Goal: Information Seeking & Learning: Learn about a topic

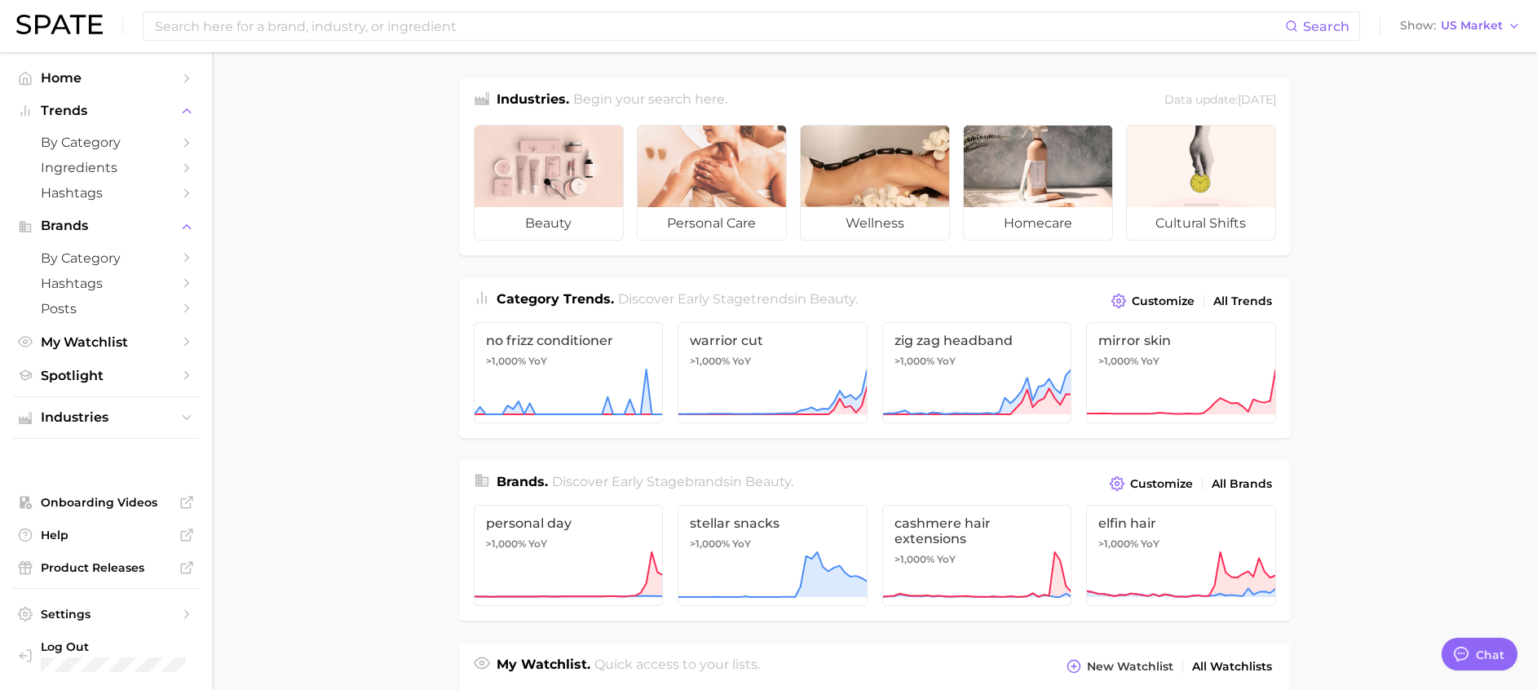
click at [415, 314] on main "Industries. Begin your search here. Data update: [DATE] beauty personal care we…" at bounding box center [874, 676] width 1325 height 1249
click at [454, 15] on input at bounding box center [719, 26] width 1132 height 28
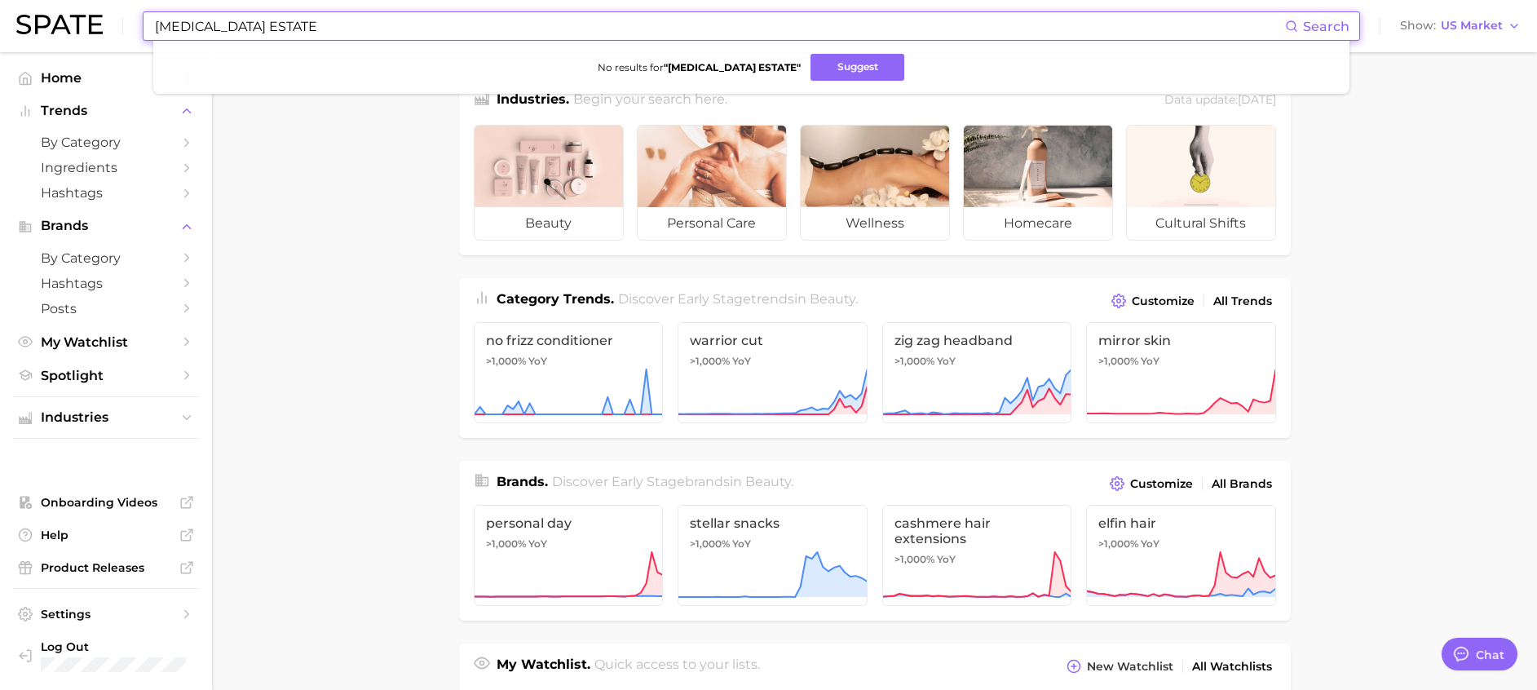
click at [226, 29] on input "[MEDICAL_DATA] ESTATE" at bounding box center [719, 26] width 1132 height 28
click at [225, 19] on input "VITAMIN e ACETATE" at bounding box center [719, 26] width 1132 height 28
drag, startPoint x: 347, startPoint y: 30, endPoint x: 445, endPoint y: 27, distance: 97.9
click at [445, 27] on input "VITAMIN e ACETATE" at bounding box center [719, 26] width 1132 height 28
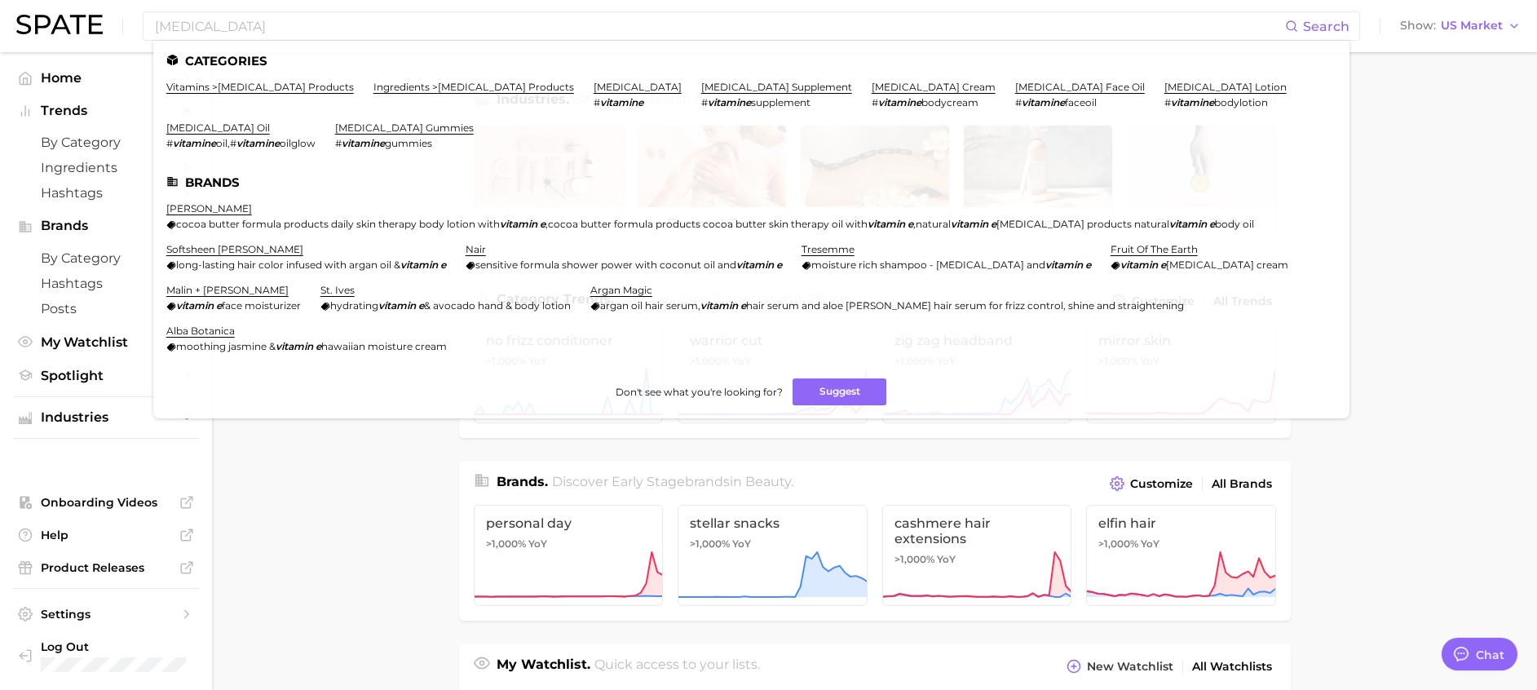
click at [1443, 391] on main "Industries. Begin your search here. Data update: July 27th, 2025 beauty persona…" at bounding box center [874, 676] width 1325 height 1249
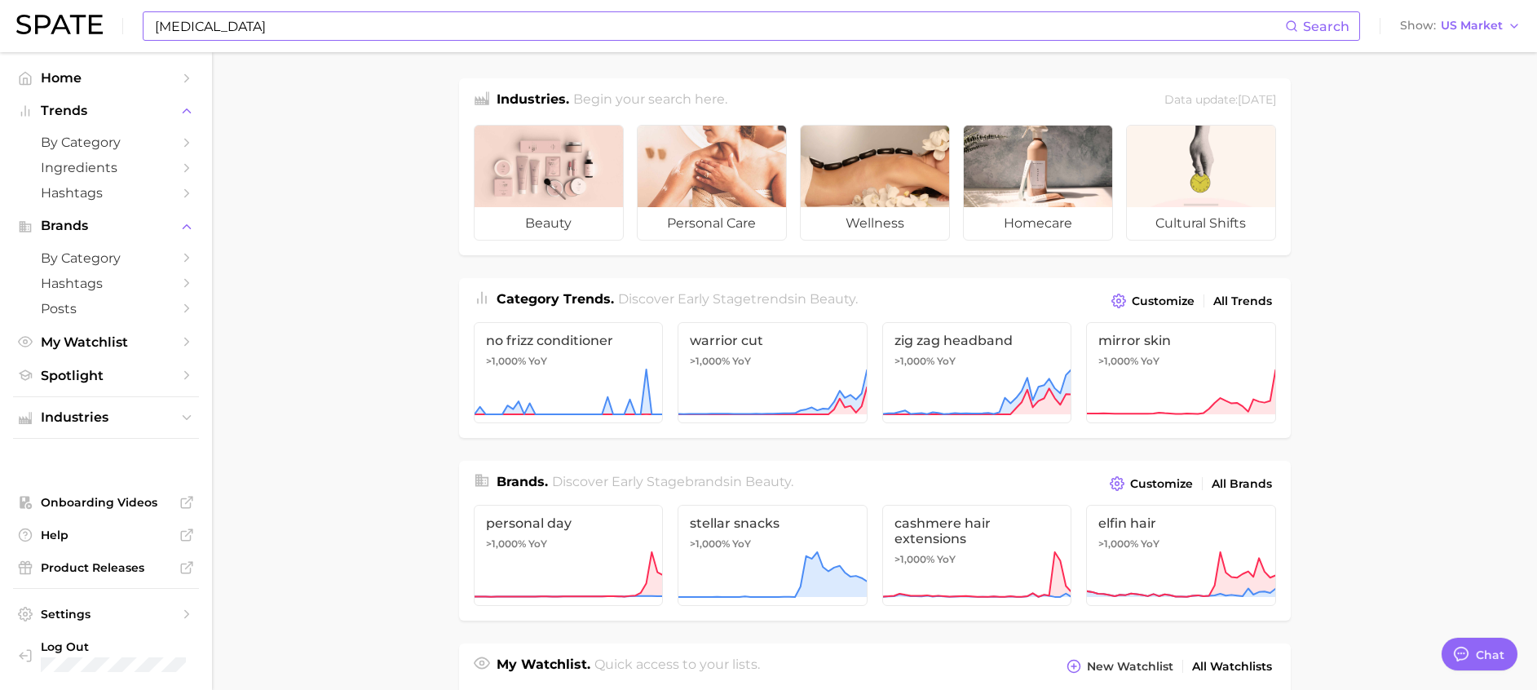
click at [621, 27] on input "VITAMIN e" at bounding box center [719, 26] width 1132 height 28
type input "glycerin"
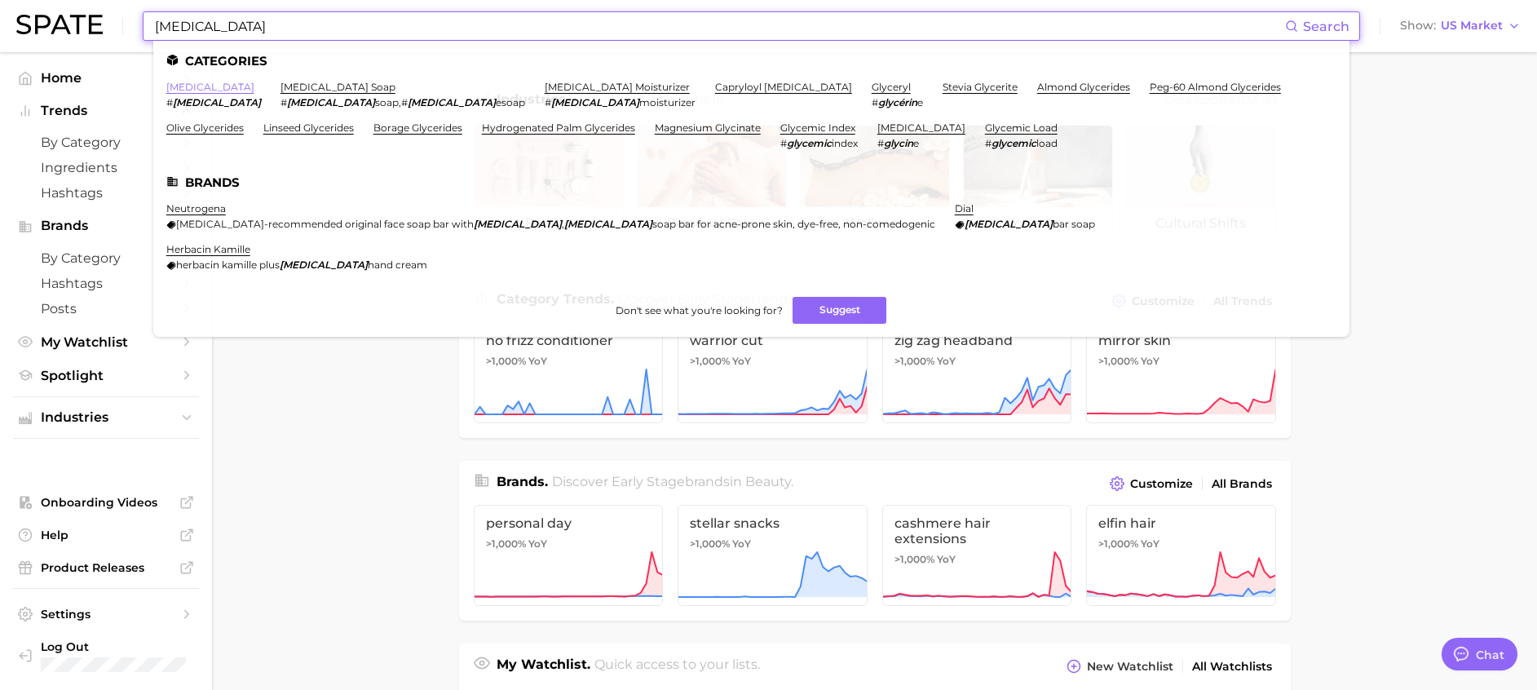
click at [199, 87] on link "glycerin" at bounding box center [210, 87] width 88 height 12
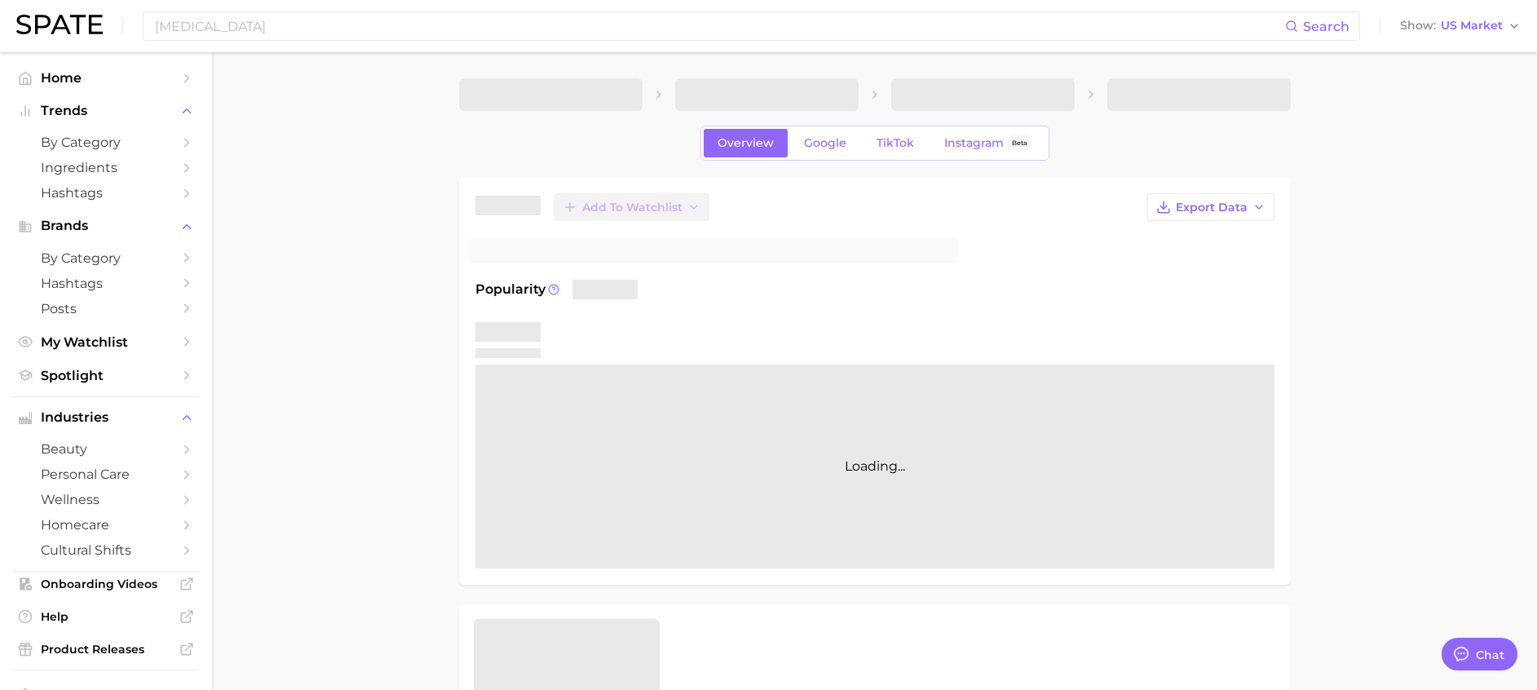
type textarea "x"
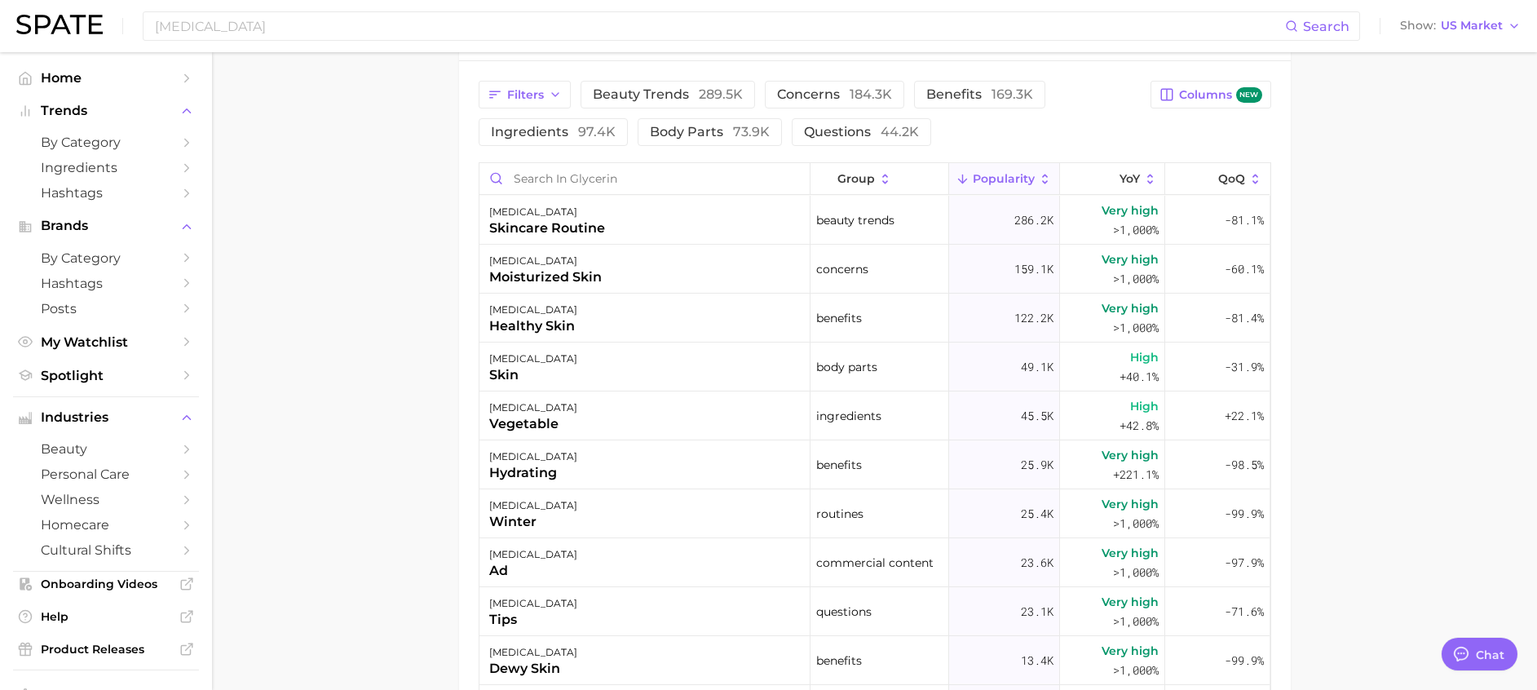
scroll to position [734, 0]
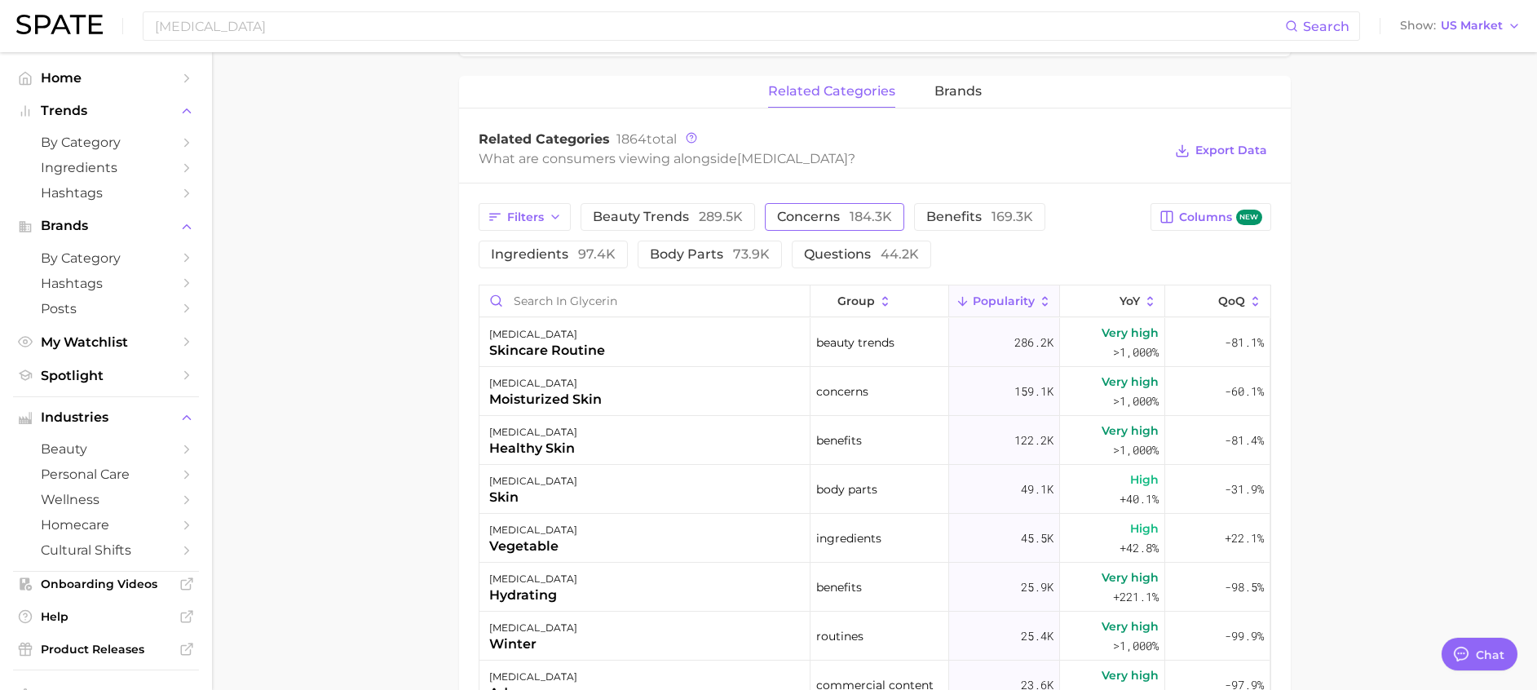
click at [819, 213] on span "concerns 184.3k" at bounding box center [834, 216] width 115 height 13
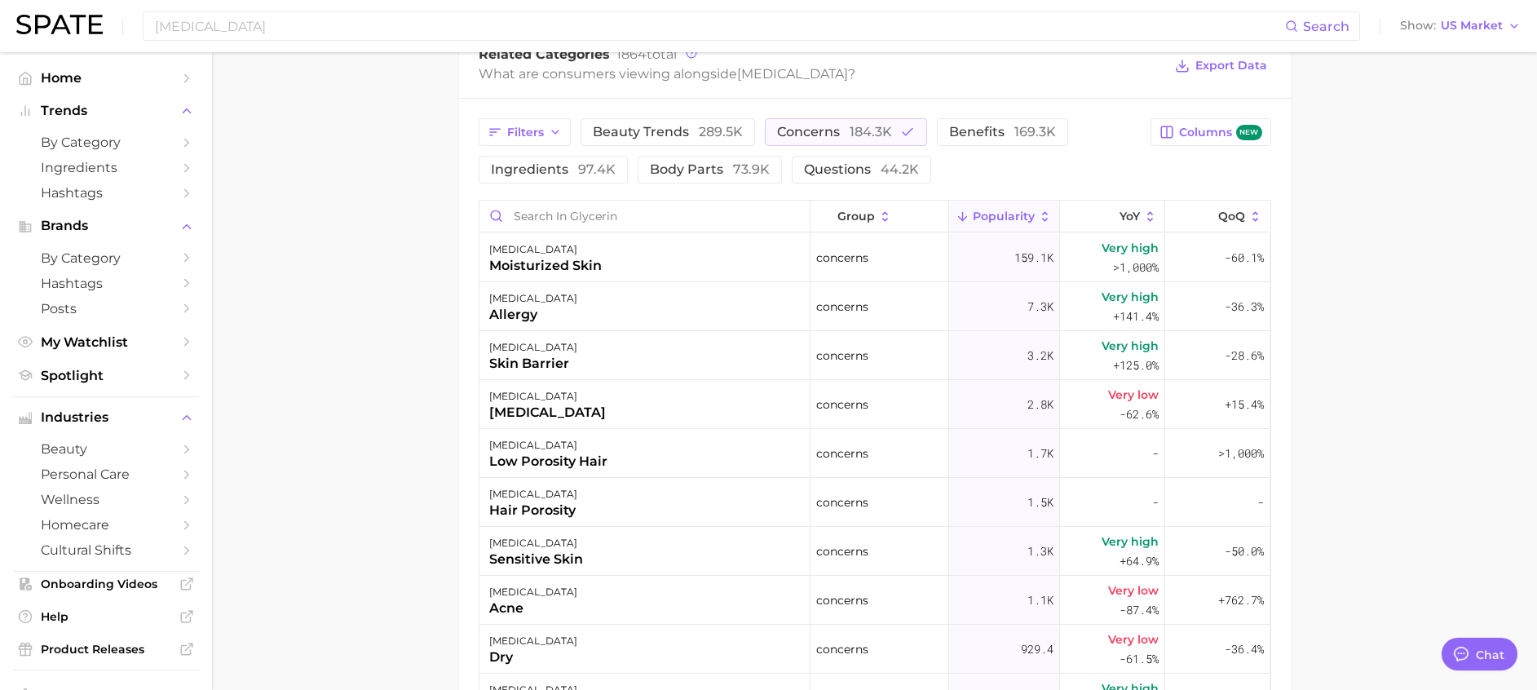
scroll to position [856, 0]
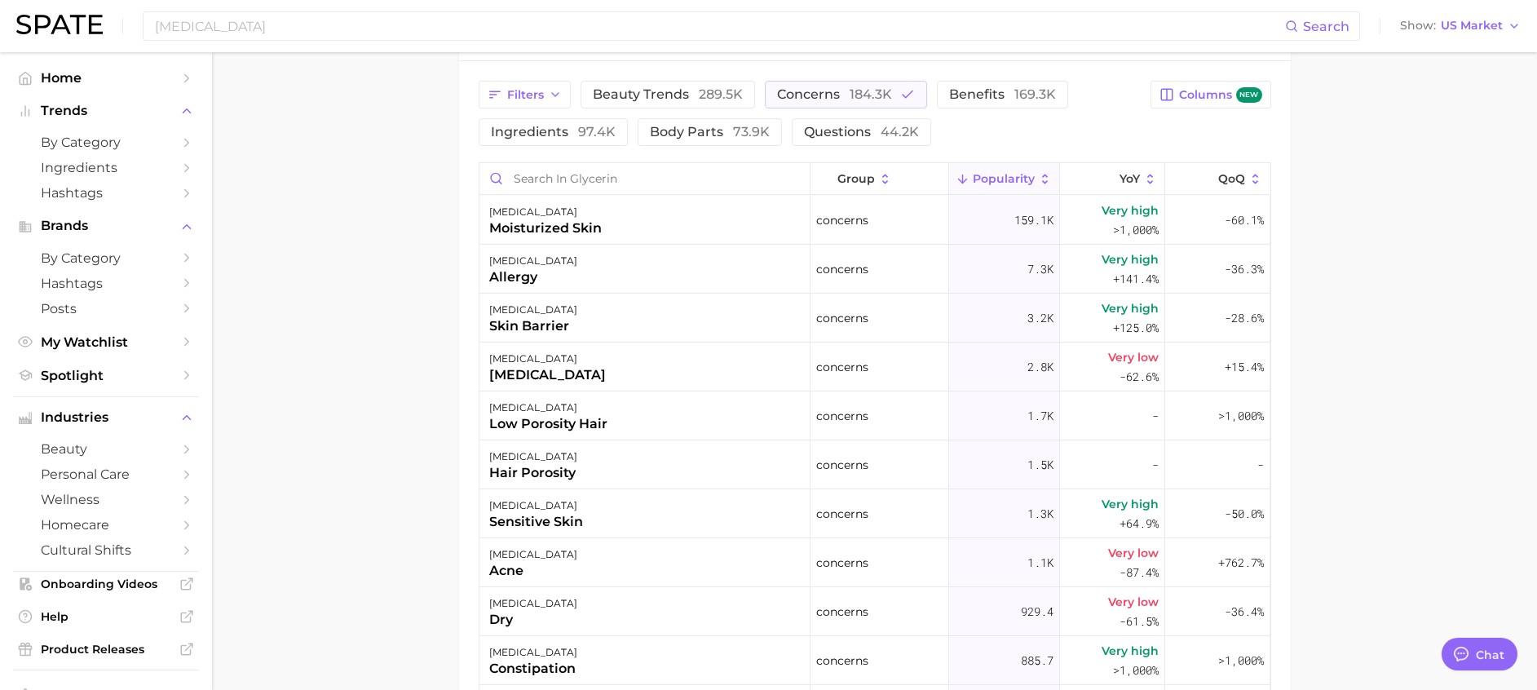
click at [1014, 175] on span "Popularity" at bounding box center [1004, 178] width 62 height 13
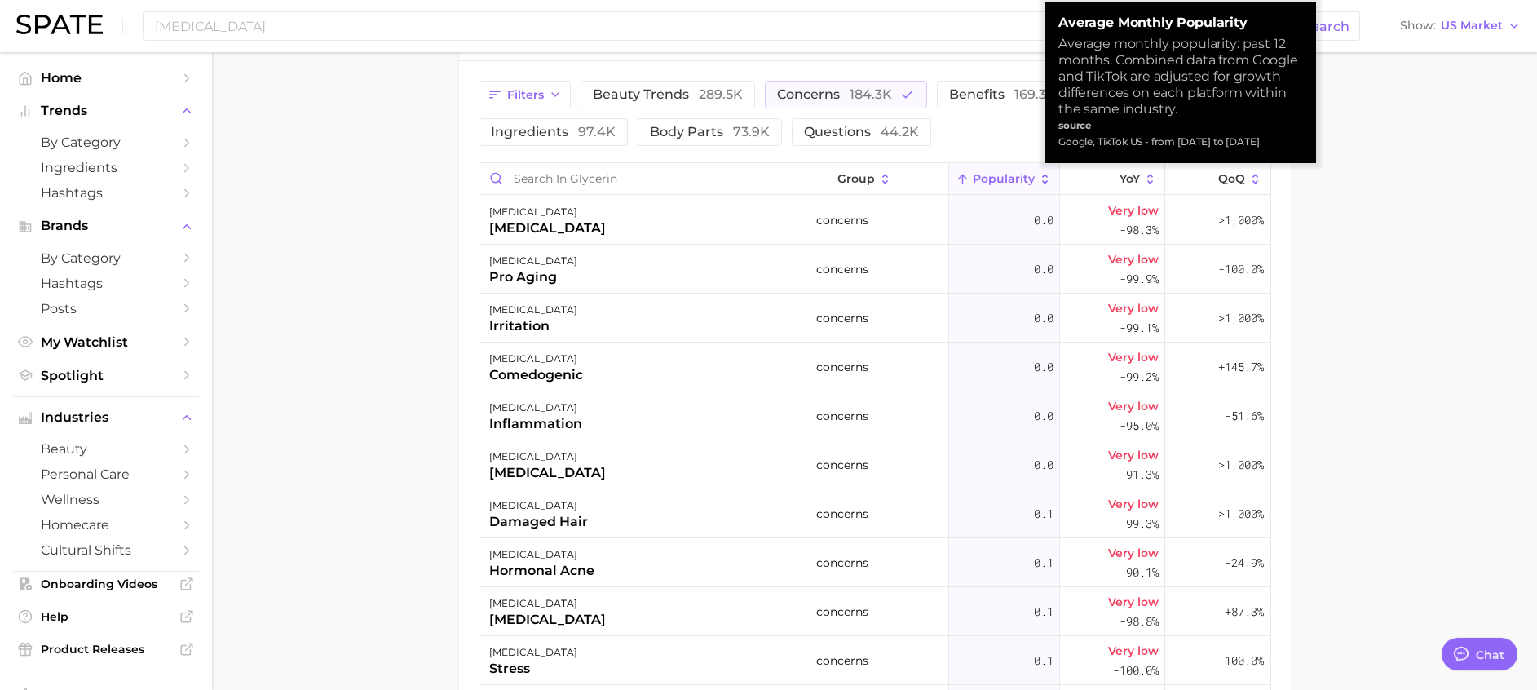
click at [1014, 175] on span "Popularity" at bounding box center [1004, 178] width 62 height 13
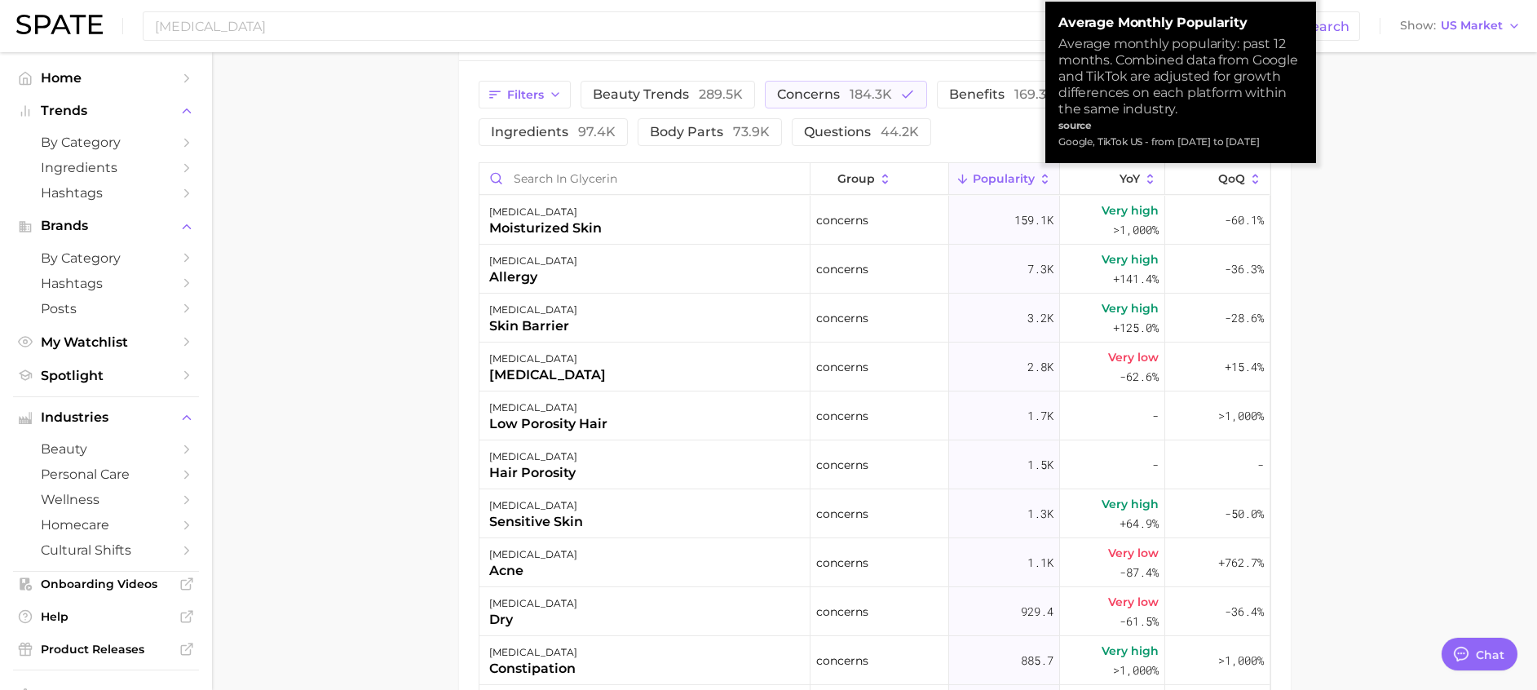
click at [1398, 232] on main "1. ingredients 2. scientific products 3. glycerin Overview Google TikTok Instag…" at bounding box center [874, 74] width 1325 height 1757
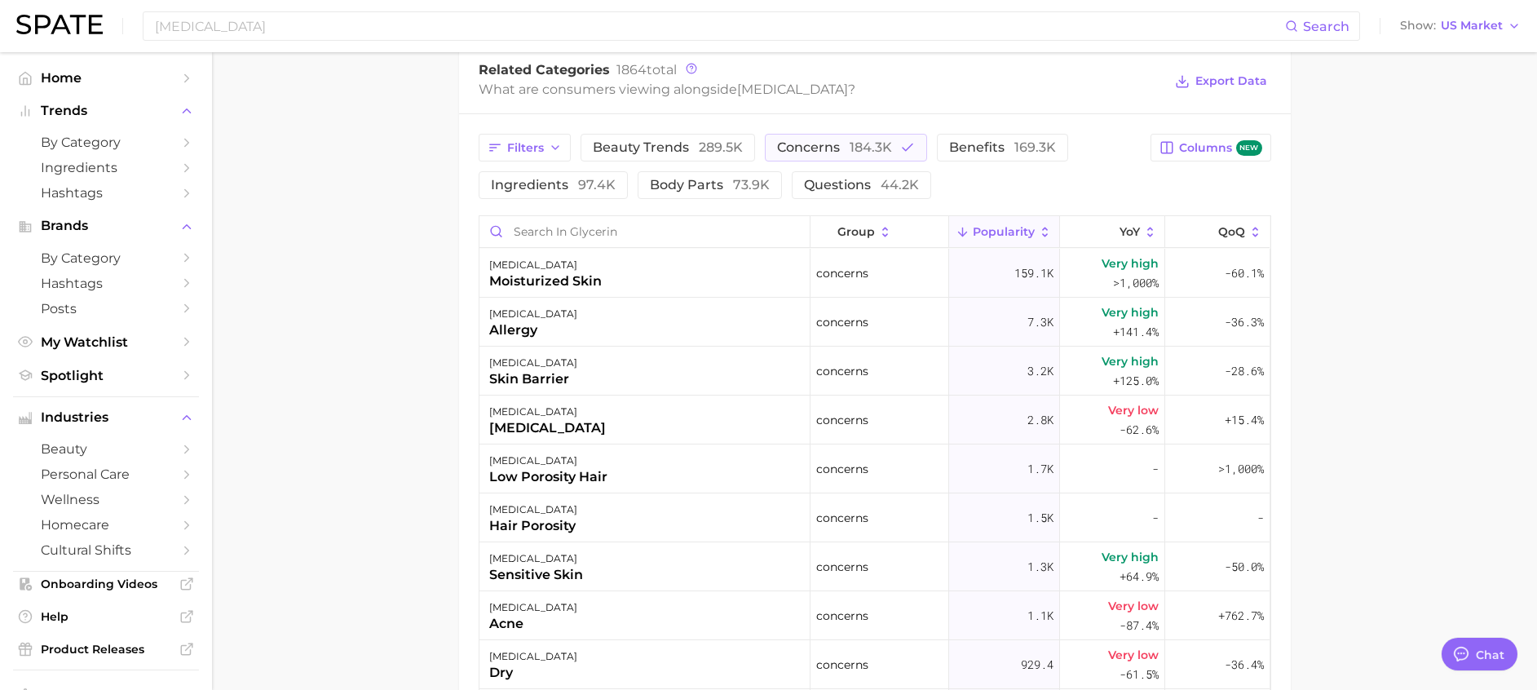
scroll to position [734, 0]
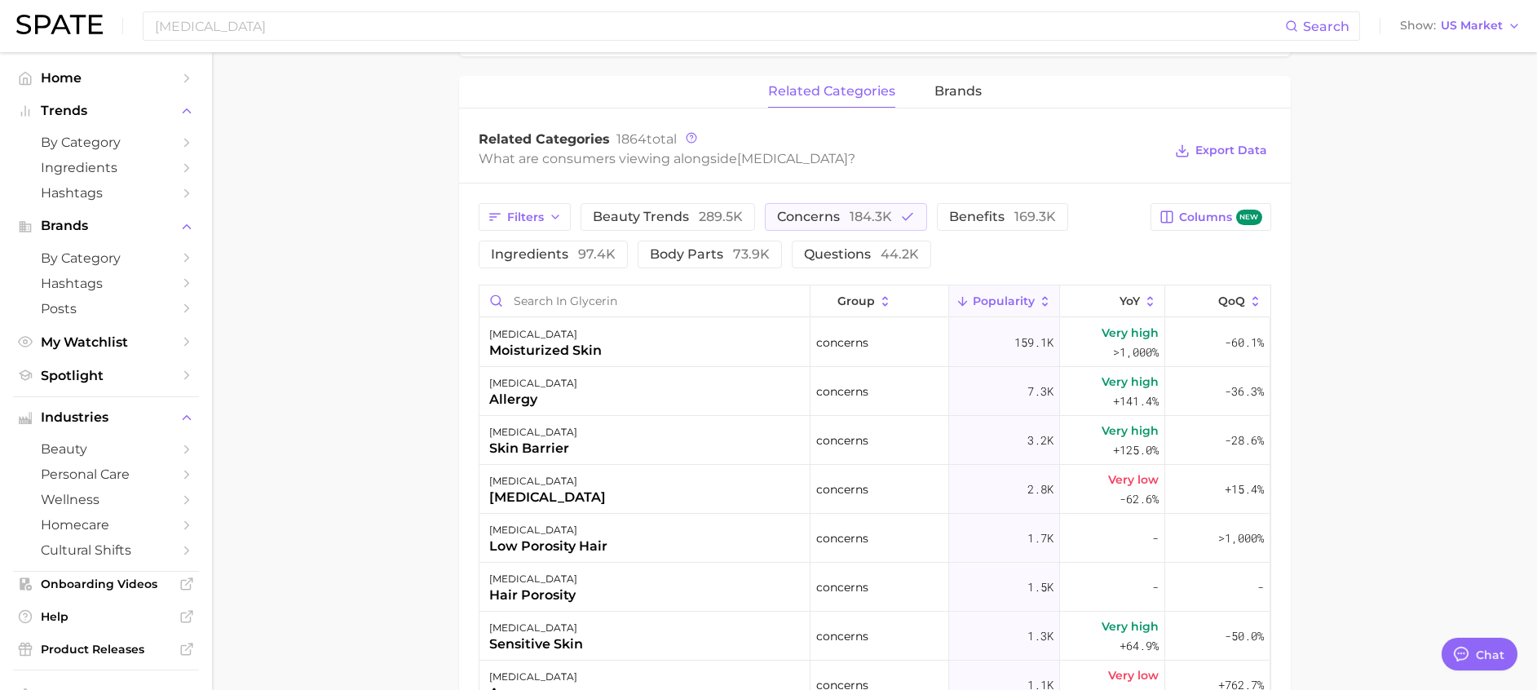
click at [1305, 252] on main "1. ingredients 2. scientific products 3. glycerin Overview Google TikTok Instag…" at bounding box center [874, 196] width 1325 height 1757
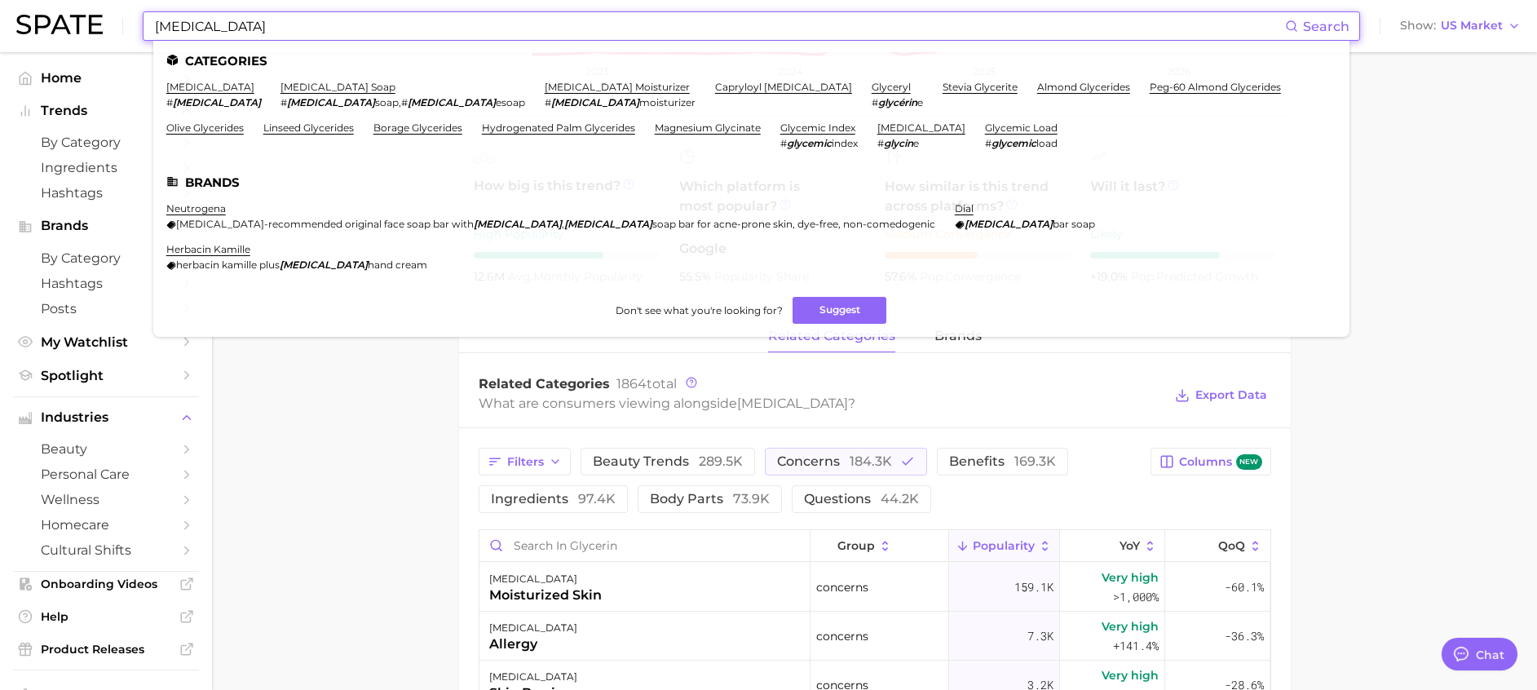
click at [274, 33] on input "glycerin" at bounding box center [719, 26] width 1132 height 28
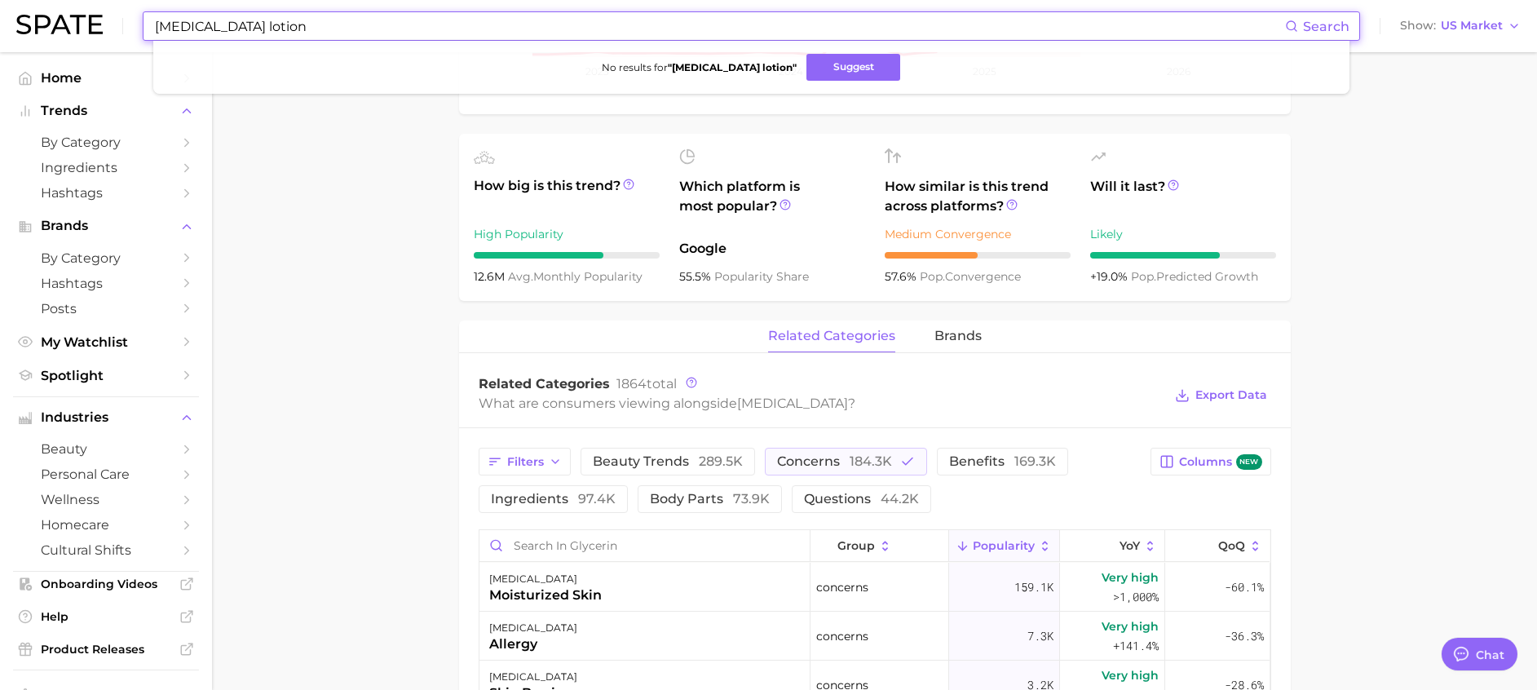
click at [236, 36] on input "glycerin lotion" at bounding box center [719, 26] width 1132 height 28
type input "glycerin"
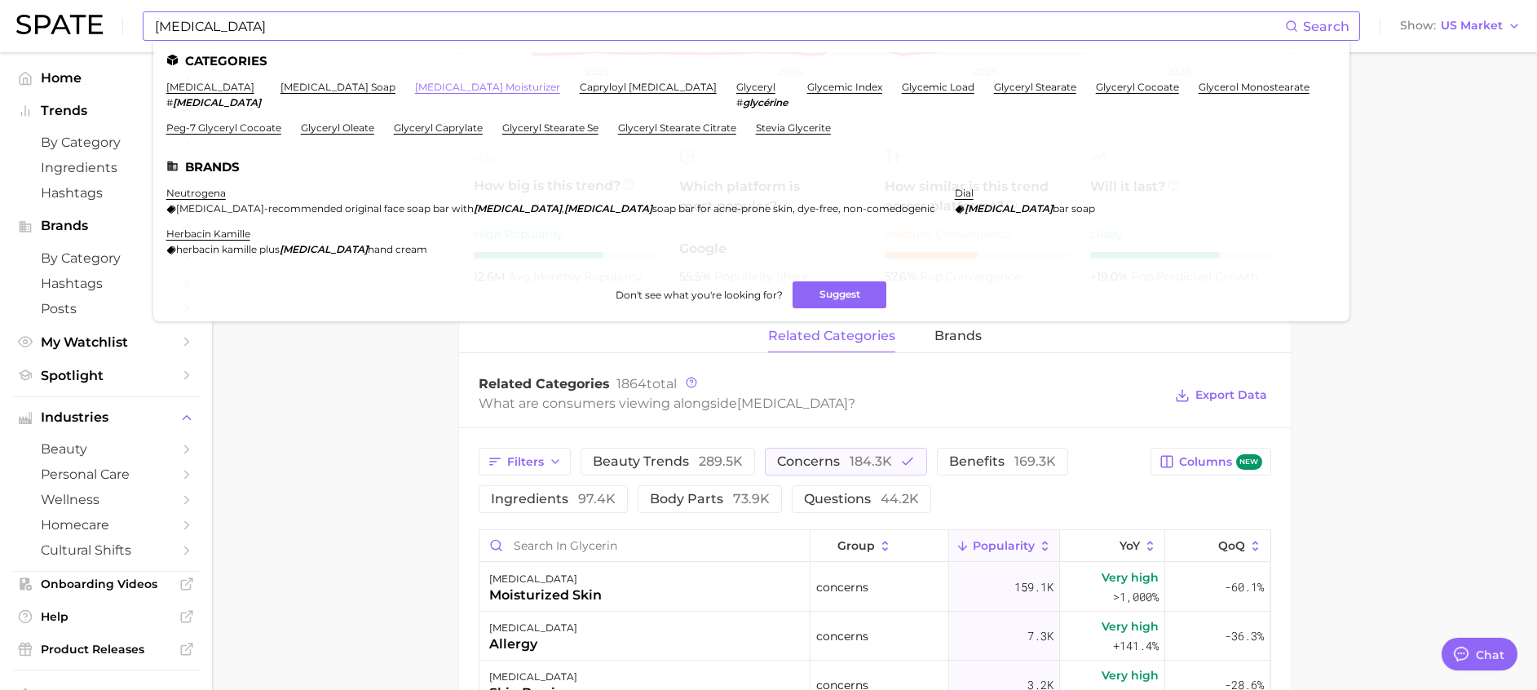
click at [415, 86] on link "glycerin moisturizer" at bounding box center [487, 87] width 145 height 12
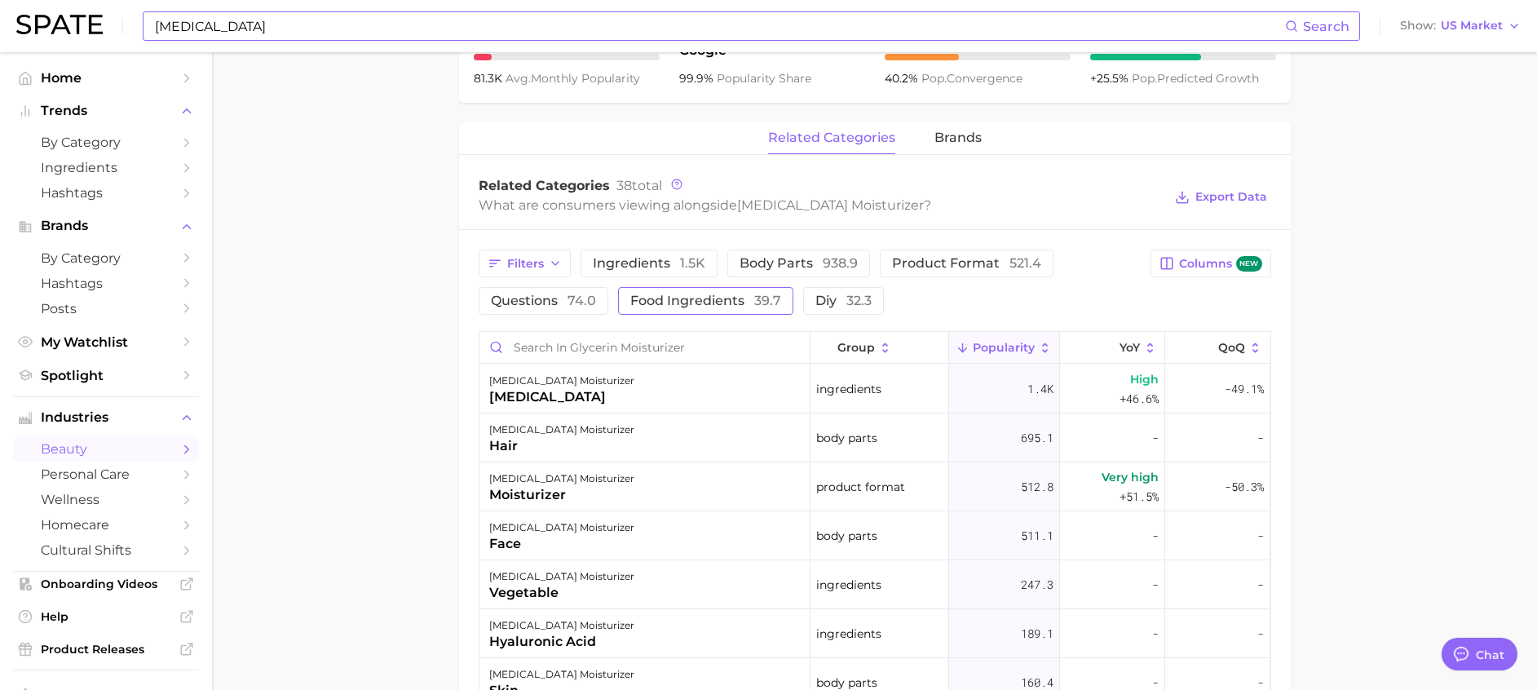
scroll to position [734, 0]
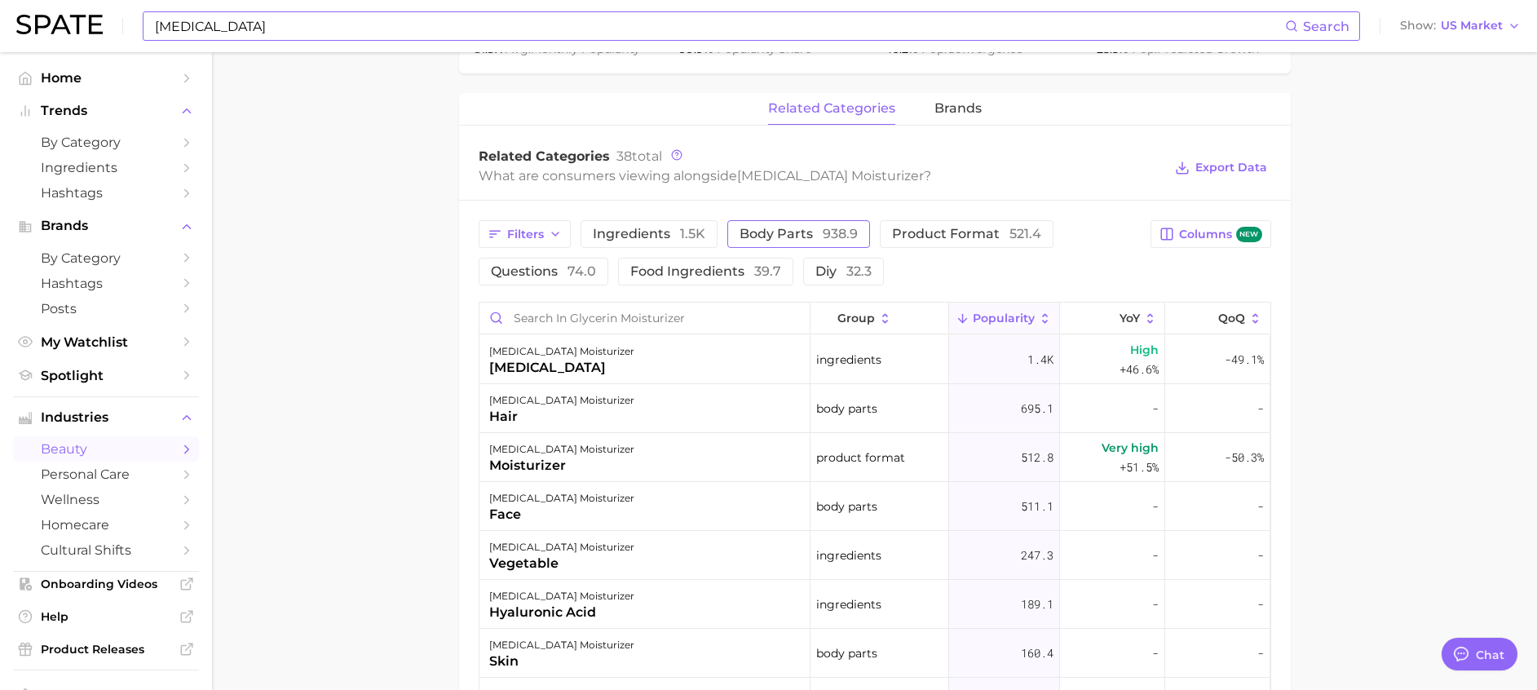
click at [808, 226] on button "body parts 938.9" at bounding box center [798, 234] width 143 height 28
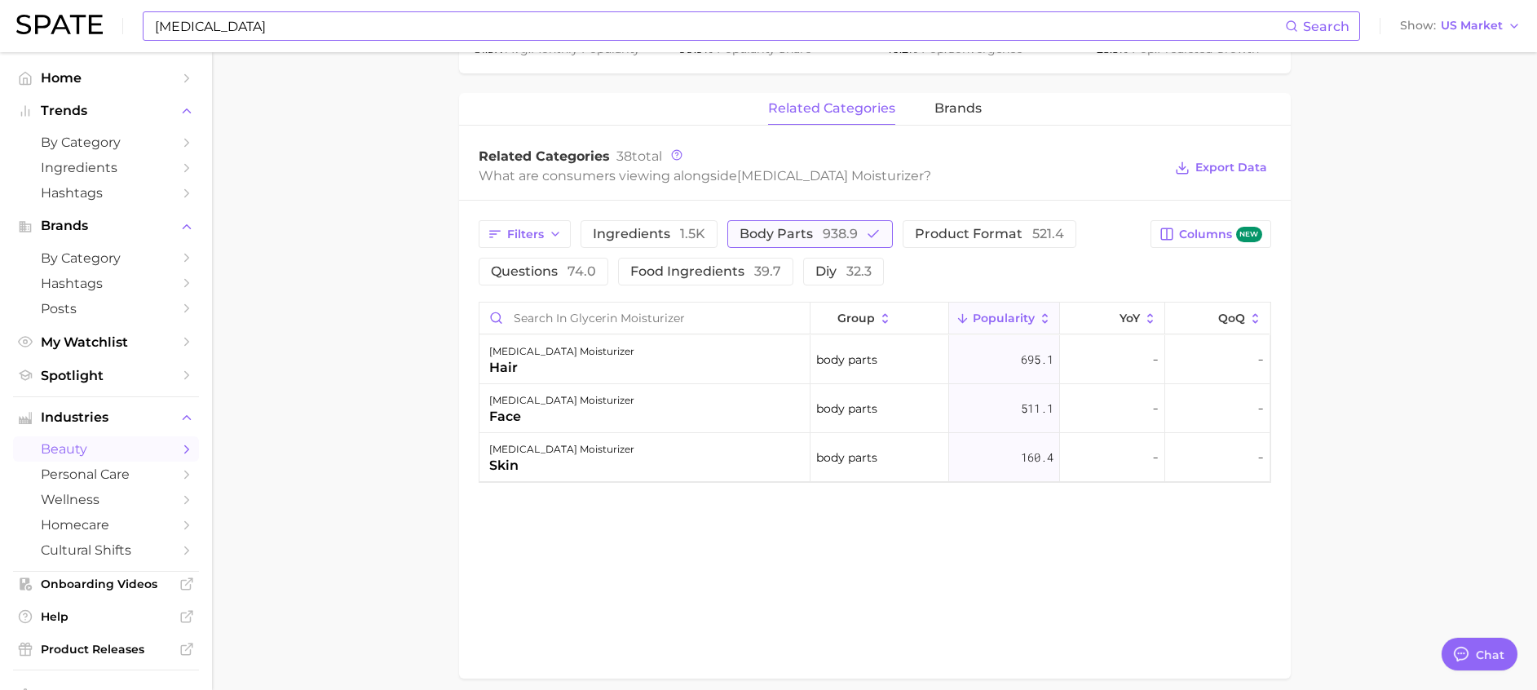
click at [840, 226] on span "938.9" at bounding box center [840, 233] width 35 height 15
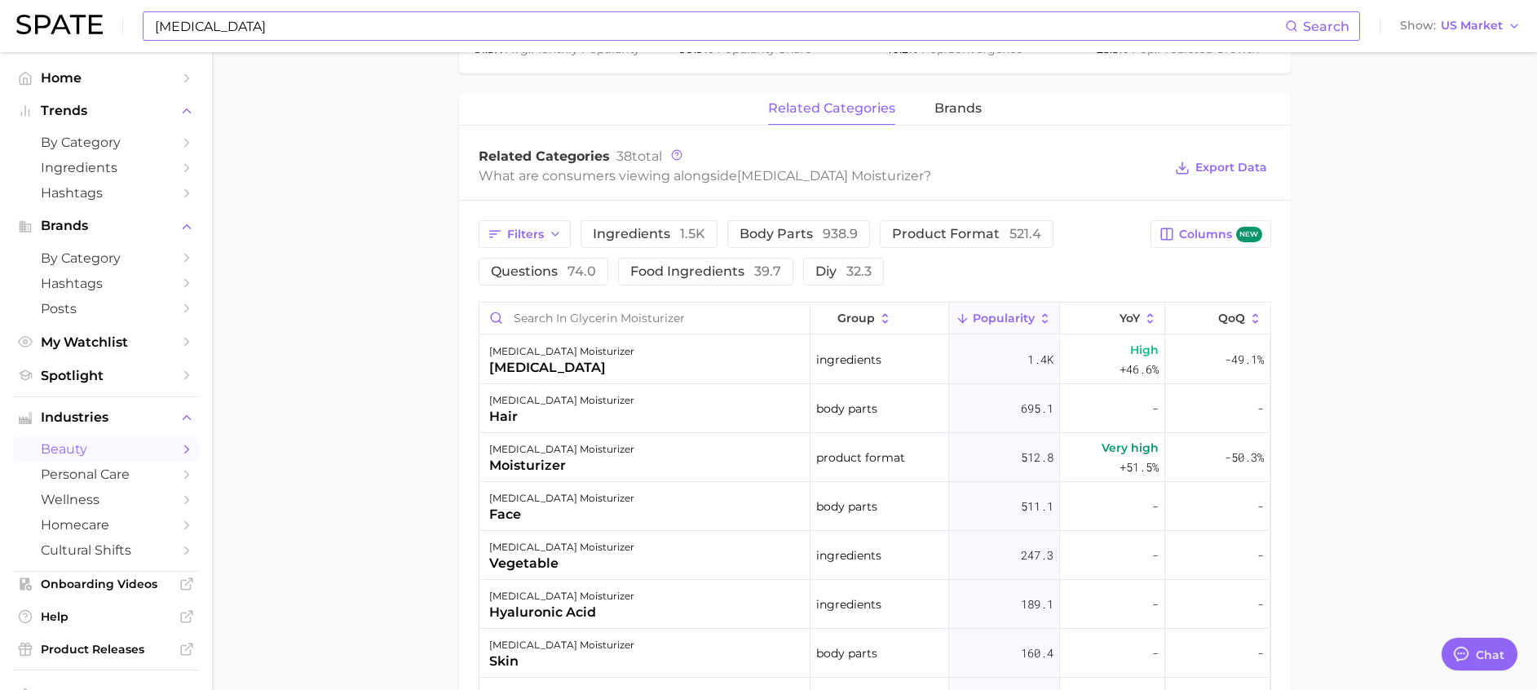
click at [405, 46] on div "glycerin Search Show US Market" at bounding box center [768, 26] width 1505 height 52
click at [405, 33] on input "glycerin" at bounding box center [719, 26] width 1132 height 28
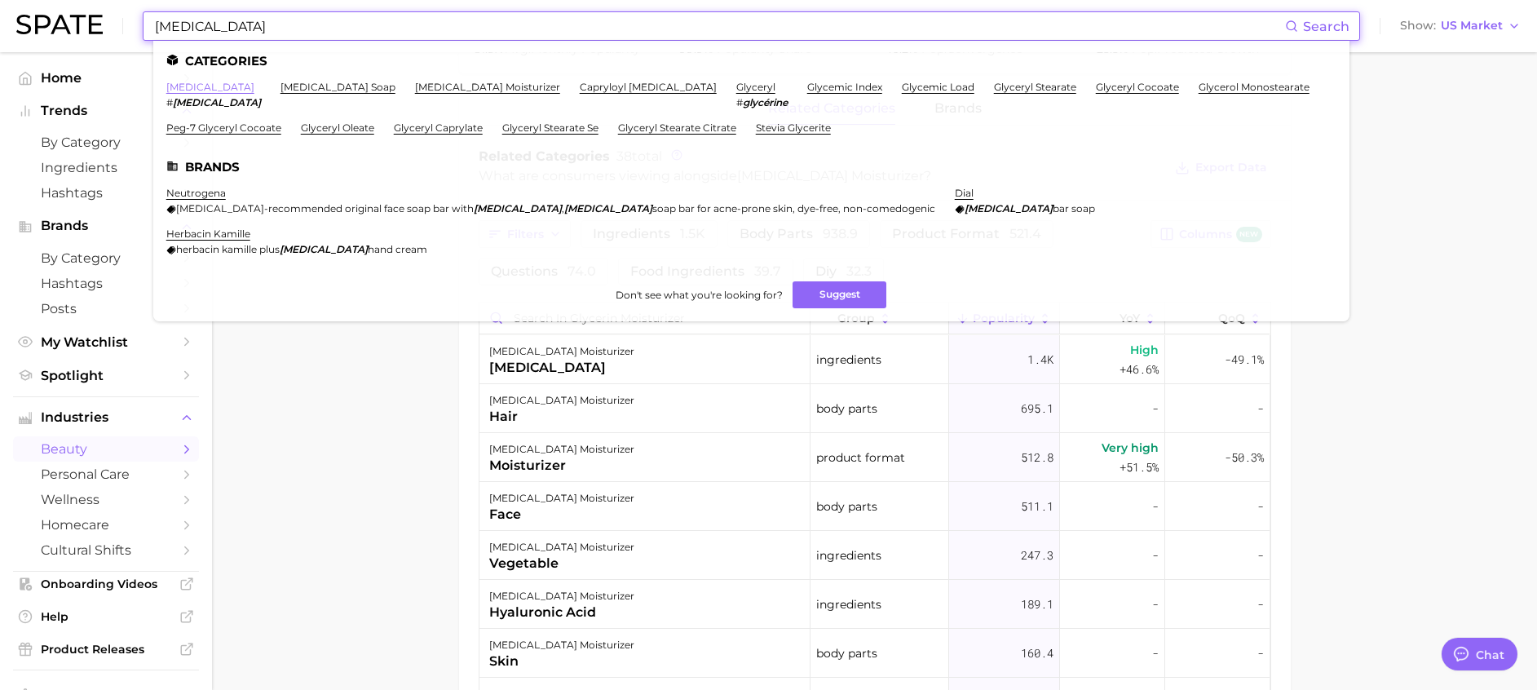
click at [193, 91] on link "glycerin" at bounding box center [210, 87] width 88 height 12
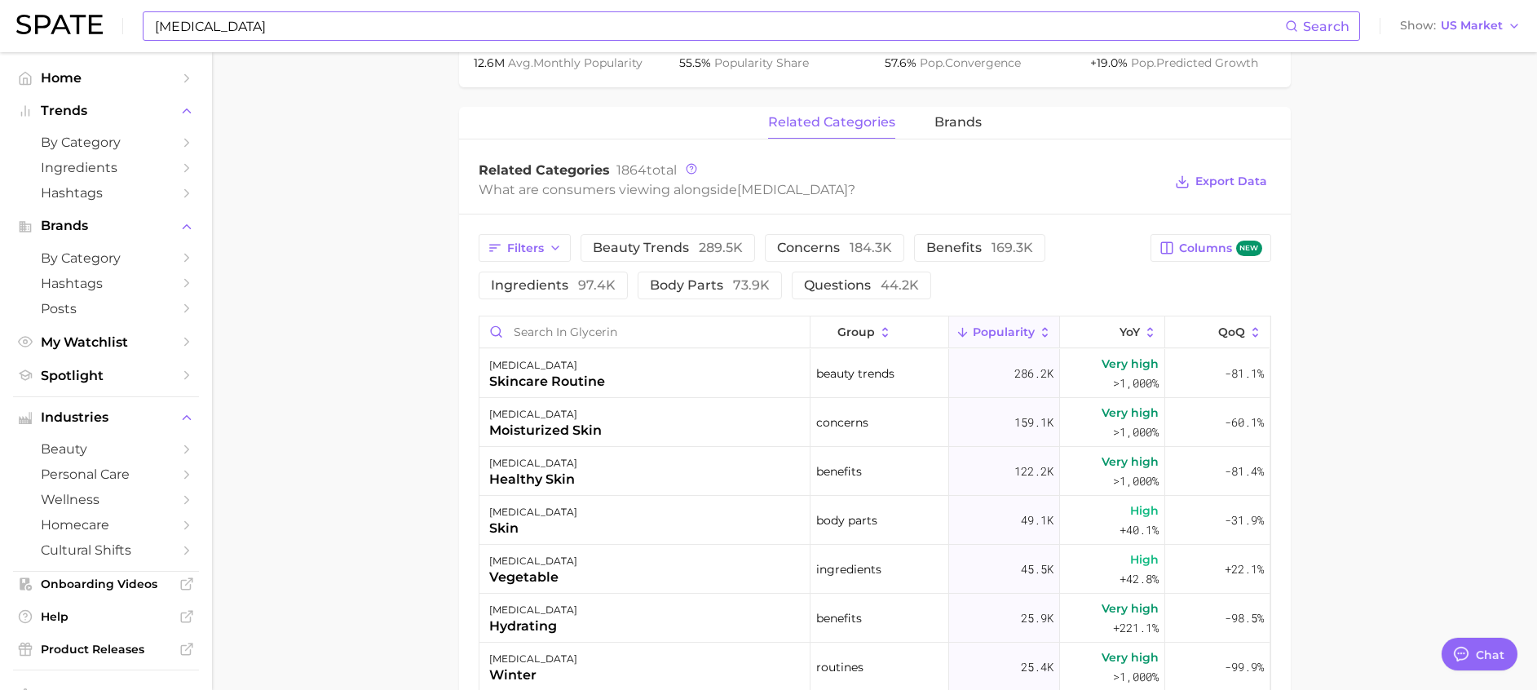
scroll to position [734, 0]
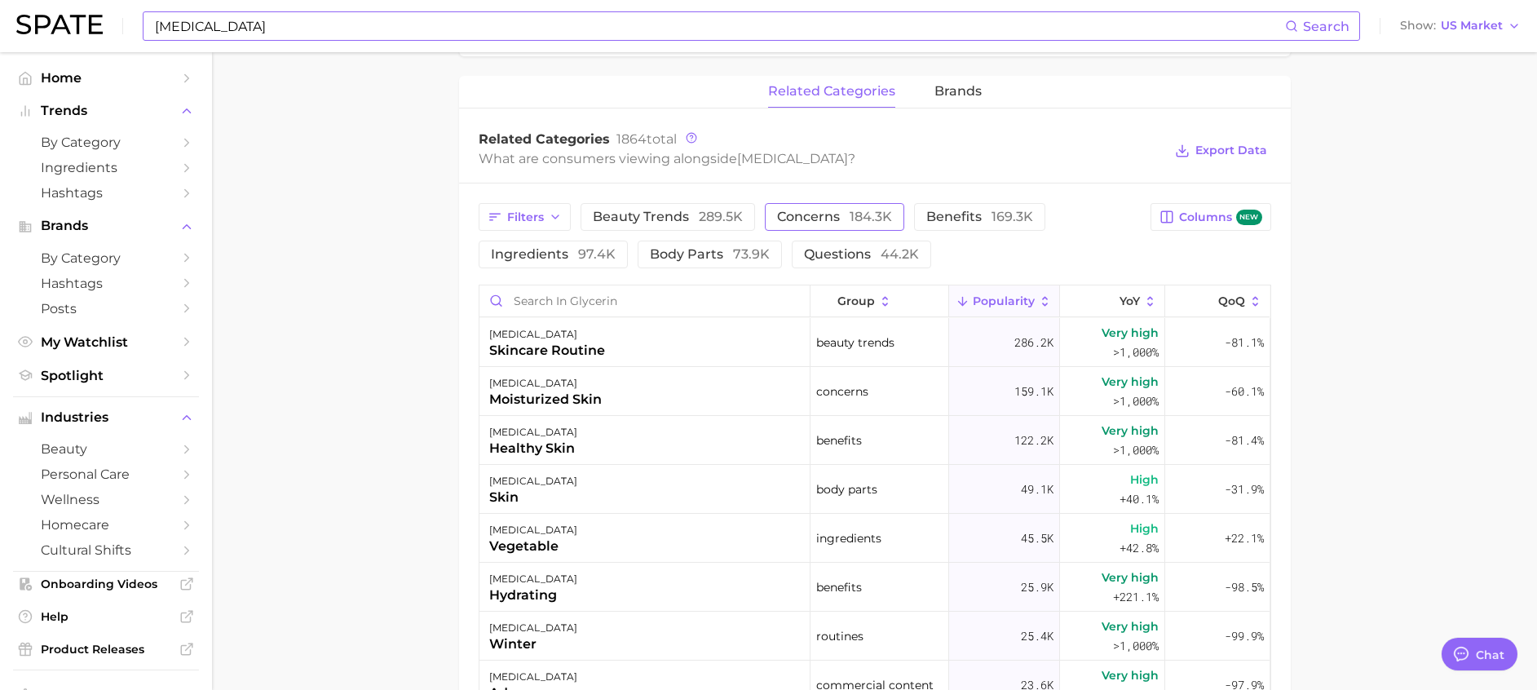
click at [771, 219] on button "concerns 184.3k" at bounding box center [834, 217] width 139 height 28
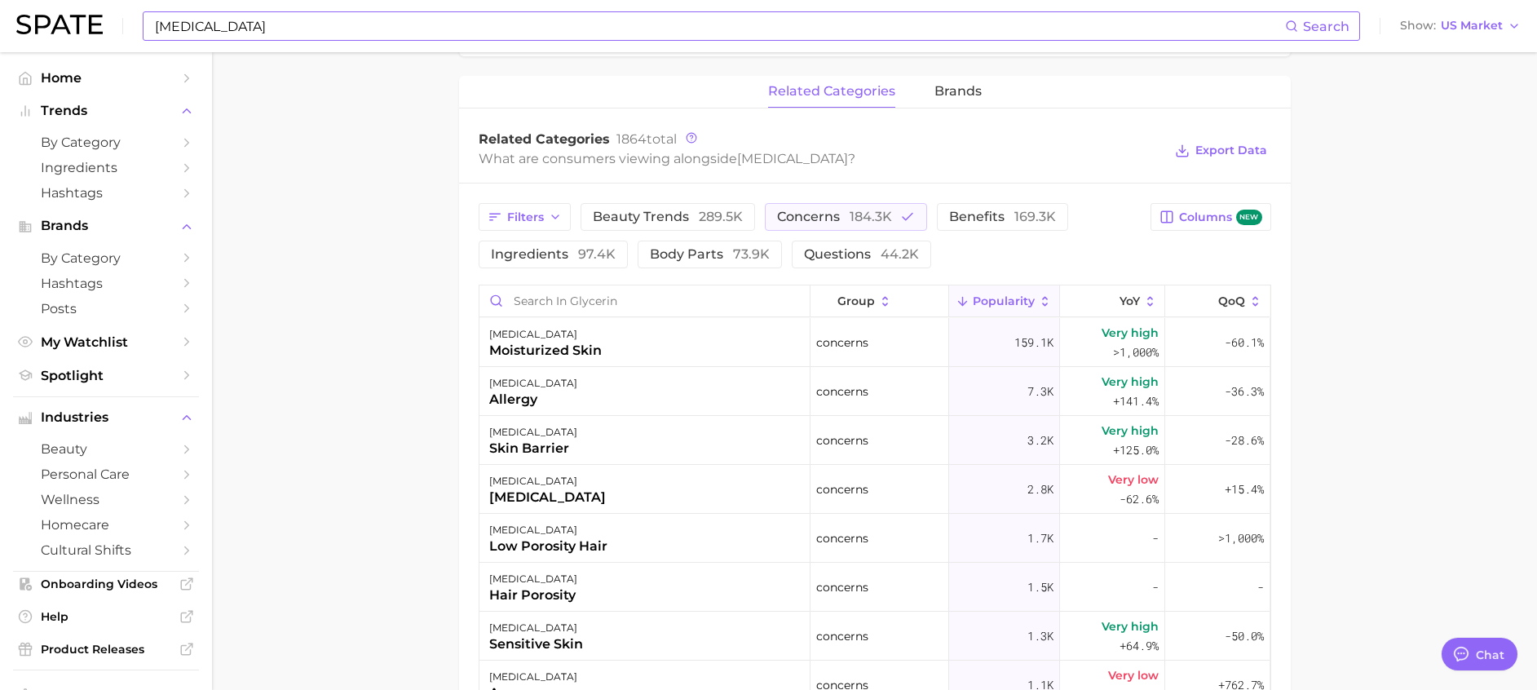
click at [926, 214] on div "Filters beauty trends 289.5k concerns 184.3k benefits 169.3k ingredients 97.4k …" at bounding box center [810, 235] width 663 height 65
click at [990, 212] on span "benefits 169.3k" at bounding box center [1002, 216] width 107 height 13
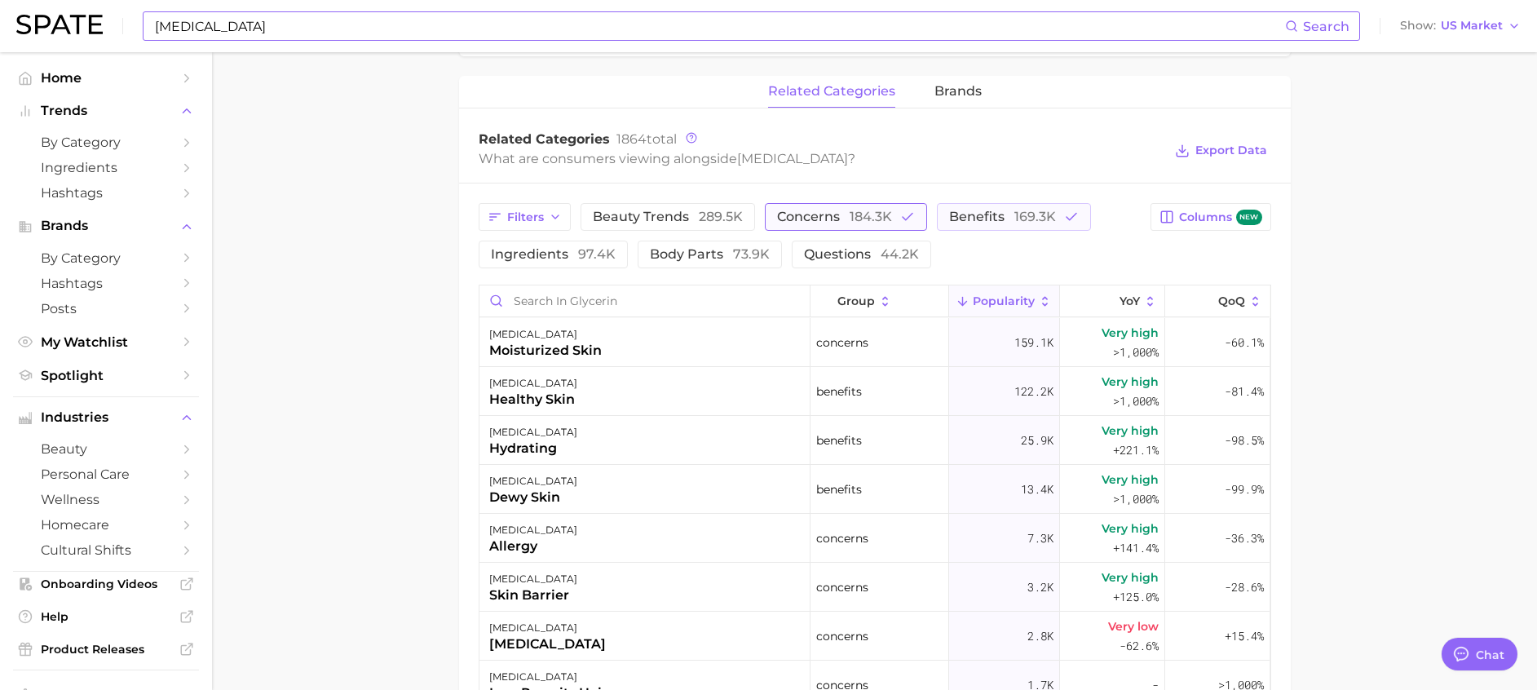
click at [877, 208] on button "concerns 184.3k" at bounding box center [846, 217] width 162 height 28
click at [1429, 373] on main "1. ingredients 2. scientific products 3. glycerin Overview Google TikTok Instag…" at bounding box center [874, 196] width 1325 height 1757
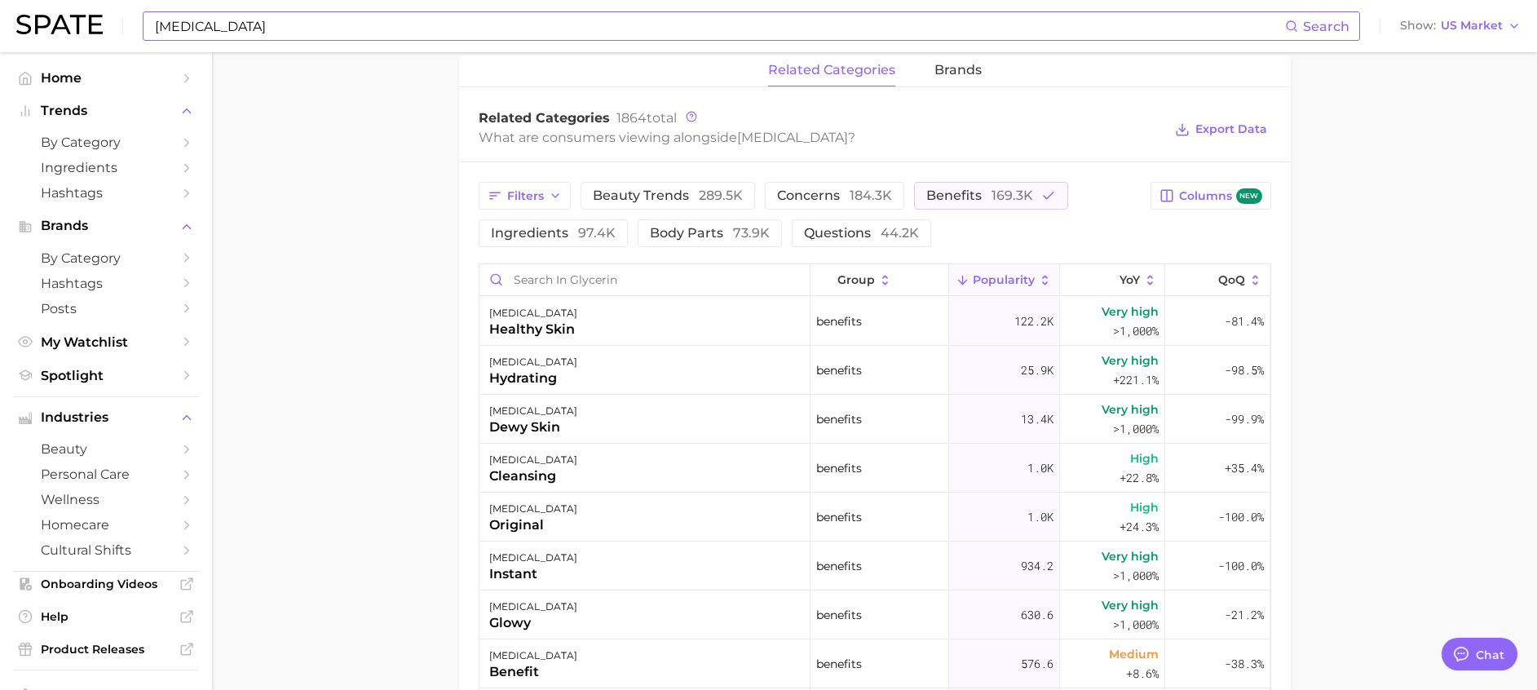
click at [759, 215] on div "Filters beauty trends 289.5k concerns 184.3k benefits 169.3k ingredients 97.4k …" at bounding box center [810, 214] width 663 height 65
click at [736, 251] on div "Filters beauty trends 289.5k concerns 184.3k benefits 169.3k ingredients 97.4k …" at bounding box center [875, 567] width 832 height 811
click at [736, 243] on button "body parts 73.9k" at bounding box center [710, 233] width 144 height 28
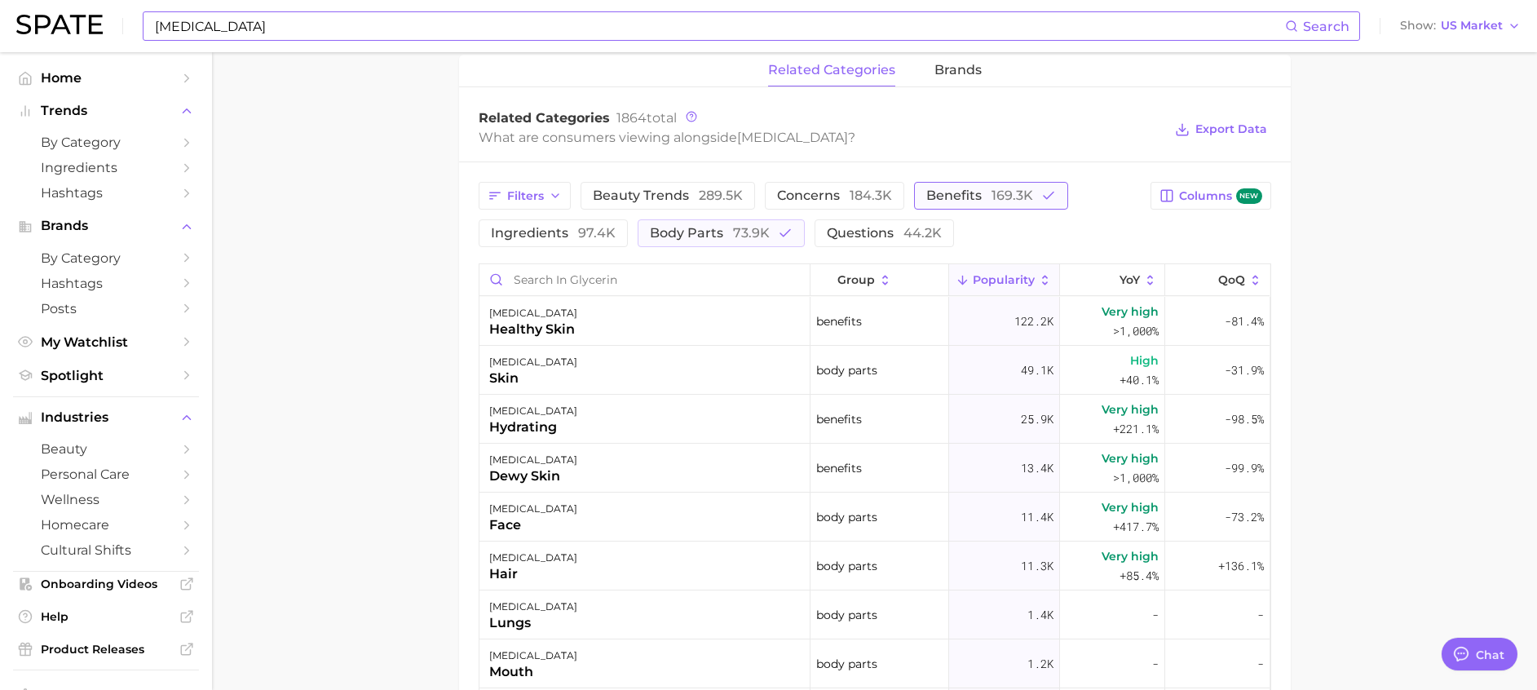
click at [926, 193] on span "benefits 169.3k" at bounding box center [979, 195] width 107 height 13
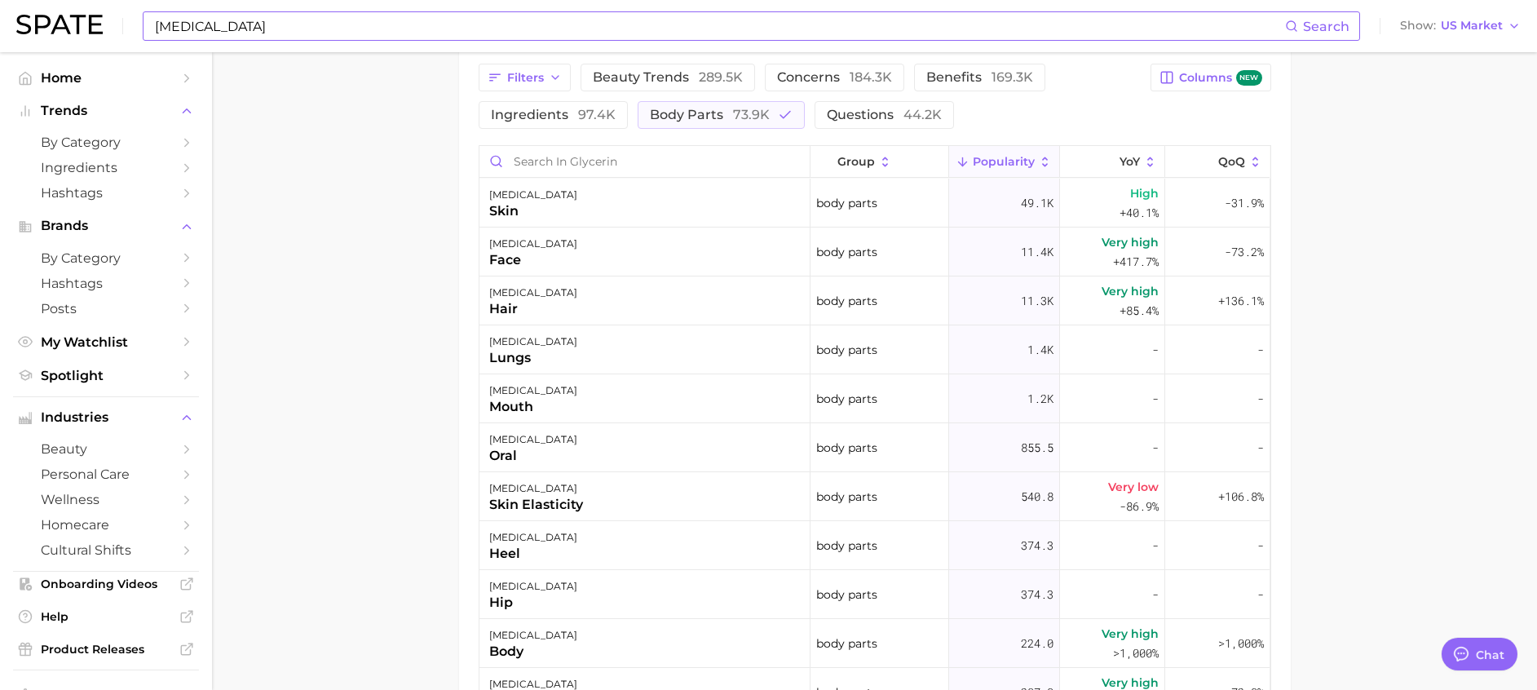
scroll to position [753, 0]
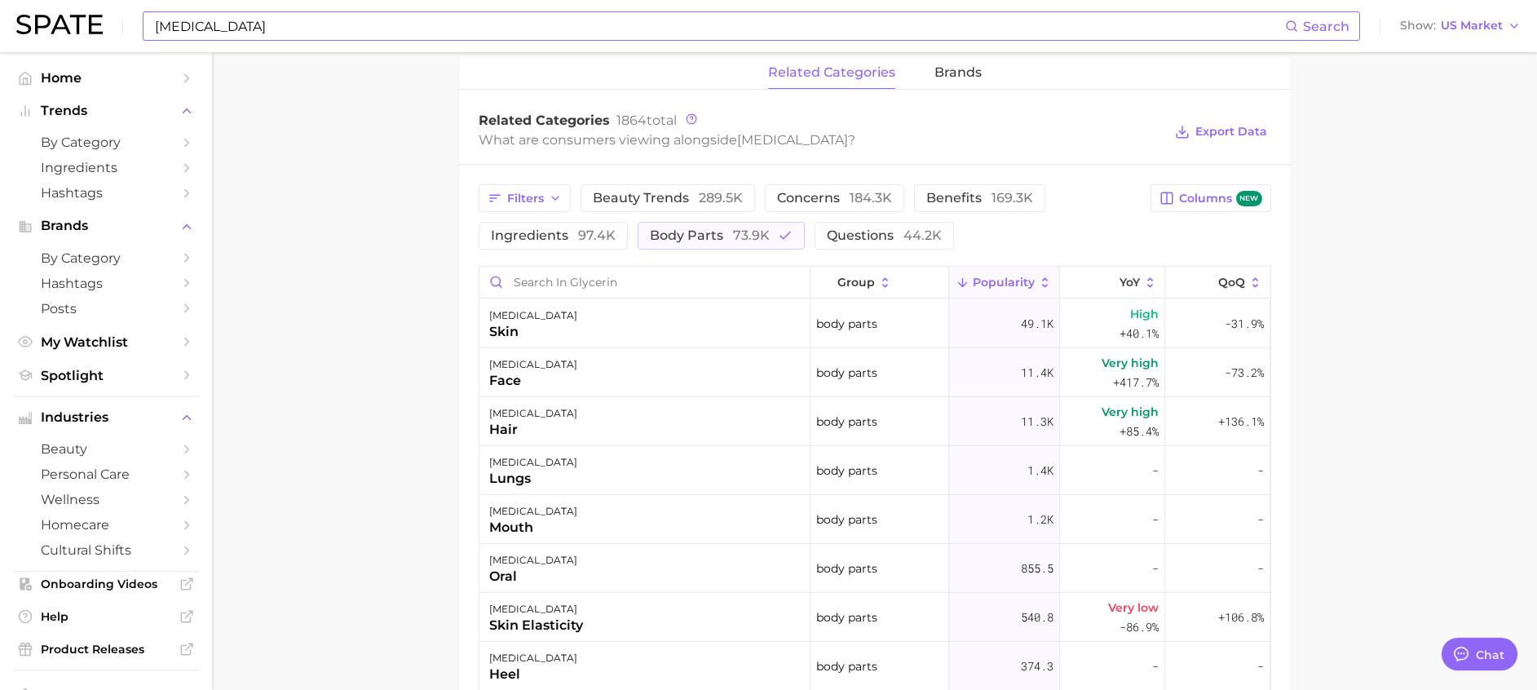
click at [691, 218] on div "Filters beauty trends 289.5k concerns 184.3k benefits 169.3k ingredients 97.4k …" at bounding box center [810, 216] width 663 height 65
click at [695, 229] on span "body parts 73.9k" at bounding box center [710, 235] width 120 height 13
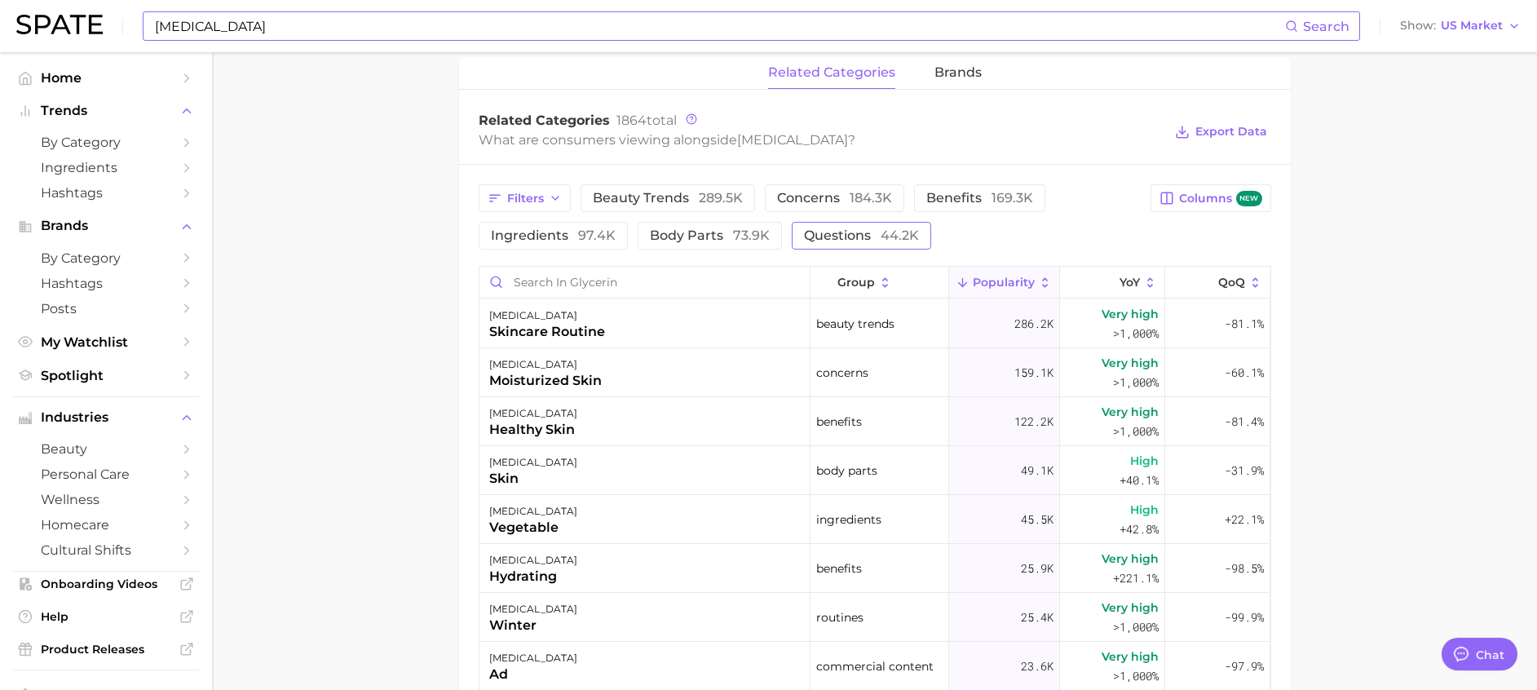
click at [852, 245] on button "questions 44.2k" at bounding box center [861, 236] width 139 height 28
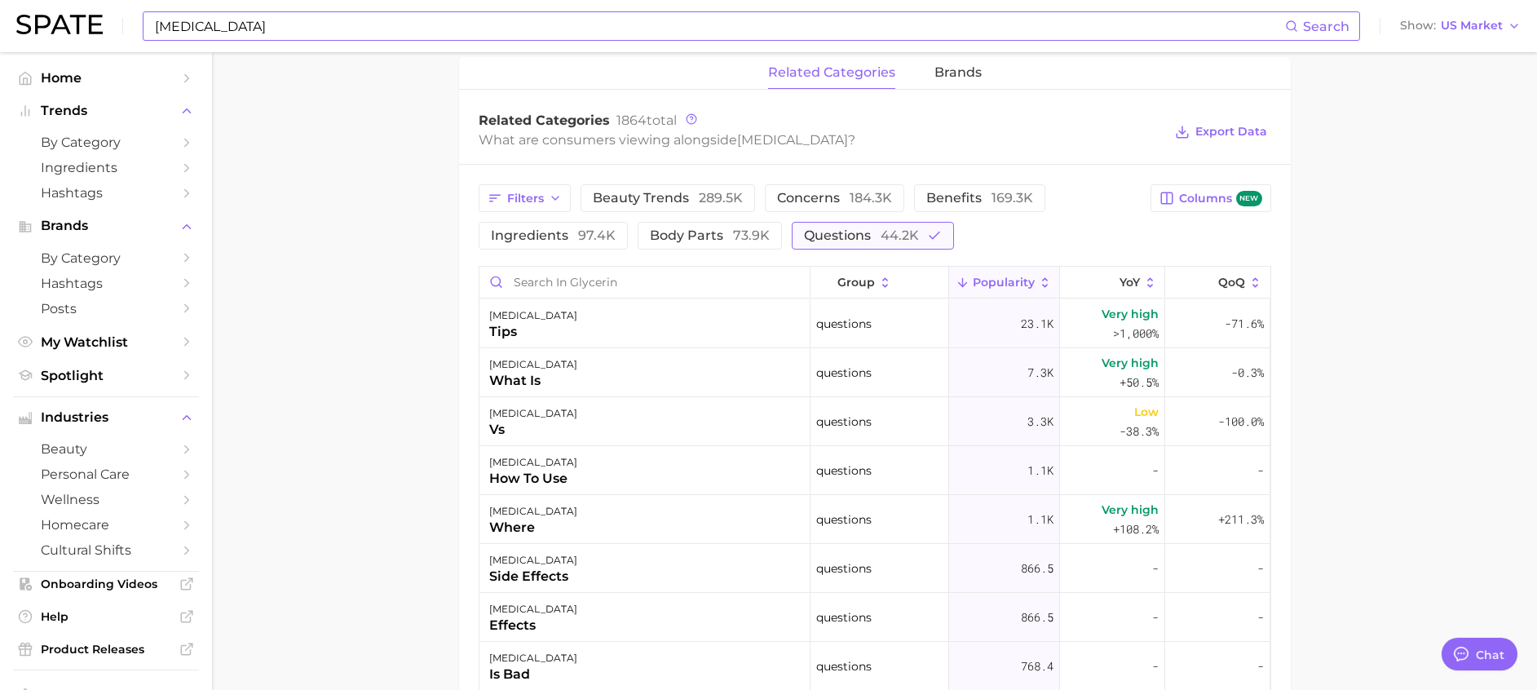
click at [853, 240] on span "questions 44.2k" at bounding box center [861, 235] width 115 height 13
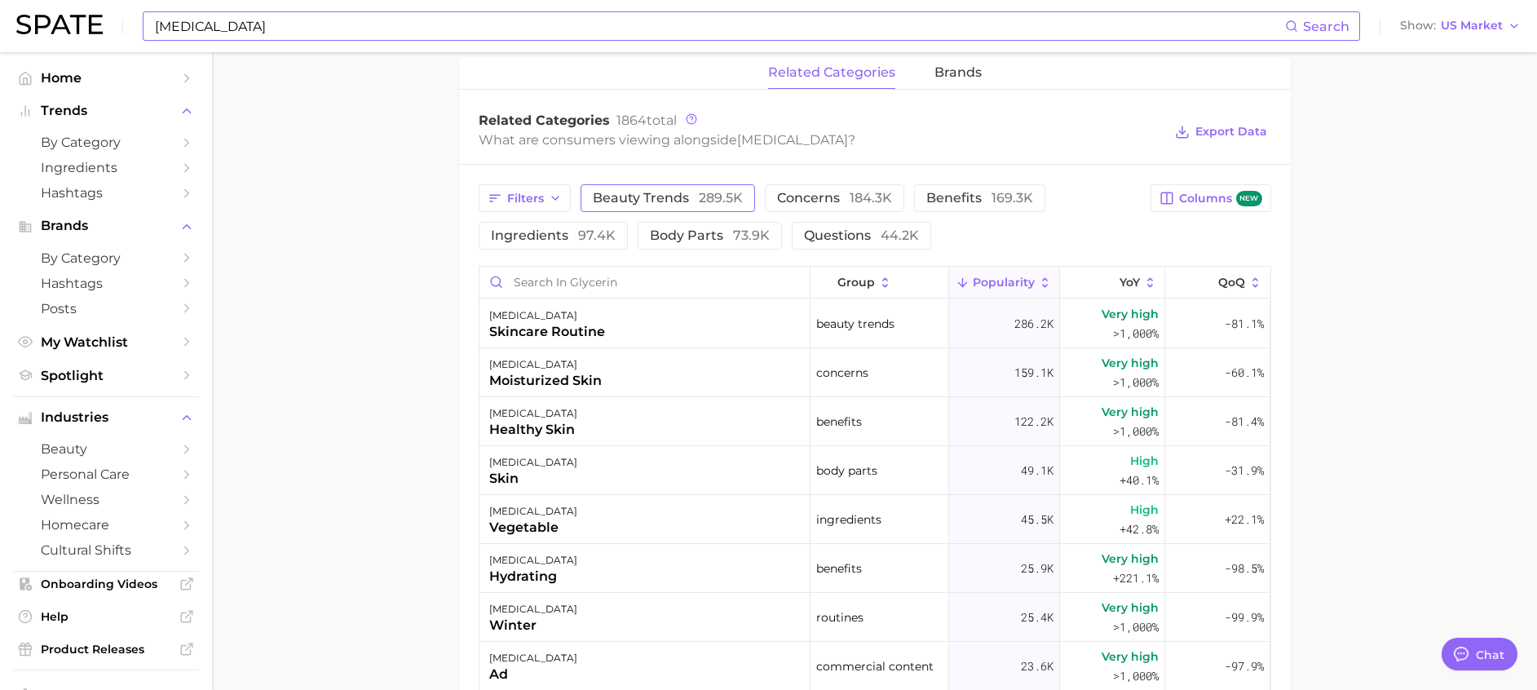
click at [695, 209] on button "beauty trends 289.5k" at bounding box center [668, 198] width 175 height 28
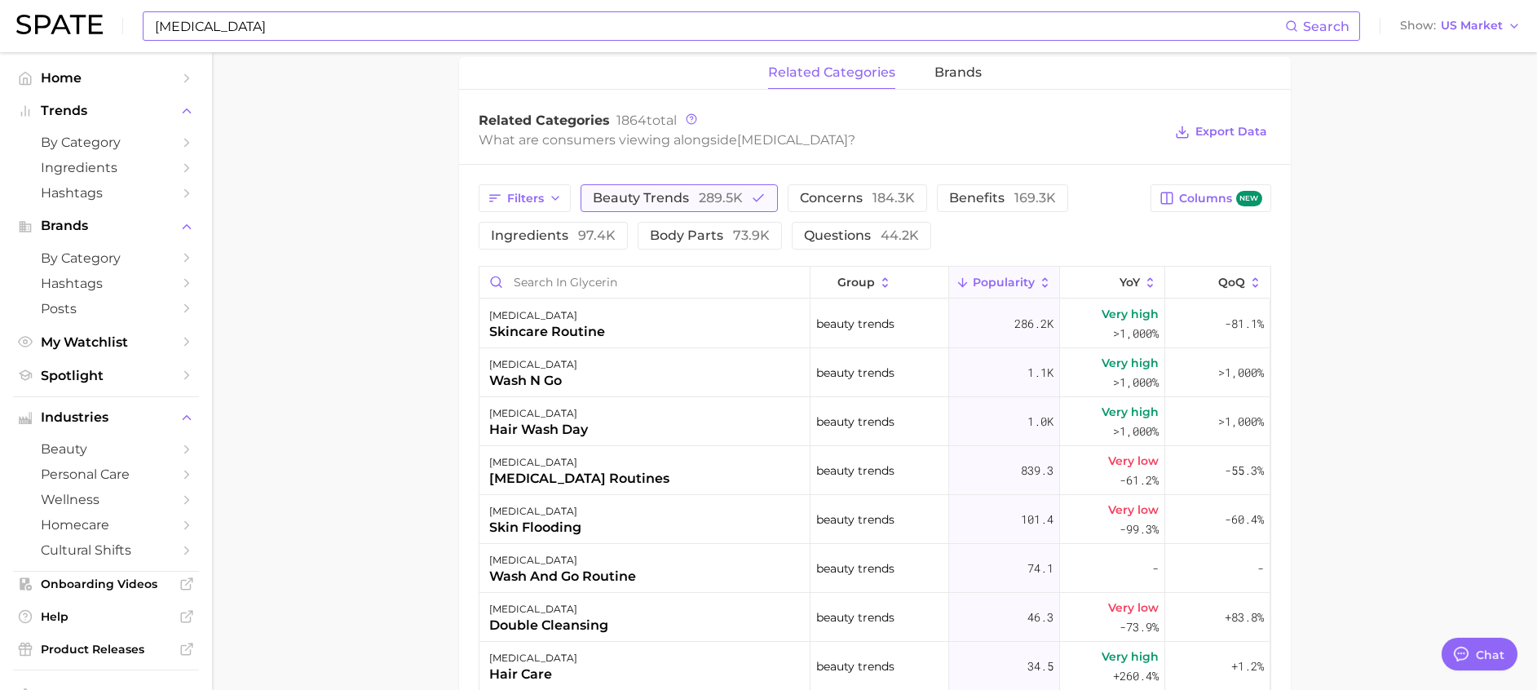
click at [719, 207] on button "beauty trends 289.5k" at bounding box center [679, 198] width 197 height 28
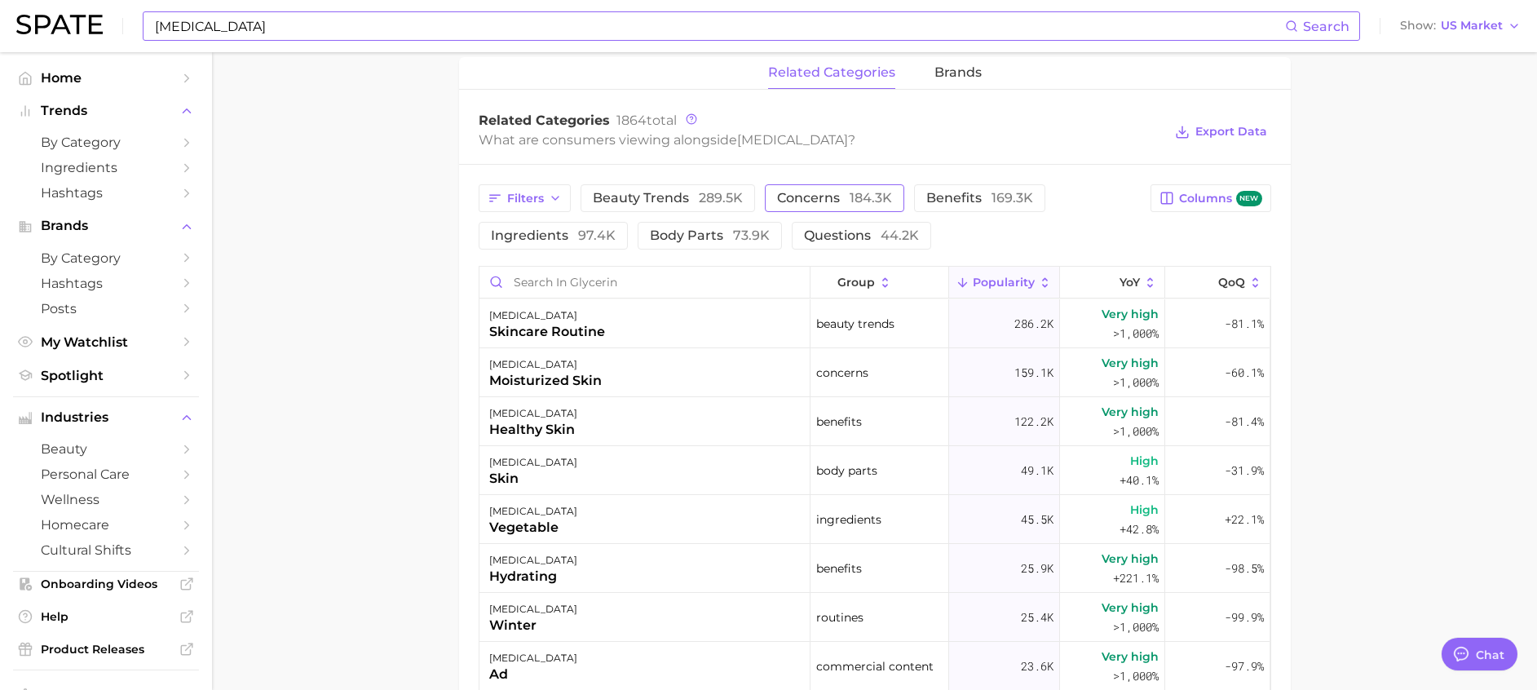
click at [770, 198] on button "concerns 184.3k" at bounding box center [834, 198] width 139 height 28
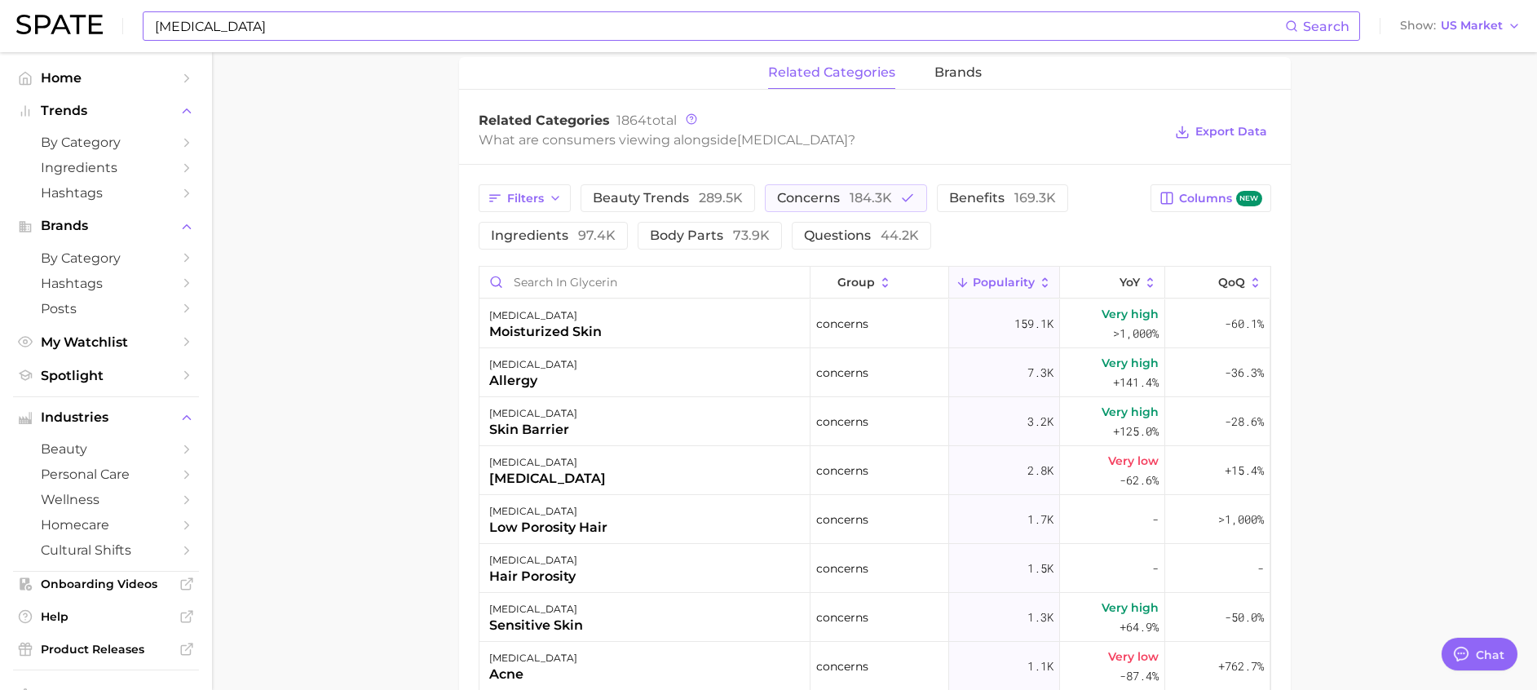
drag, startPoint x: 1536, startPoint y: 337, endPoint x: 1544, endPoint y: 363, distance: 27.3
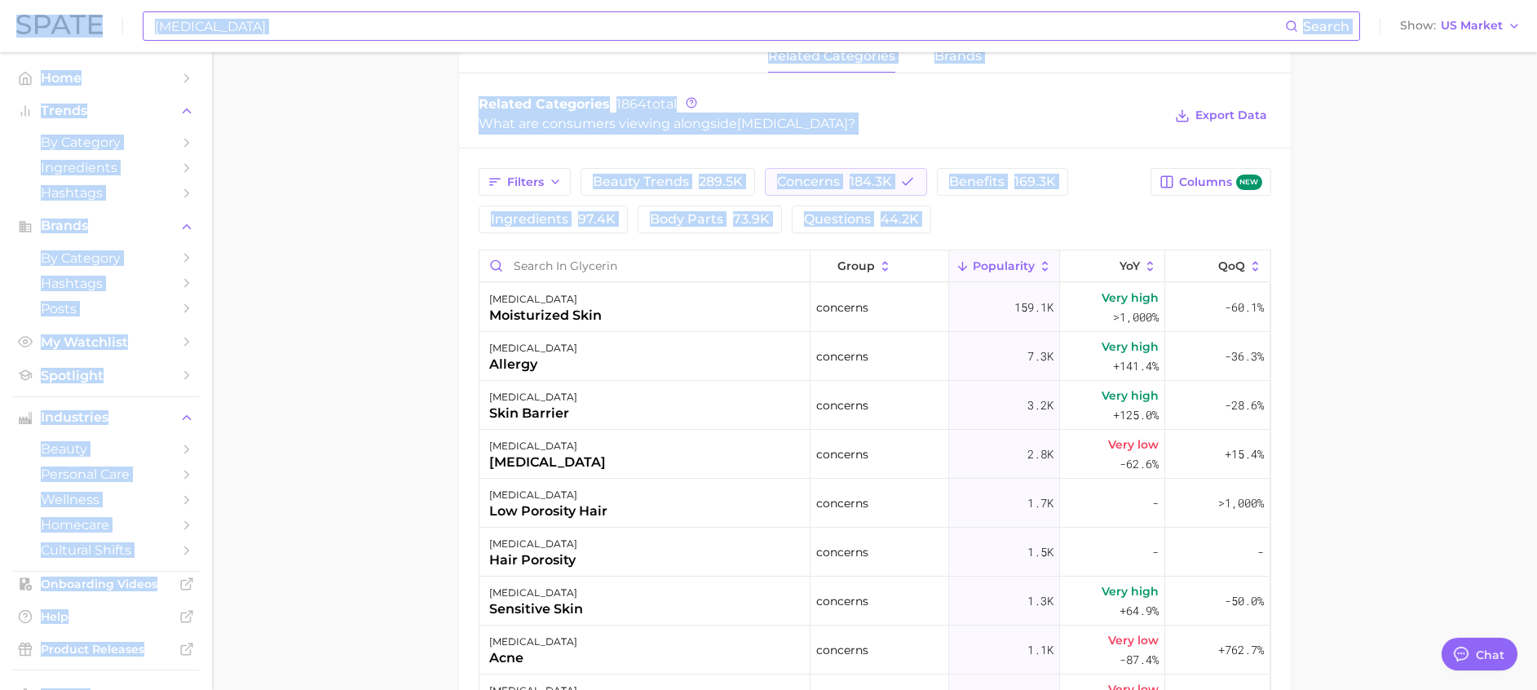
click at [1515, 351] on main "1. ingredients 2. scientific products 3. glycerin Overview Google TikTok Instag…" at bounding box center [874, 161] width 1325 height 1757
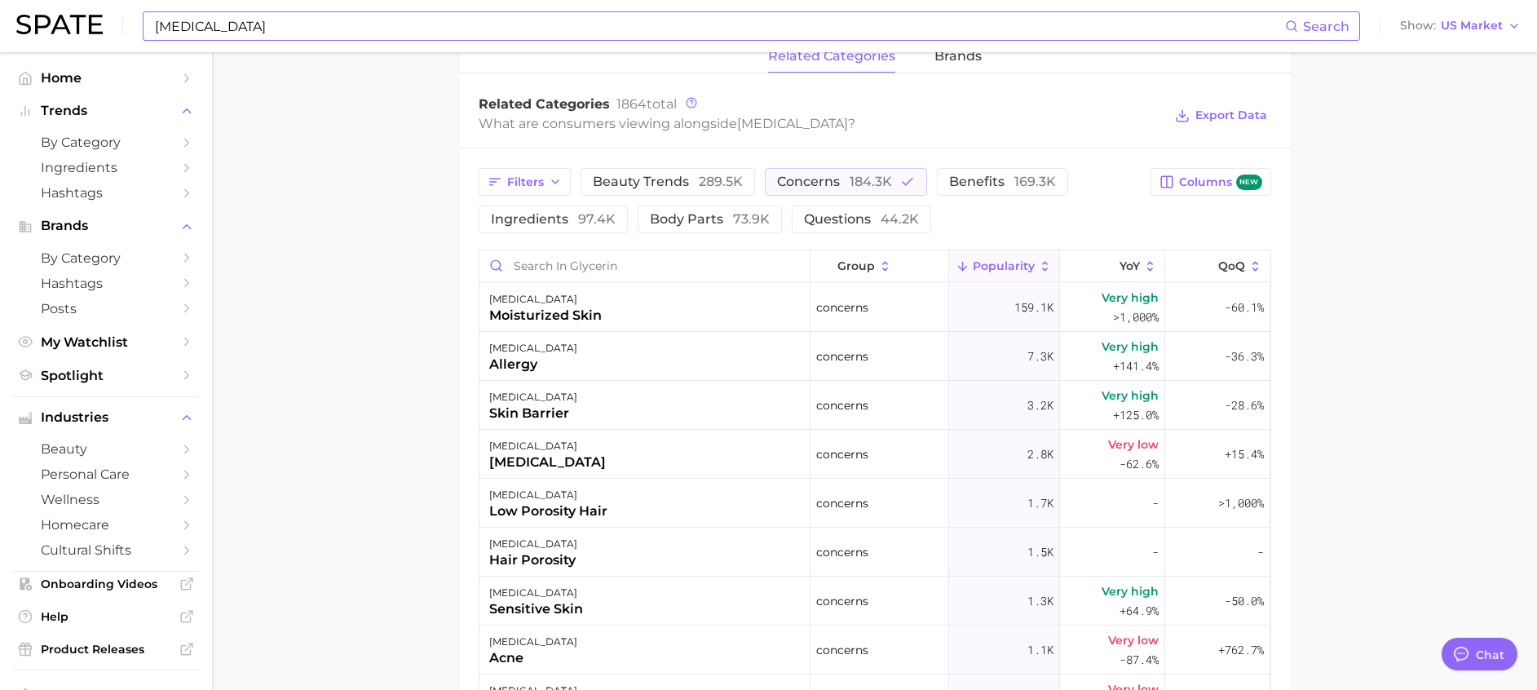
click at [1536, 356] on main "1. ingredients 2. scientific products 3. glycerin Overview Google TikTok Instag…" at bounding box center [874, 161] width 1325 height 1757
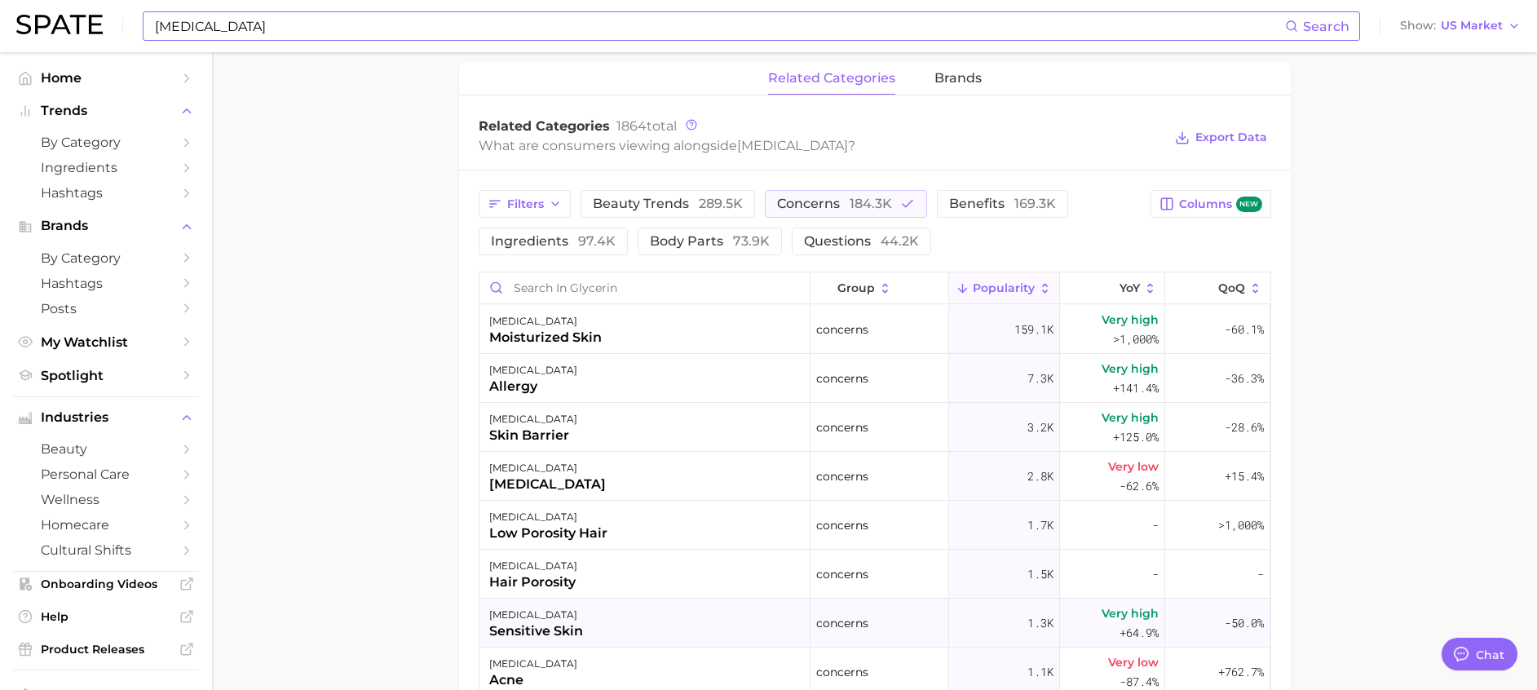
scroll to position [712, 0]
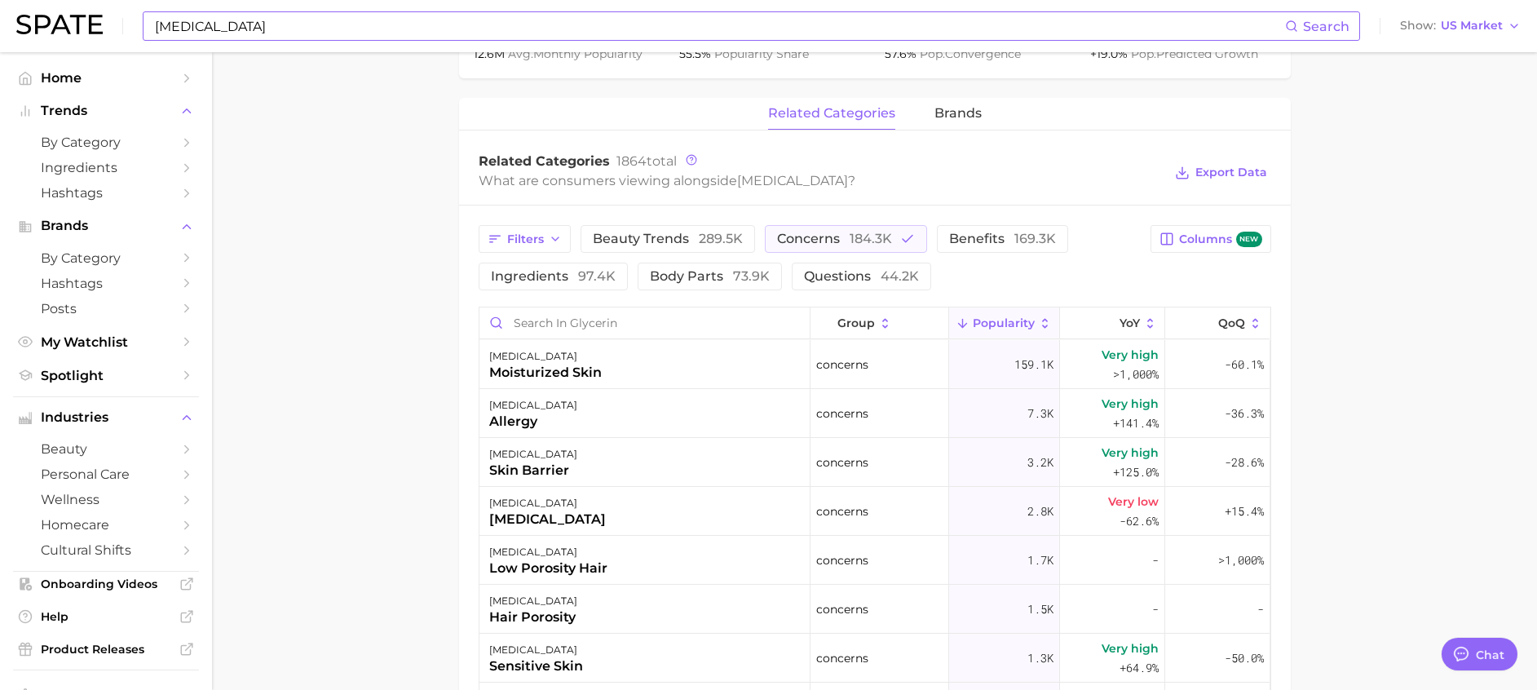
click at [333, 294] on main "1. ingredients 2. scientific products 3. glycerin Overview Google TikTok Instag…" at bounding box center [874, 218] width 1325 height 1757
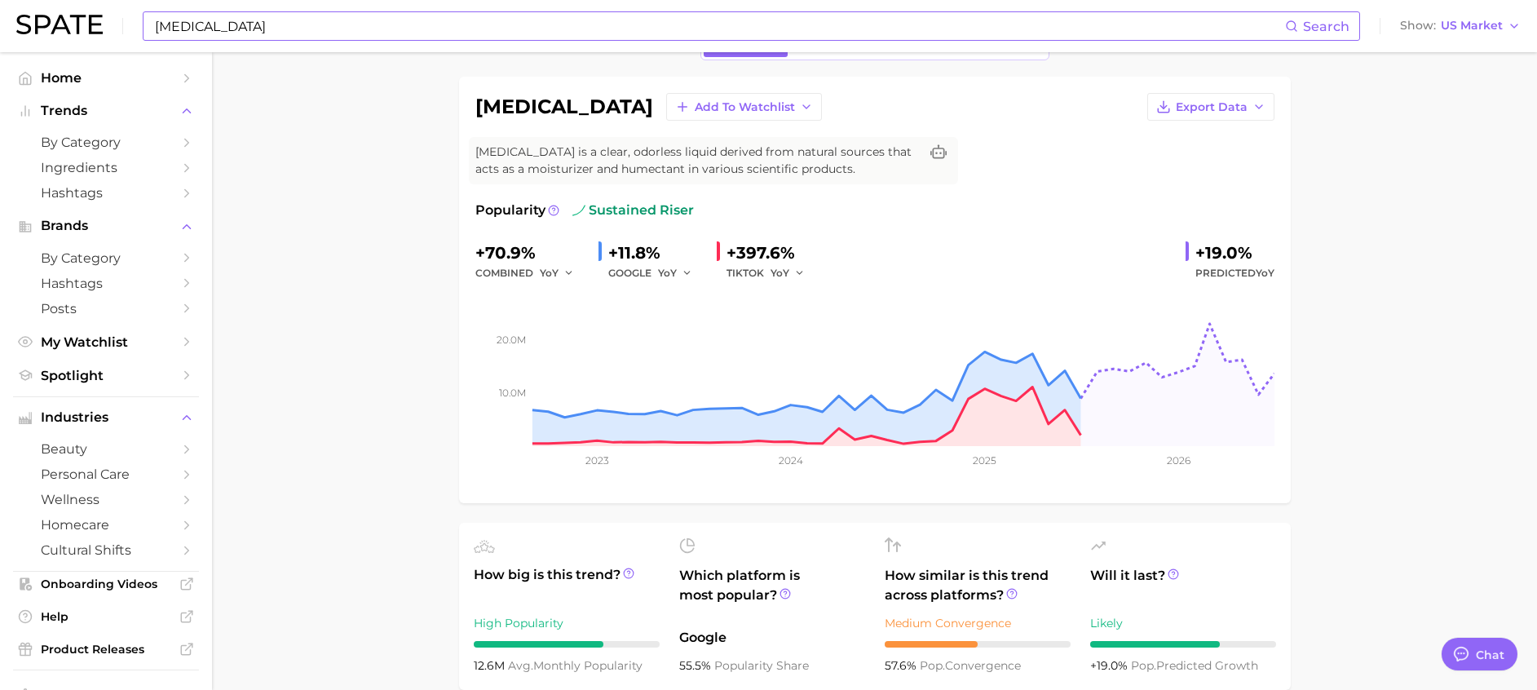
scroll to position [0, 0]
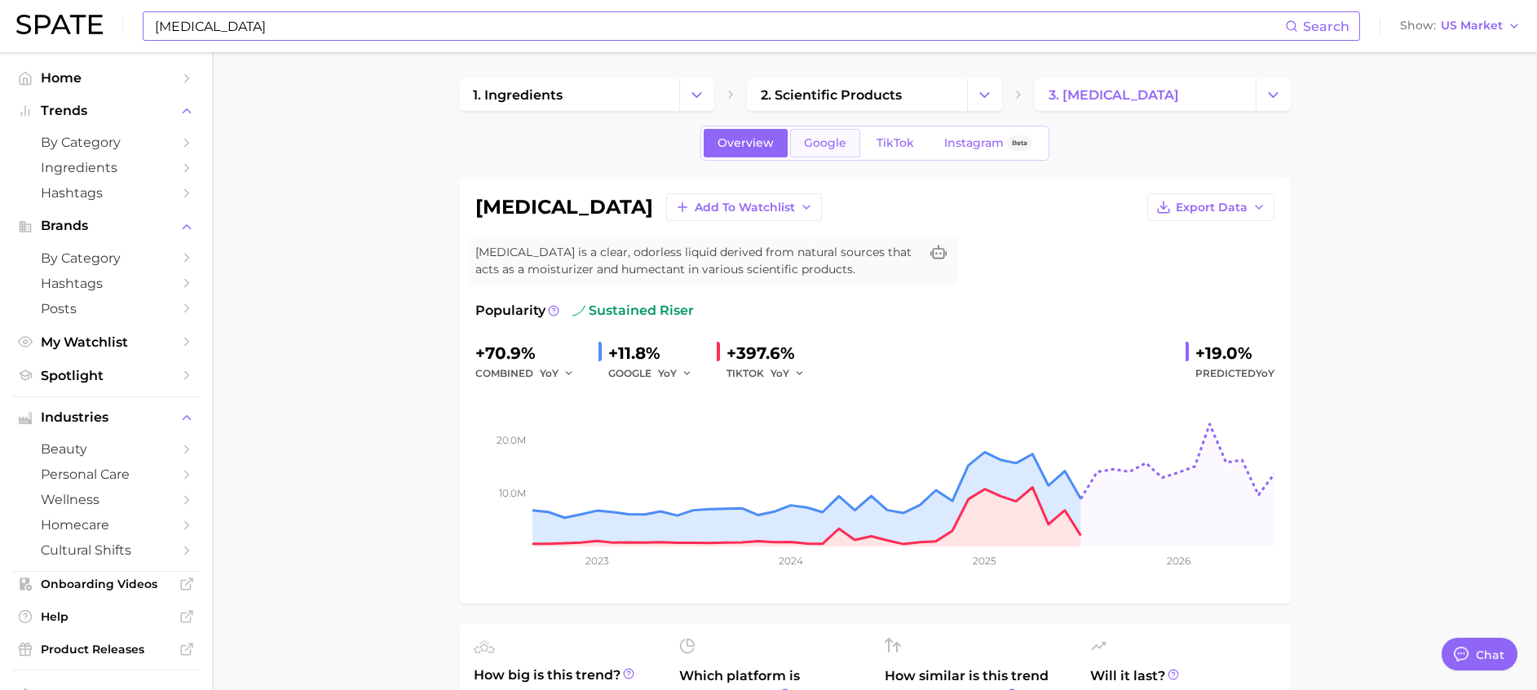
click at [828, 152] on link "Google" at bounding box center [825, 143] width 70 height 29
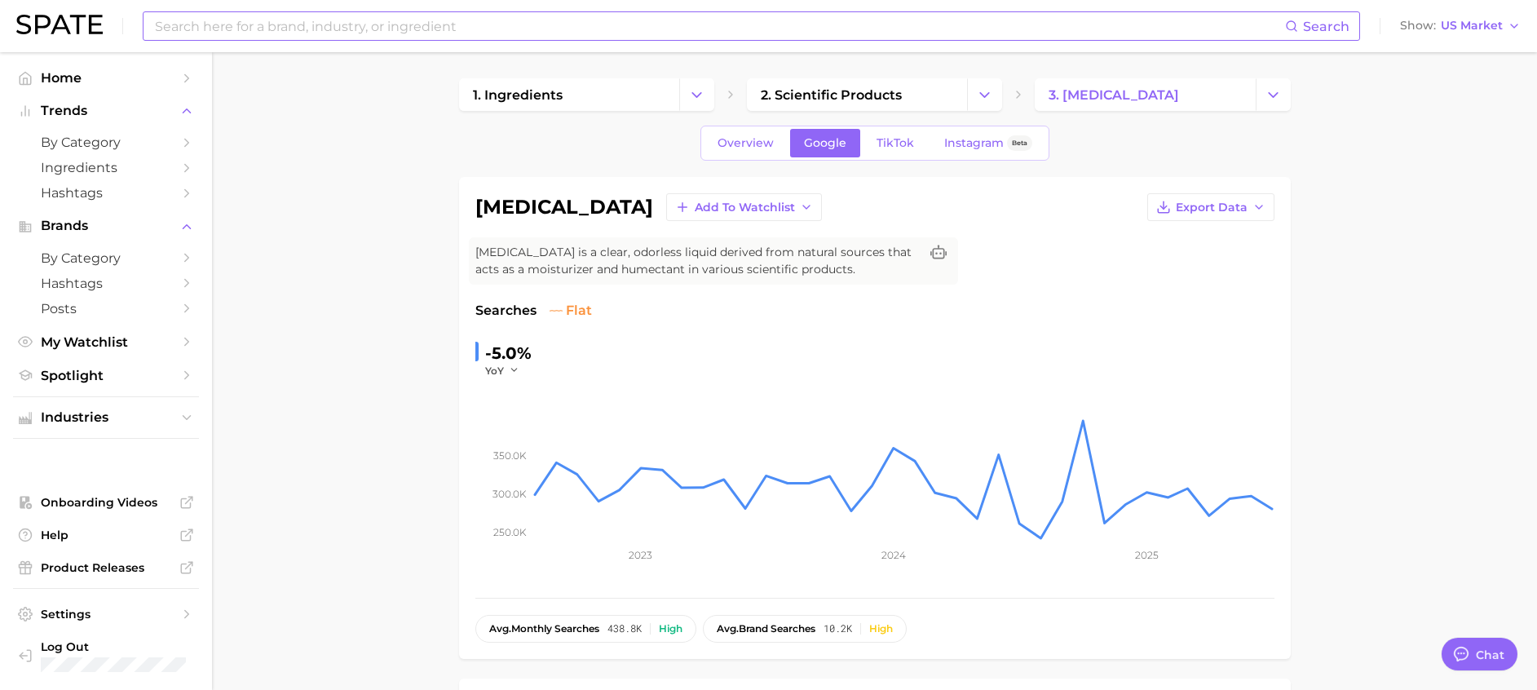
scroll to position [612, 0]
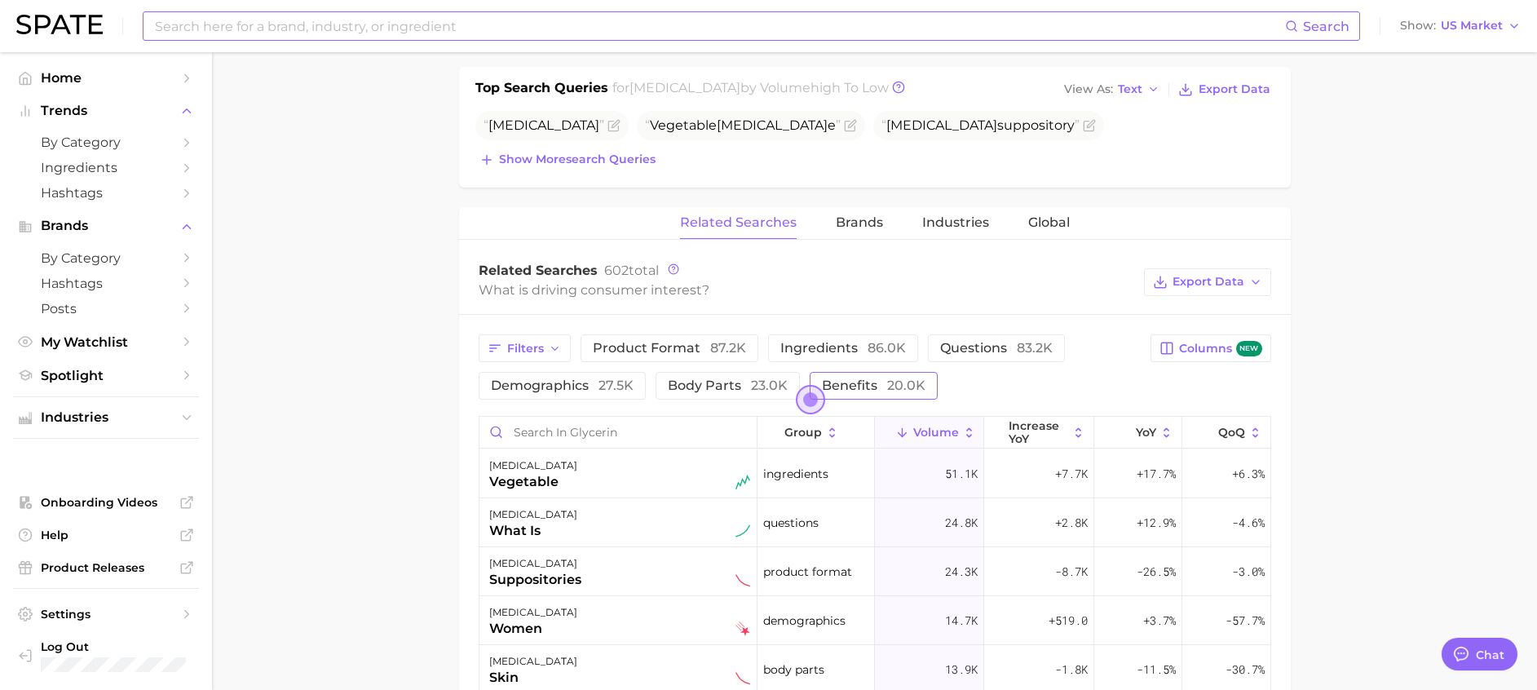
click at [874, 383] on span "benefits 20.0k" at bounding box center [874, 385] width 104 height 15
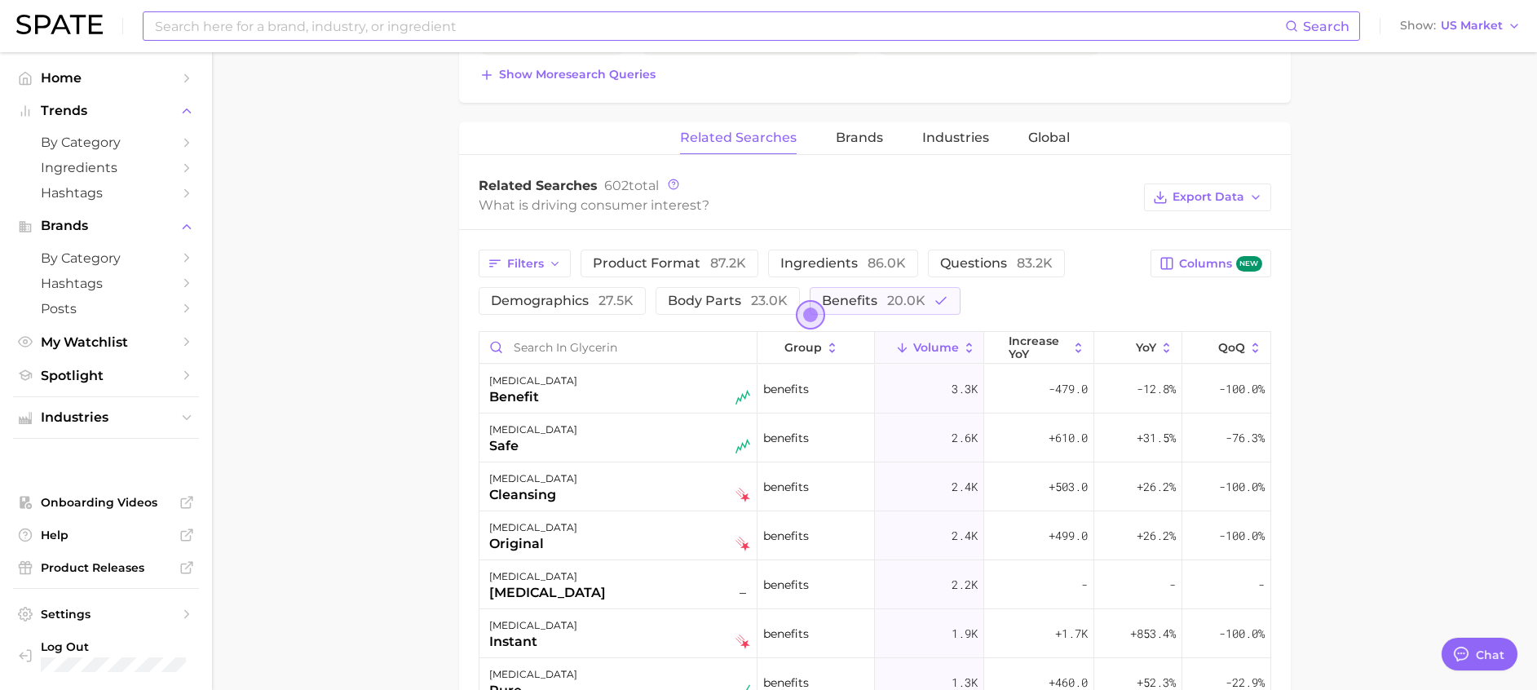
scroll to position [734, 0]
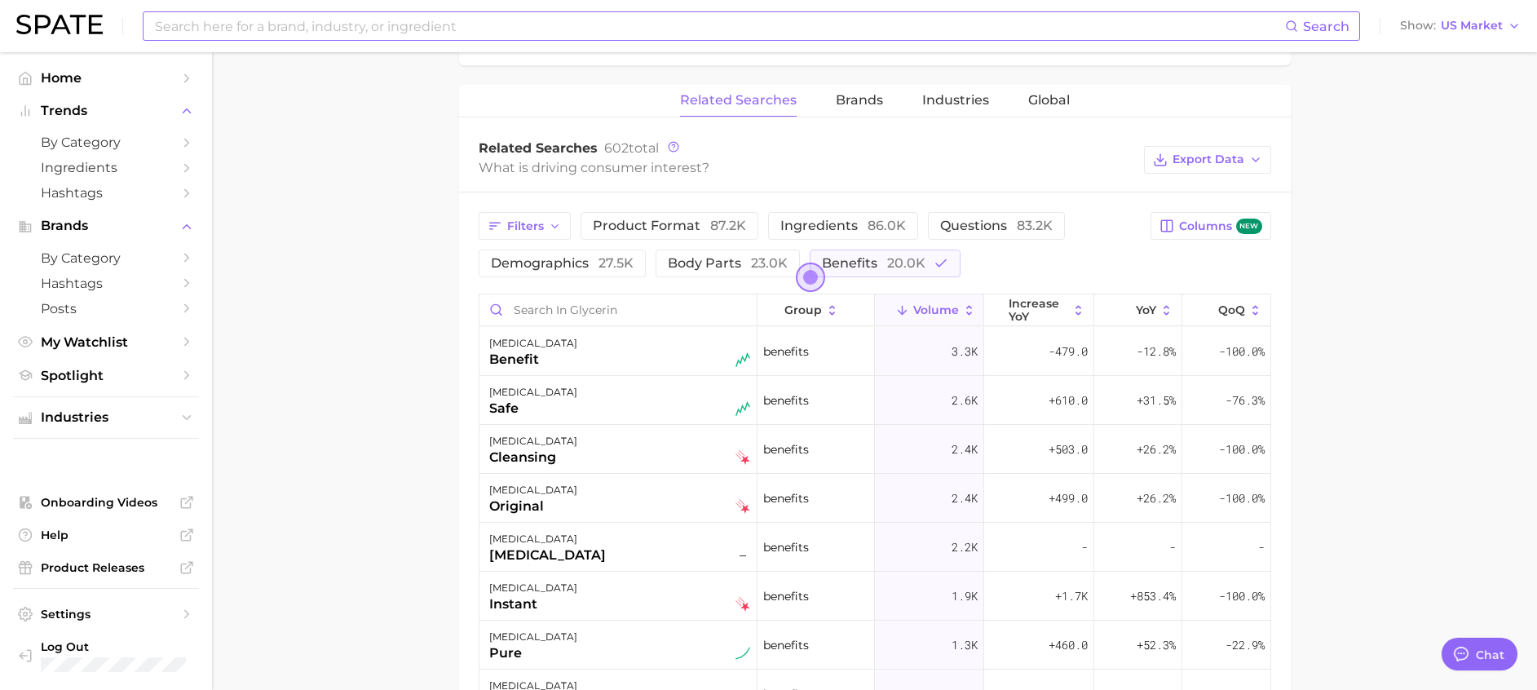
click at [919, 312] on span "Volume" at bounding box center [936, 309] width 46 height 13
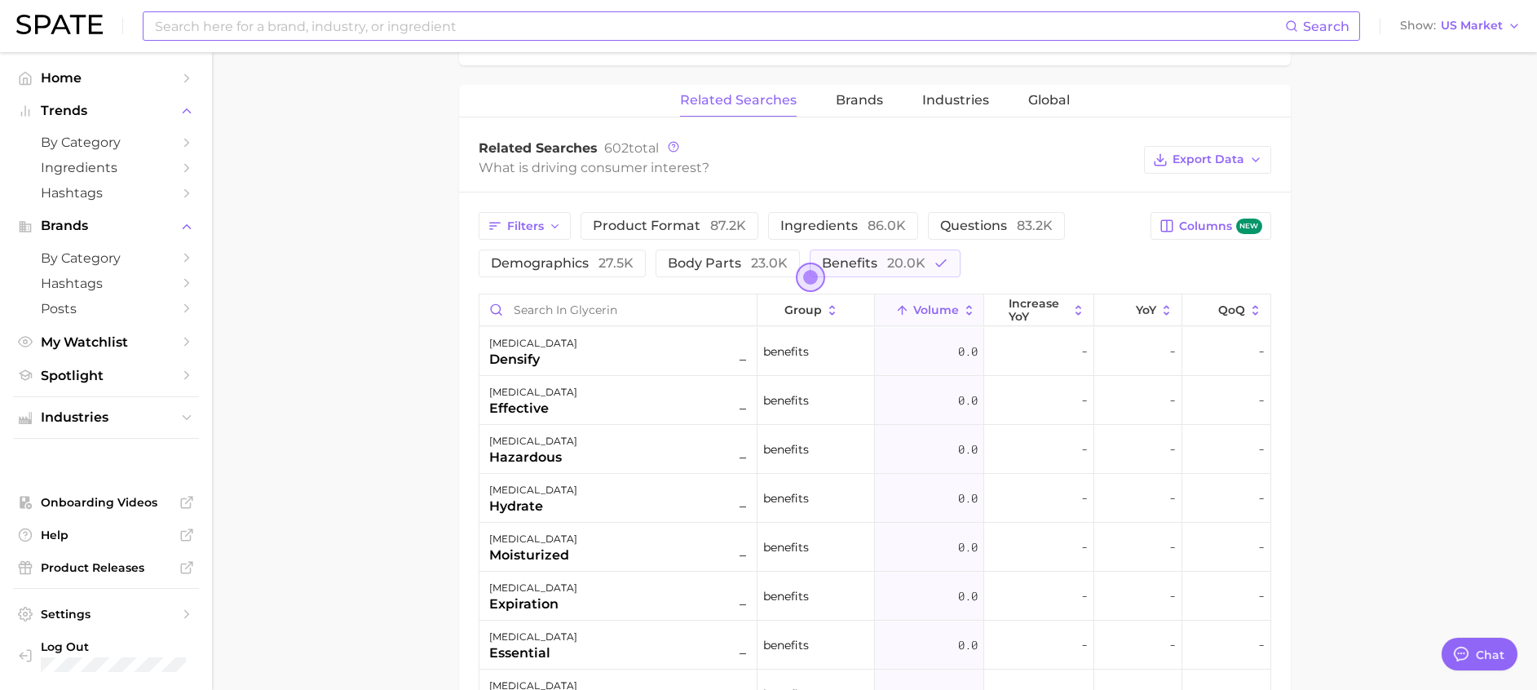
click at [918, 309] on span "Volume" at bounding box center [936, 309] width 46 height 13
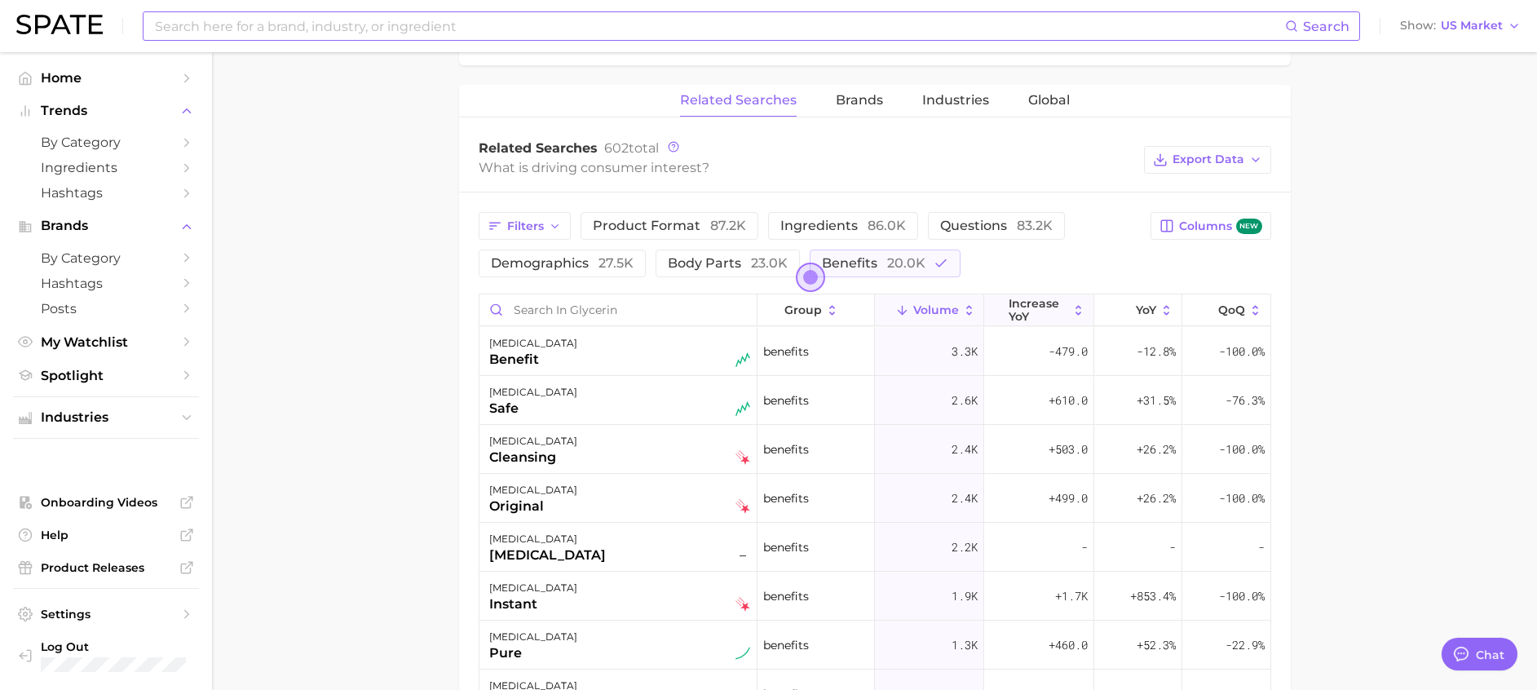
click at [1034, 310] on span "increase YoY" at bounding box center [1039, 310] width 60 height 26
click at [1136, 310] on span "YoY" at bounding box center [1146, 309] width 20 height 13
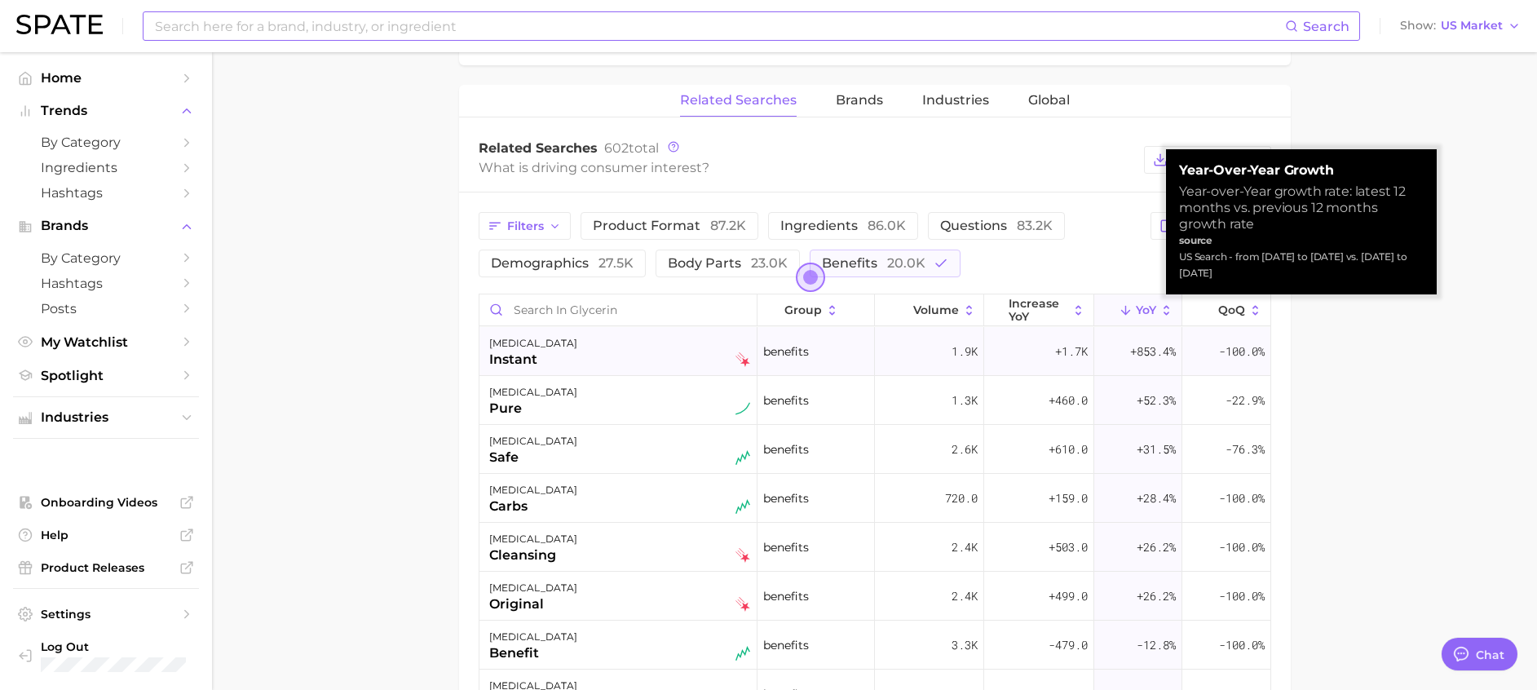
click at [904, 330] on div "1.9k" at bounding box center [929, 351] width 109 height 49
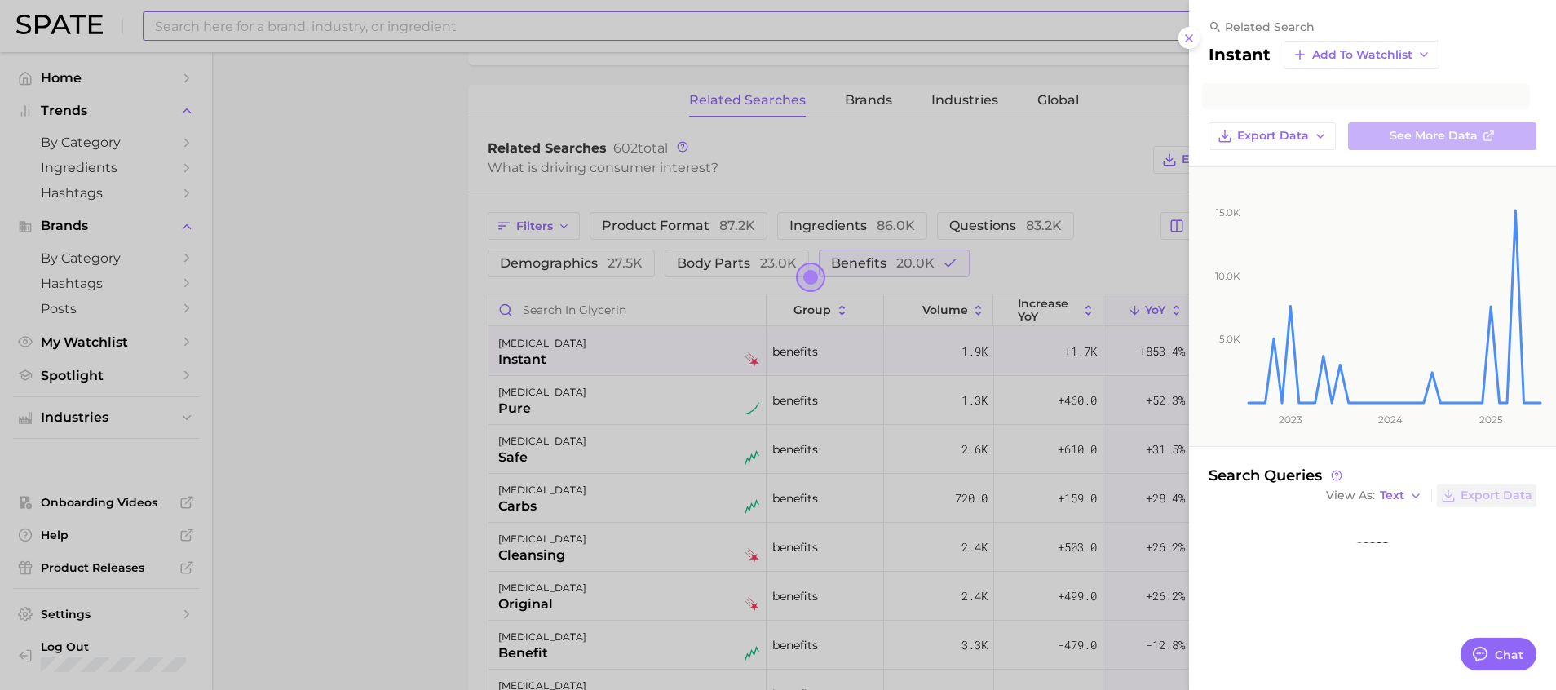
click at [908, 307] on div at bounding box center [778, 345] width 1556 height 690
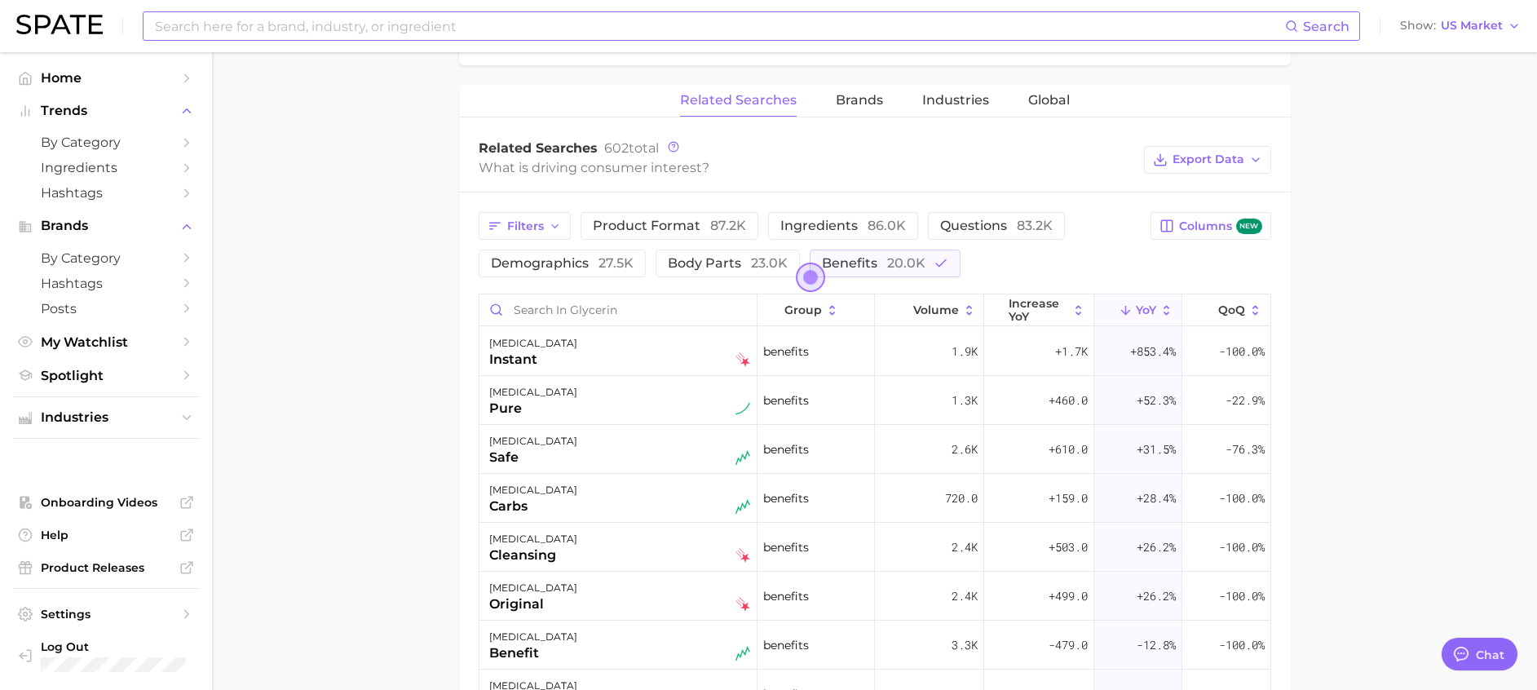
click at [913, 307] on span "Volume" at bounding box center [936, 309] width 46 height 13
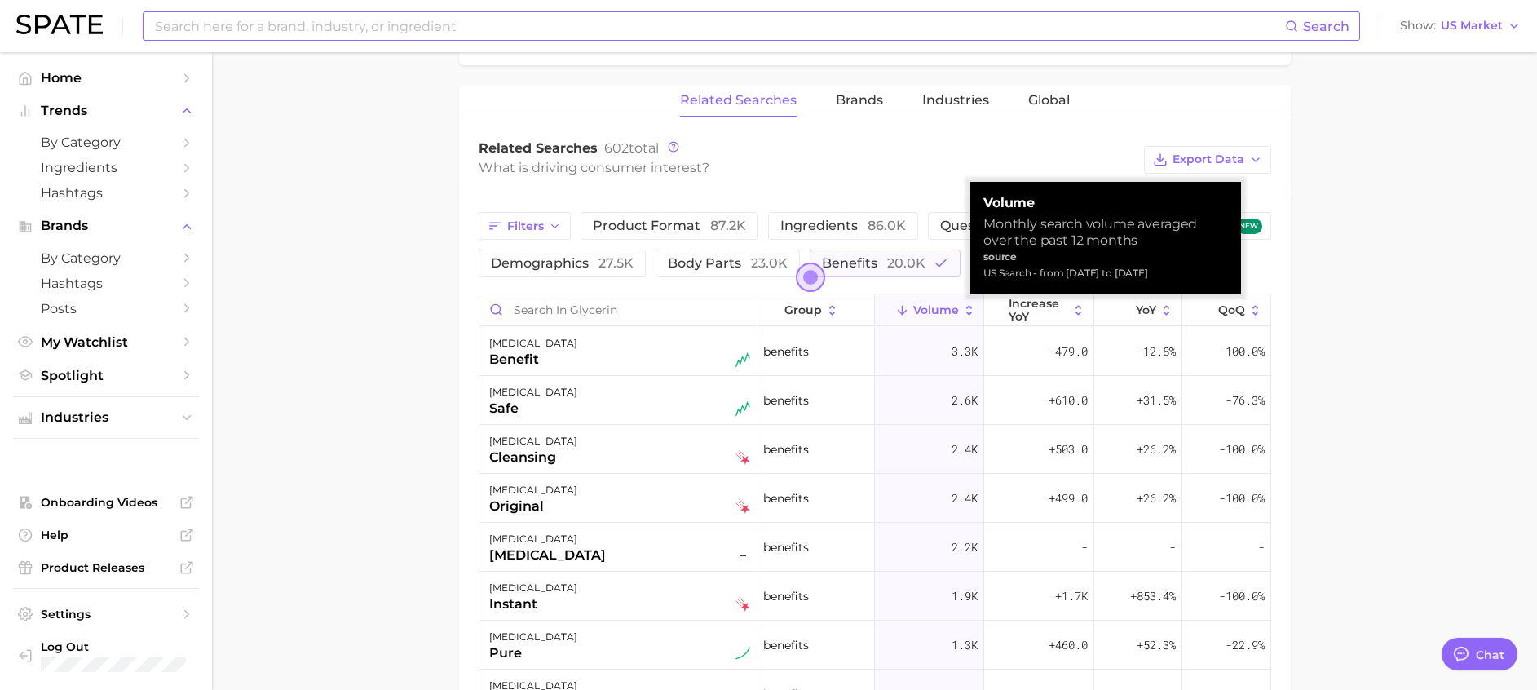
click at [913, 305] on span "Volume" at bounding box center [936, 309] width 46 height 13
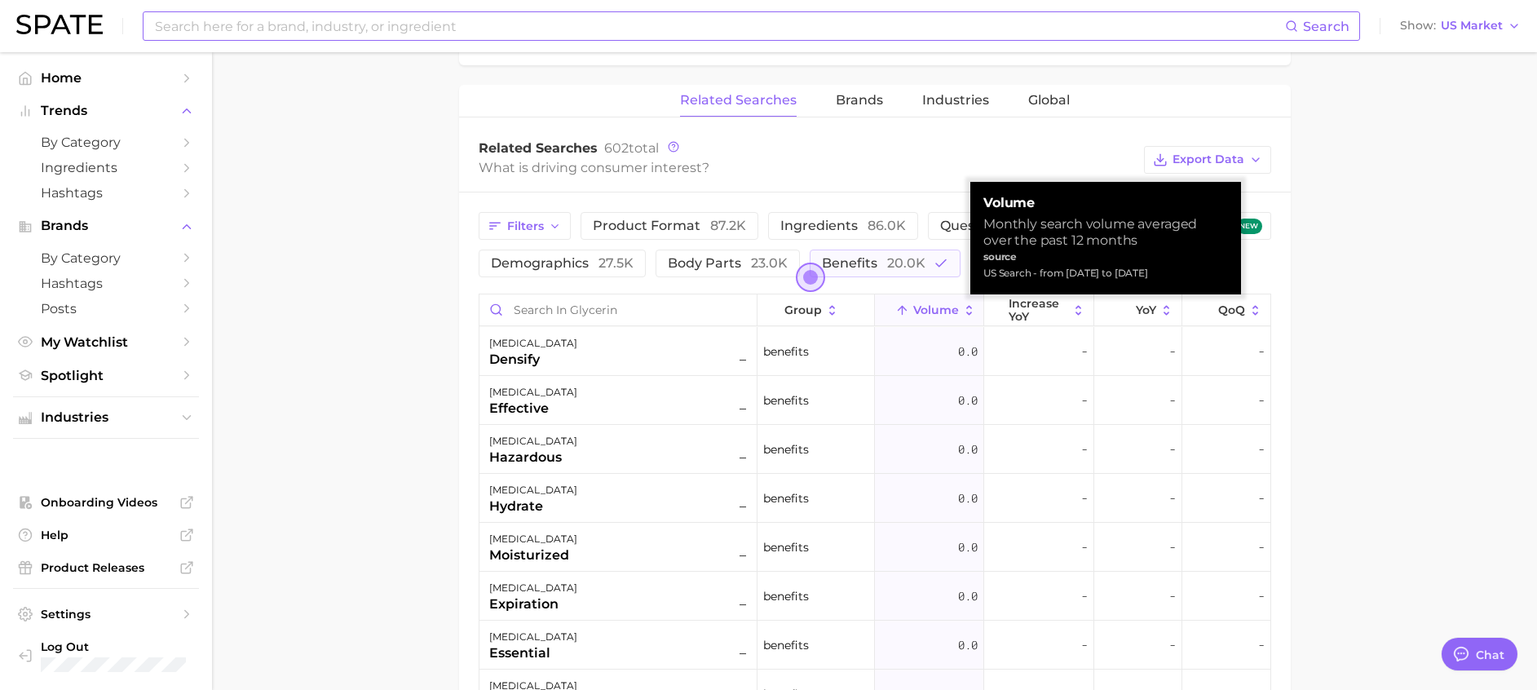
click at [913, 304] on span "Volume" at bounding box center [936, 309] width 46 height 13
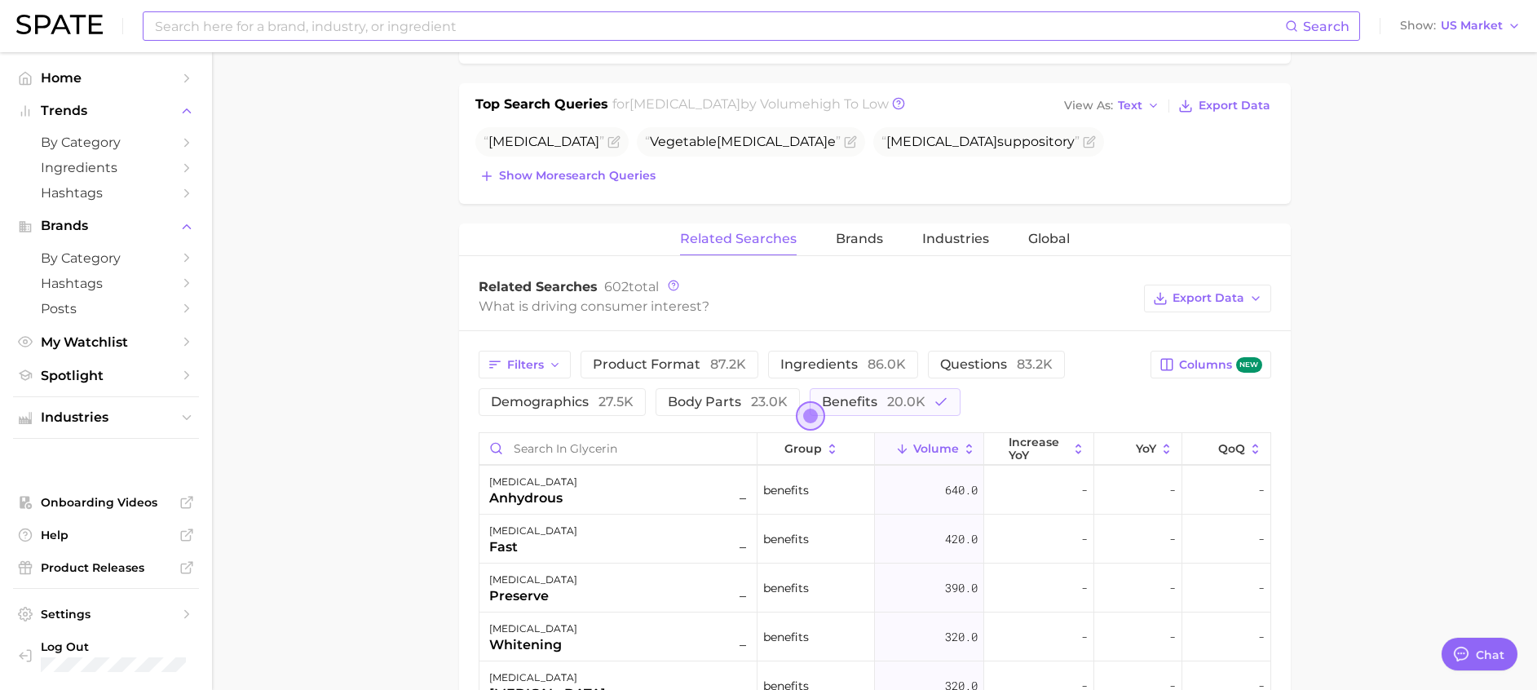
scroll to position [367, 0]
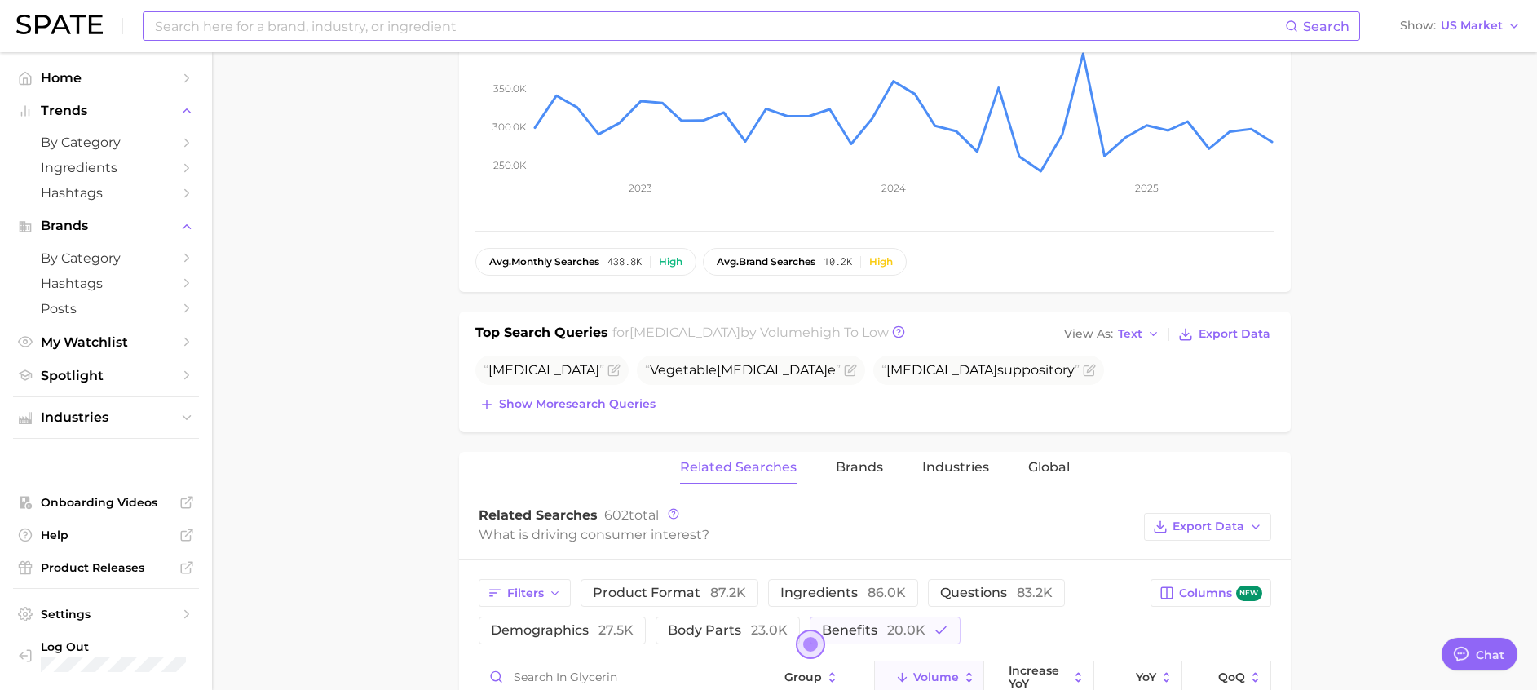
click at [543, 418] on div "Top Search Queries for glycerin by Volume high to low View As Text Export Data …" at bounding box center [875, 372] width 832 height 121
click at [546, 411] on span "Show more search queries" at bounding box center [577, 404] width 157 height 14
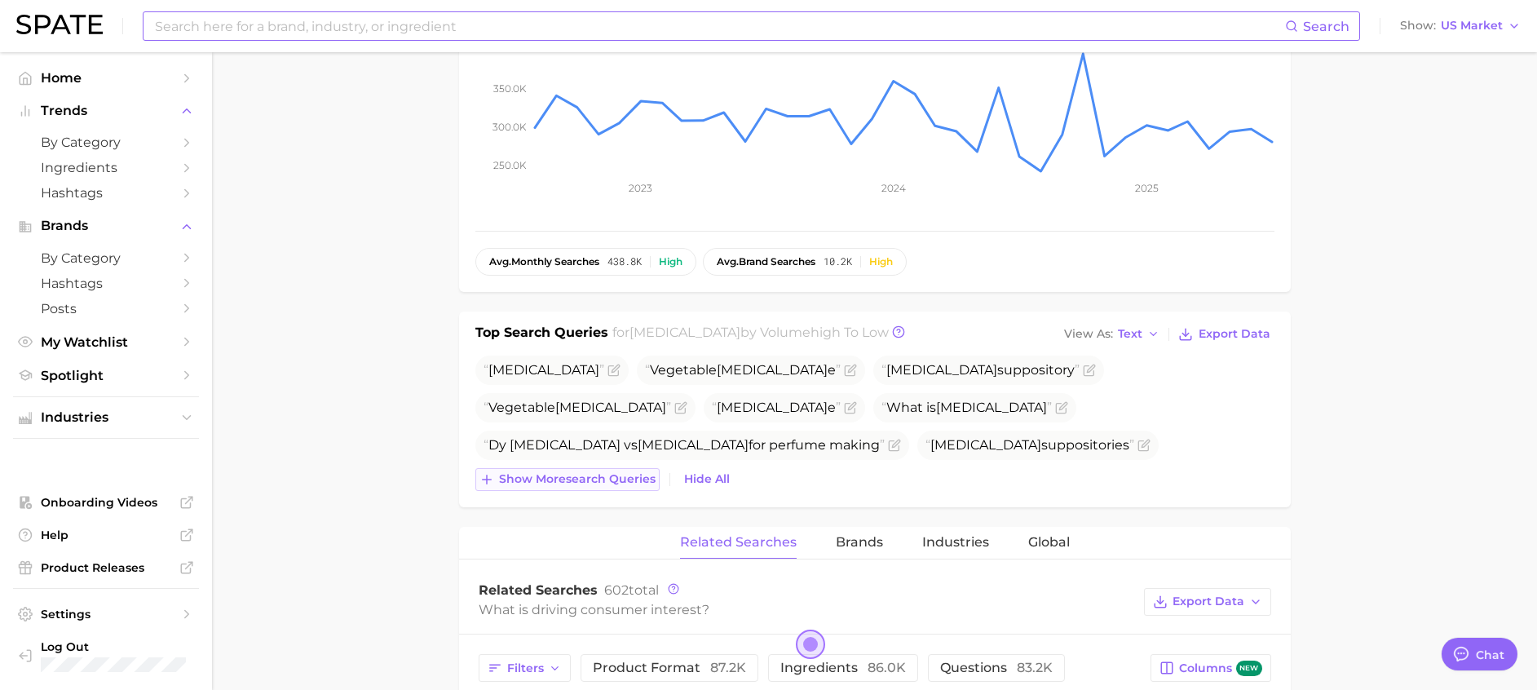
click at [582, 485] on span "Show more search queries" at bounding box center [577, 479] width 157 height 14
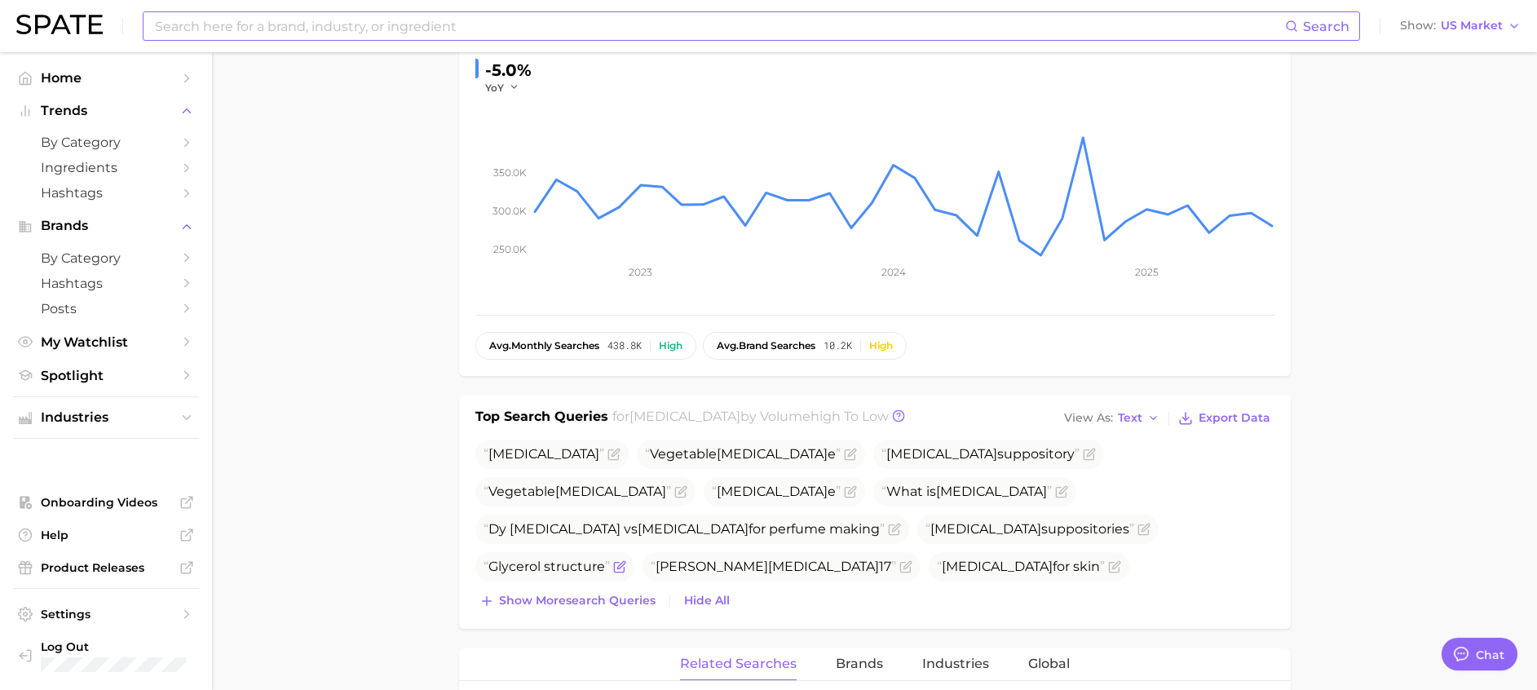
scroll to position [0, 0]
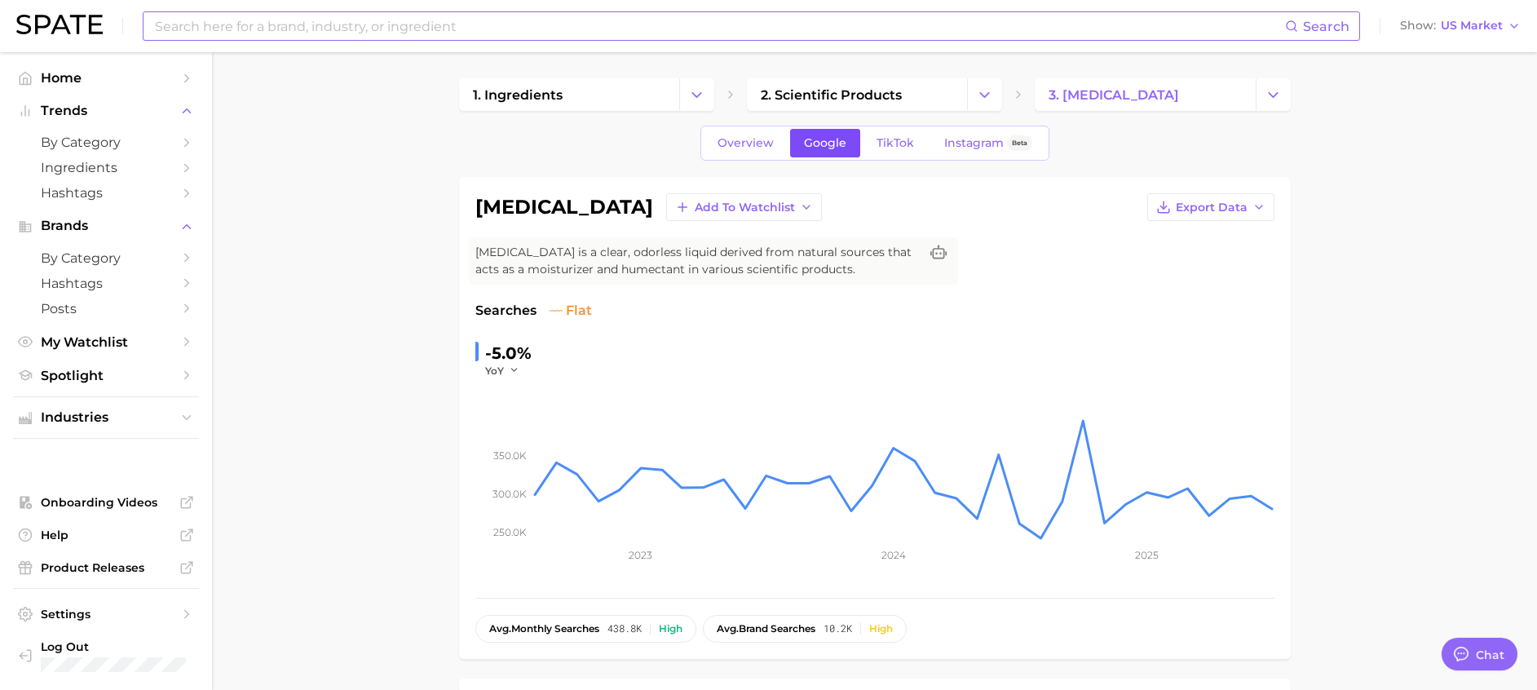
click at [854, 140] on link "Google" at bounding box center [825, 143] width 70 height 29
click at [891, 139] on span "TikTok" at bounding box center [896, 143] width 38 height 14
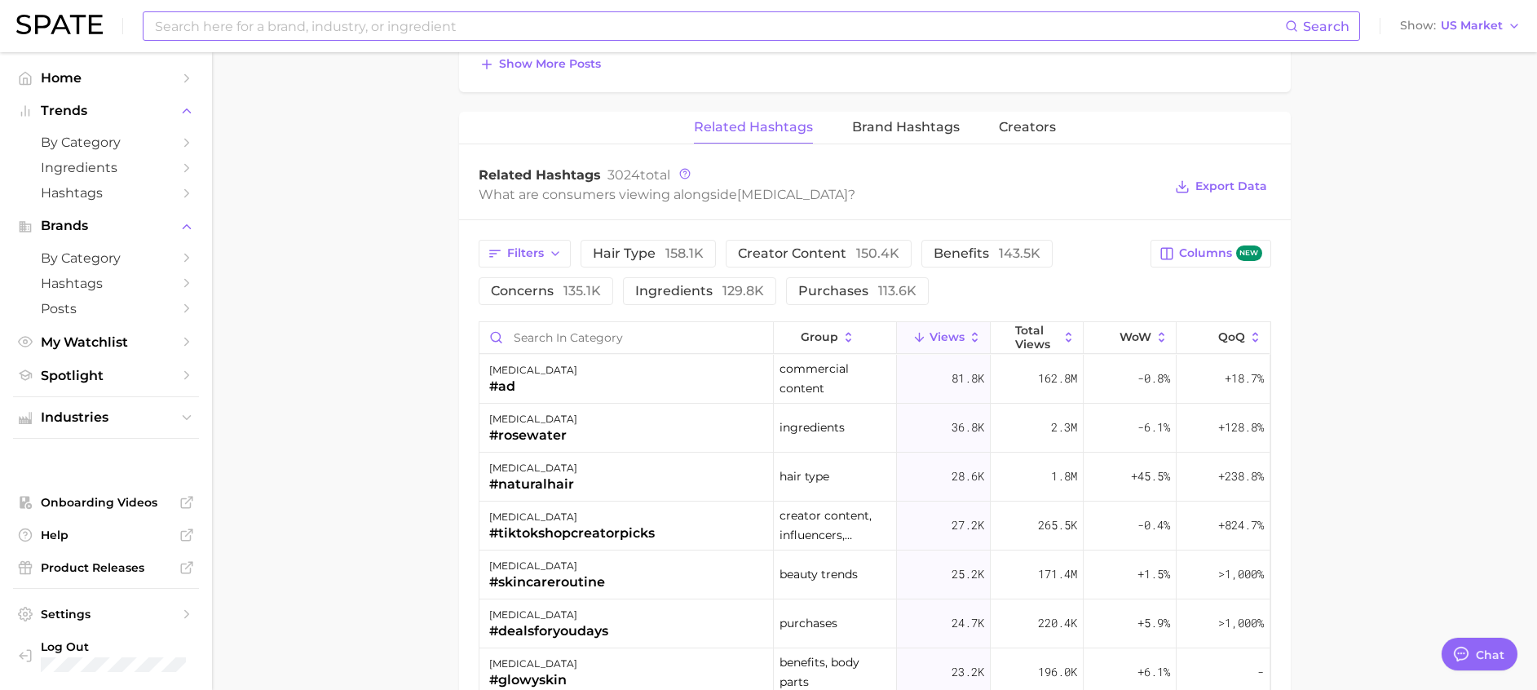
scroll to position [1223, 0]
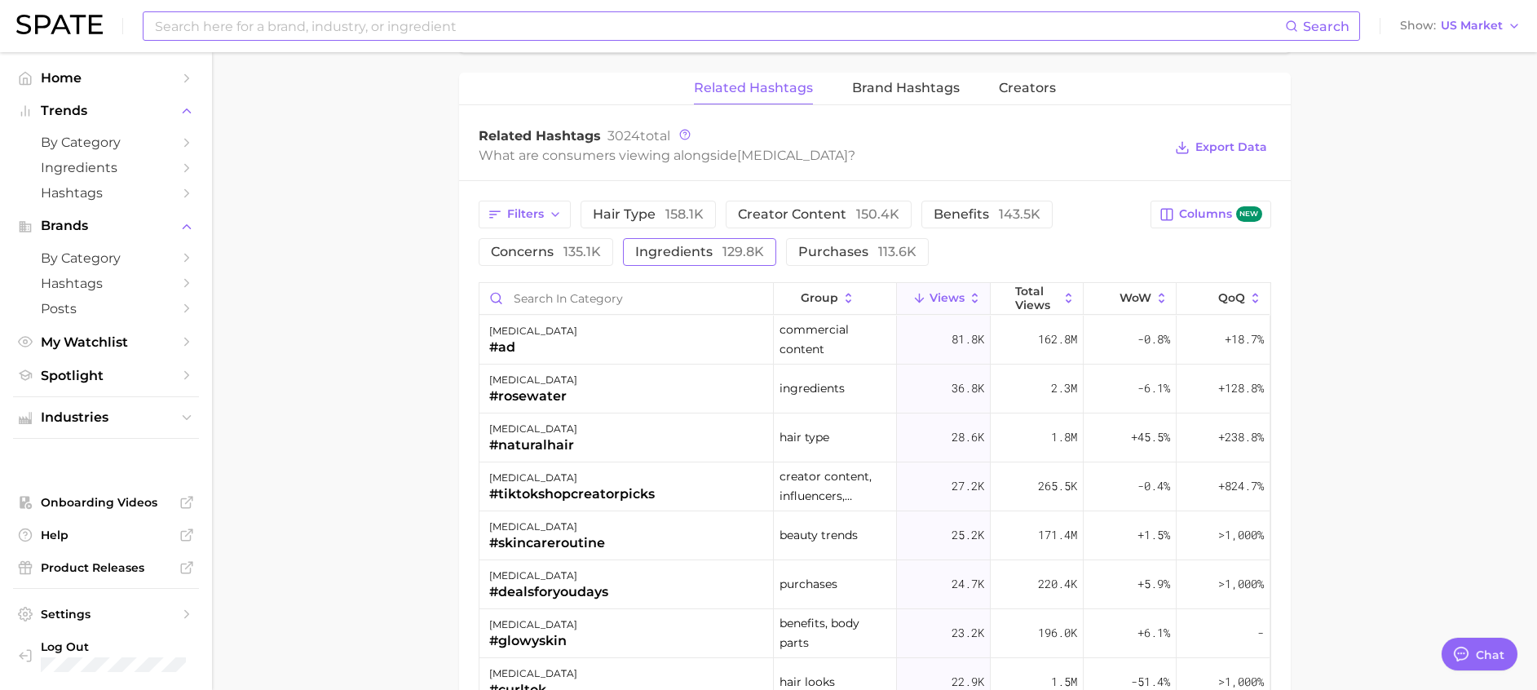
click at [717, 252] on span "ingredients 129.8k" at bounding box center [699, 251] width 129 height 13
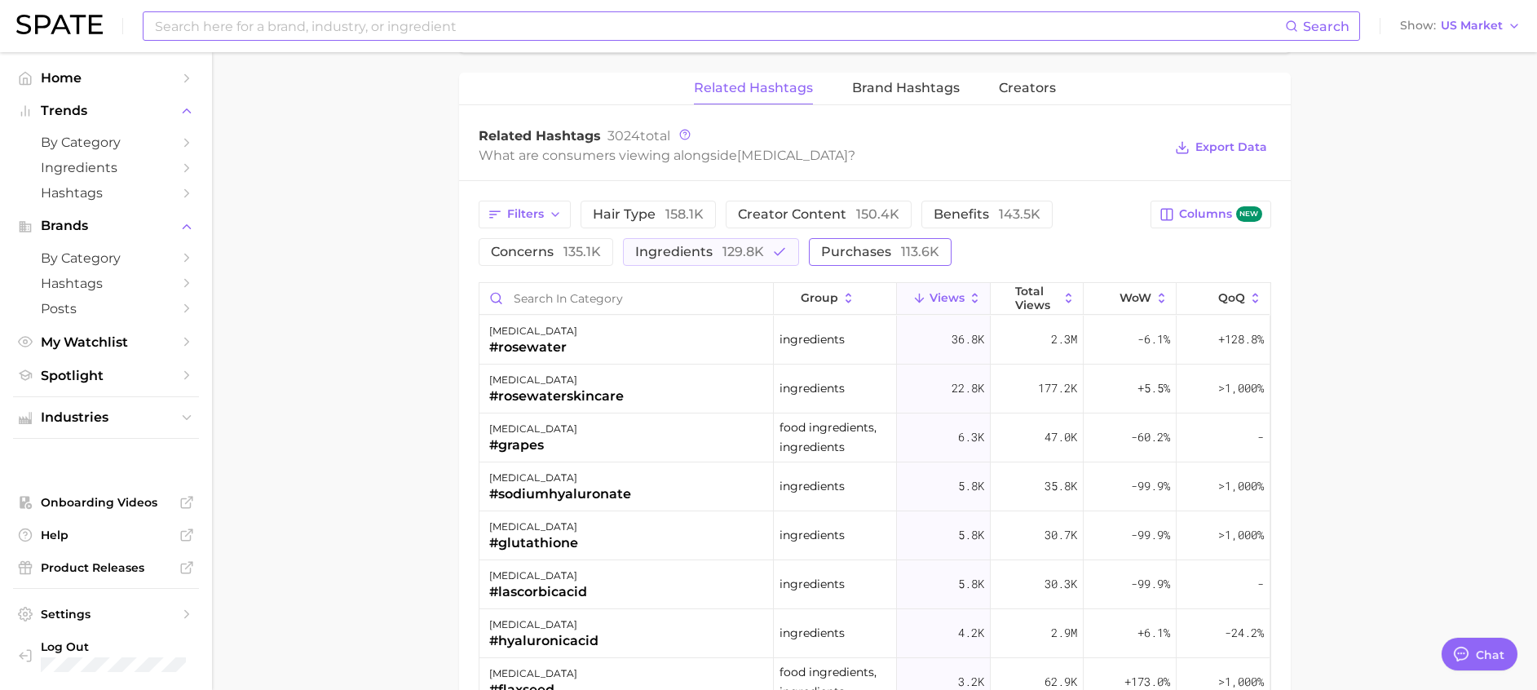
click at [859, 252] on span "purchases 113.6k" at bounding box center [880, 251] width 118 height 13
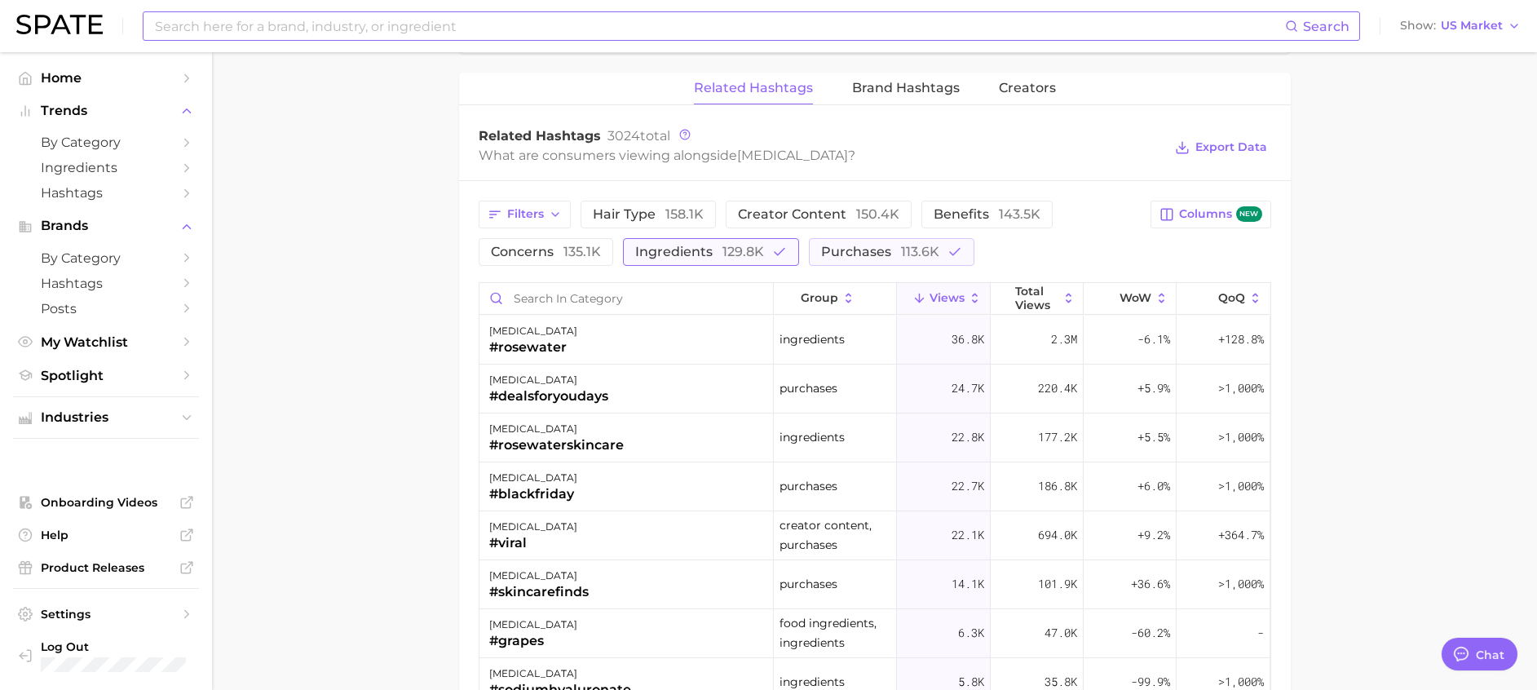
click at [742, 258] on span "129.8k" at bounding box center [744, 251] width 42 height 15
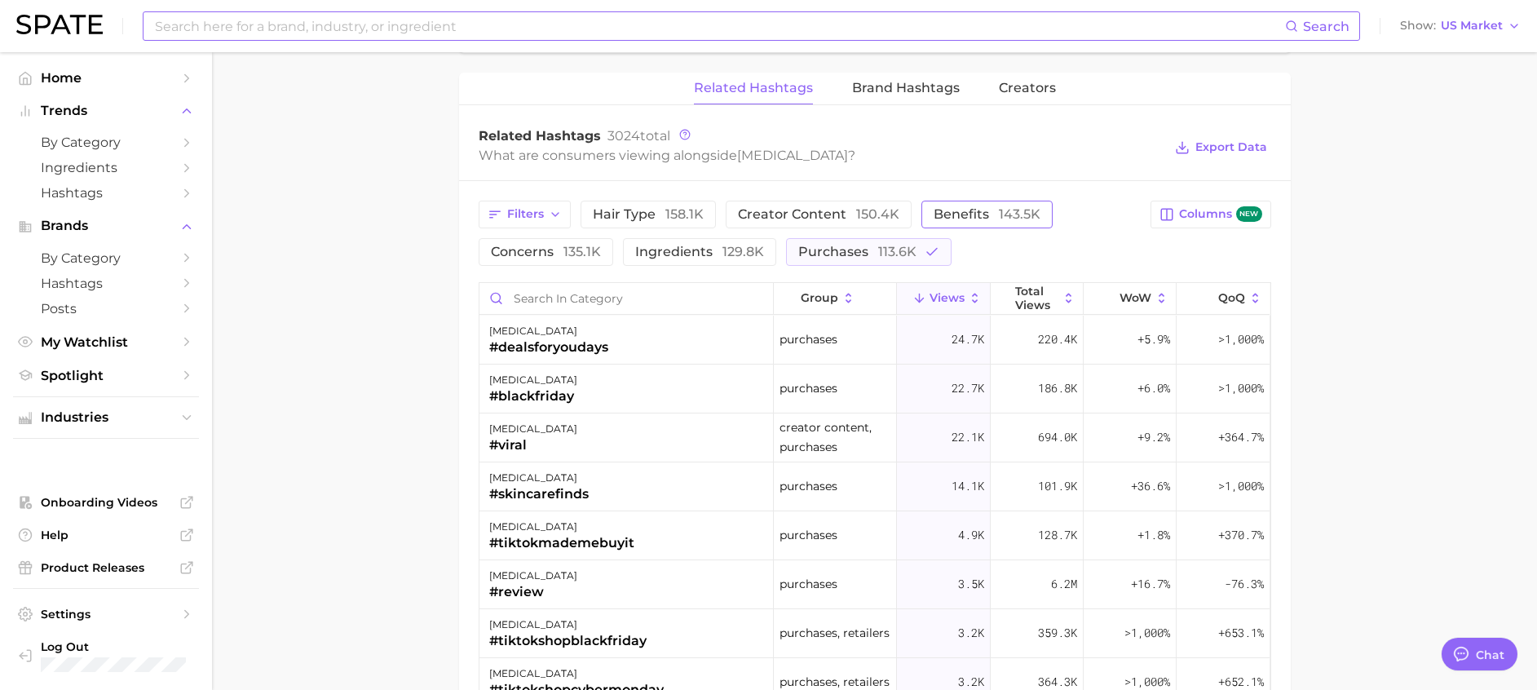
click at [972, 211] on span "benefits 143.5k" at bounding box center [987, 214] width 107 height 13
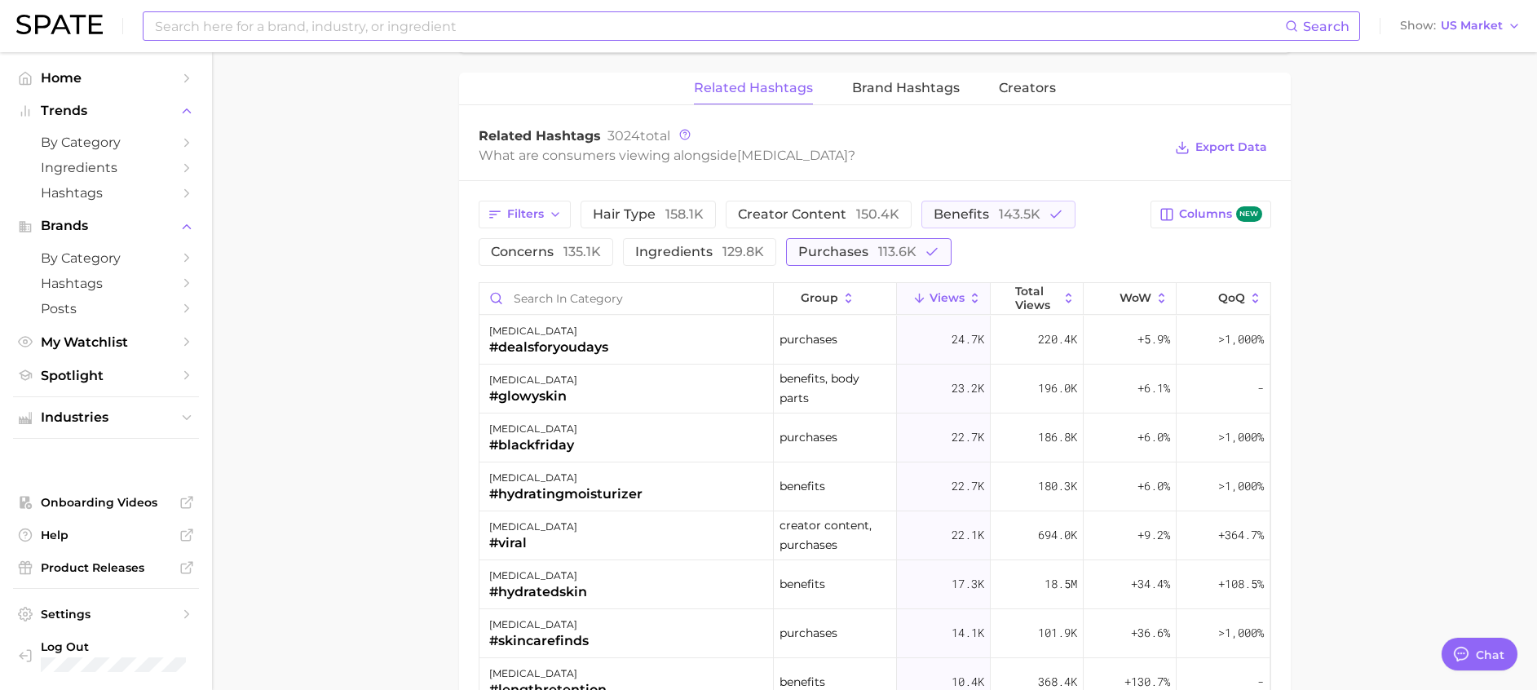
click at [817, 256] on span "purchases 113.6k" at bounding box center [857, 251] width 118 height 13
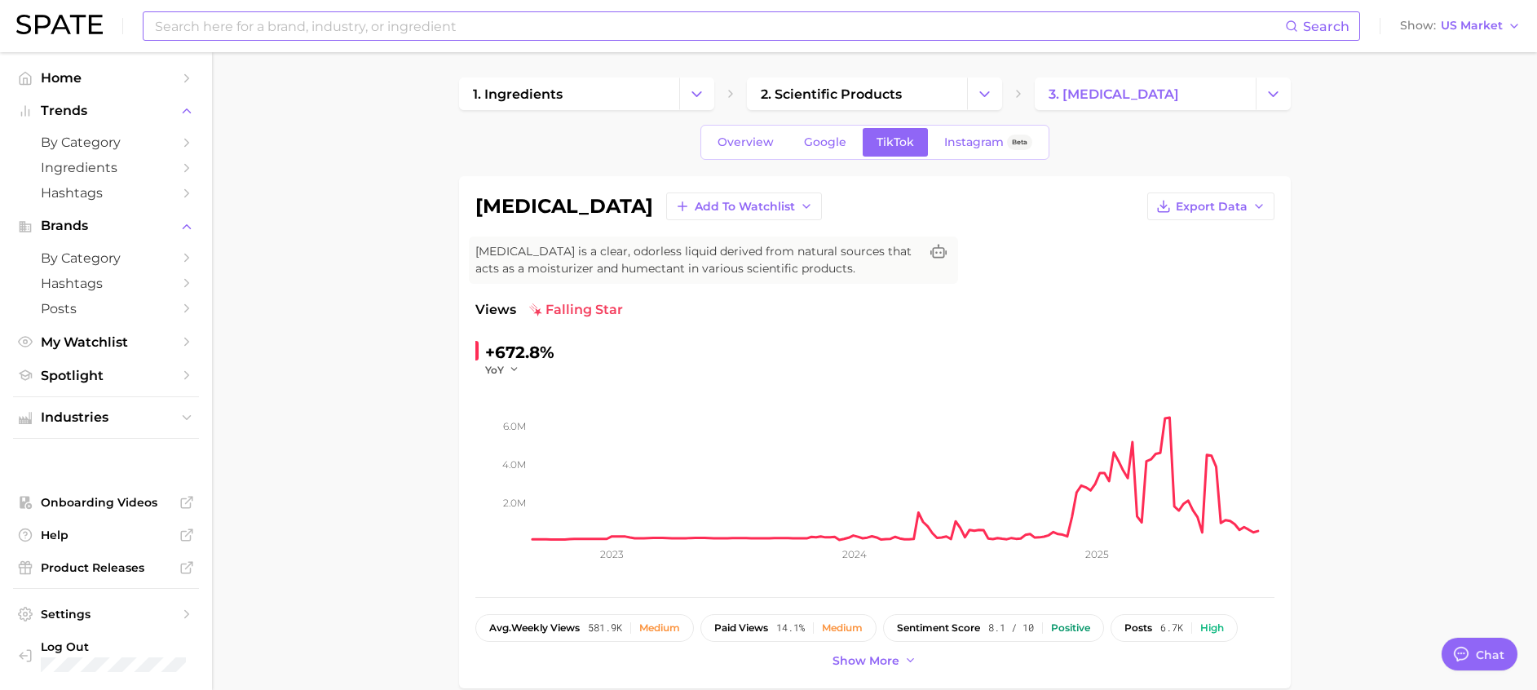
scroll to position [0, 0]
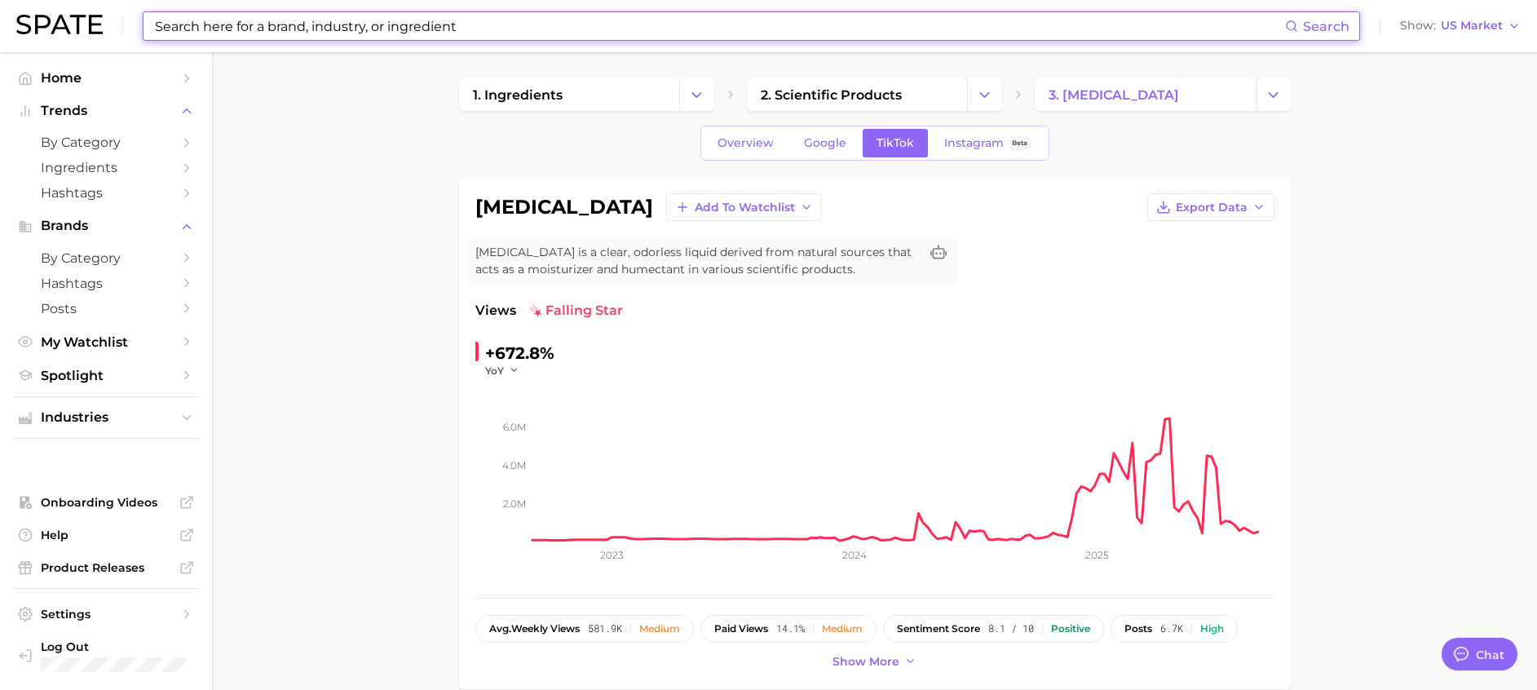
click at [422, 42] on div "Search Show US Market" at bounding box center [768, 26] width 1505 height 52
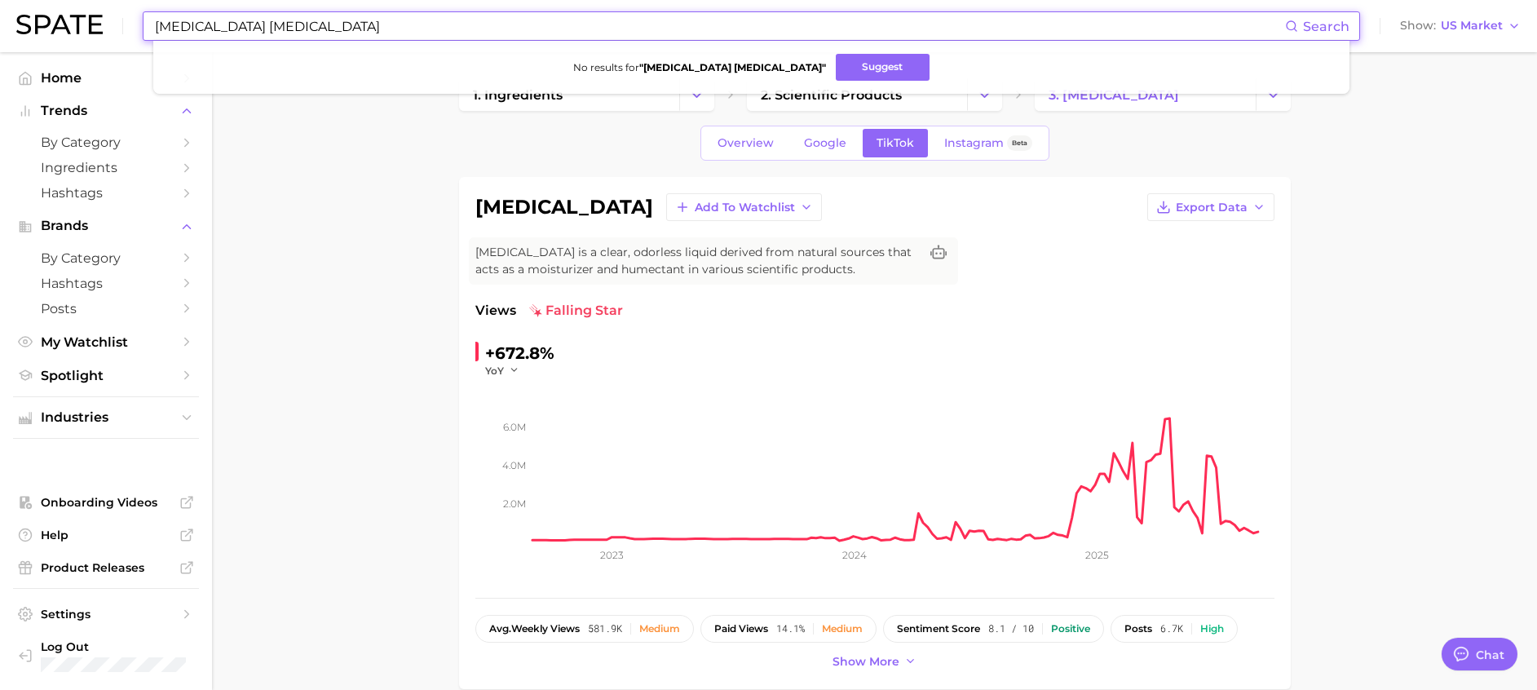
click at [558, 46] on ul "No results for " vitamin E acetate " Suggest" at bounding box center [751, 67] width 1196 height 53
click at [559, 34] on input "vitamin E acetate" at bounding box center [719, 26] width 1132 height 28
click at [556, 34] on input "vitamin E acetate" at bounding box center [719, 26] width 1132 height 28
click at [261, 38] on input "vitamin E acetate" at bounding box center [719, 26] width 1132 height 28
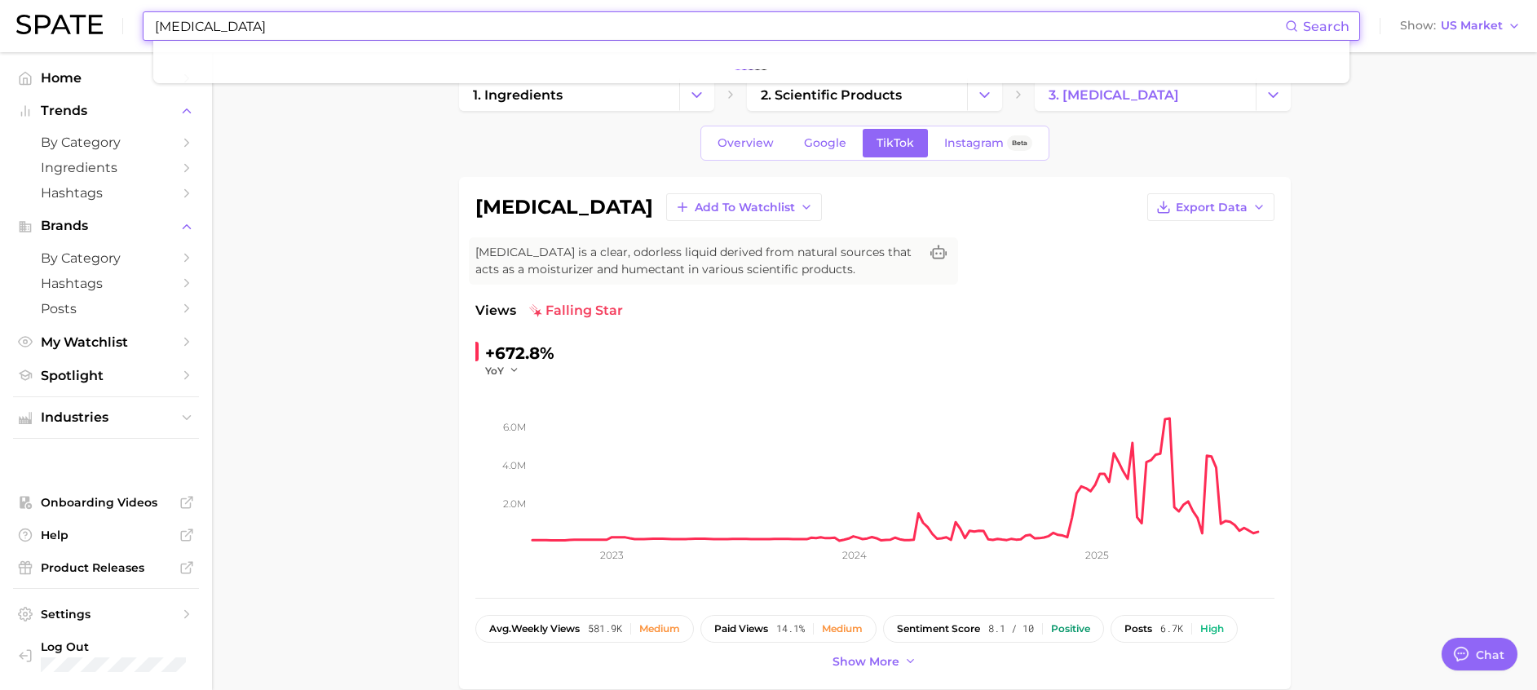
type input "vitamin E"
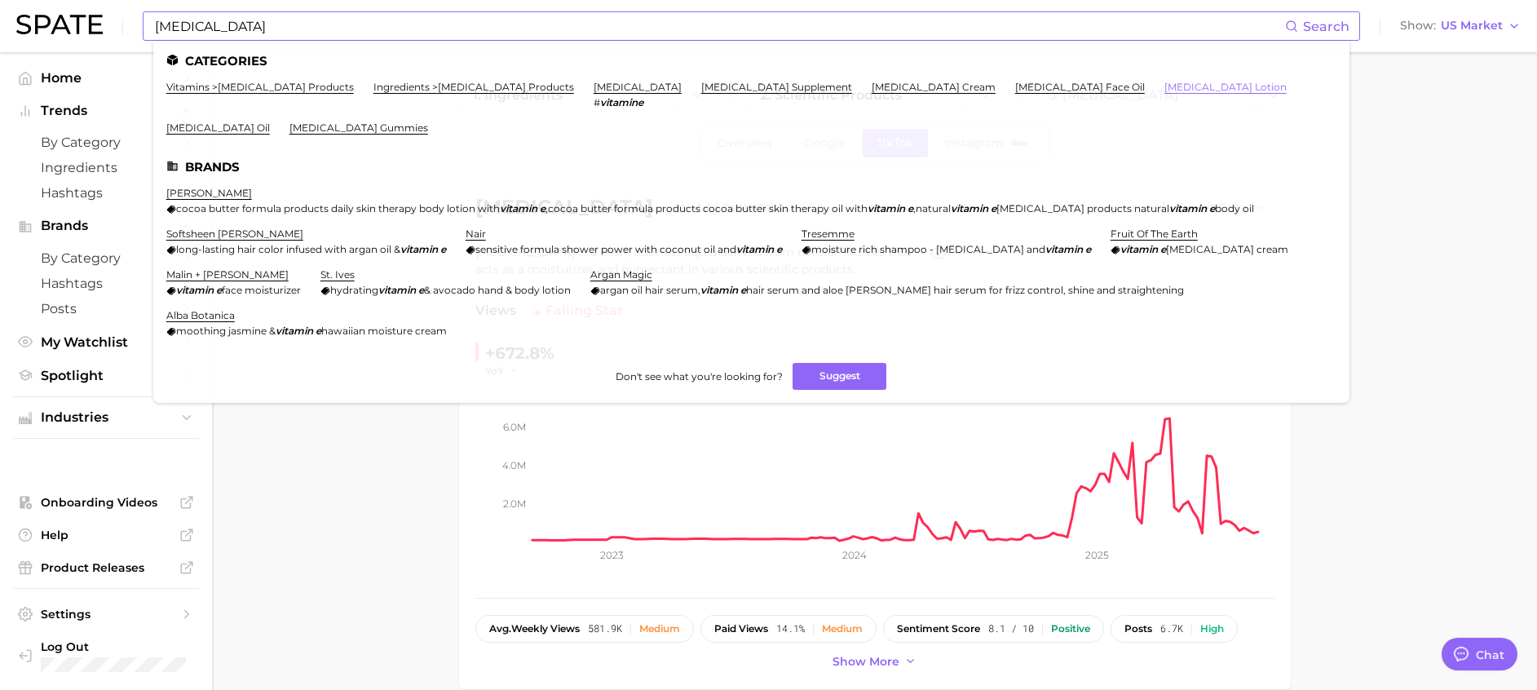
click at [1165, 81] on link "[MEDICAL_DATA] lotion" at bounding box center [1226, 87] width 122 height 12
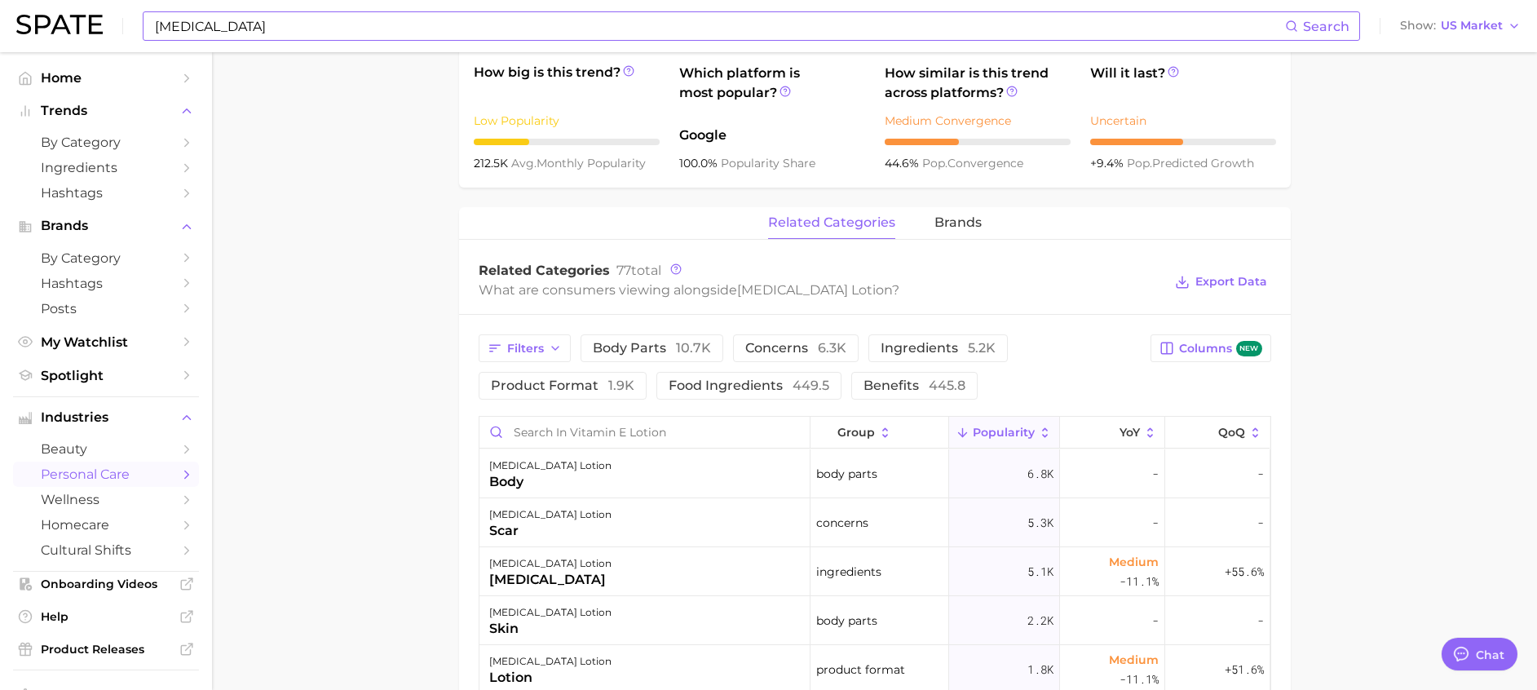
scroll to position [612, 0]
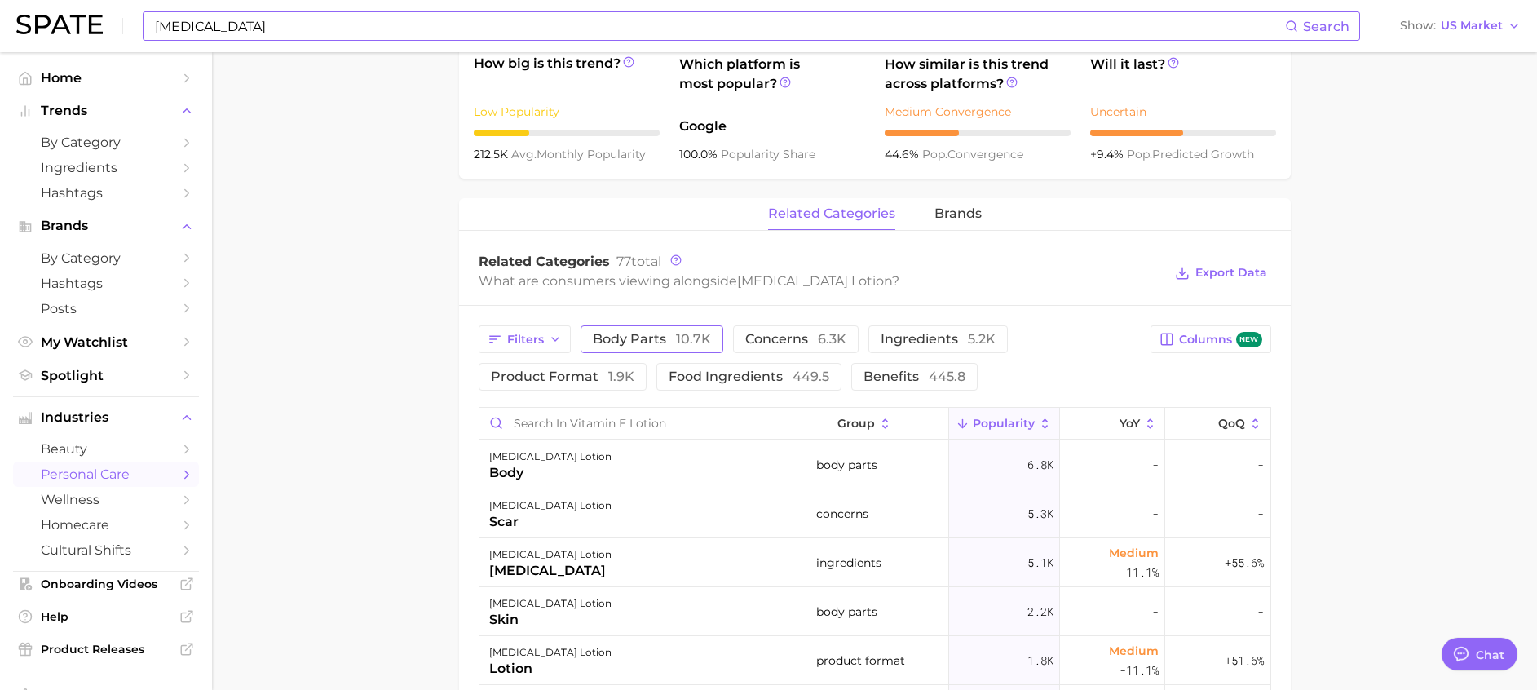
click at [635, 333] on span "body parts 10.7k" at bounding box center [652, 339] width 118 height 13
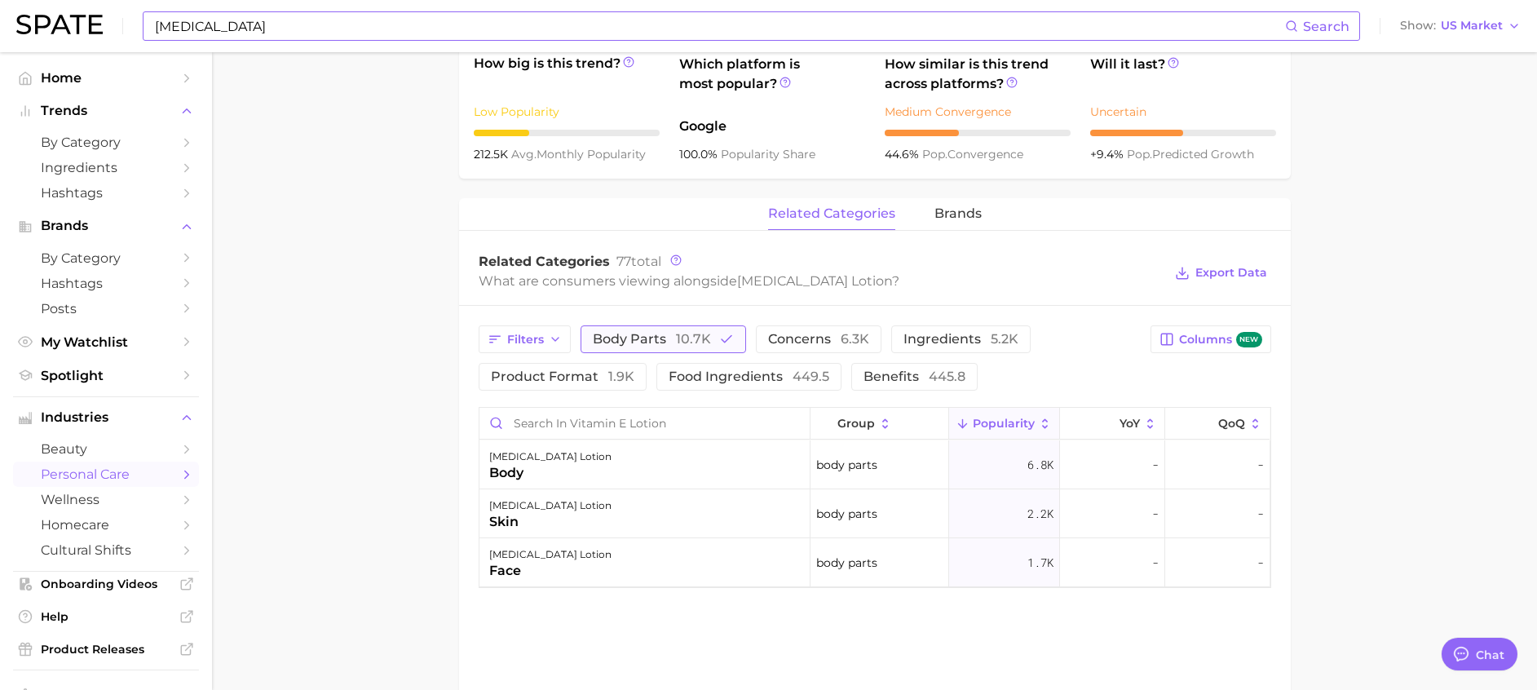
click at [678, 332] on span "10.7k" at bounding box center [693, 338] width 35 height 15
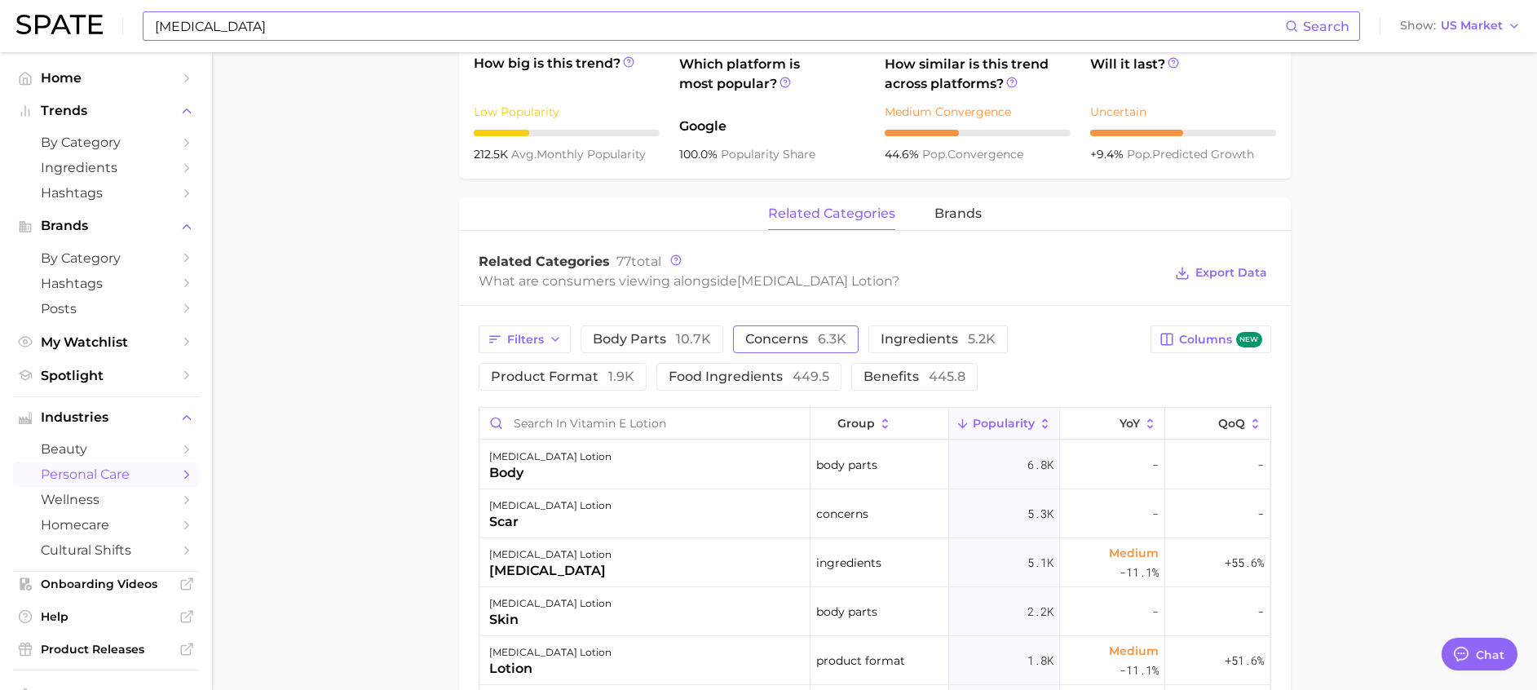
click at [782, 334] on span "concerns 6.3k" at bounding box center [795, 339] width 101 height 13
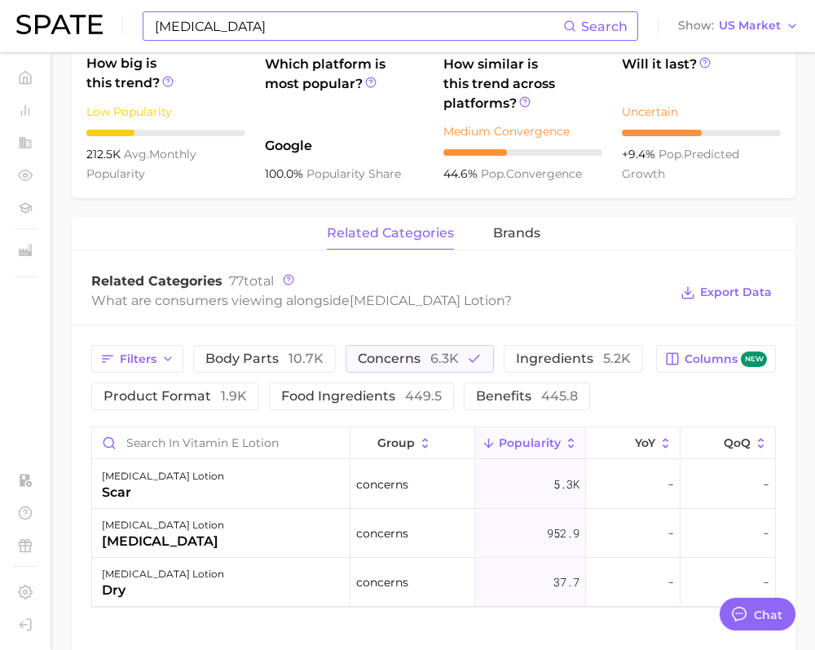
type textarea "x"
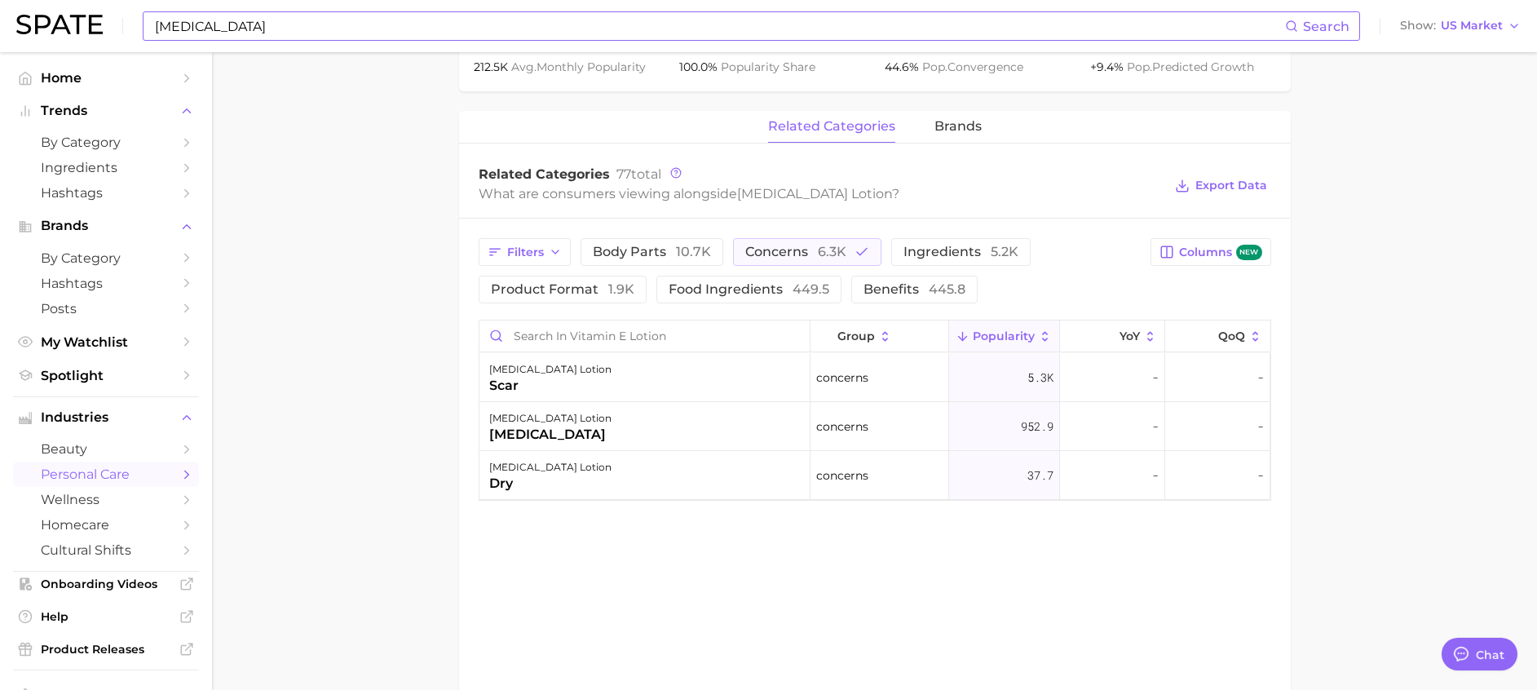
scroll to position [787, 0]
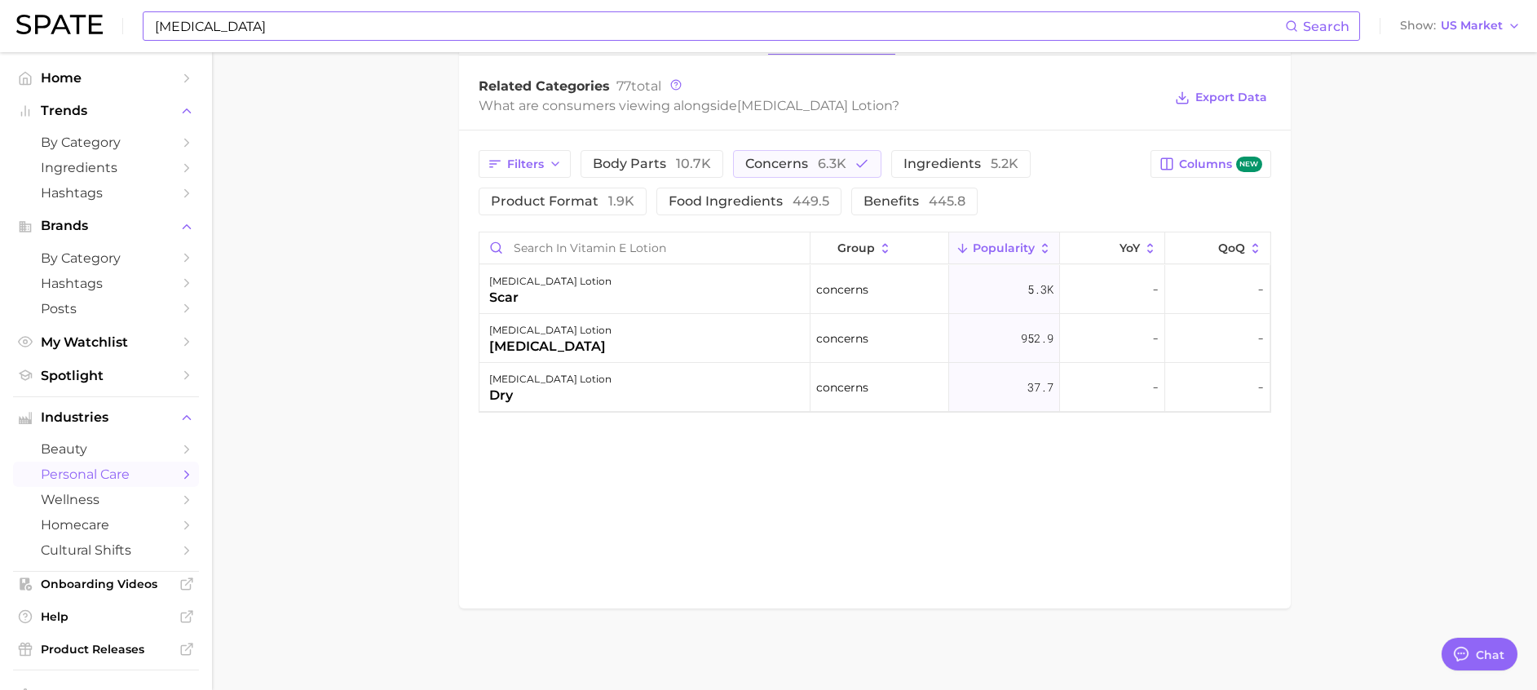
click at [536, 39] on input "vitamin E" at bounding box center [719, 26] width 1132 height 28
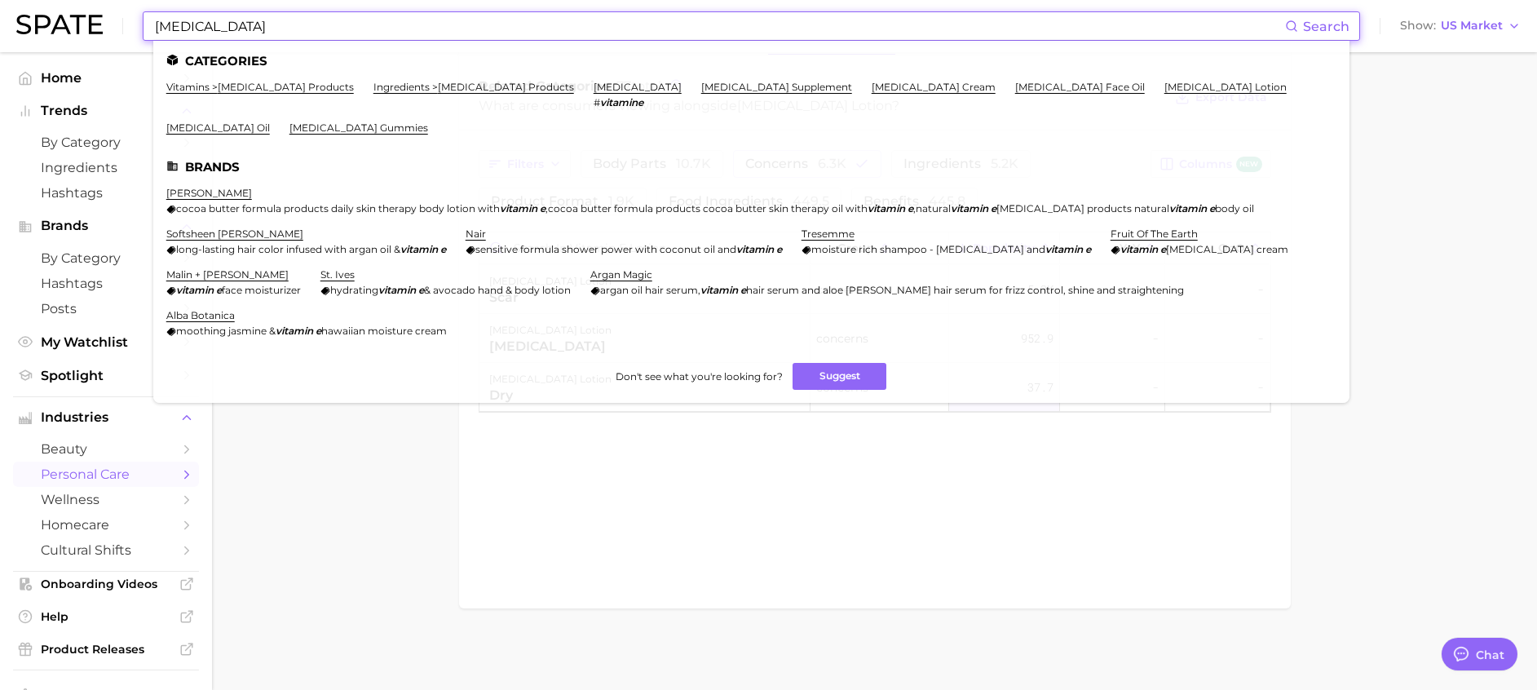
click at [315, 23] on input "vitamin E" at bounding box center [719, 26] width 1132 height 28
type input "Vitamin E"
click at [255, 84] on link "vitamins > vitamin e products" at bounding box center [260, 87] width 188 height 12
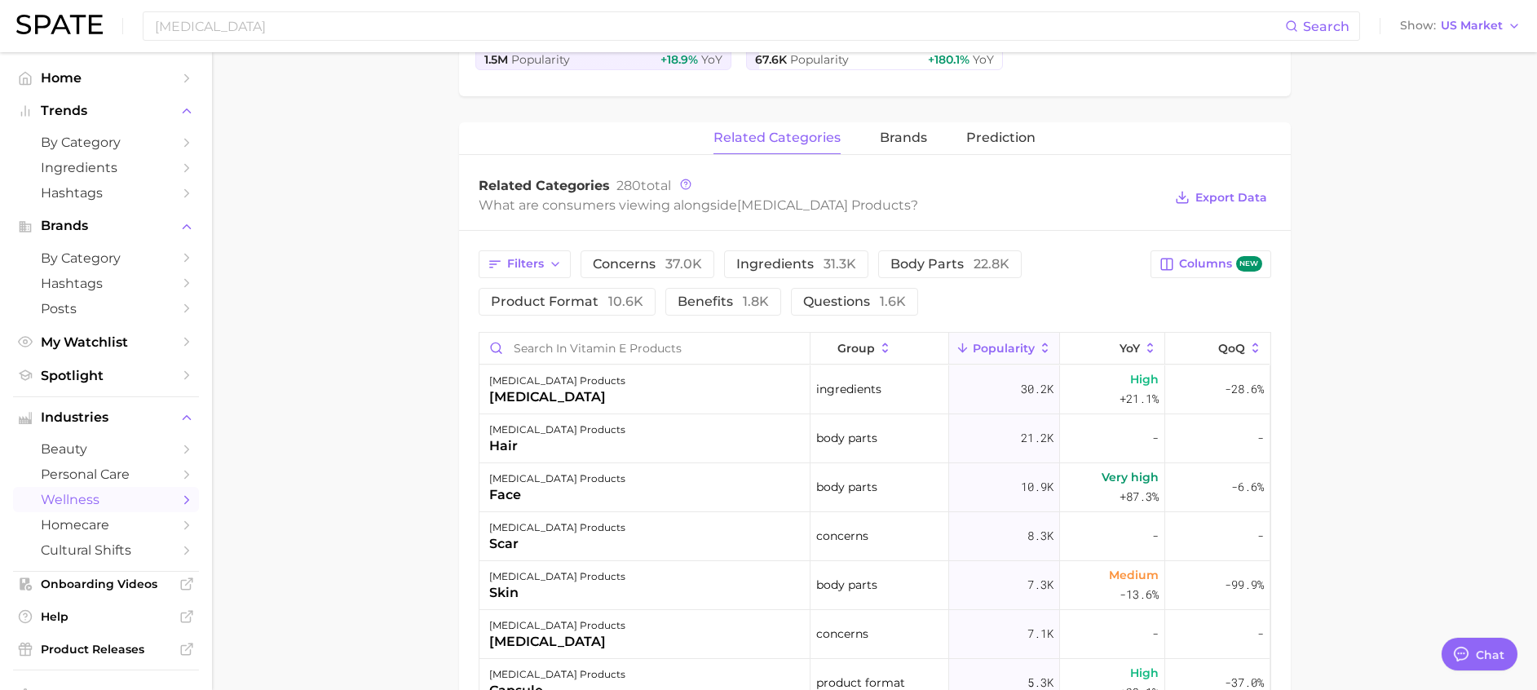
scroll to position [489, 0]
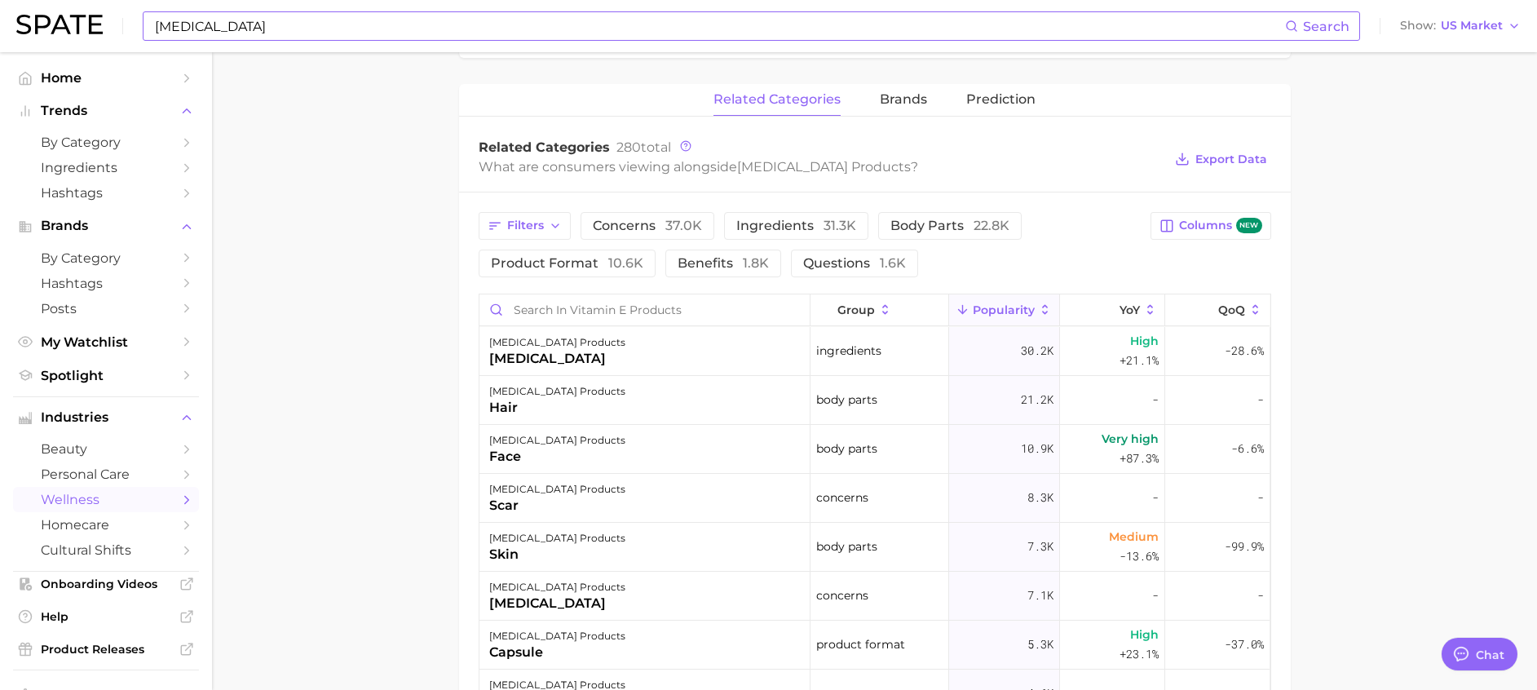
click at [1003, 24] on input "Vitamin E" at bounding box center [719, 26] width 1132 height 28
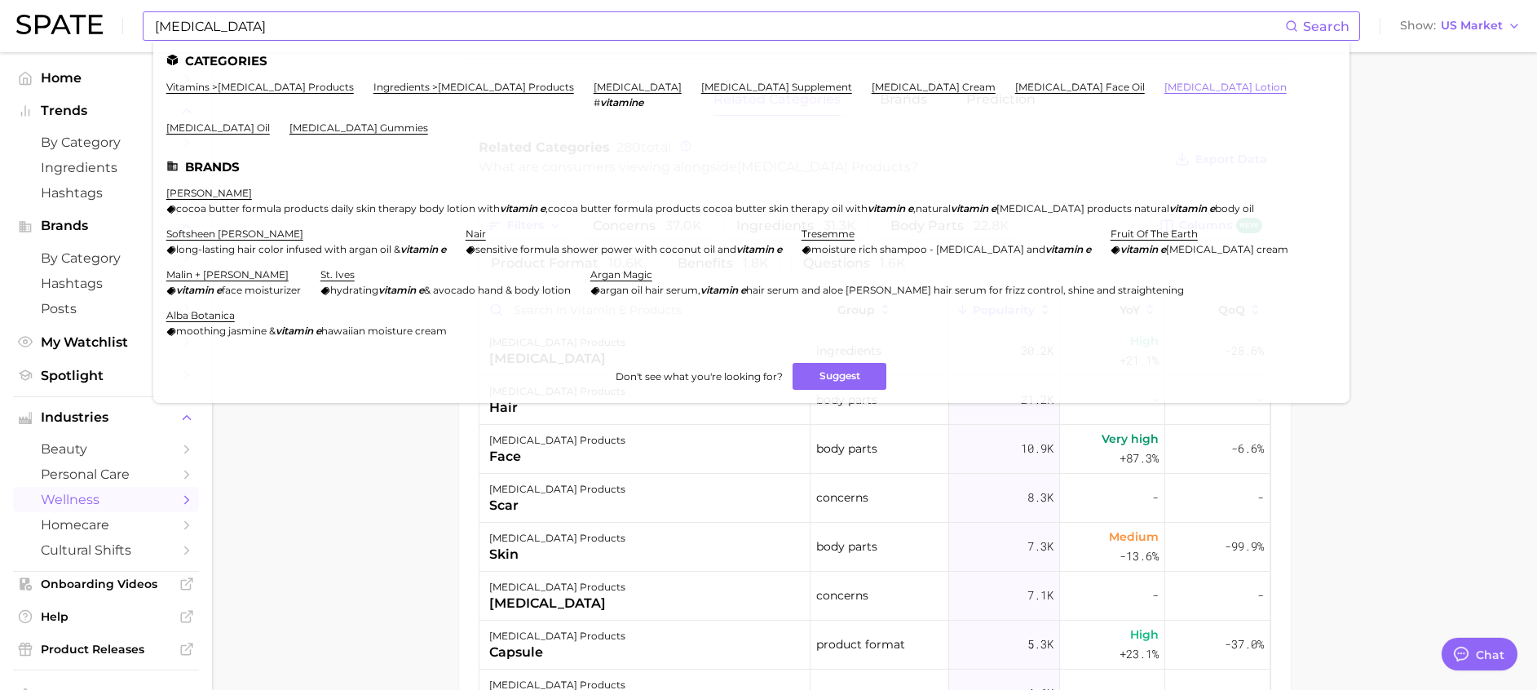
click at [1165, 82] on link "[MEDICAL_DATA] lotion" at bounding box center [1226, 87] width 122 height 12
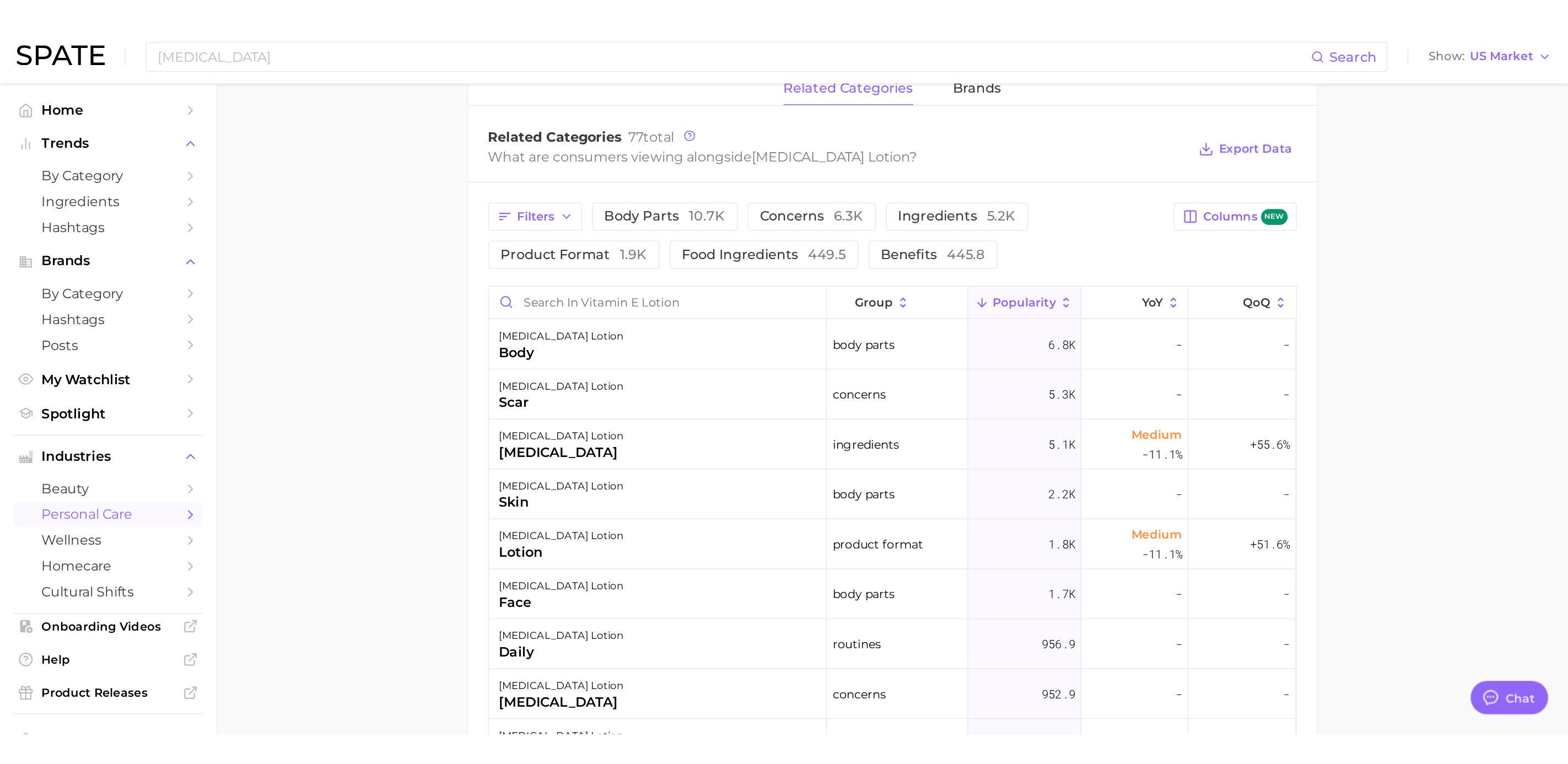
scroll to position [496, 0]
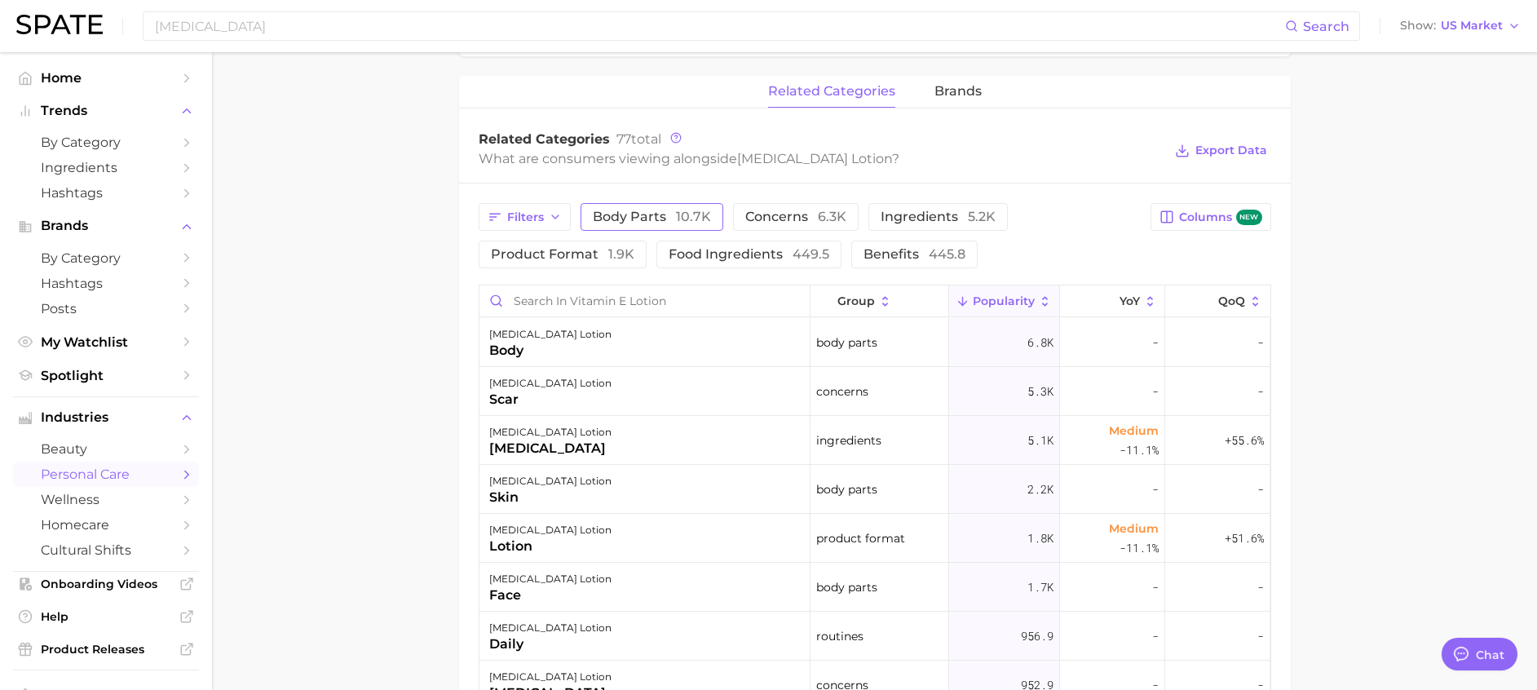
click at [646, 210] on span "body parts 10.7k" at bounding box center [652, 216] width 118 height 13
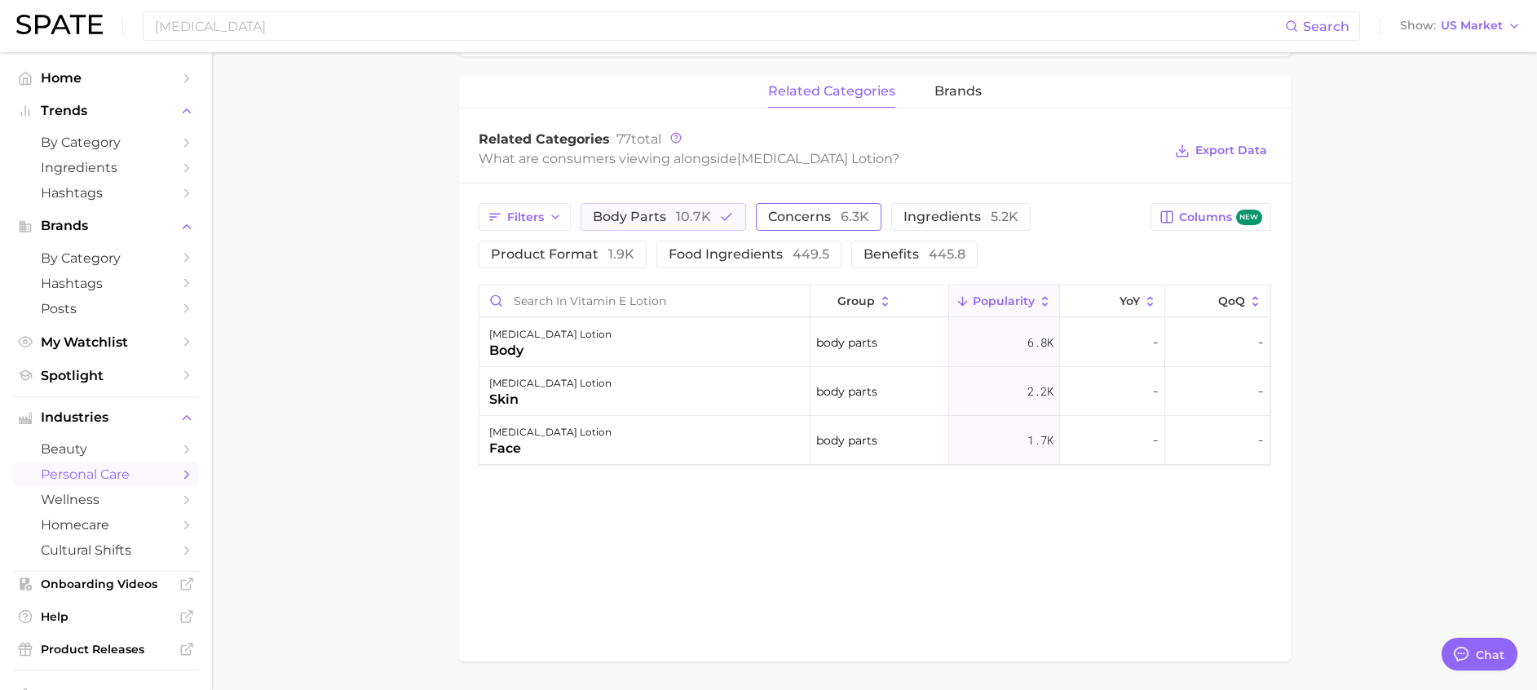
click at [815, 214] on span "concerns 6.3k" at bounding box center [818, 216] width 101 height 13
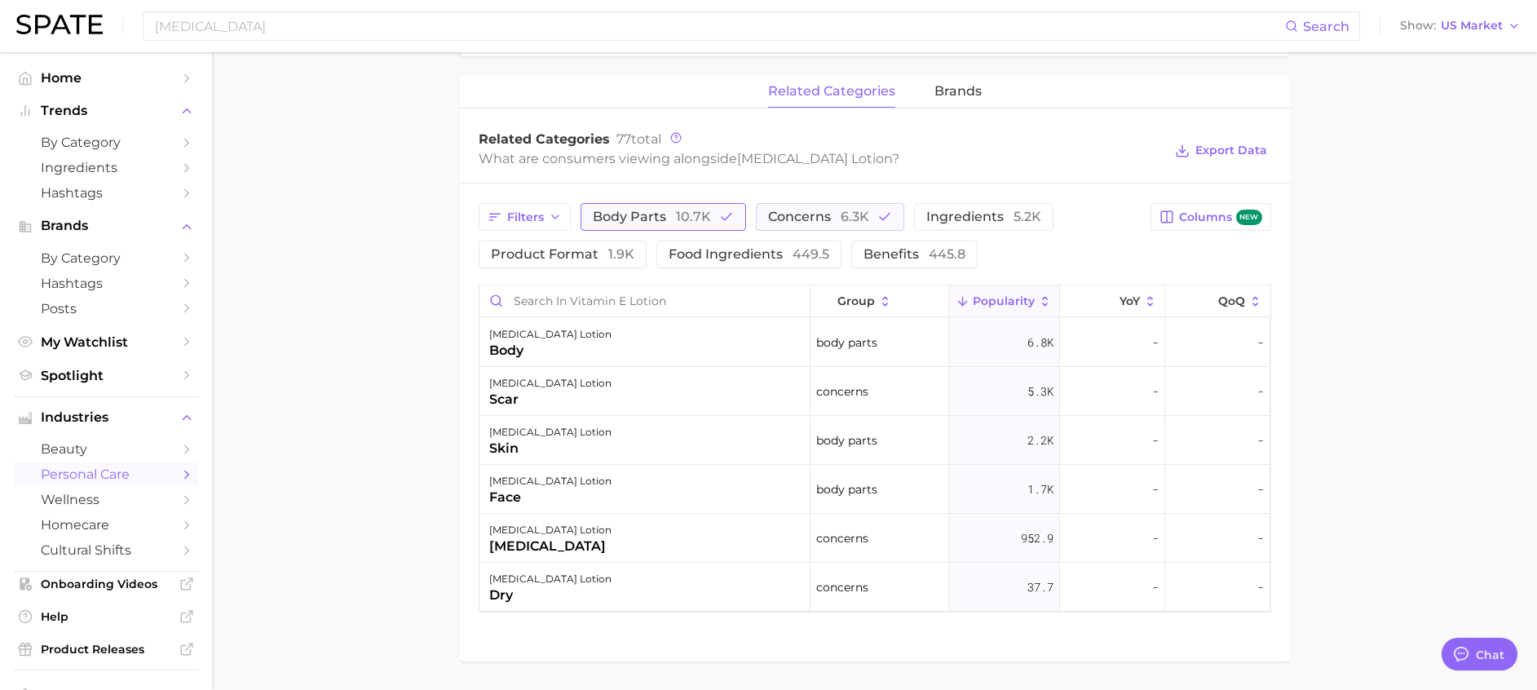
click at [717, 208] on button "body parts 10.7k" at bounding box center [664, 217] width 166 height 28
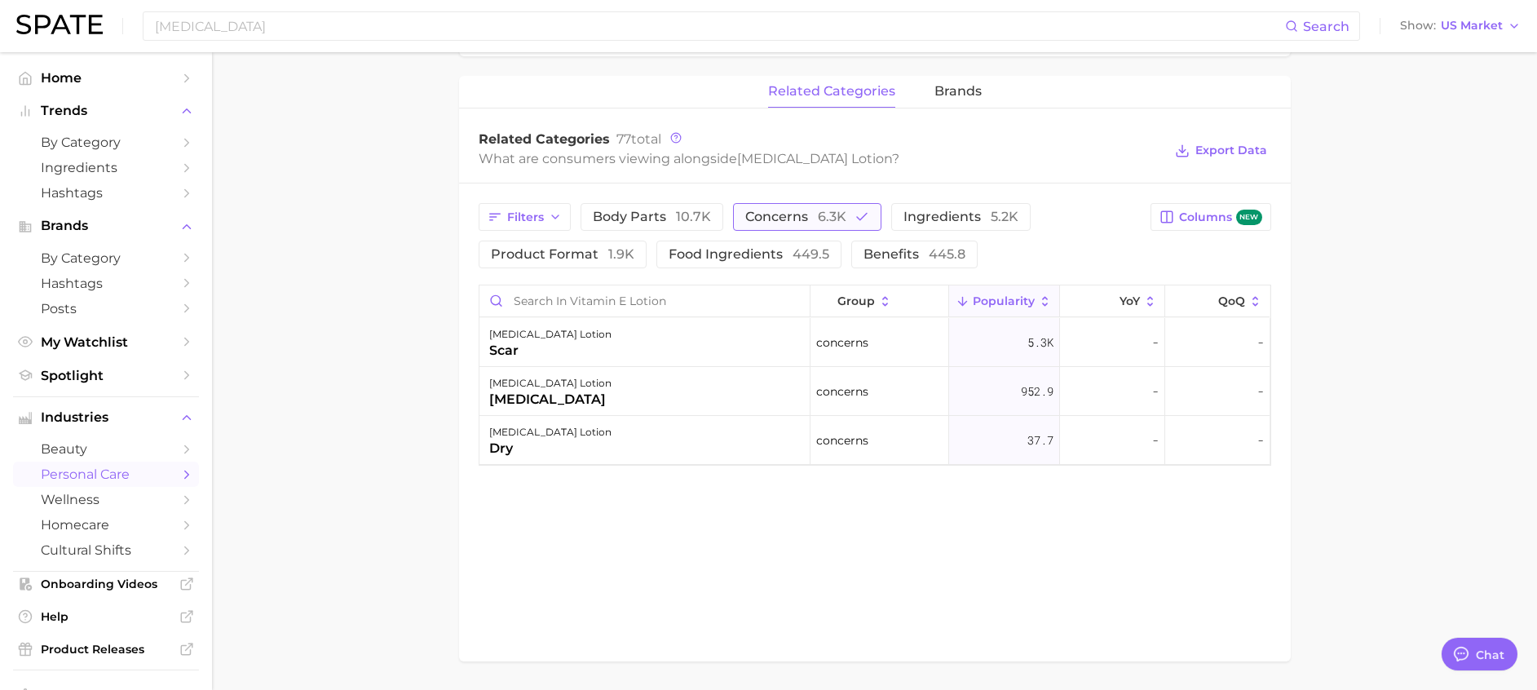
click at [802, 215] on span "concerns 6.3k" at bounding box center [795, 216] width 101 height 13
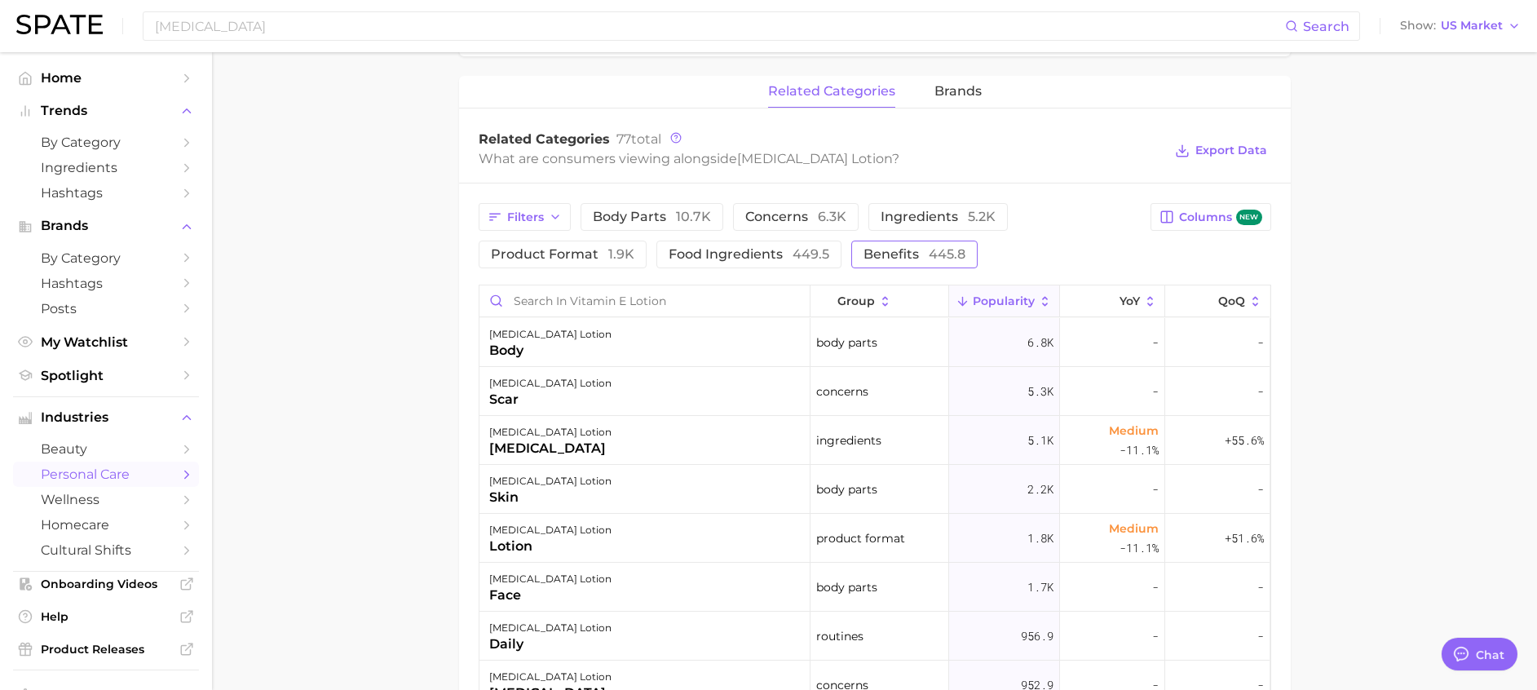
click at [877, 248] on span "benefits 445.8" at bounding box center [915, 254] width 102 height 13
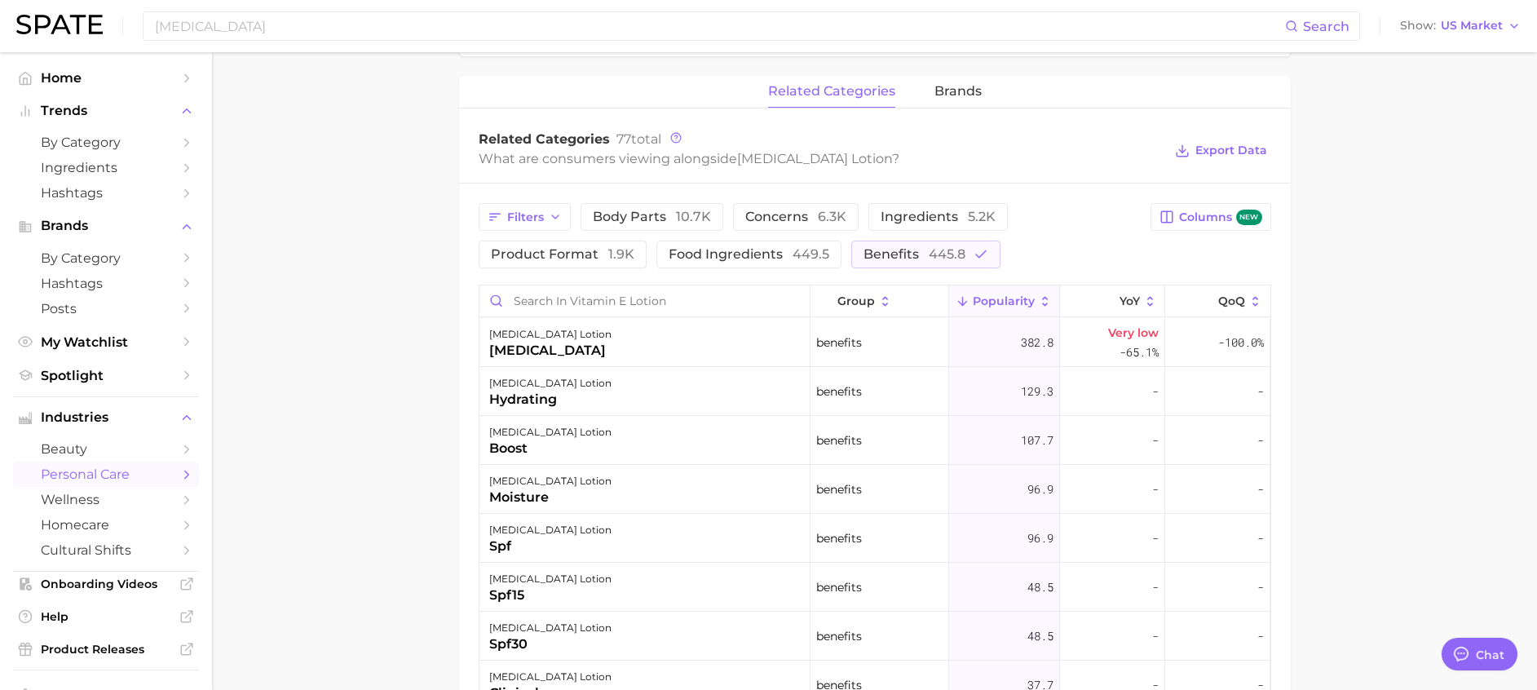
click at [1008, 301] on span "Popularity" at bounding box center [1004, 300] width 62 height 13
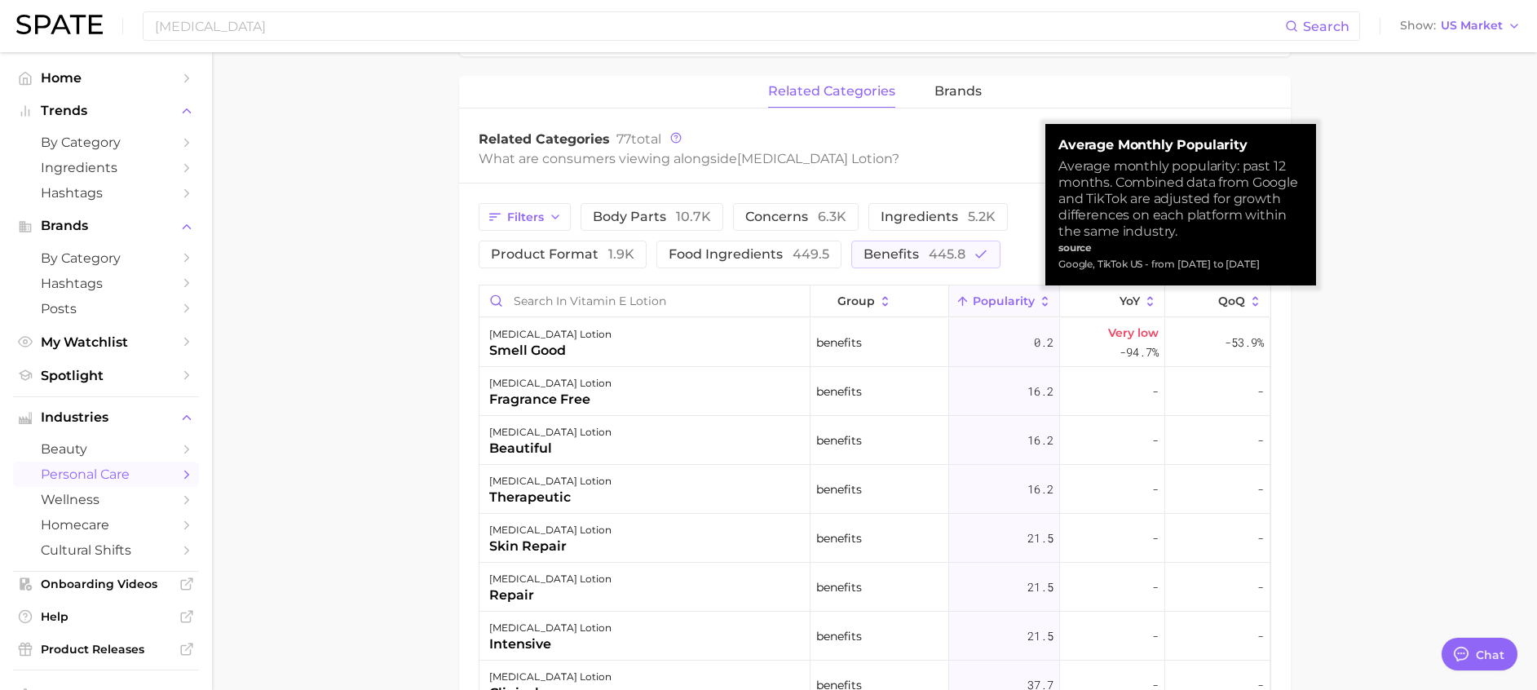
click at [1008, 301] on span "Popularity" at bounding box center [1004, 300] width 62 height 13
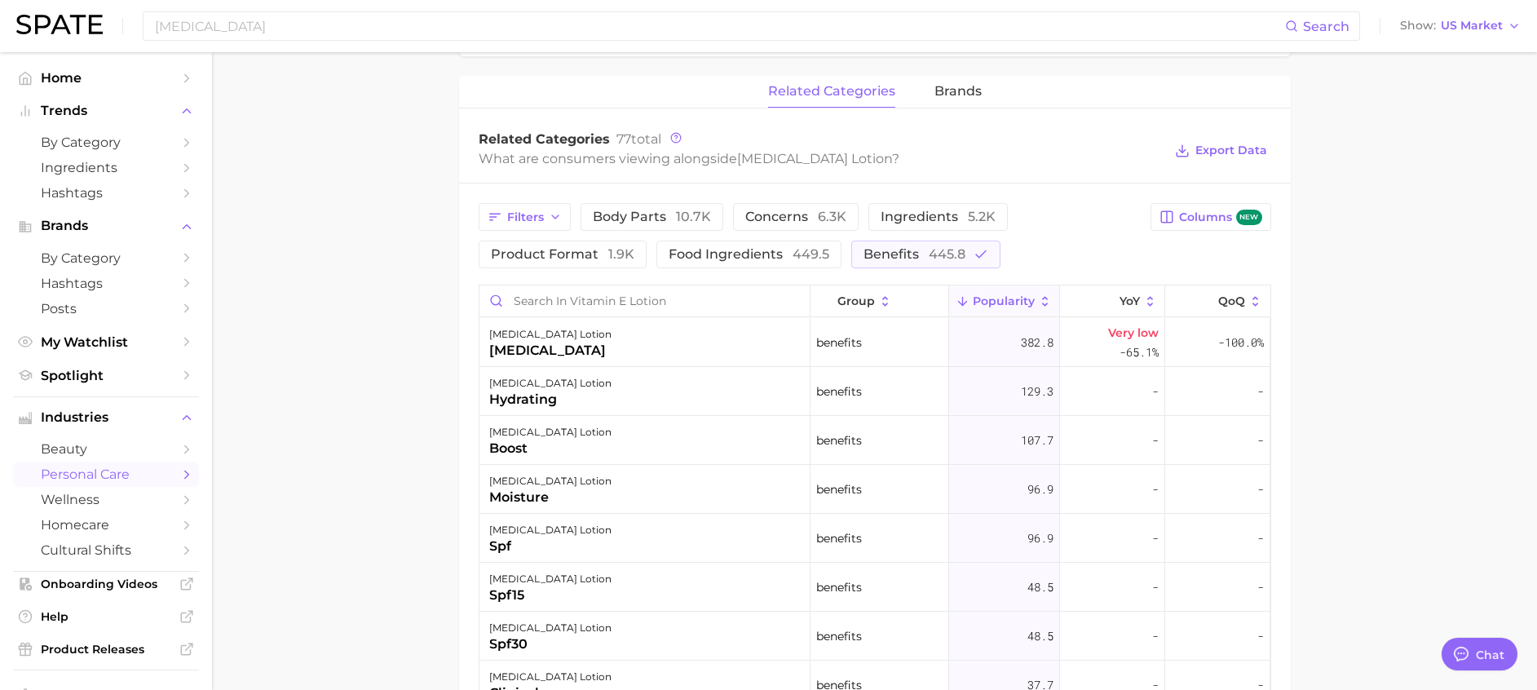
click at [1368, 384] on main "1. bath & body 2. body care products 3. body moisturizing products 4. vitamin e…" at bounding box center [874, 196] width 1325 height 1757
click at [1081, 298] on button "YoY" at bounding box center [1112, 301] width 105 height 32
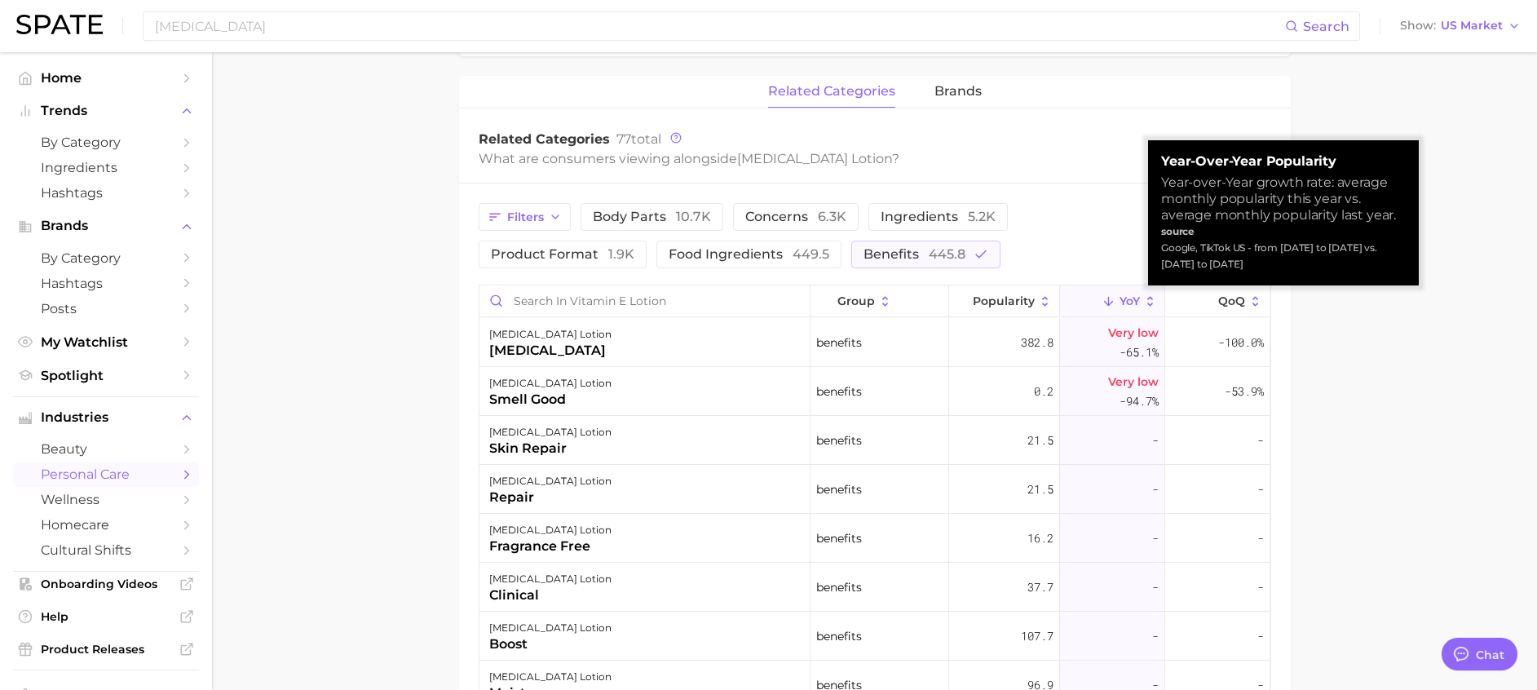
click at [1102, 298] on icon at bounding box center [1109, 301] width 15 height 15
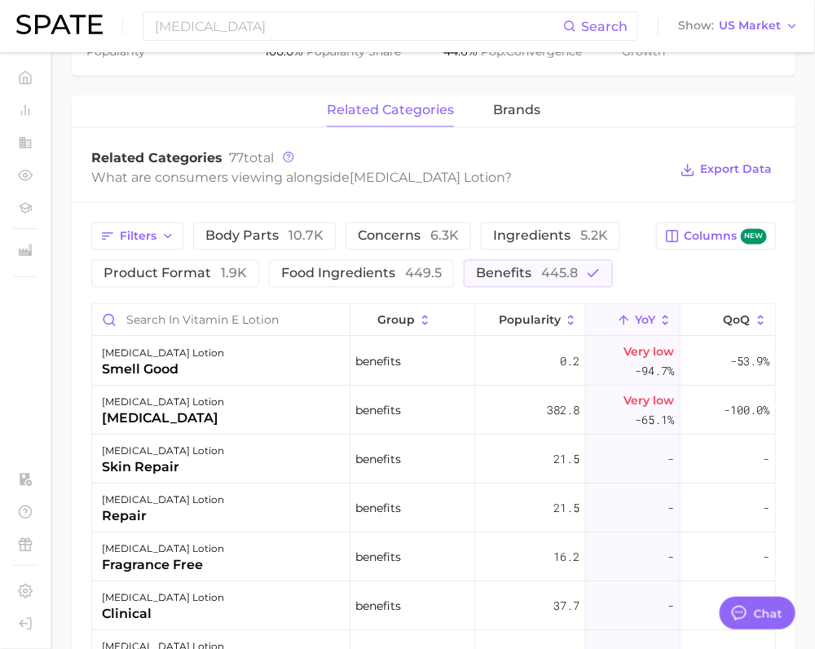
type textarea "x"
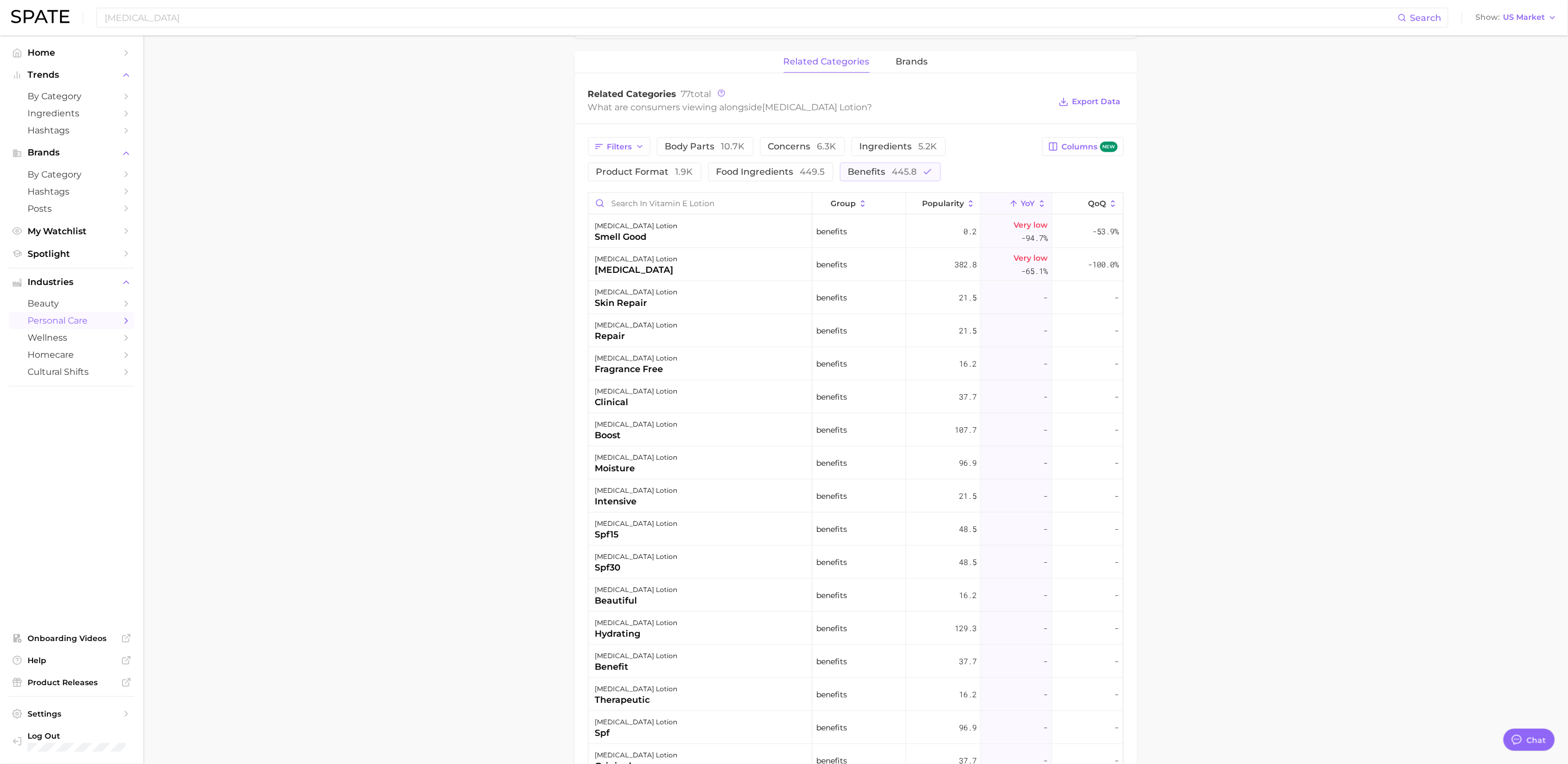
click at [1012, 197] on button "YoY" at bounding box center [1016, 204] width 71 height 22
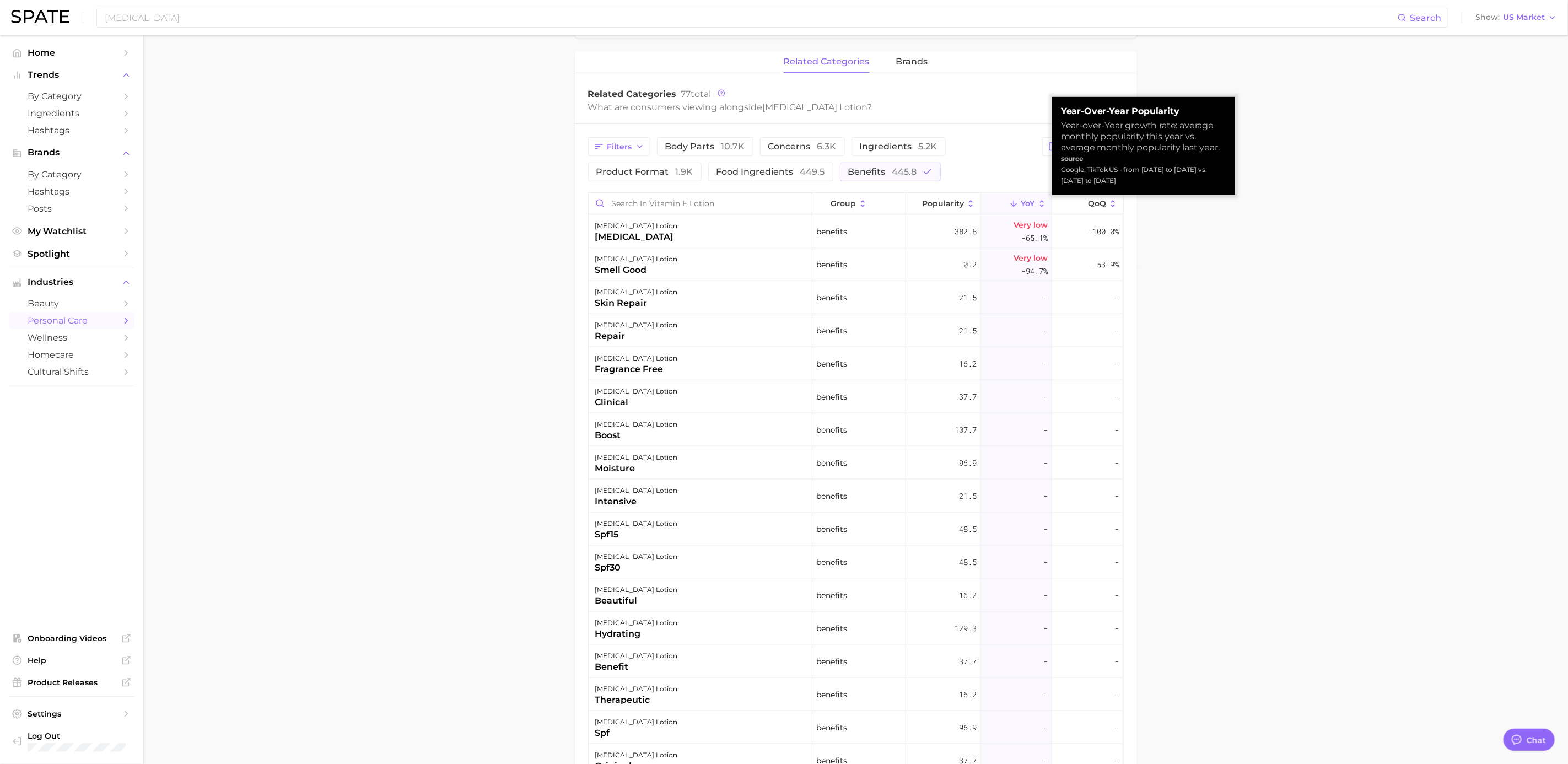
click at [1012, 197] on button "YoY" at bounding box center [1016, 204] width 71 height 22
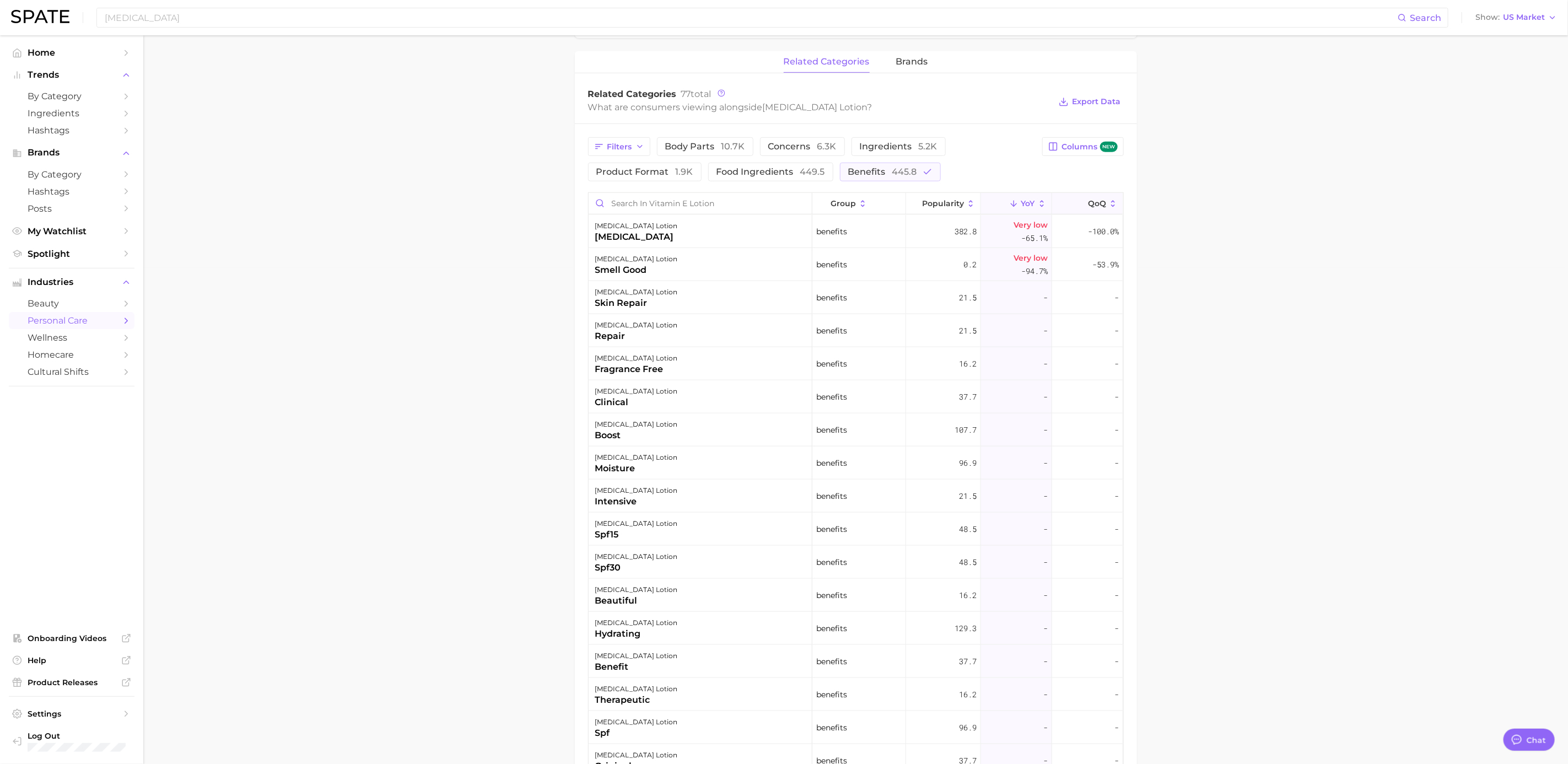
click at [1051, 210] on button "QoQ" at bounding box center [1087, 204] width 70 height 22
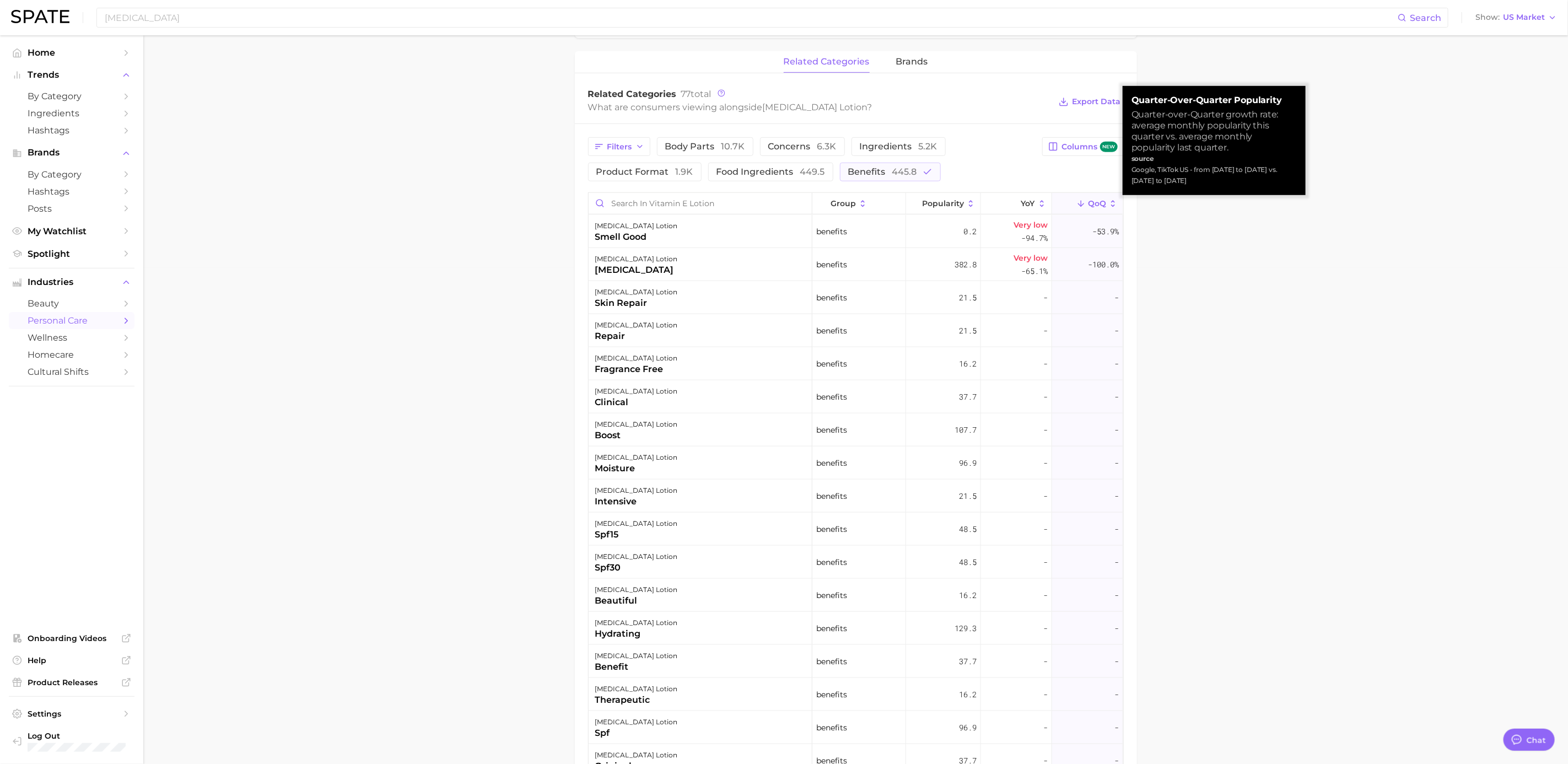
click at [1051, 210] on button "QoQ" at bounding box center [1087, 204] width 70 height 22
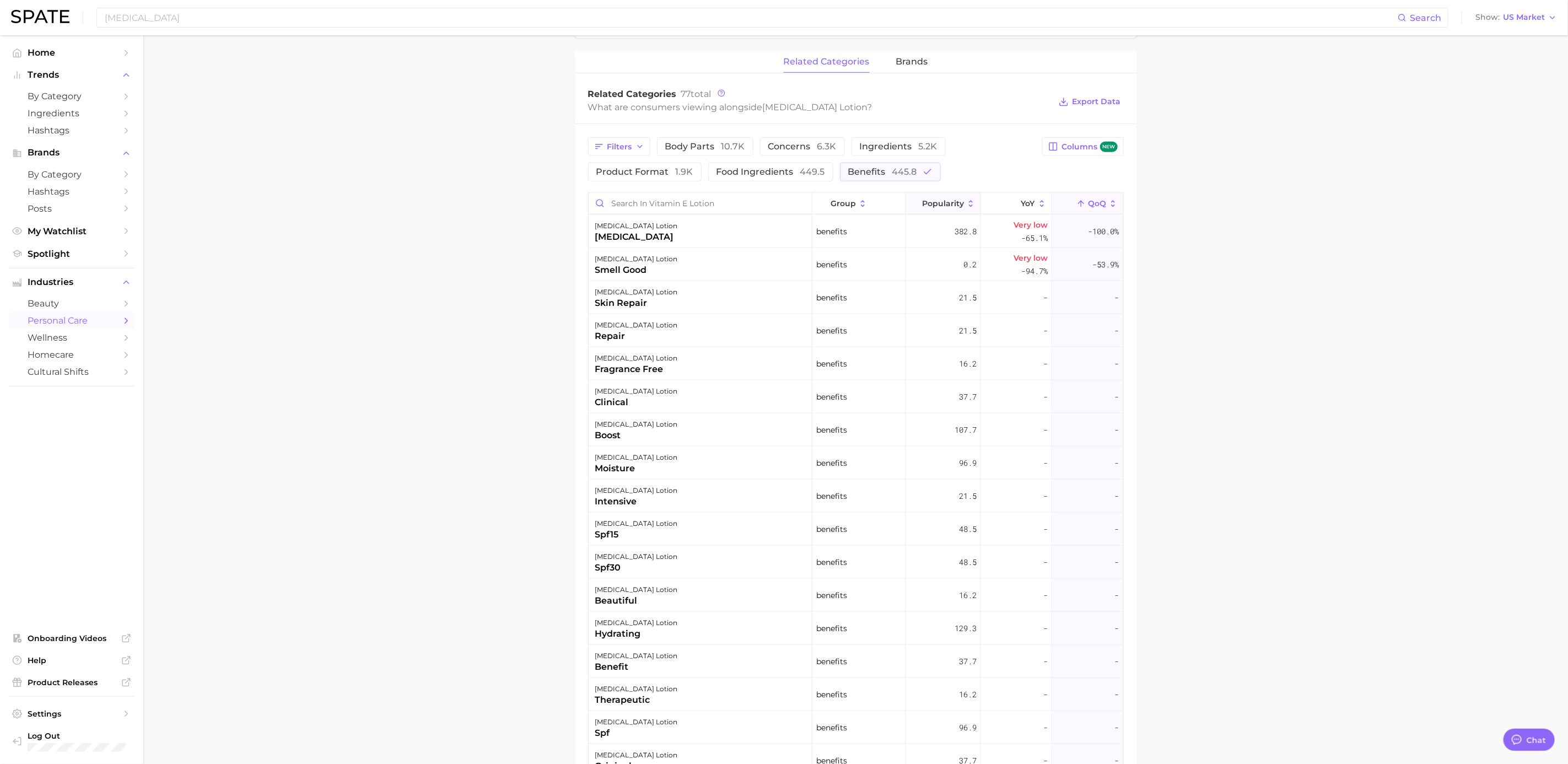
click at [960, 201] on span "Popularity" at bounding box center [943, 203] width 42 height 9
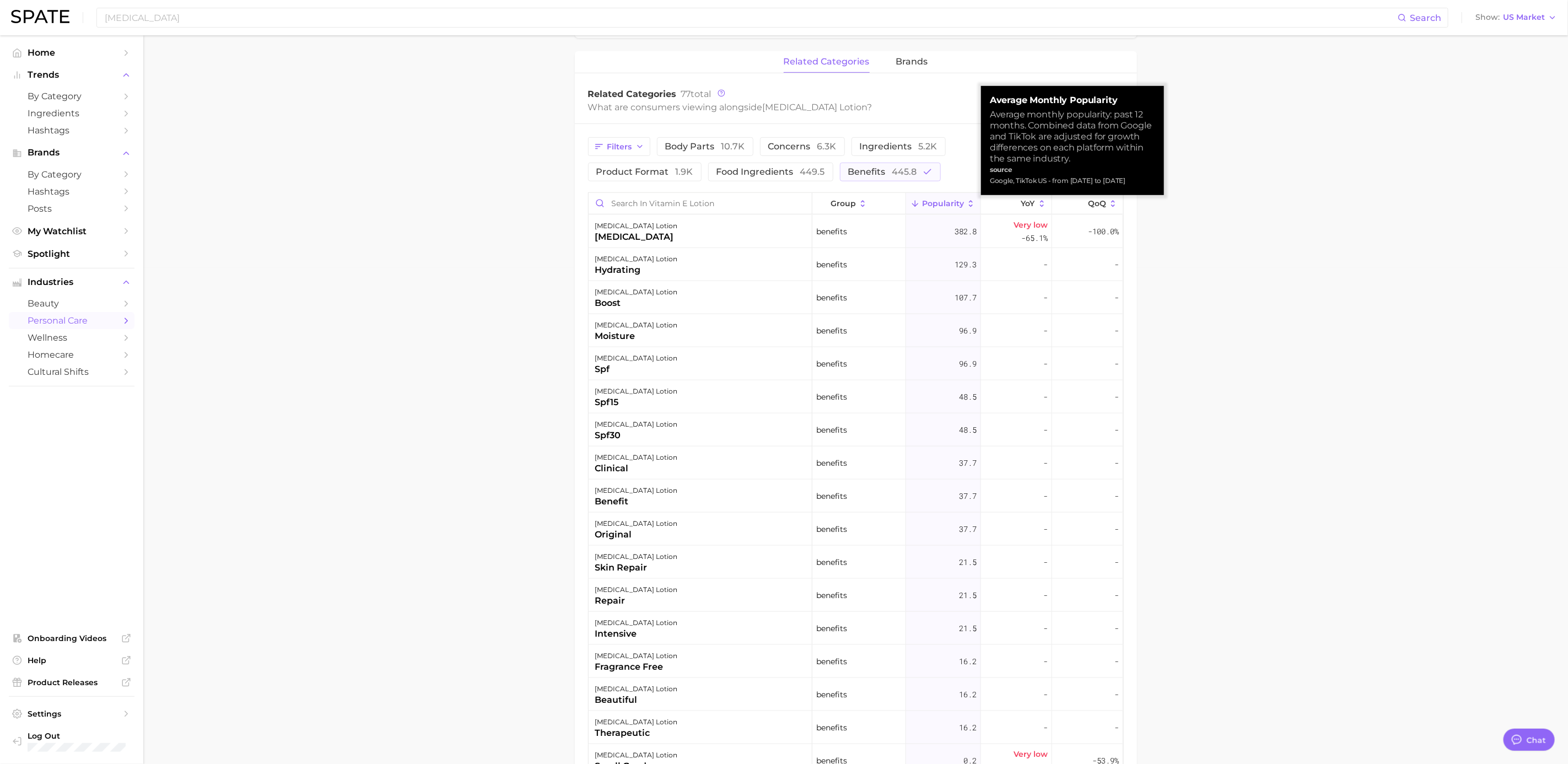
click at [1051, 273] on main "1. bath & body 2. body care products 3. body moisturizing products 4. vitamin e…" at bounding box center [856, 193] width 1425 height 1308
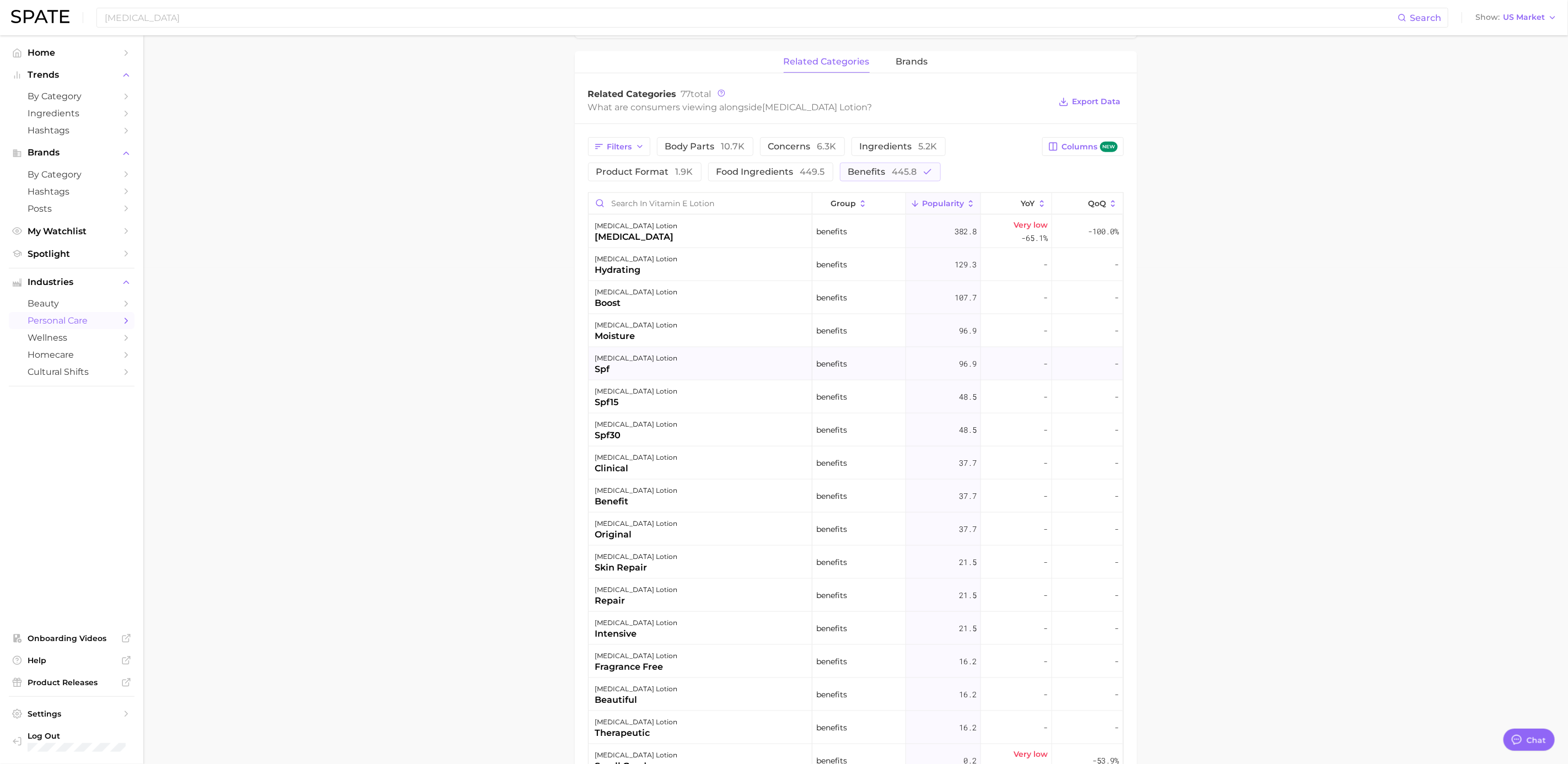
drag, startPoint x: 1323, startPoint y: 419, endPoint x: 914, endPoint y: 358, distance: 413.5
click at [1051, 417] on main "1. bath & body 2. body care products 3. body moisturizing products 4. vitamin e…" at bounding box center [856, 193] width 1425 height 1308
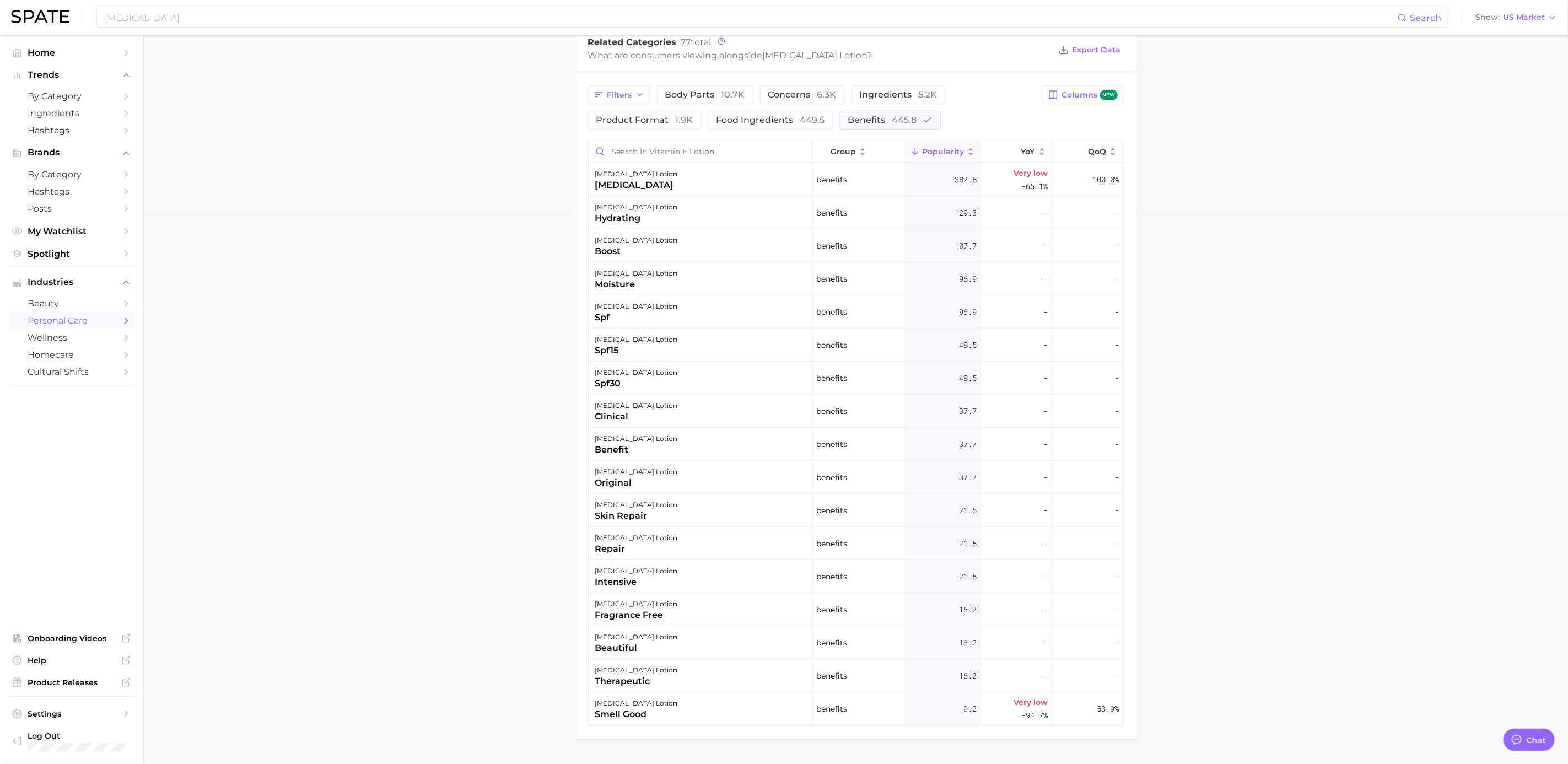
scroll to position [543, 0]
click at [1051, 417] on main "1. bath & body 2. body care products 3. body moisturizing products 4. vitamin e…" at bounding box center [856, 146] width 1425 height 1308
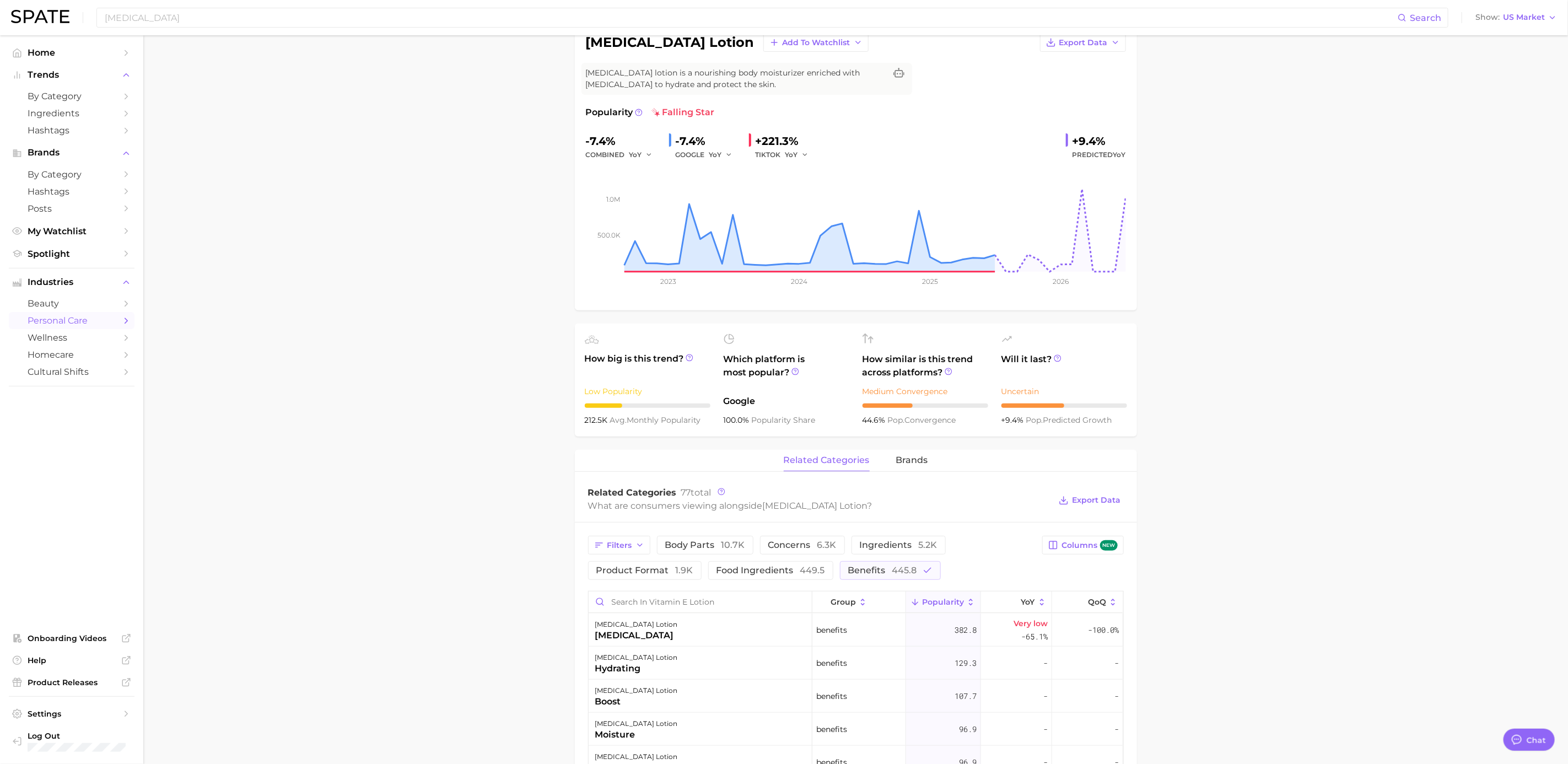
scroll to position [0, 0]
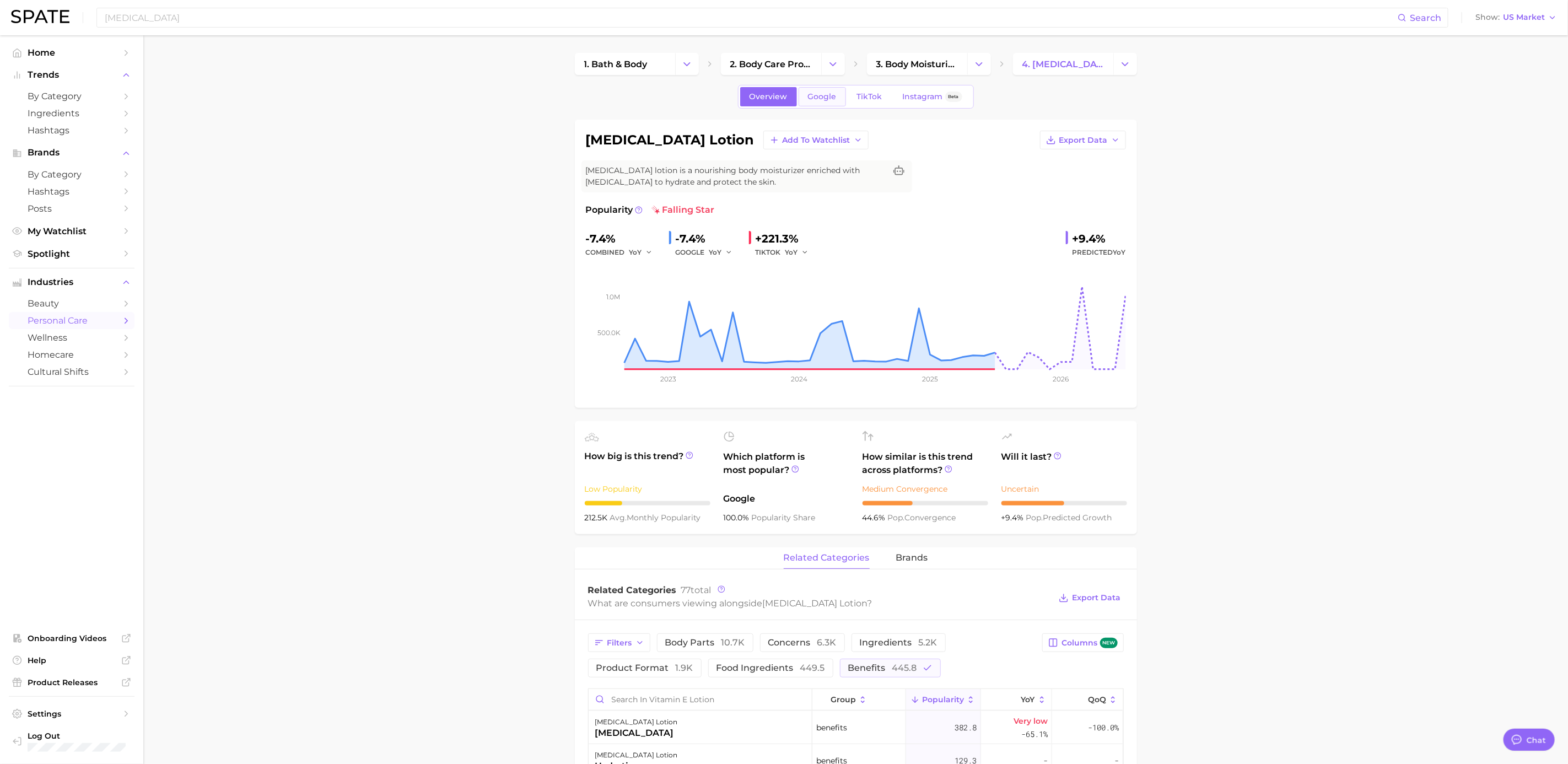
click at [842, 97] on link "Google" at bounding box center [823, 97] width 47 height 20
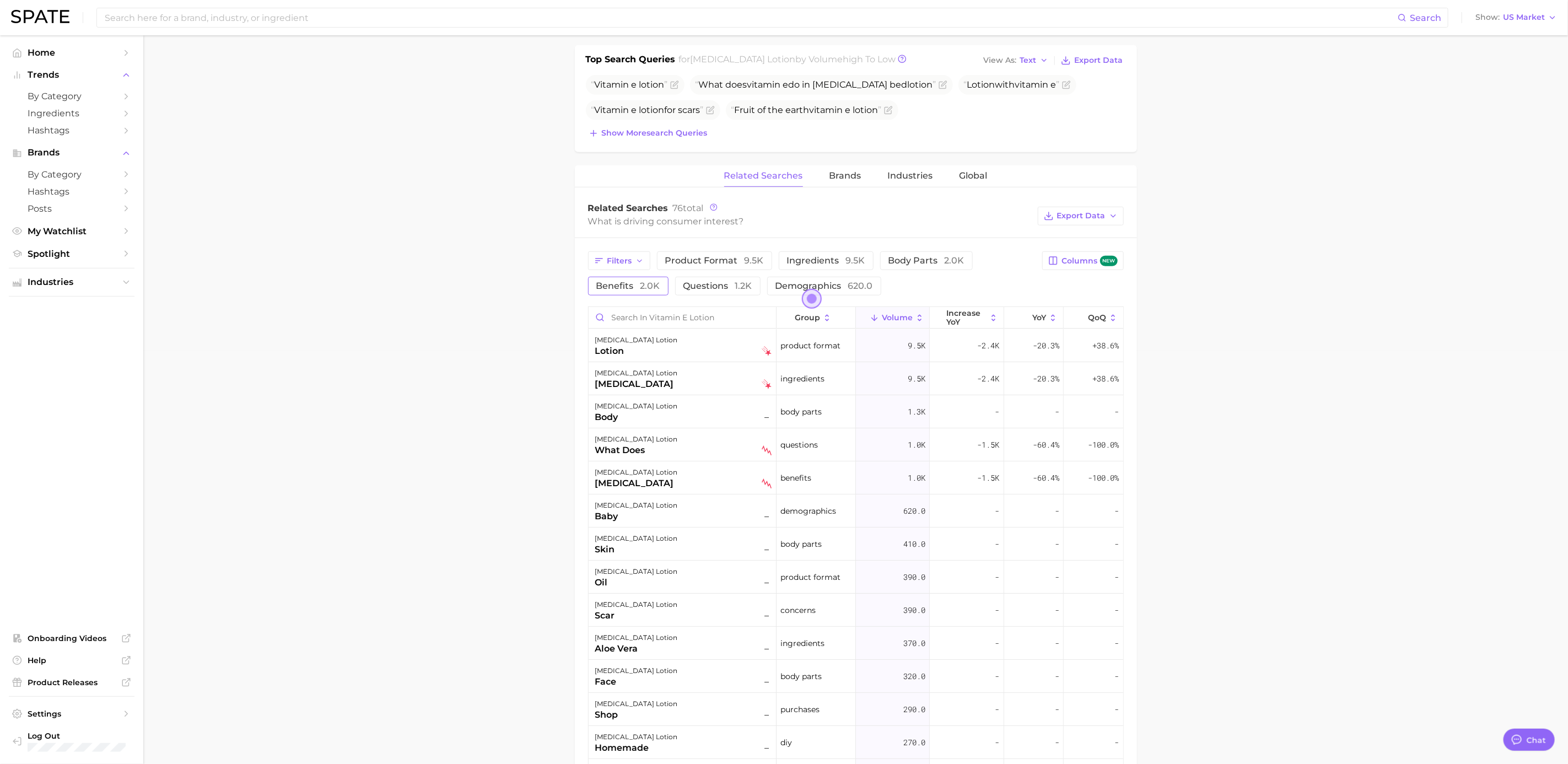
click at [659, 290] on span "2.0k" at bounding box center [650, 285] width 20 height 10
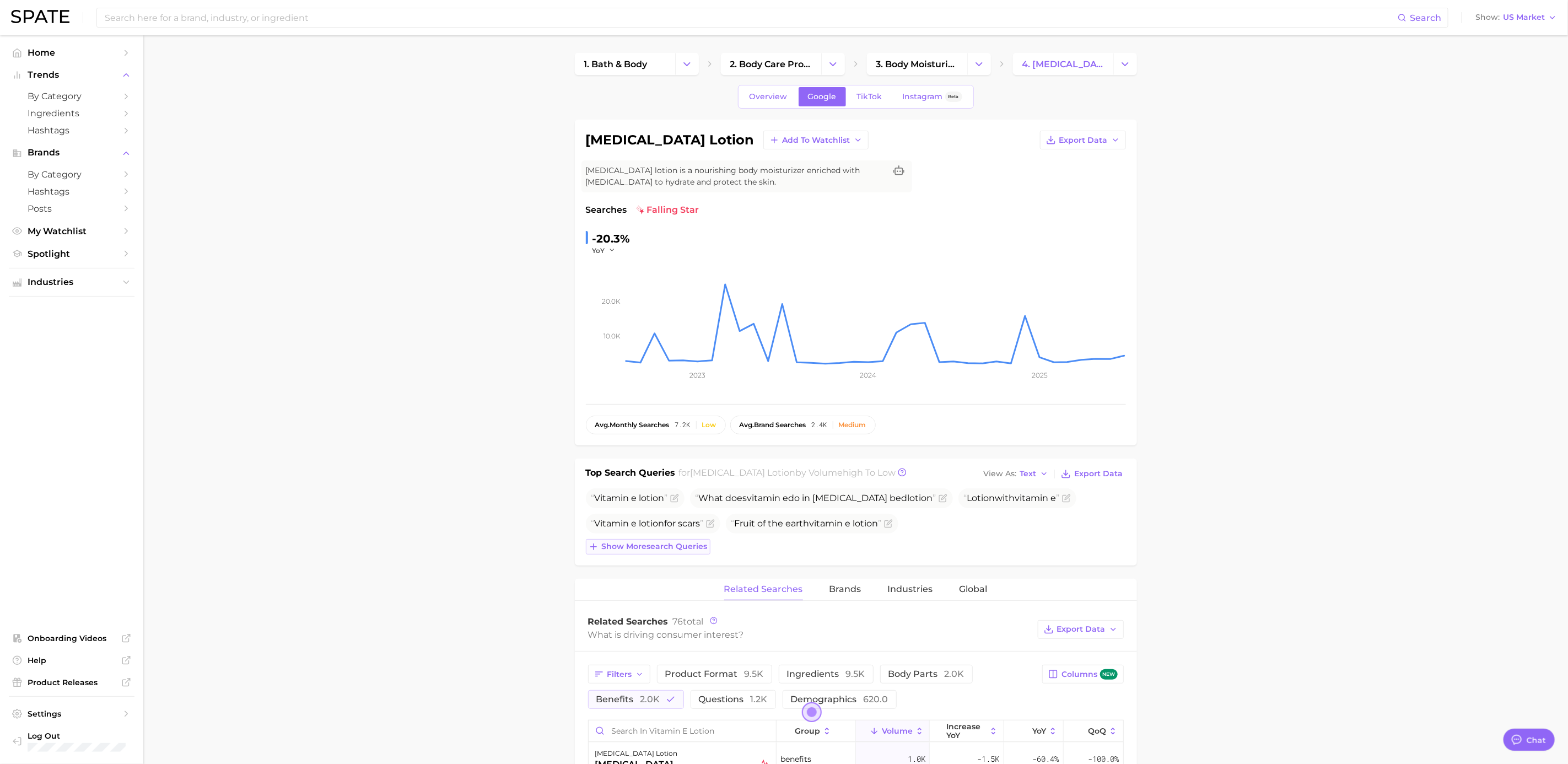
click at [687, 466] on span "Show more search queries" at bounding box center [655, 547] width 106 height 9
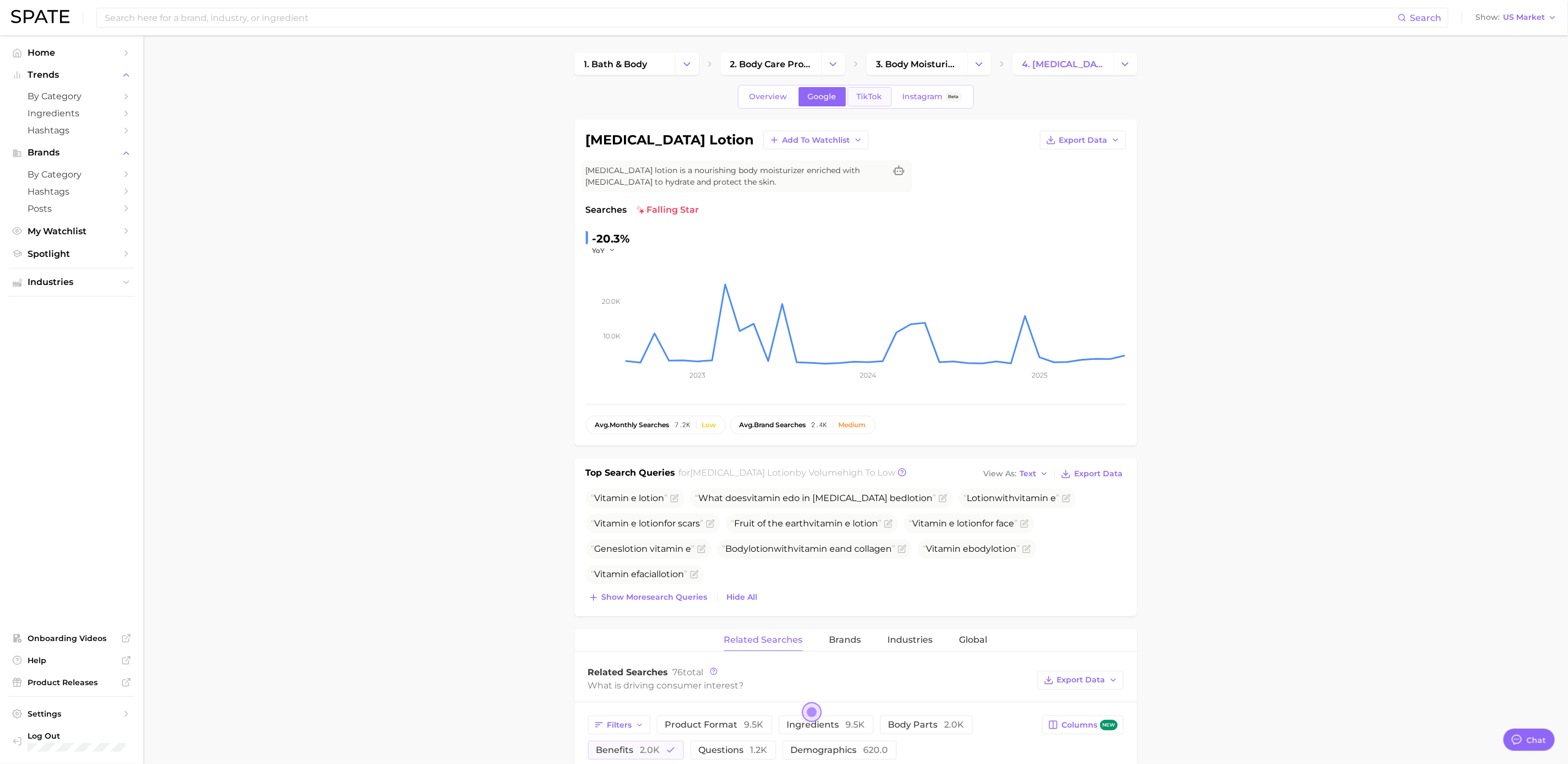
click at [859, 88] on link "TikTok" at bounding box center [869, 97] width 44 height 20
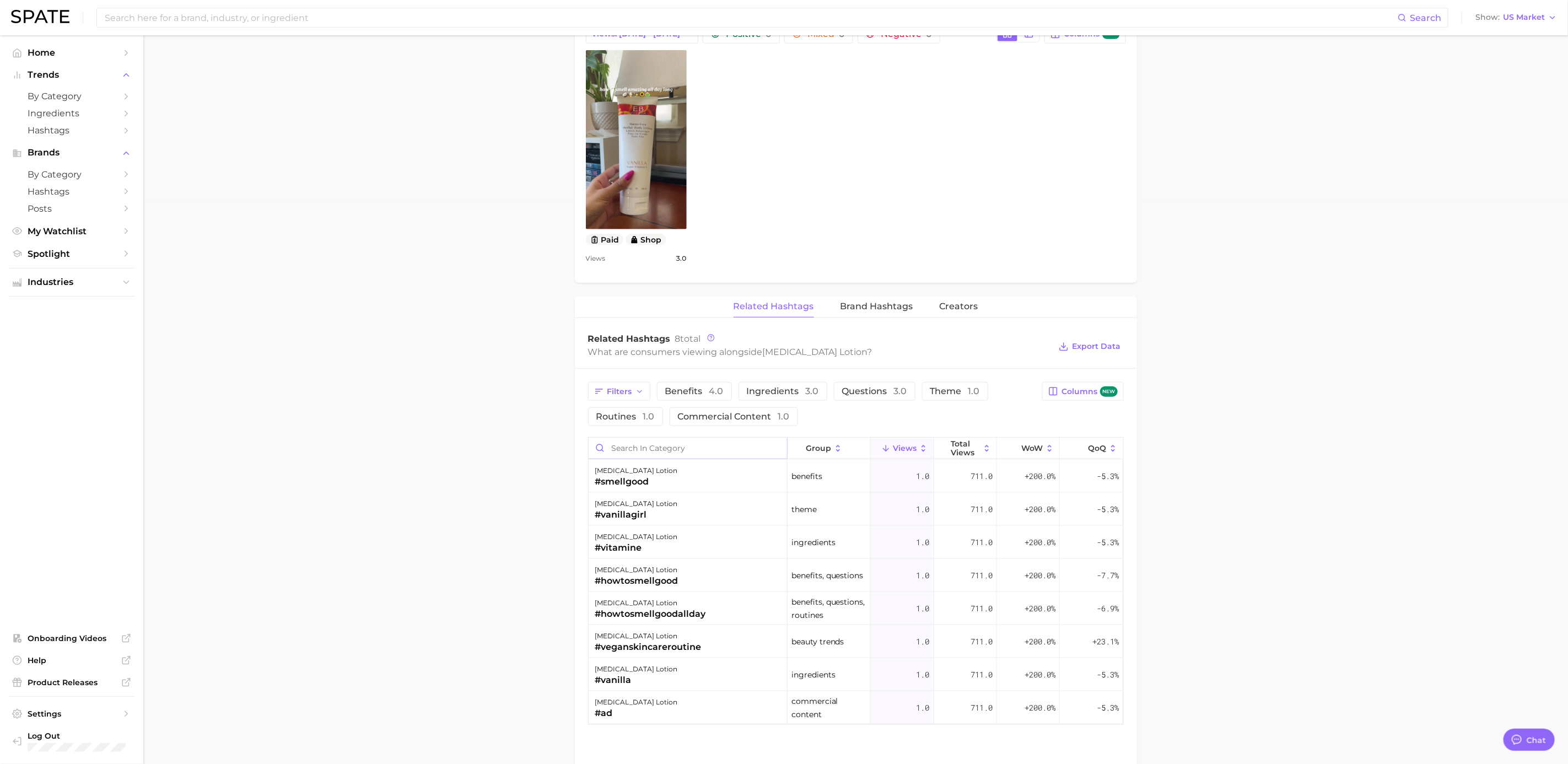
scroll to position [579, 0]
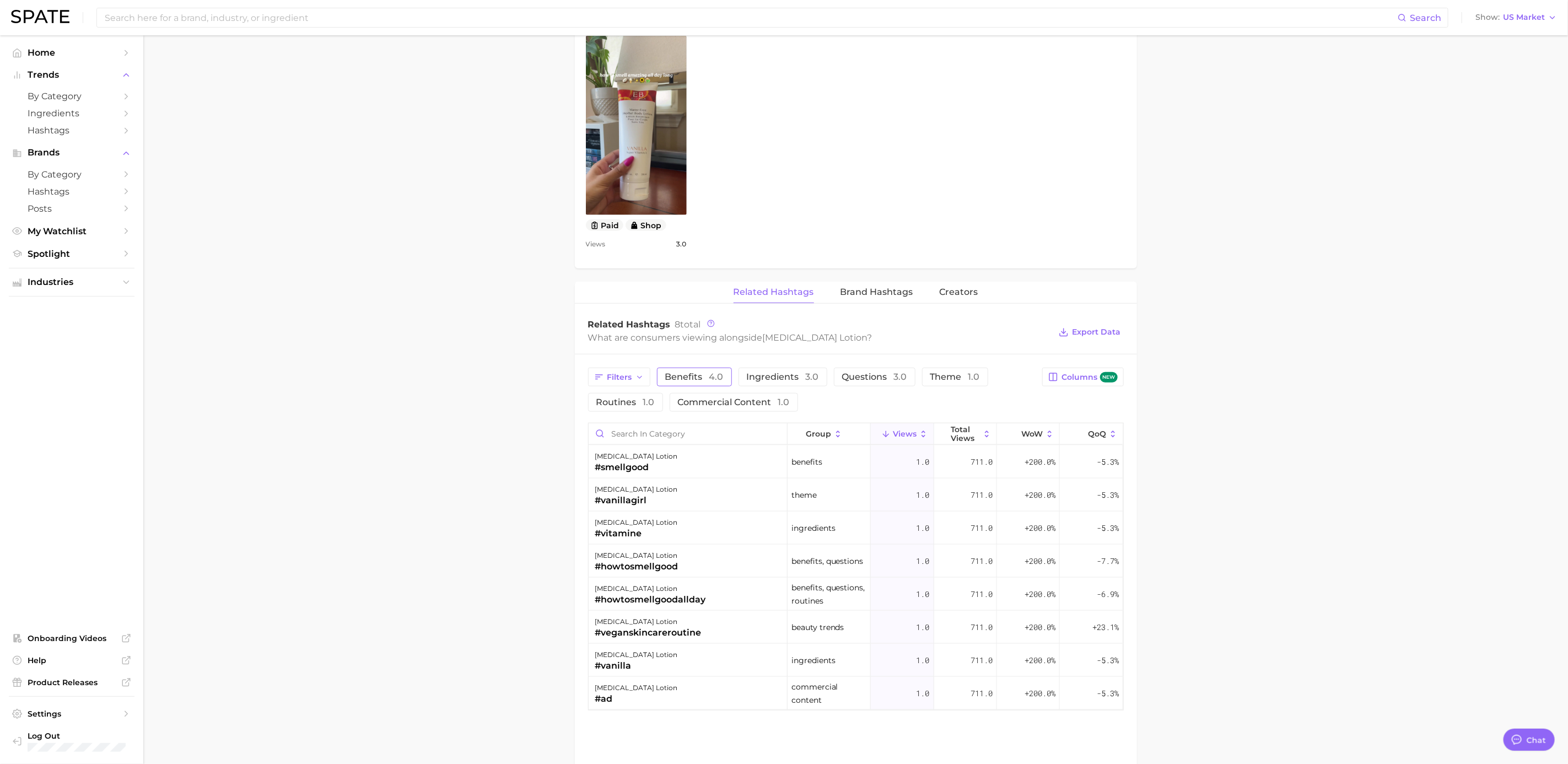
click at [703, 379] on span "benefits 4.0" at bounding box center [694, 377] width 58 height 9
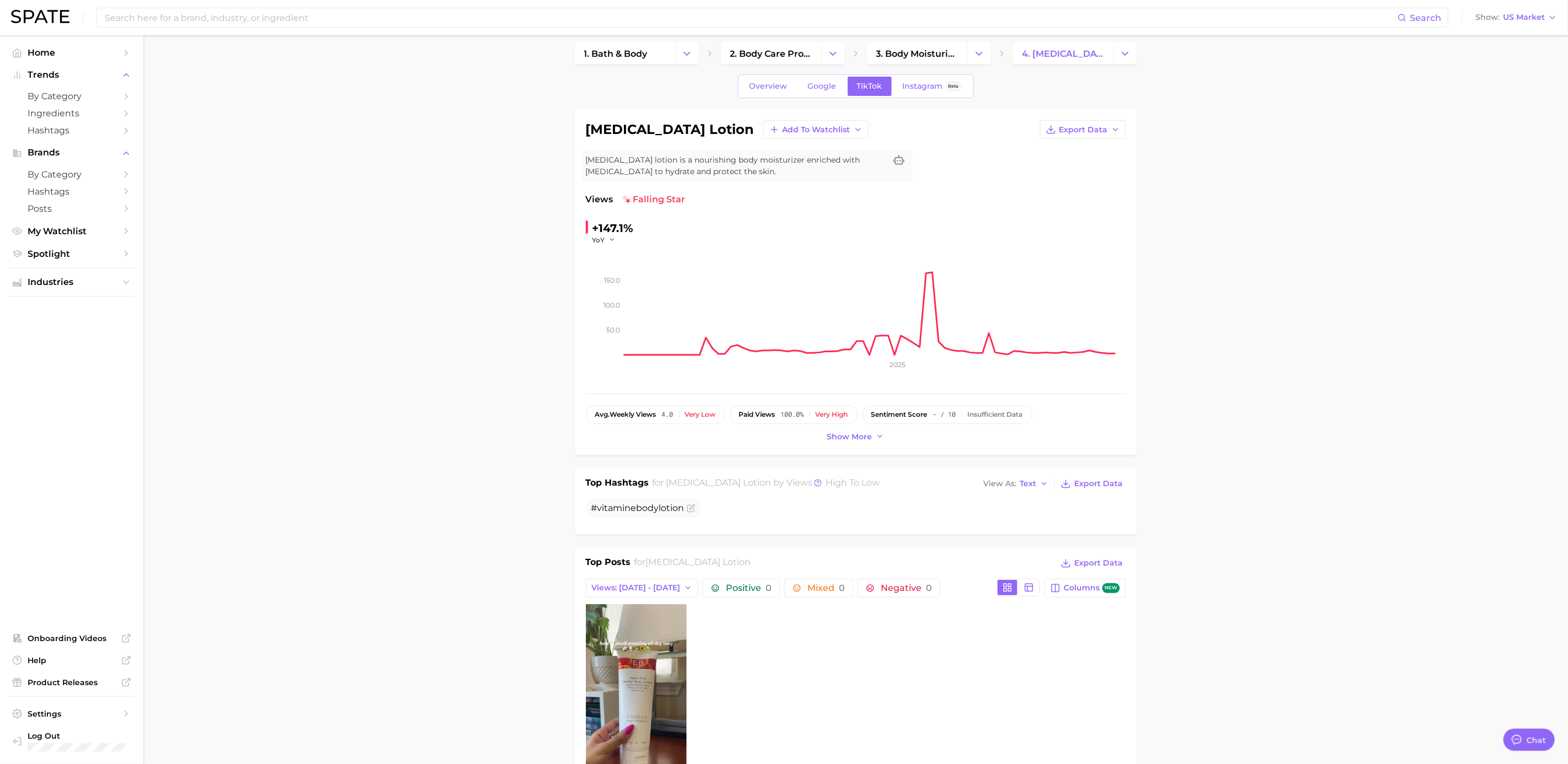
scroll to position [0, 0]
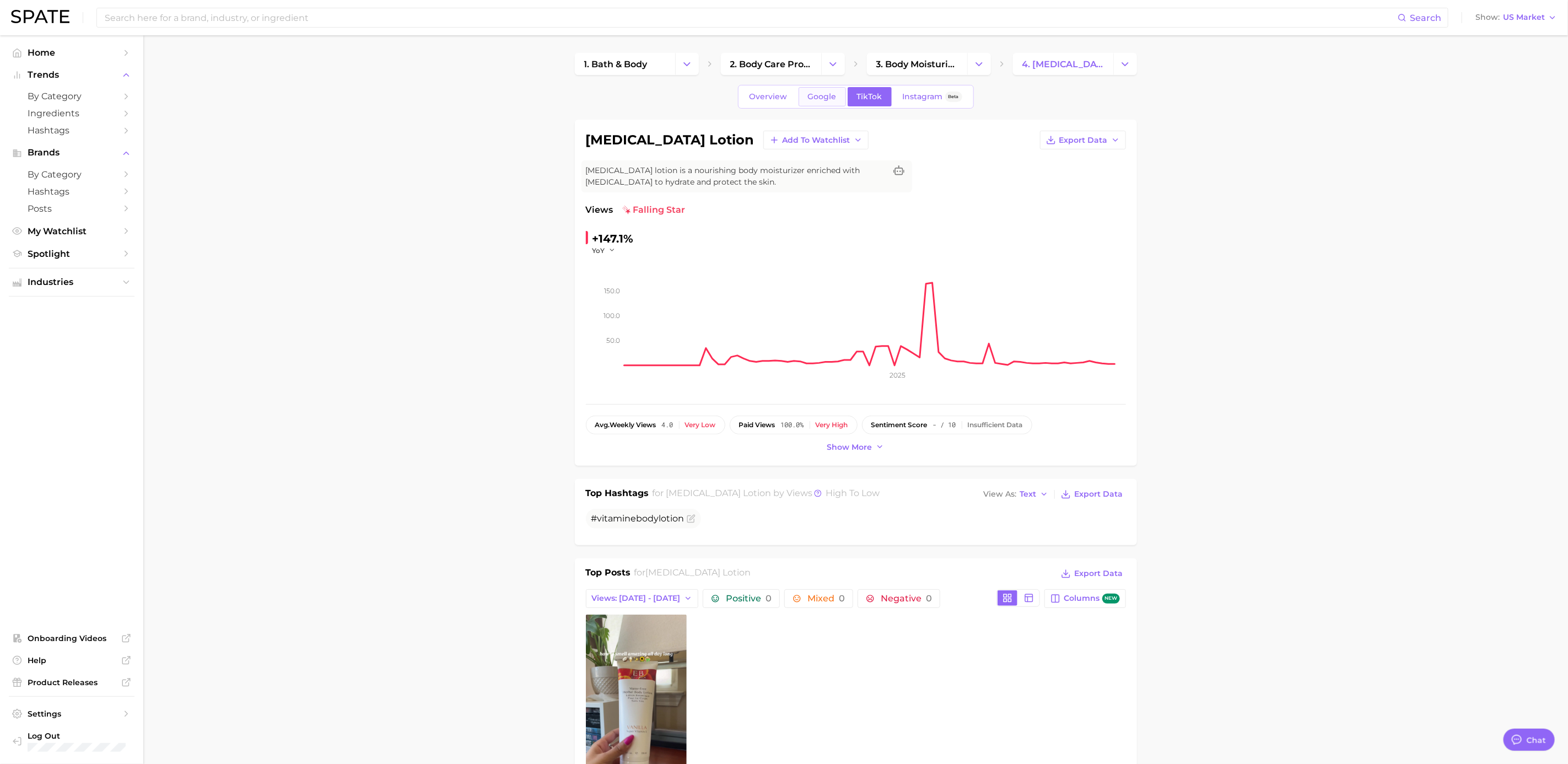
click at [834, 96] on span "Google" at bounding box center [823, 97] width 28 height 9
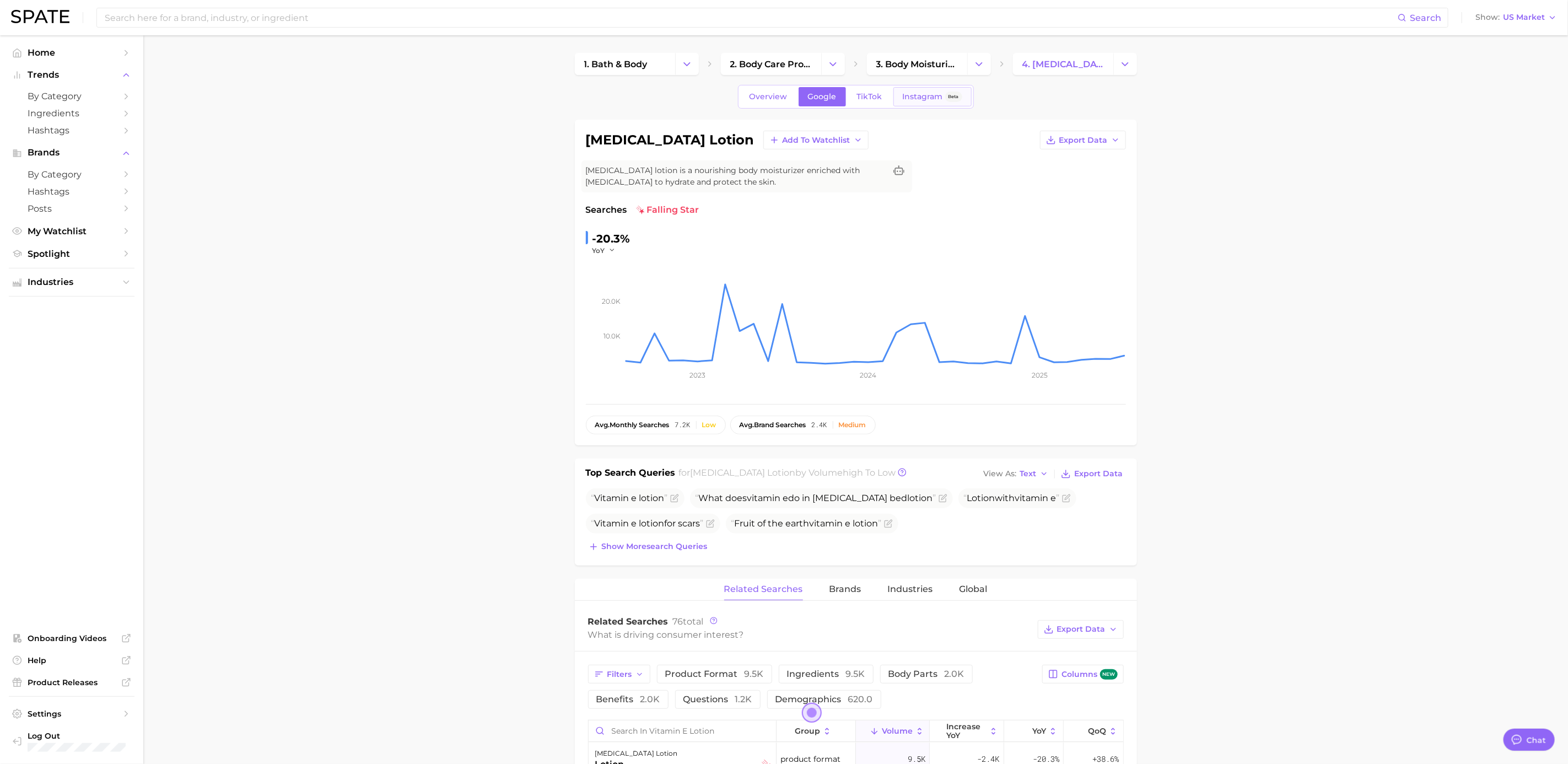
click at [933, 97] on span "Instagram" at bounding box center [923, 97] width 41 height 9
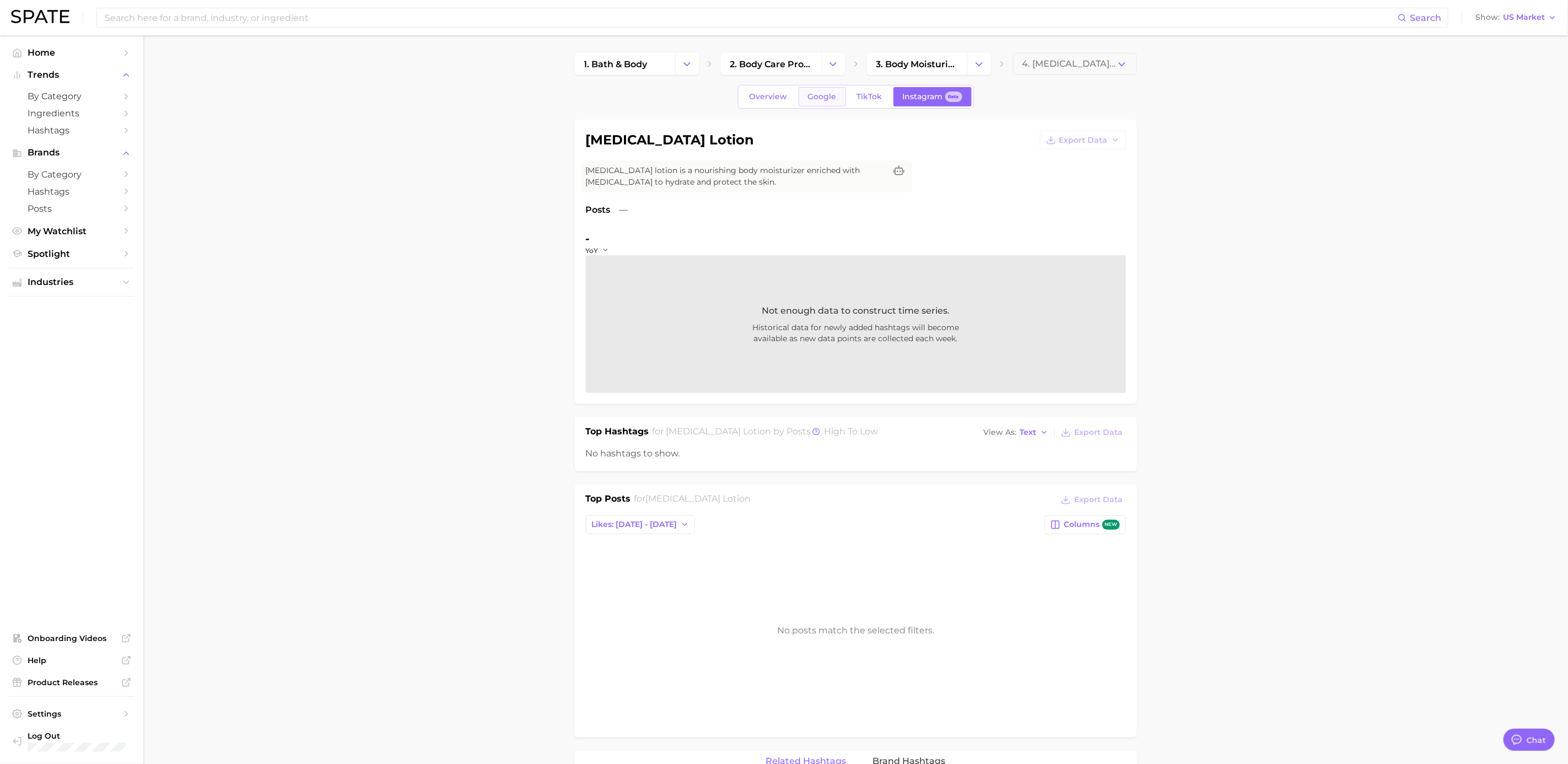
click at [820, 91] on link "Google" at bounding box center [823, 97] width 47 height 20
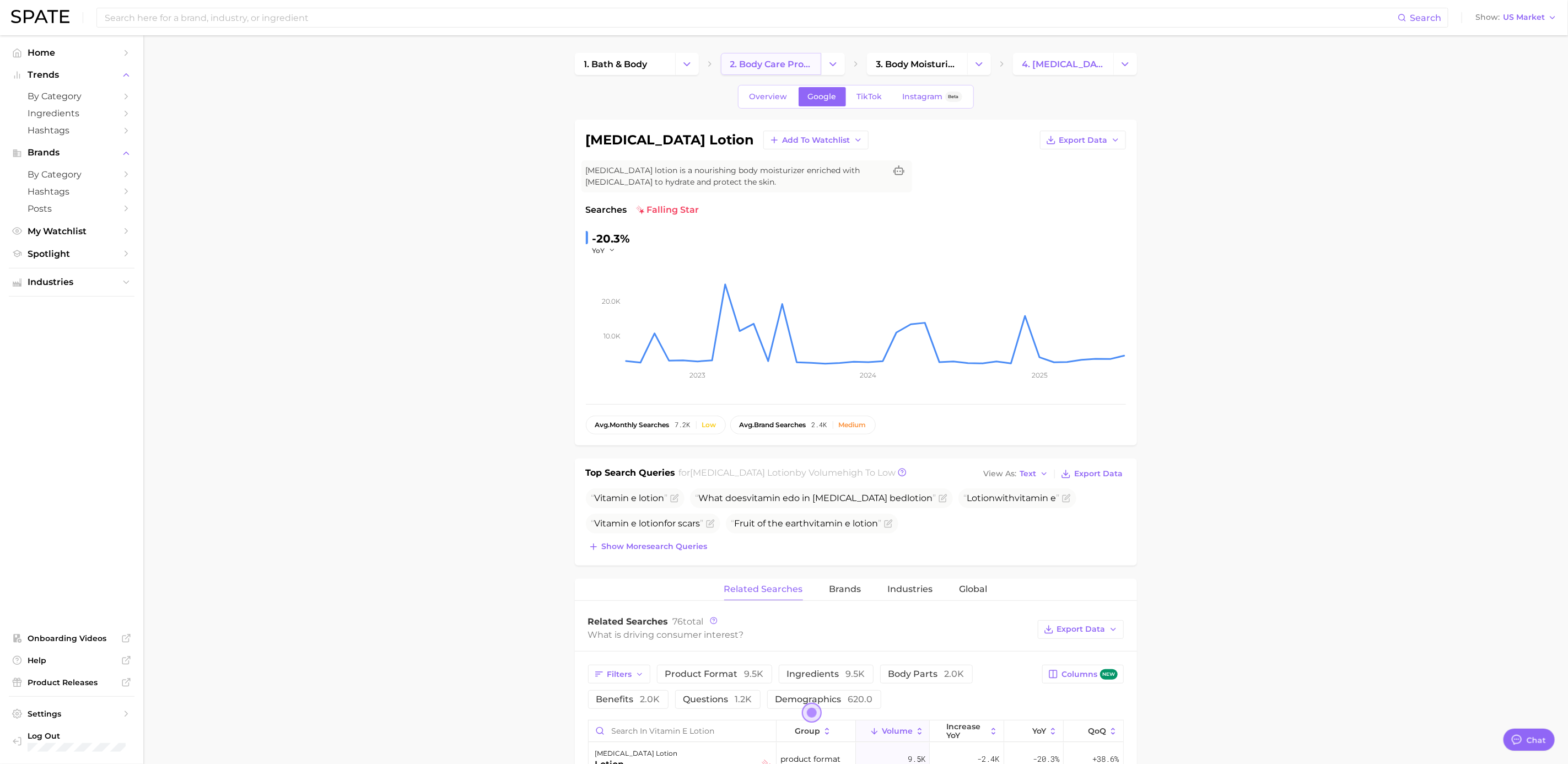
click at [775, 62] on span "2. body care products" at bounding box center [771, 64] width 82 height 10
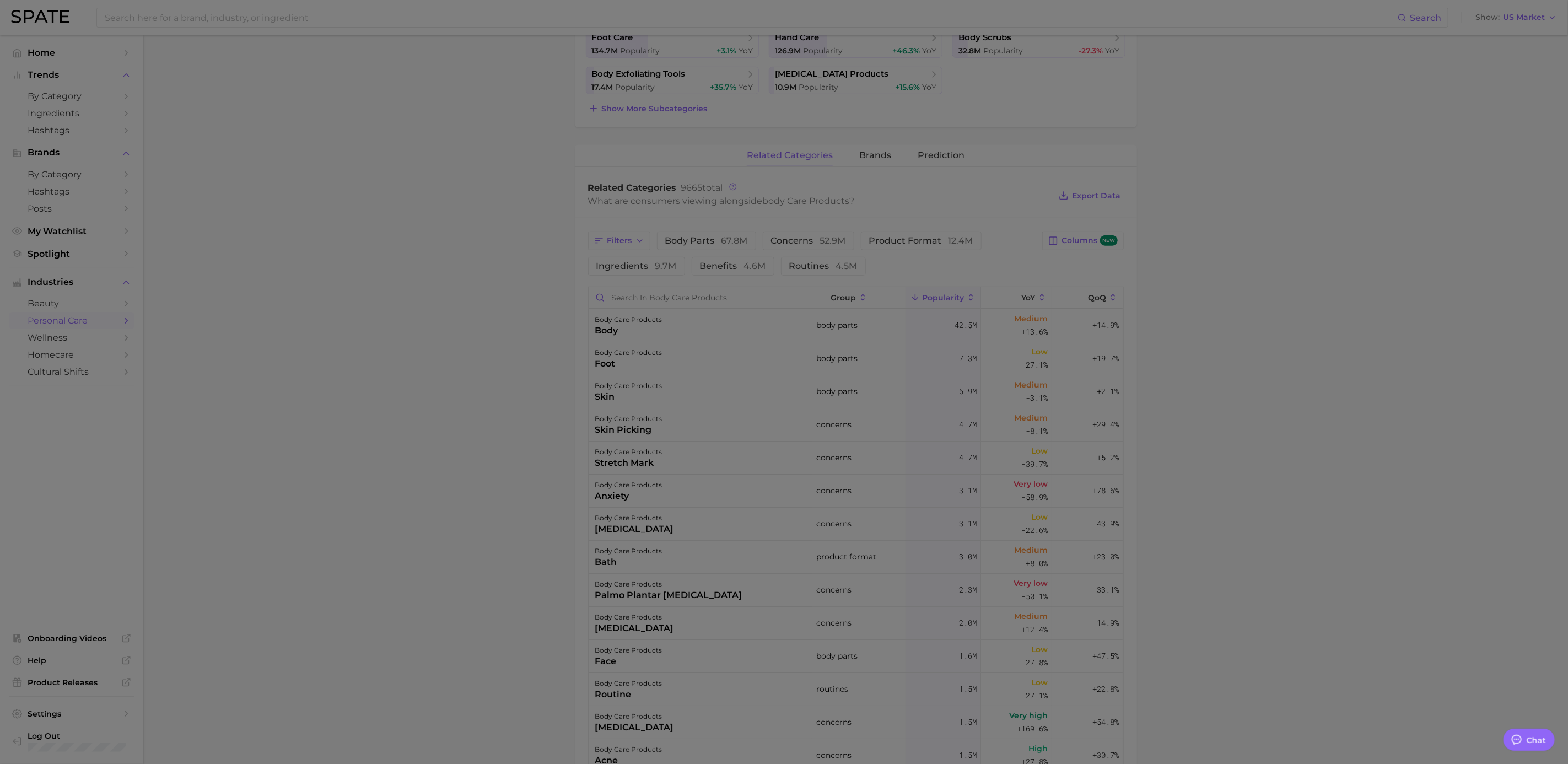
click at [643, 277] on div at bounding box center [784, 391] width 1568 height 1463
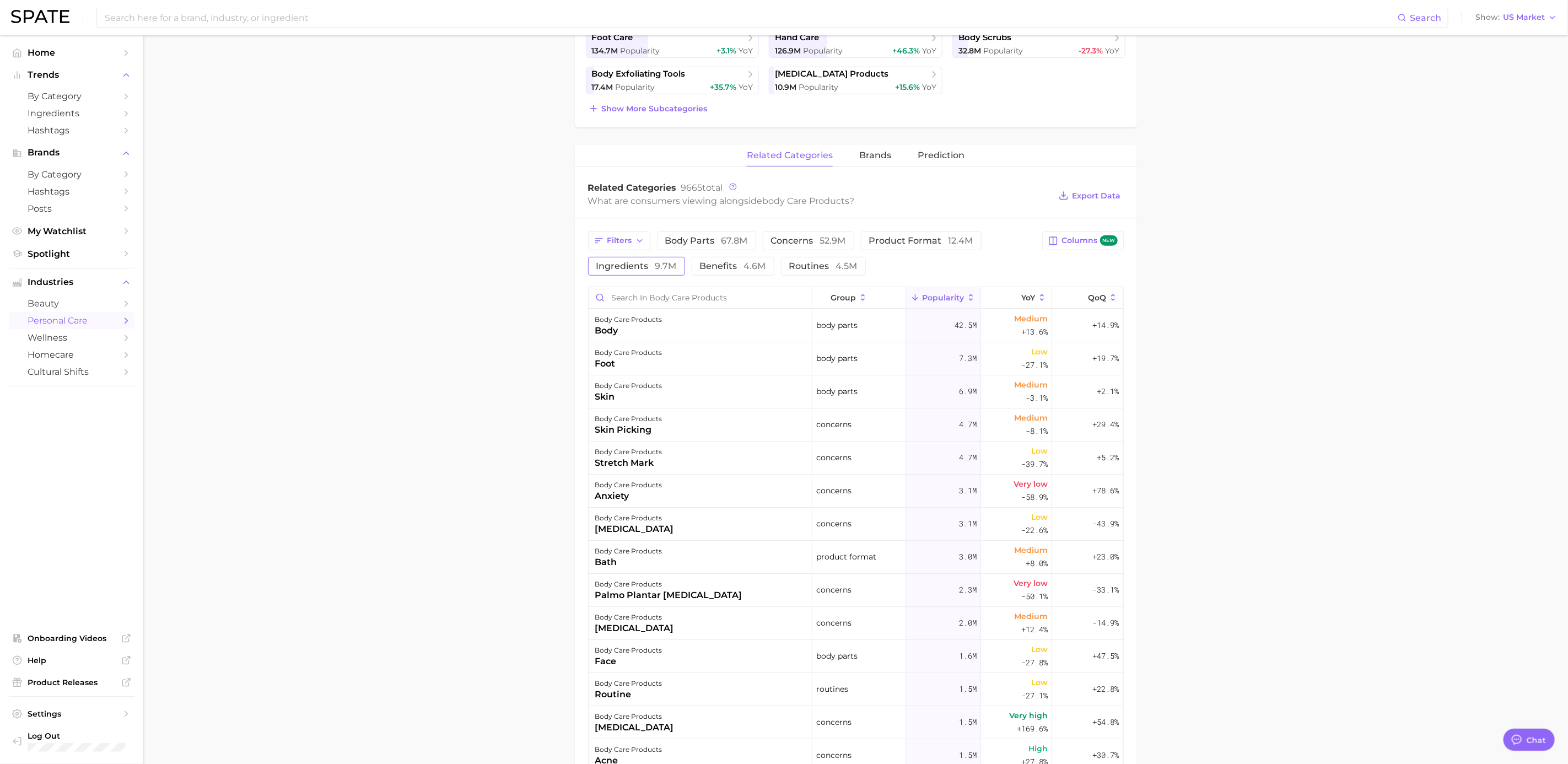
click at [643, 268] on span "ingredients 9.7m" at bounding box center [636, 266] width 80 height 9
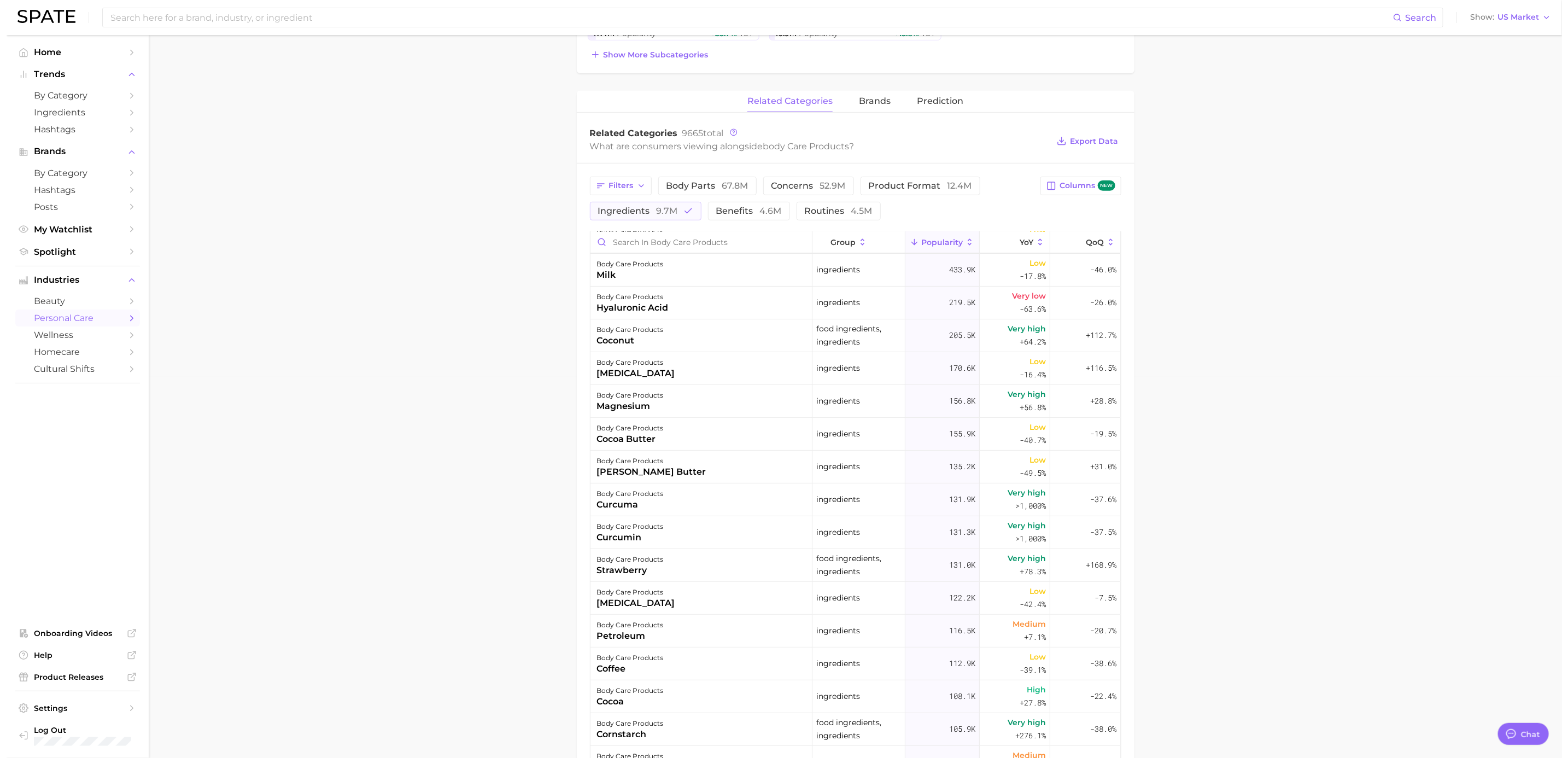
scroll to position [411, 0]
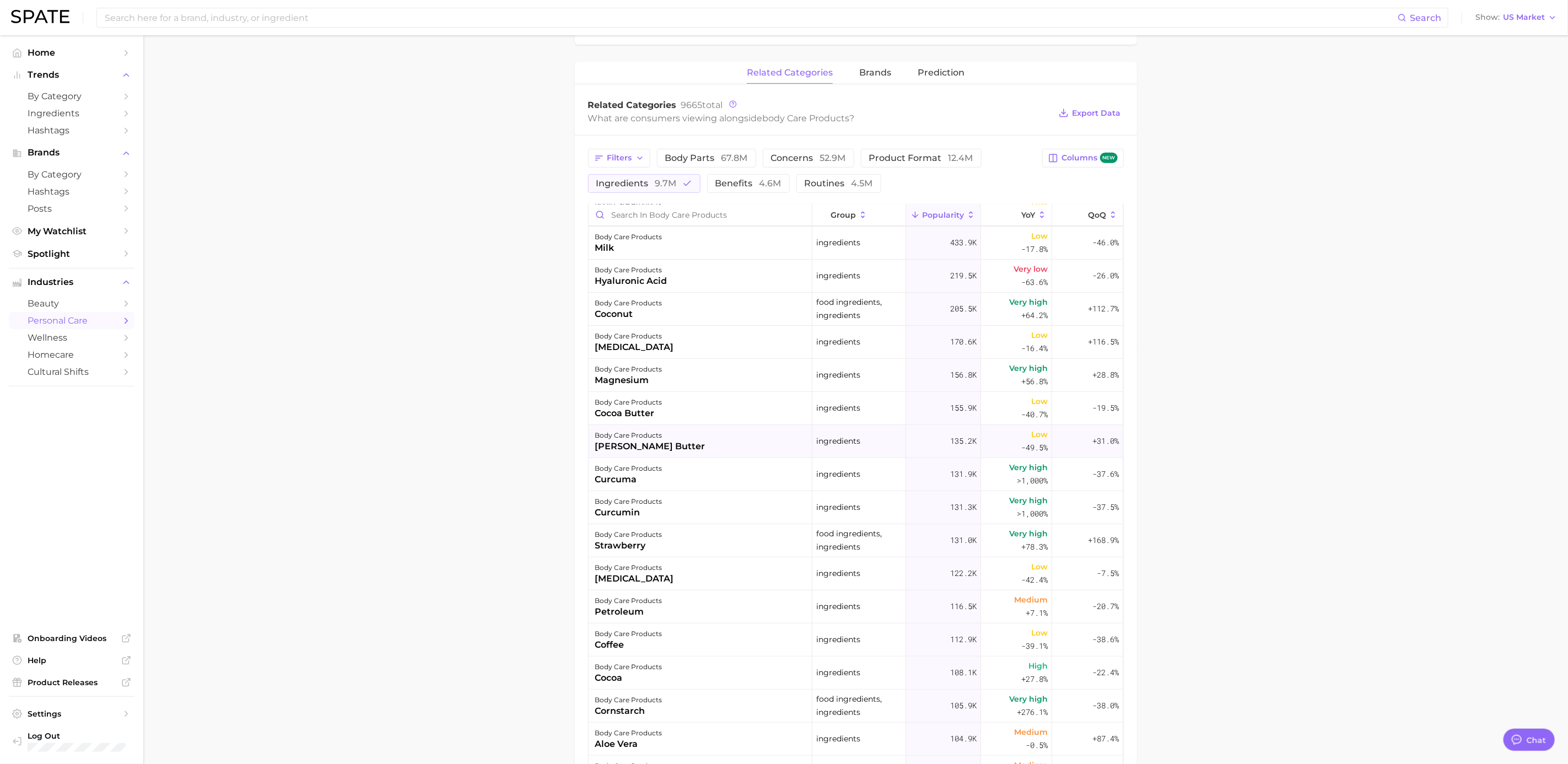
click at [690, 445] on div "body care products shea butter" at bounding box center [700, 441] width 224 height 33
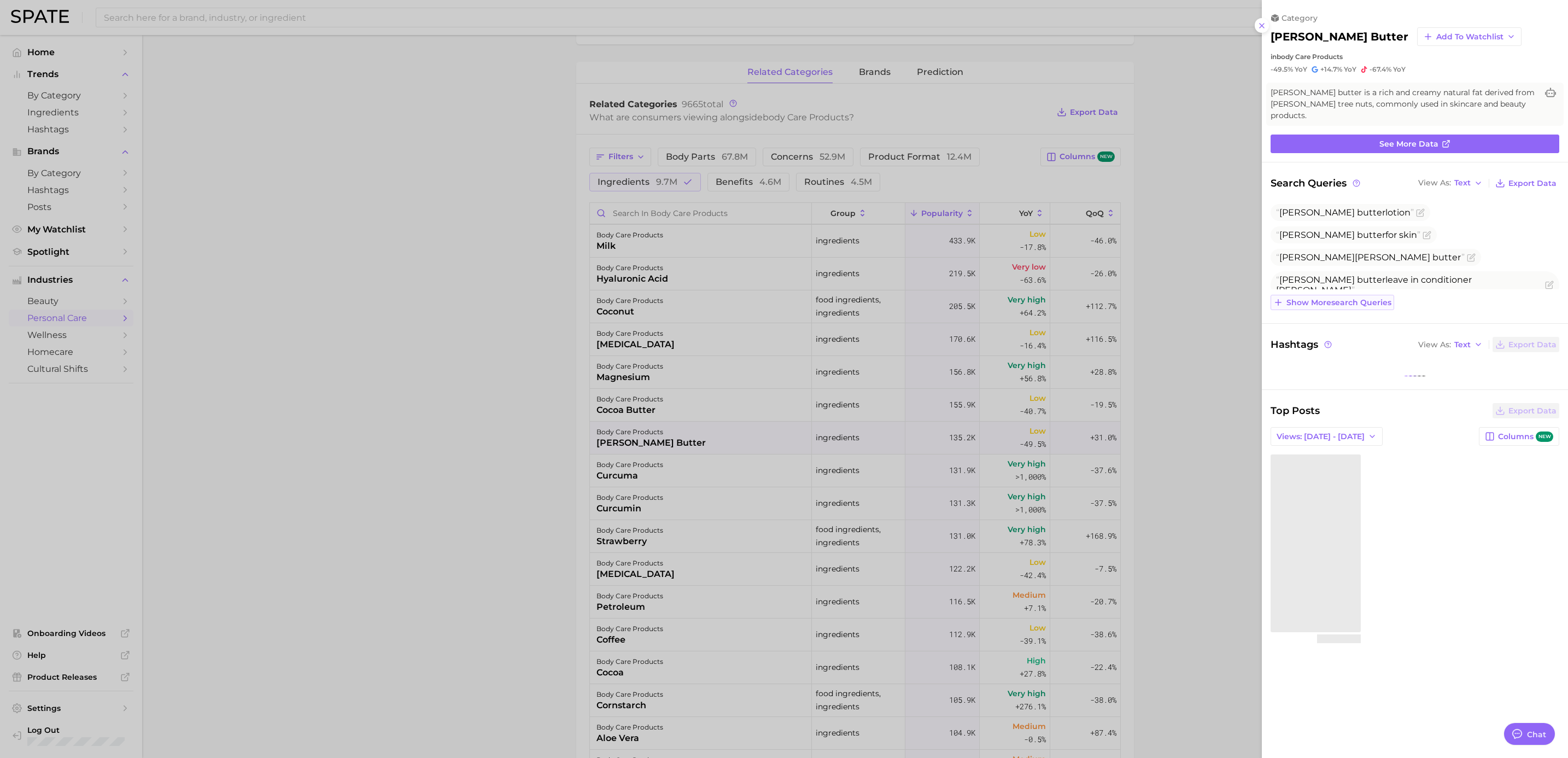
click at [1042, 298] on span "Show more search queries" at bounding box center [1339, 303] width 105 height 9
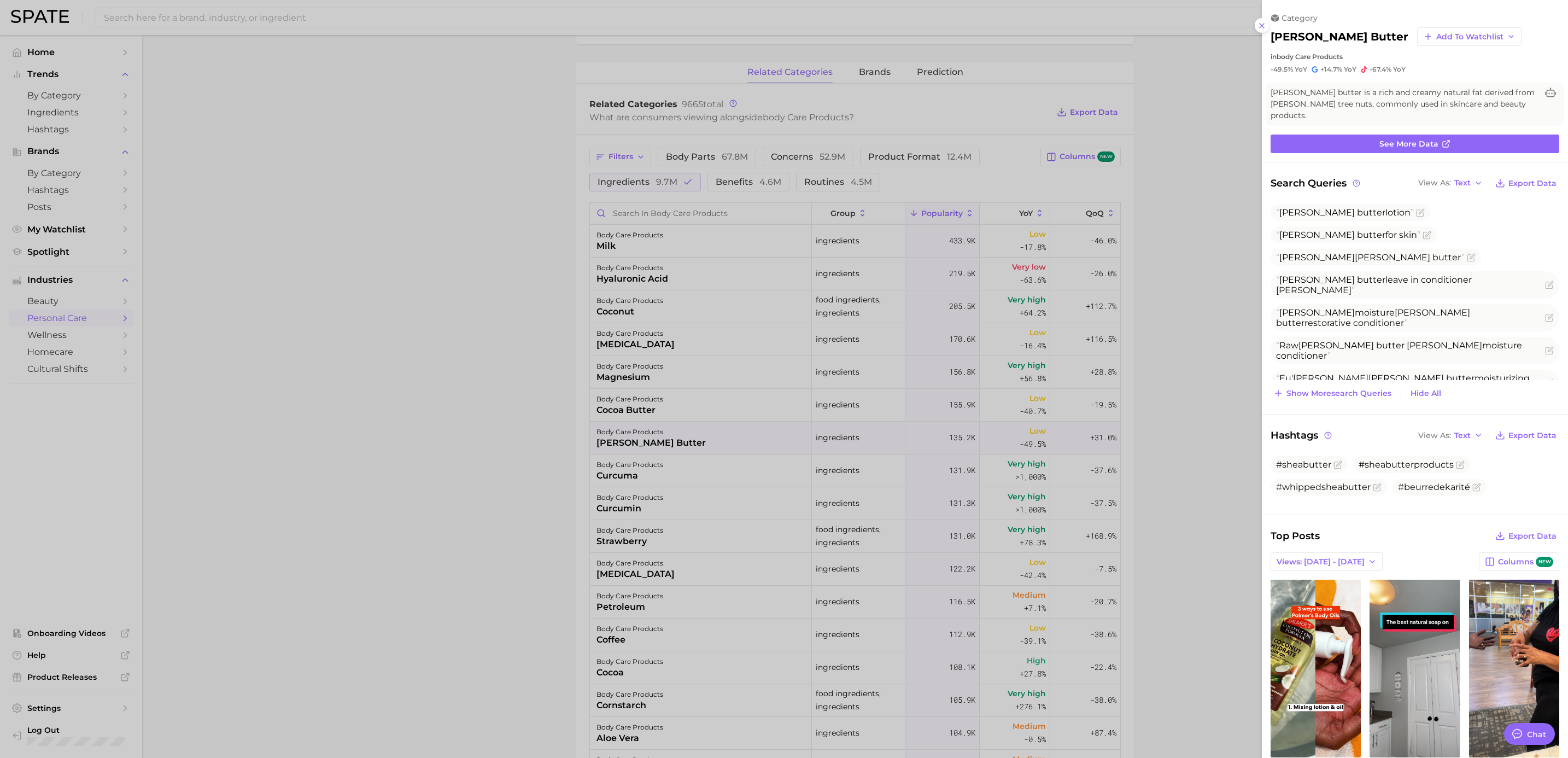
scroll to position [0, 0]
click at [1042, 389] on span "Show more search queries" at bounding box center [1339, 394] width 105 height 9
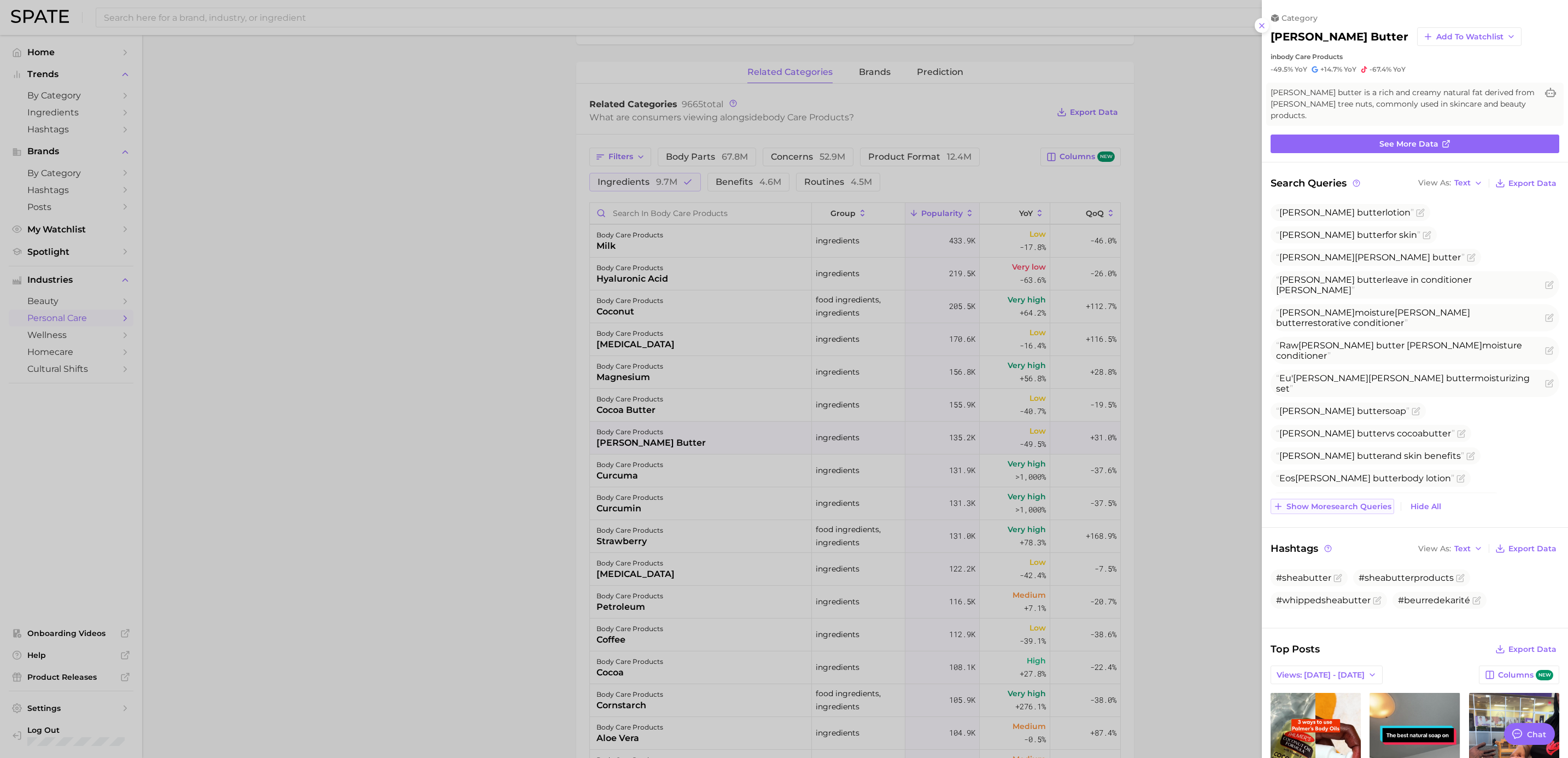
click at [1042, 462] on span "Show more search queries" at bounding box center [1339, 507] width 105 height 9
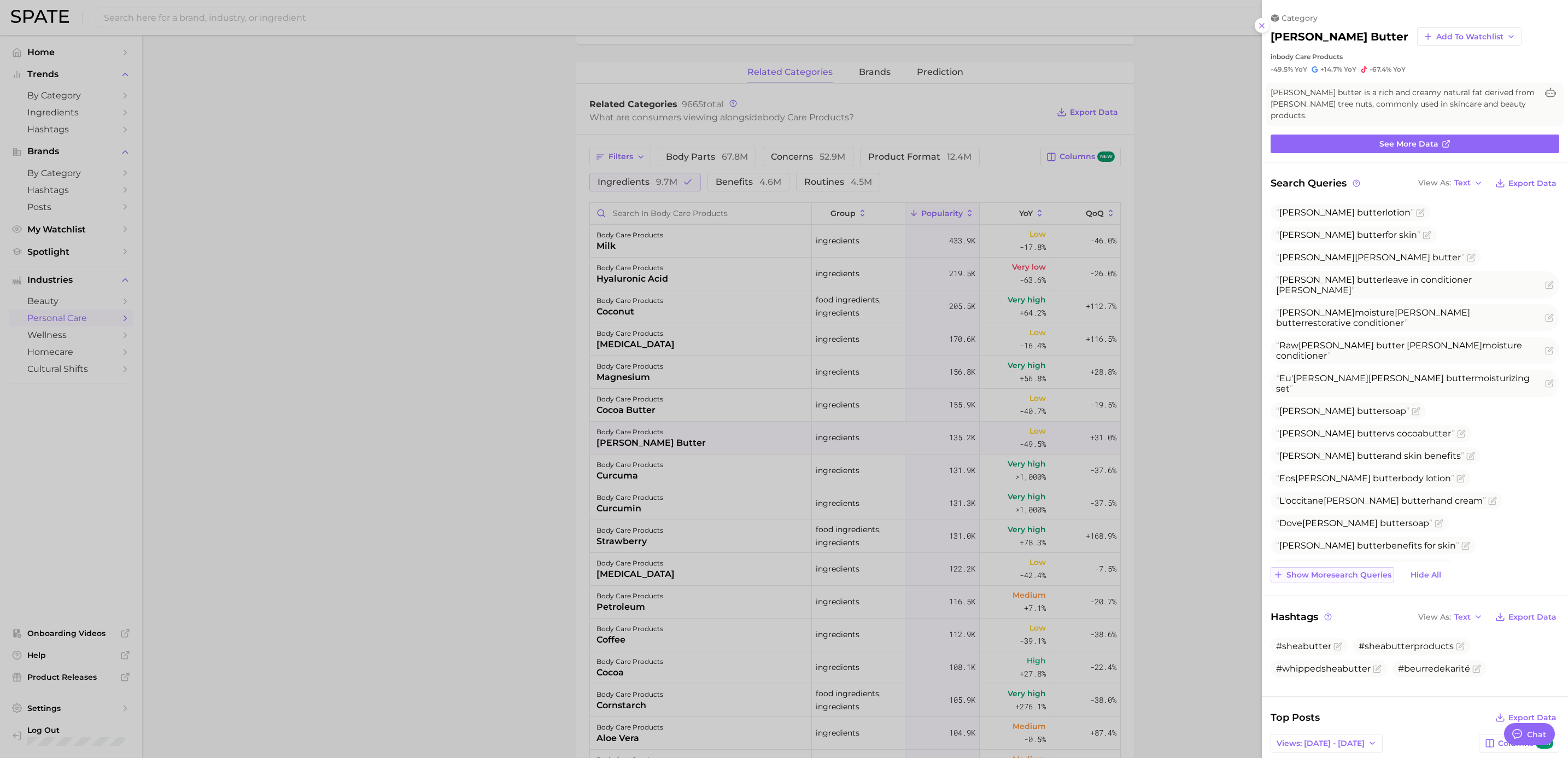
click at [1042, 462] on span "Show more search queries" at bounding box center [1339, 576] width 105 height 9
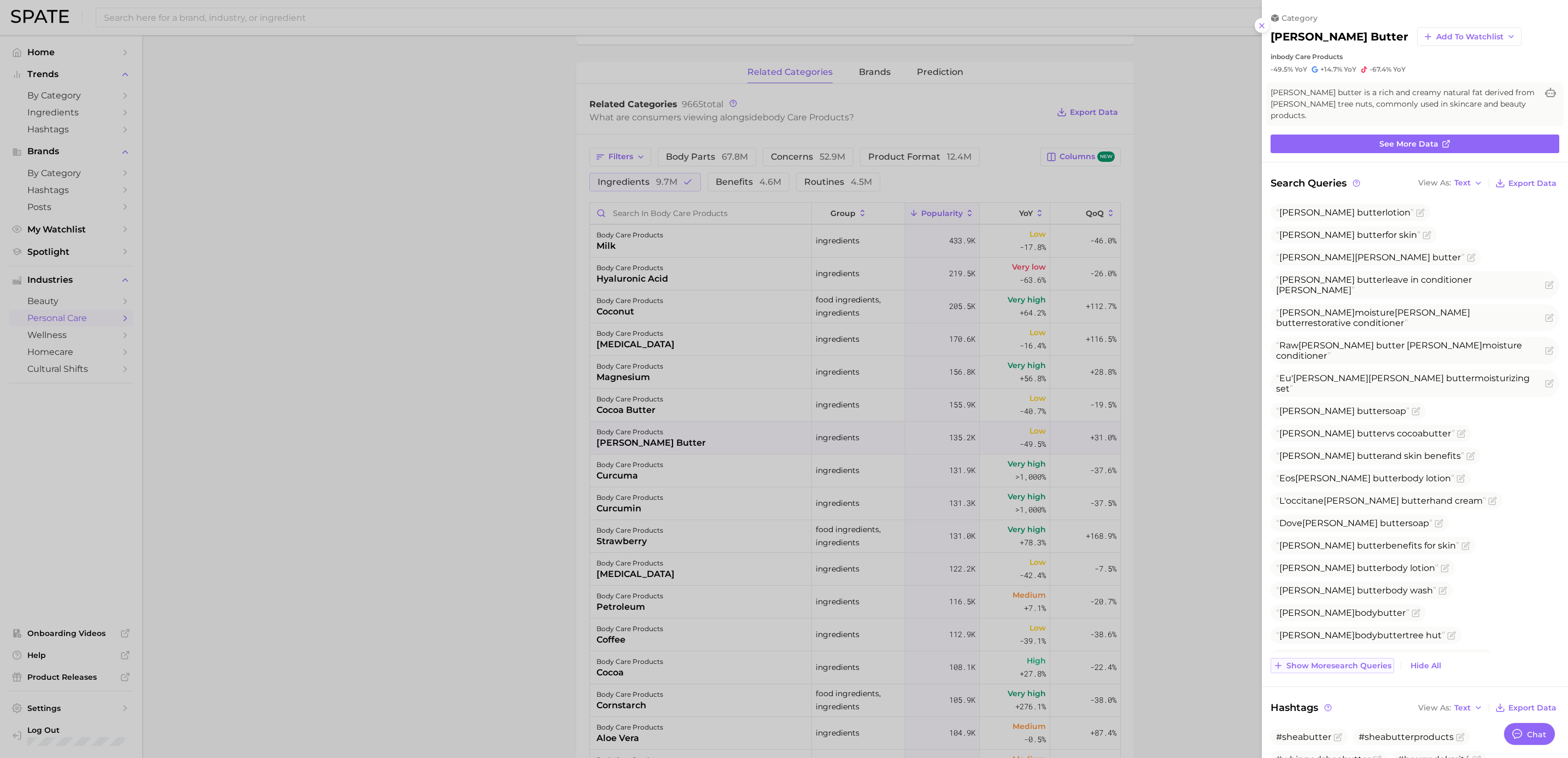
click at [1042, 462] on span "Show more search queries" at bounding box center [1339, 666] width 105 height 9
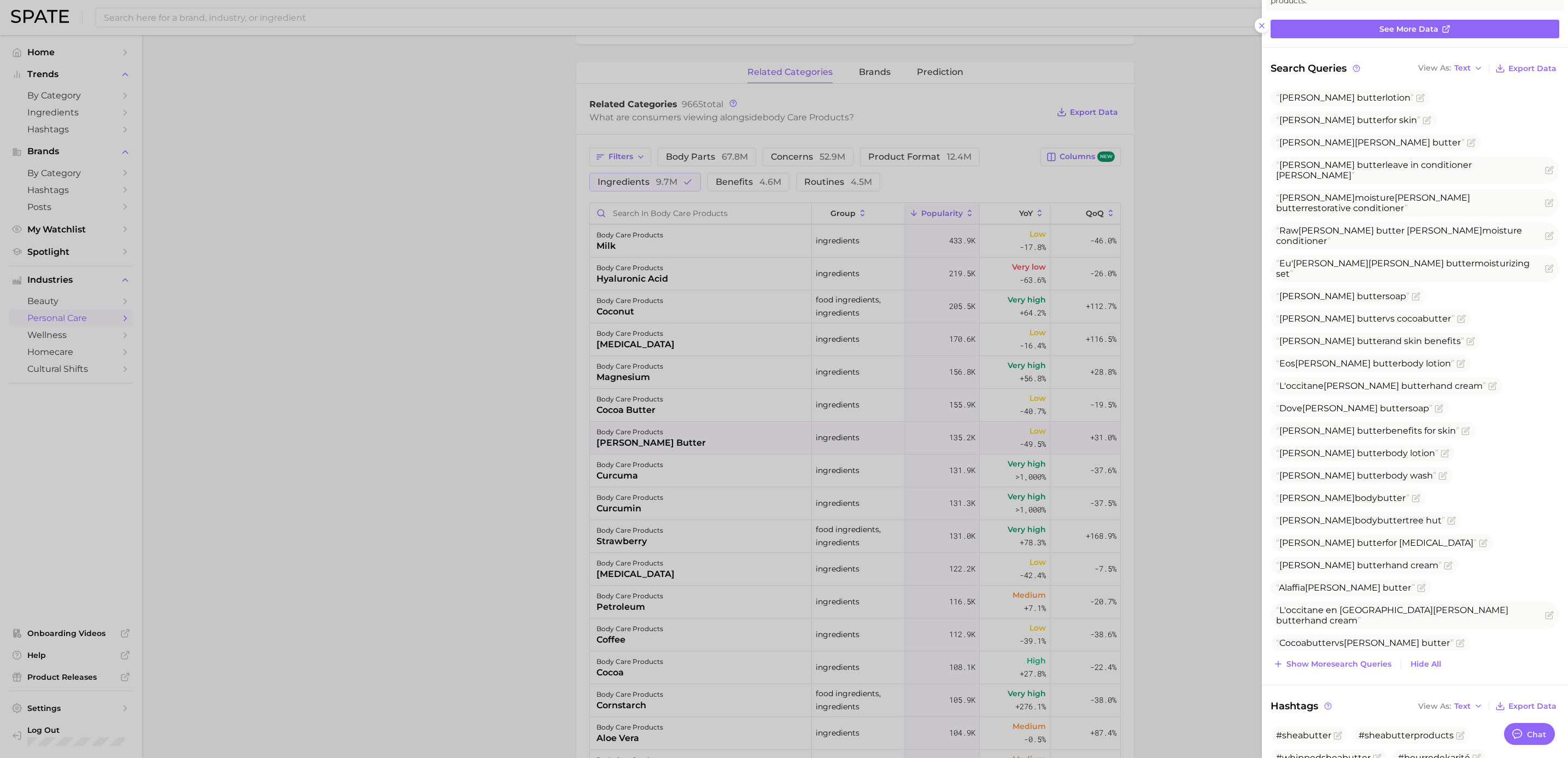
scroll to position [164, 0]
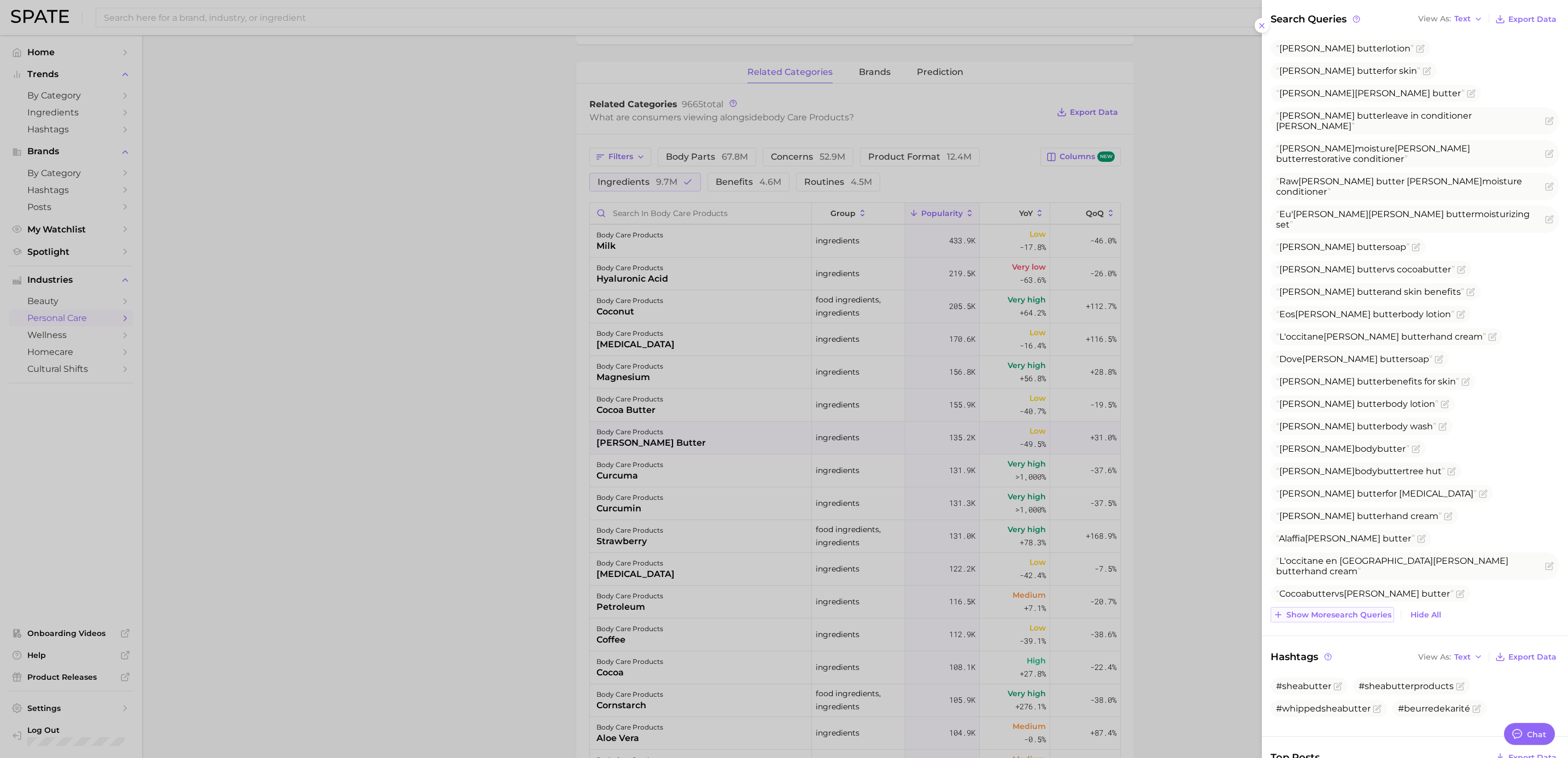
click at [1042, 462] on span "Show more search queries" at bounding box center [1339, 615] width 105 height 9
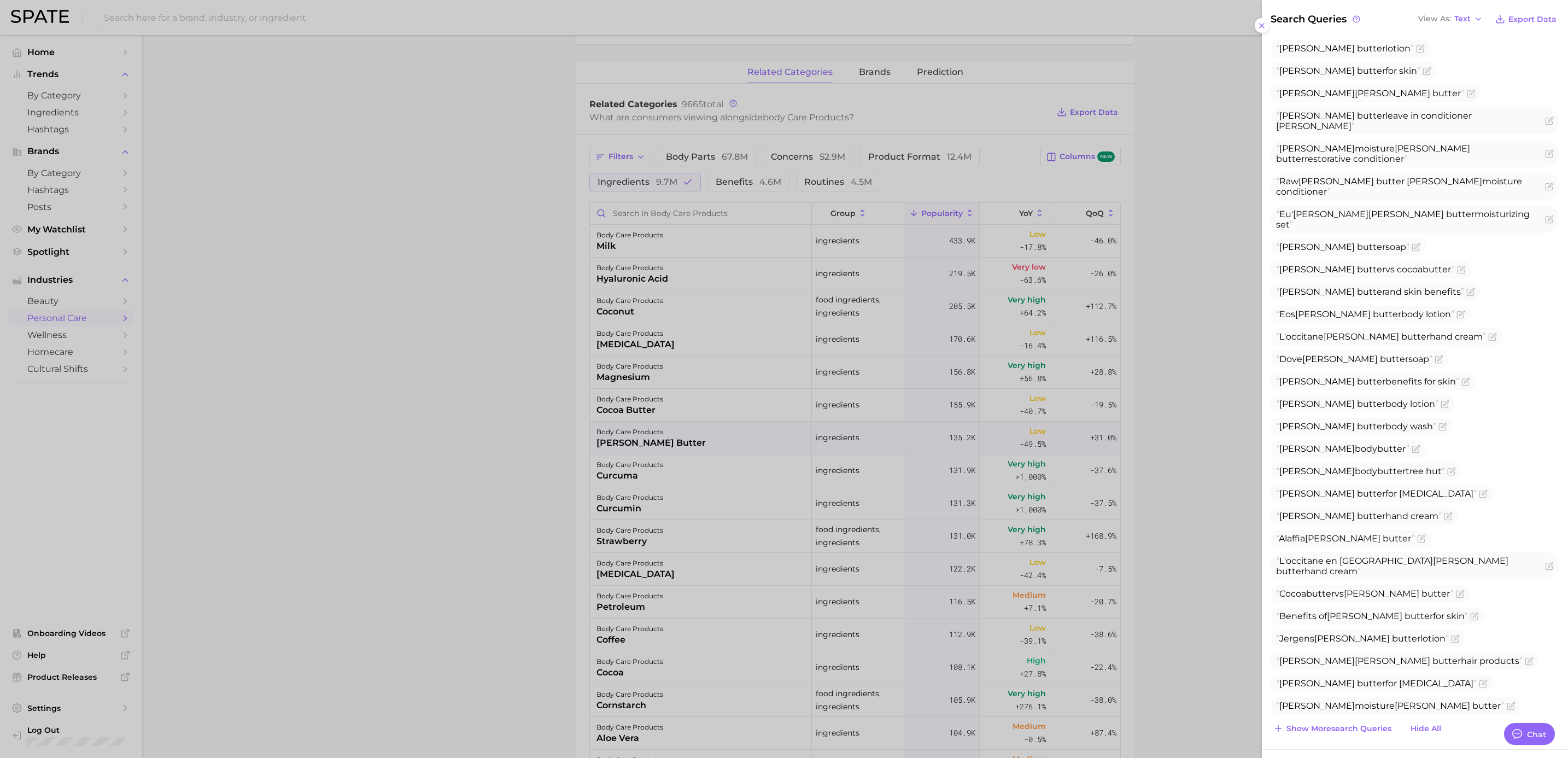
scroll to position [0, 0]
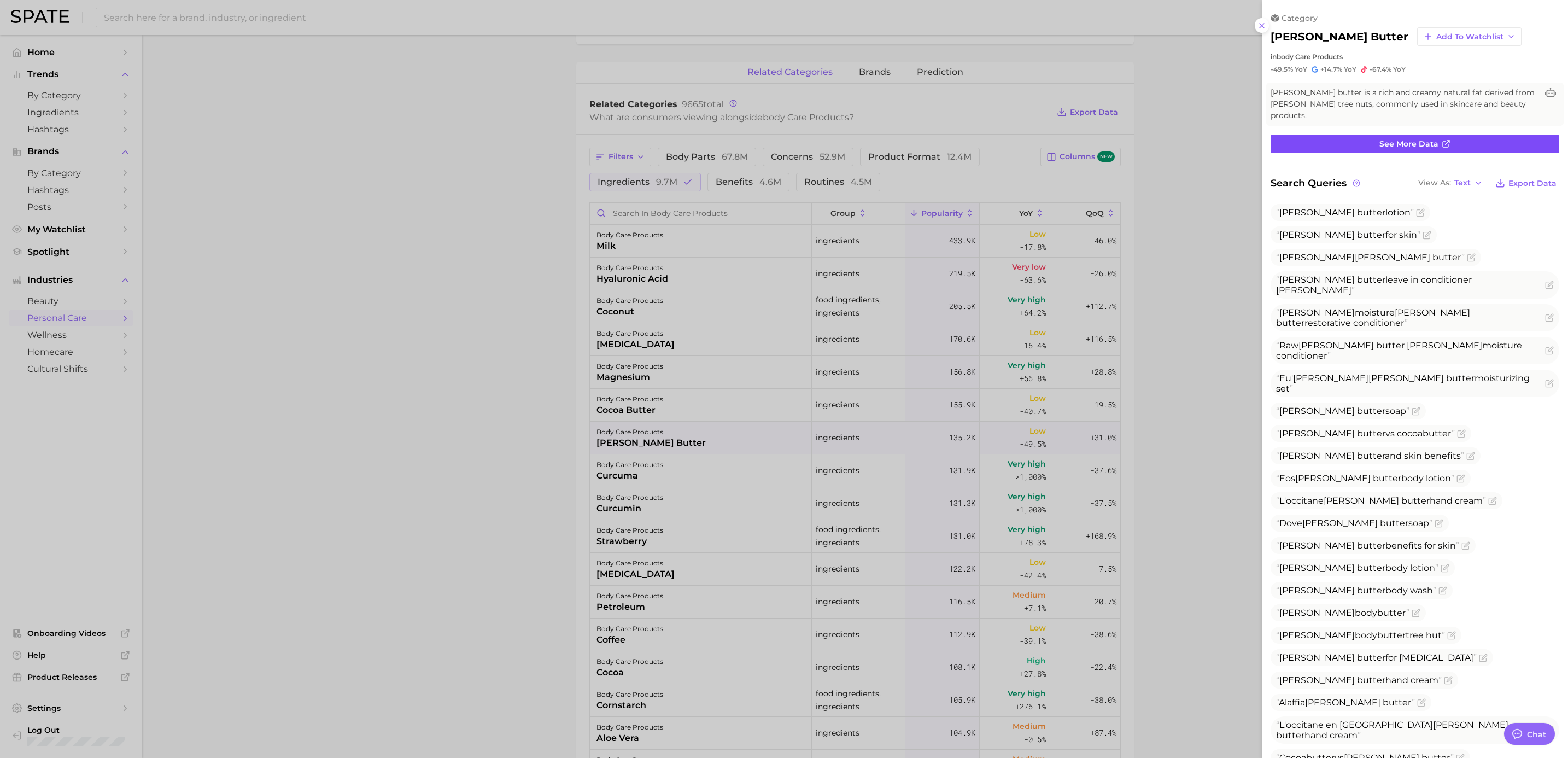
click at [1042, 140] on span "See more data" at bounding box center [1409, 144] width 59 height 9
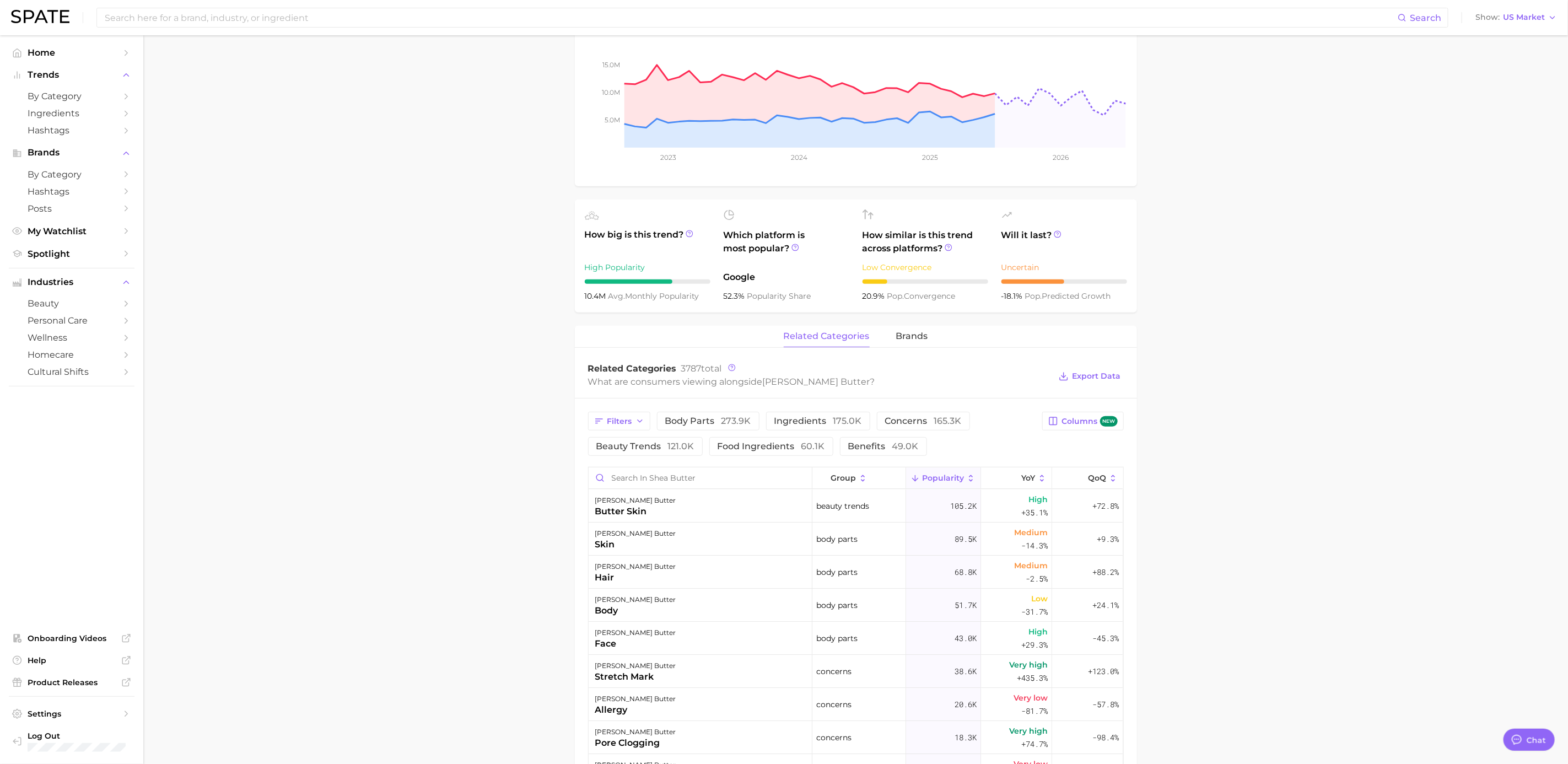
scroll to position [331, 0]
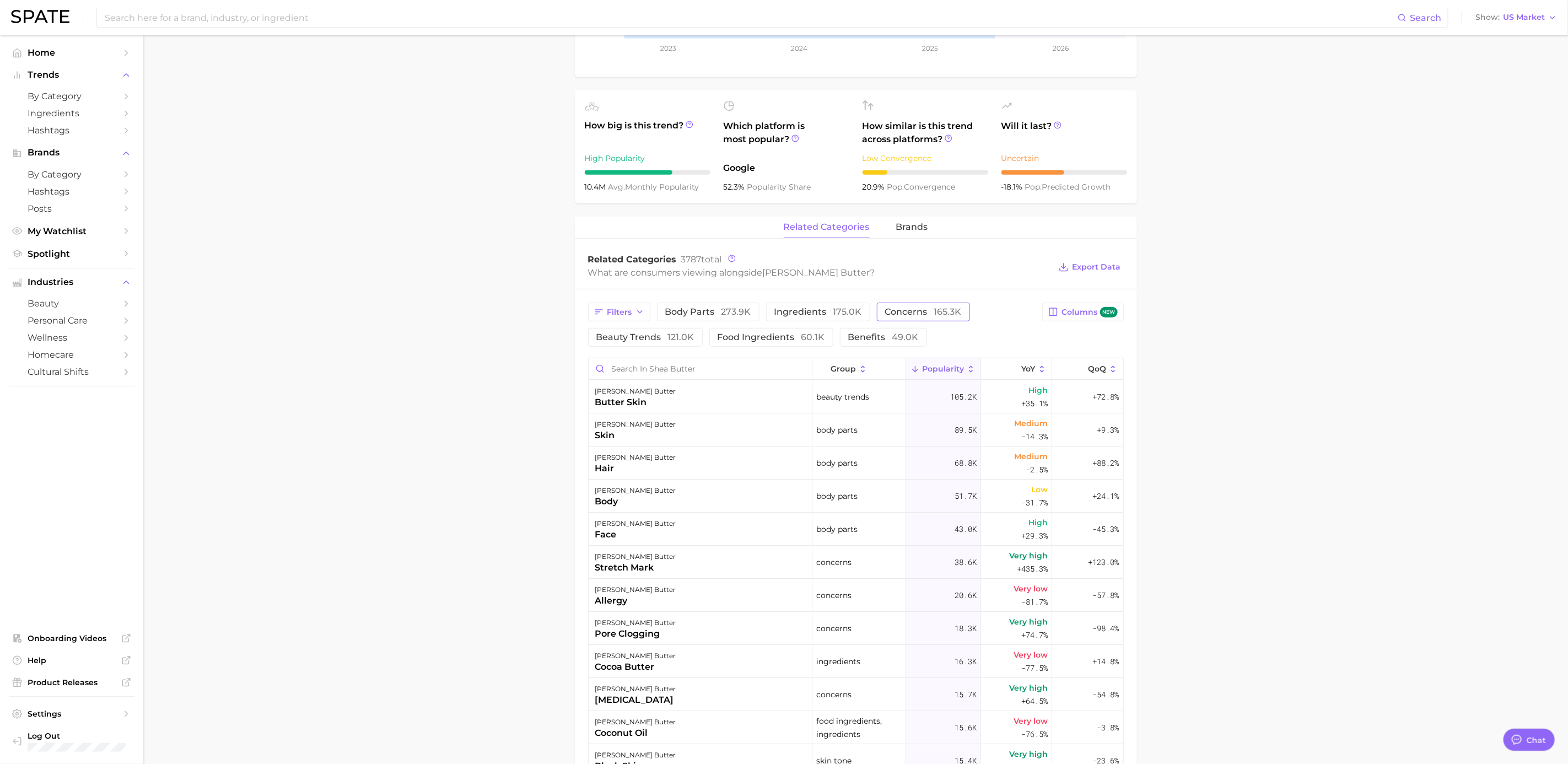
click at [898, 314] on span "concerns 165.3k" at bounding box center [923, 312] width 76 height 9
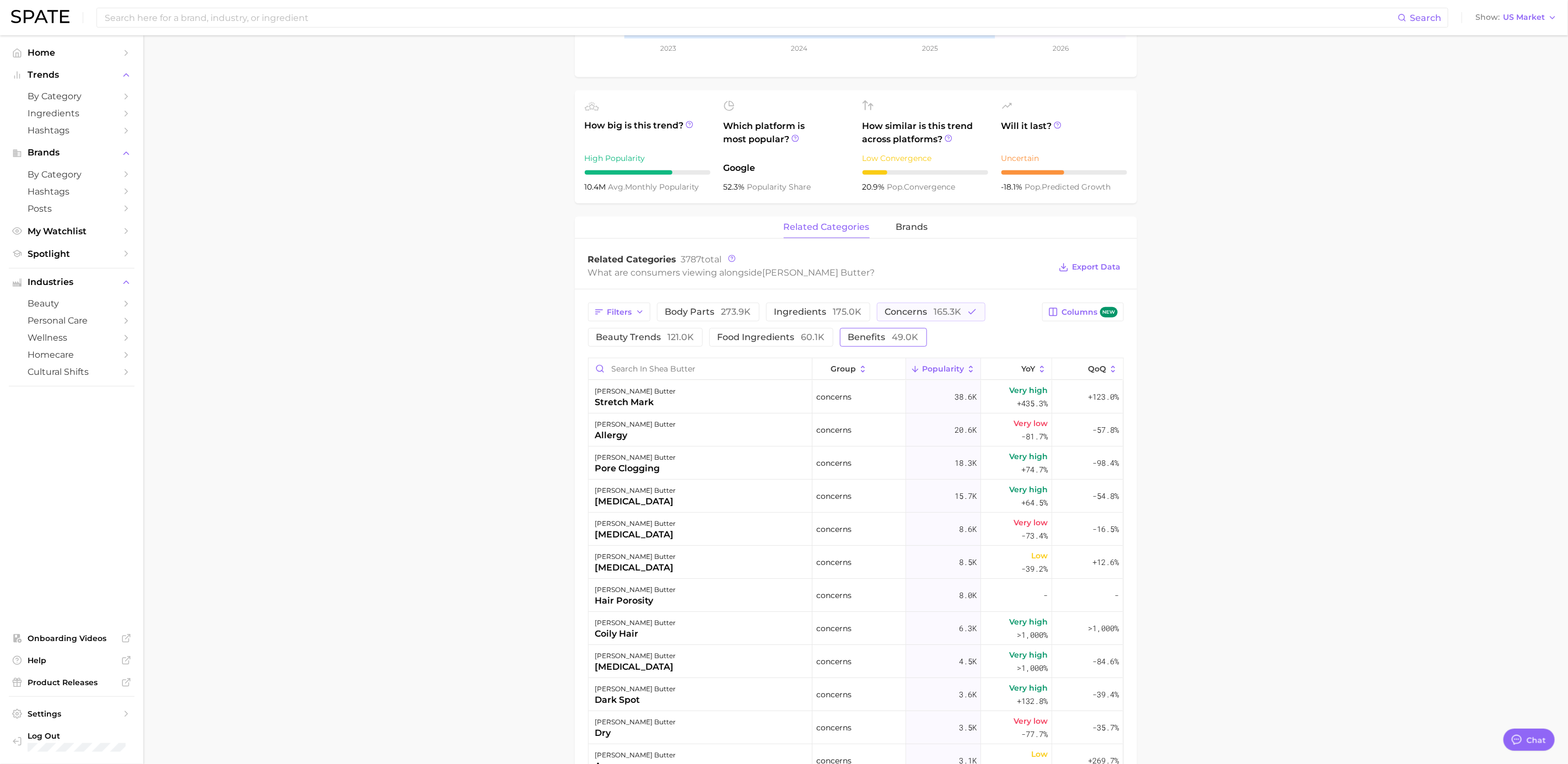
click at [898, 334] on span "49.0k" at bounding box center [905, 337] width 26 height 10
click at [916, 315] on span "concerns 165.3k" at bounding box center [923, 312] width 76 height 9
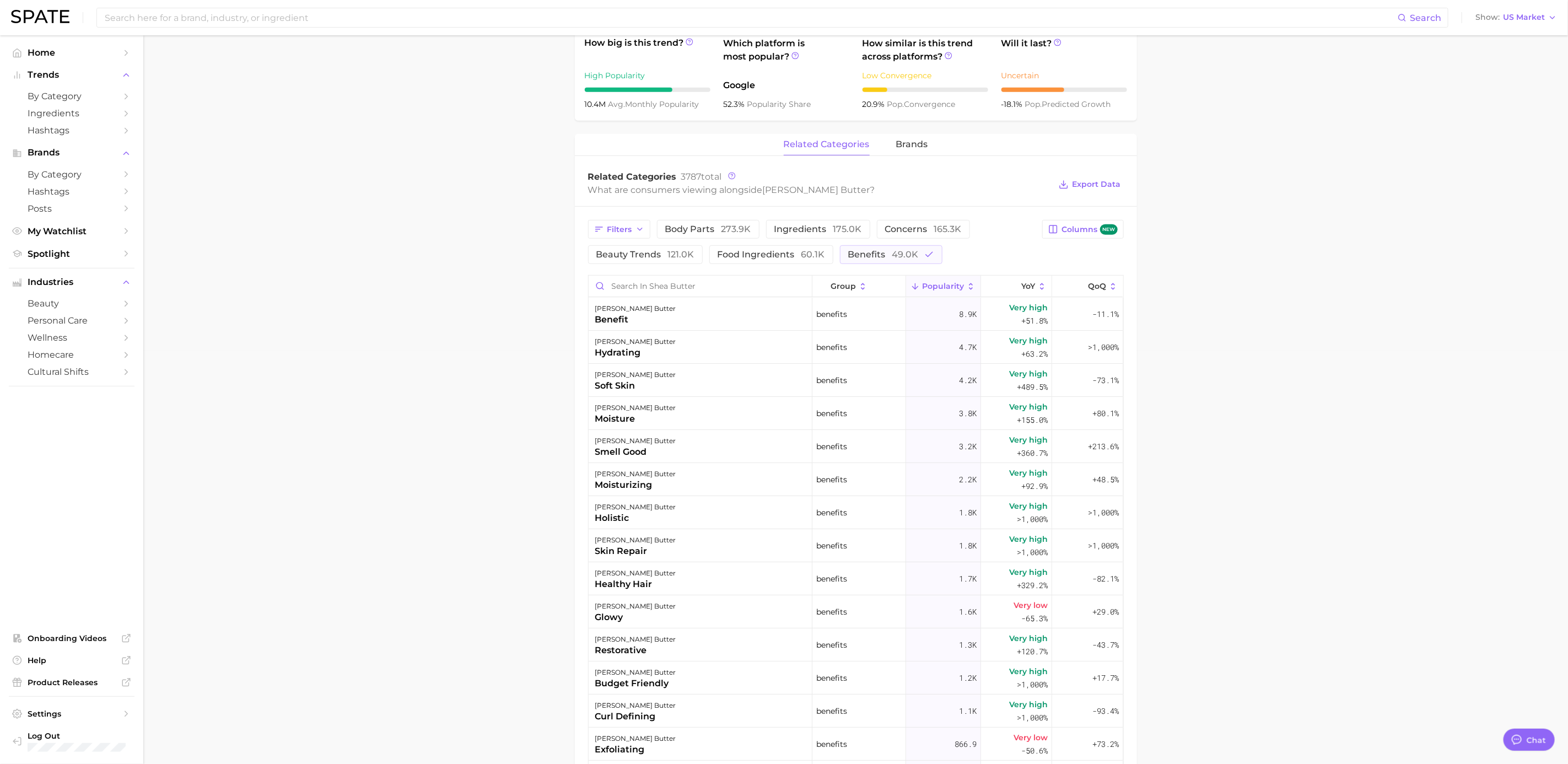
click at [936, 291] on span "Popularity" at bounding box center [943, 286] width 42 height 9
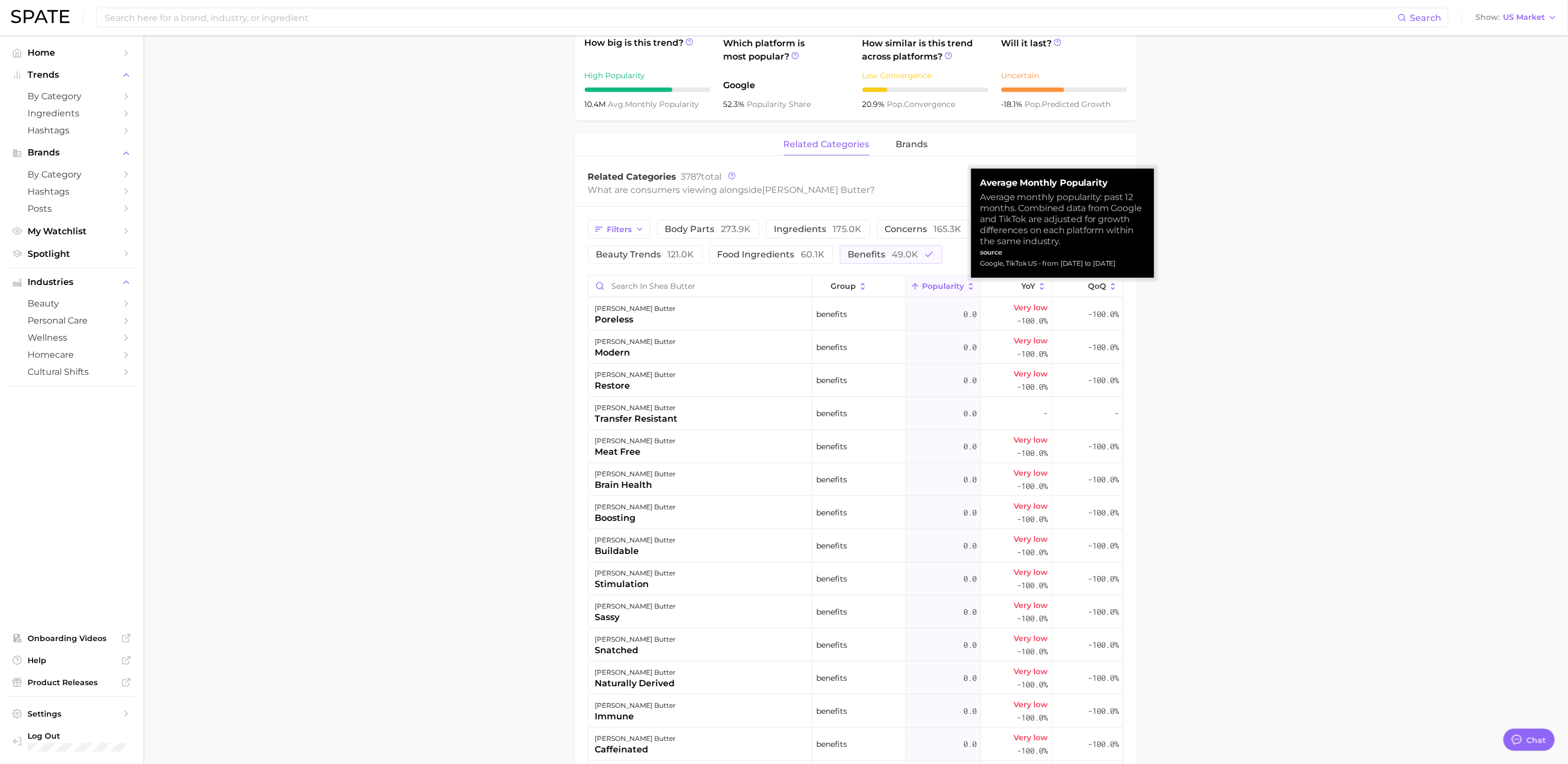
click at [936, 291] on span "Popularity" at bounding box center [943, 286] width 42 height 9
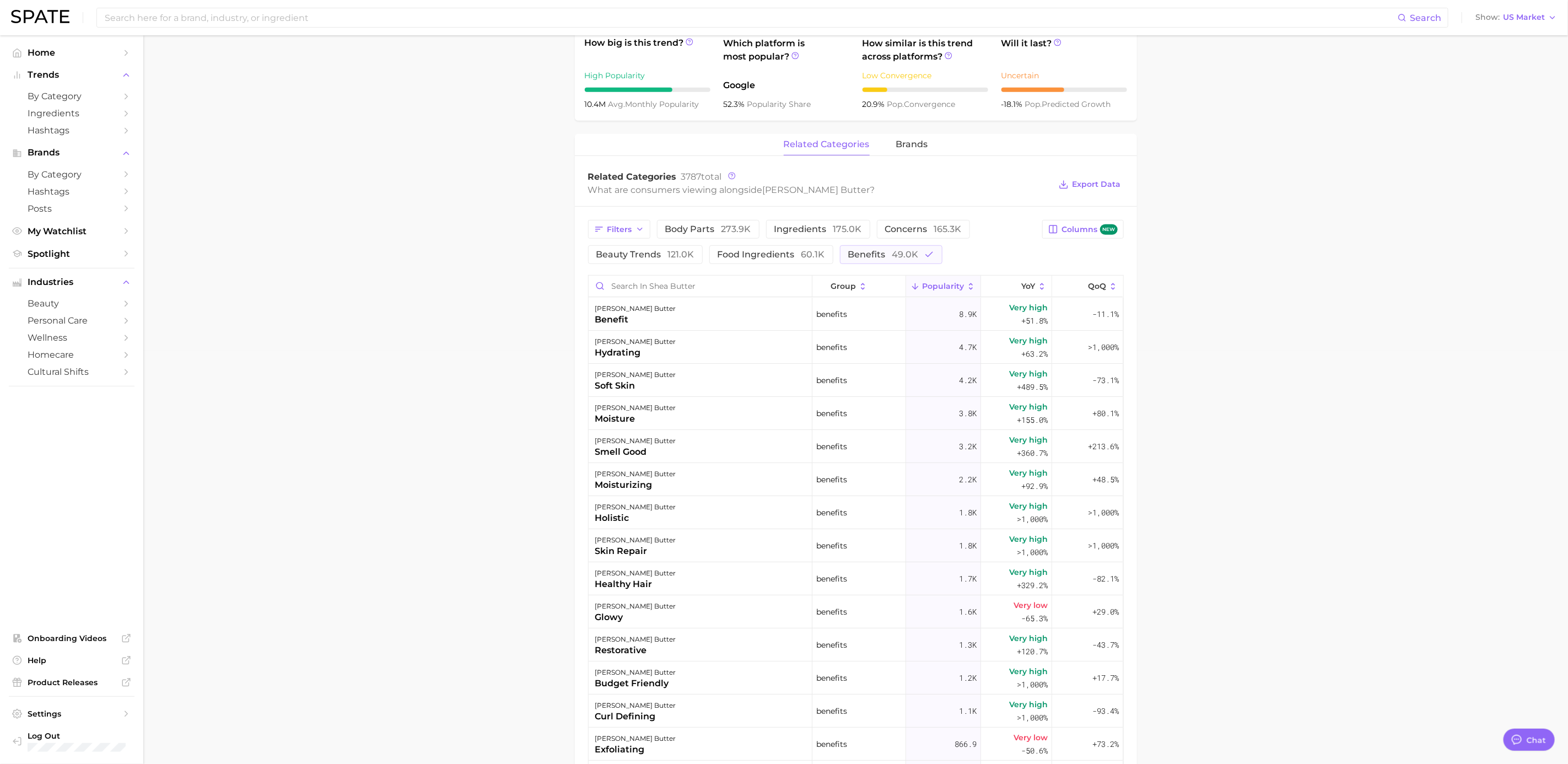
click at [600, 179] on span "Related Categories" at bounding box center [632, 176] width 89 height 10
click at [1035, 291] on button "YoY" at bounding box center [1016, 287] width 71 height 22
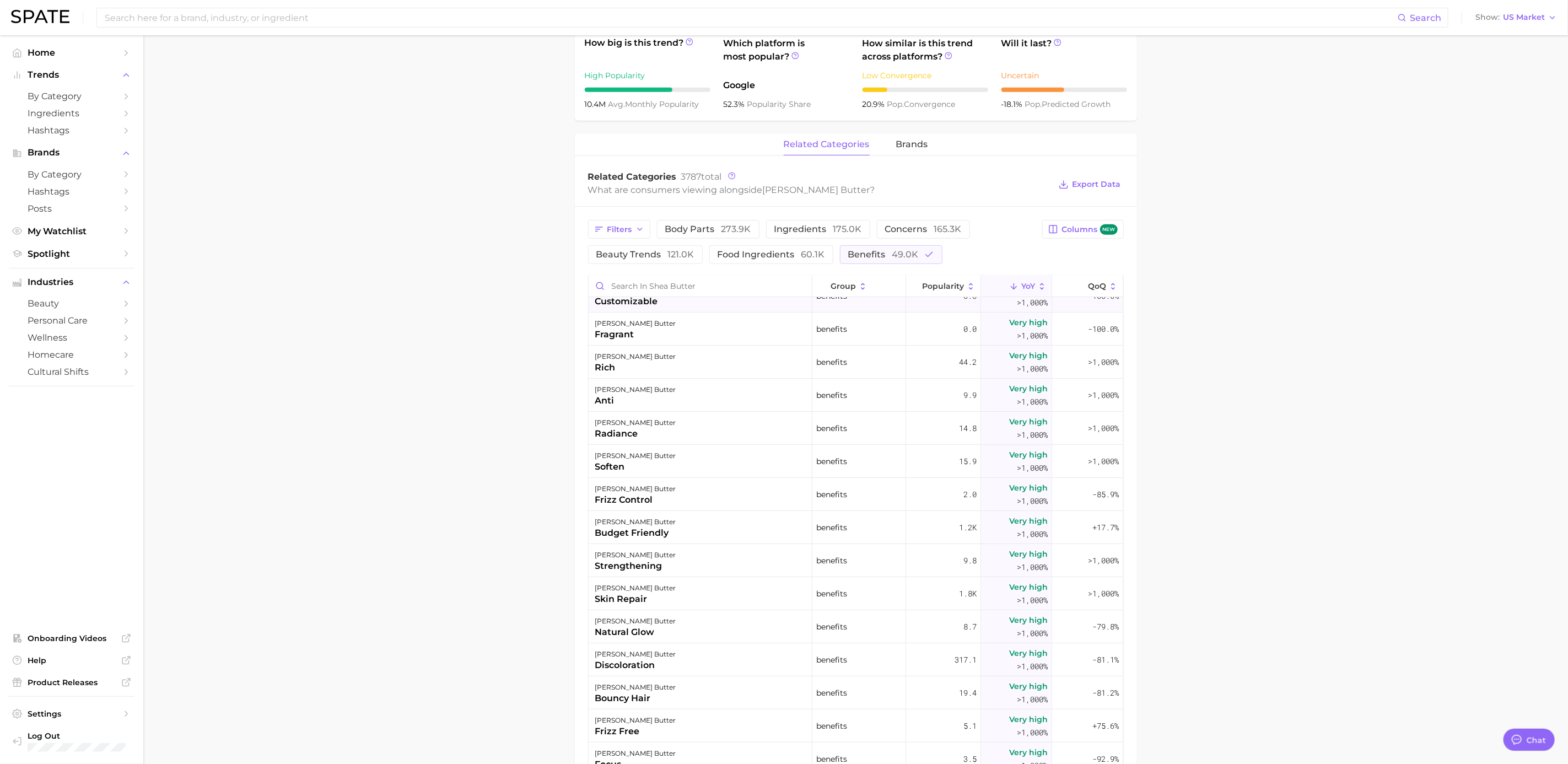
scroll to position [166, 0]
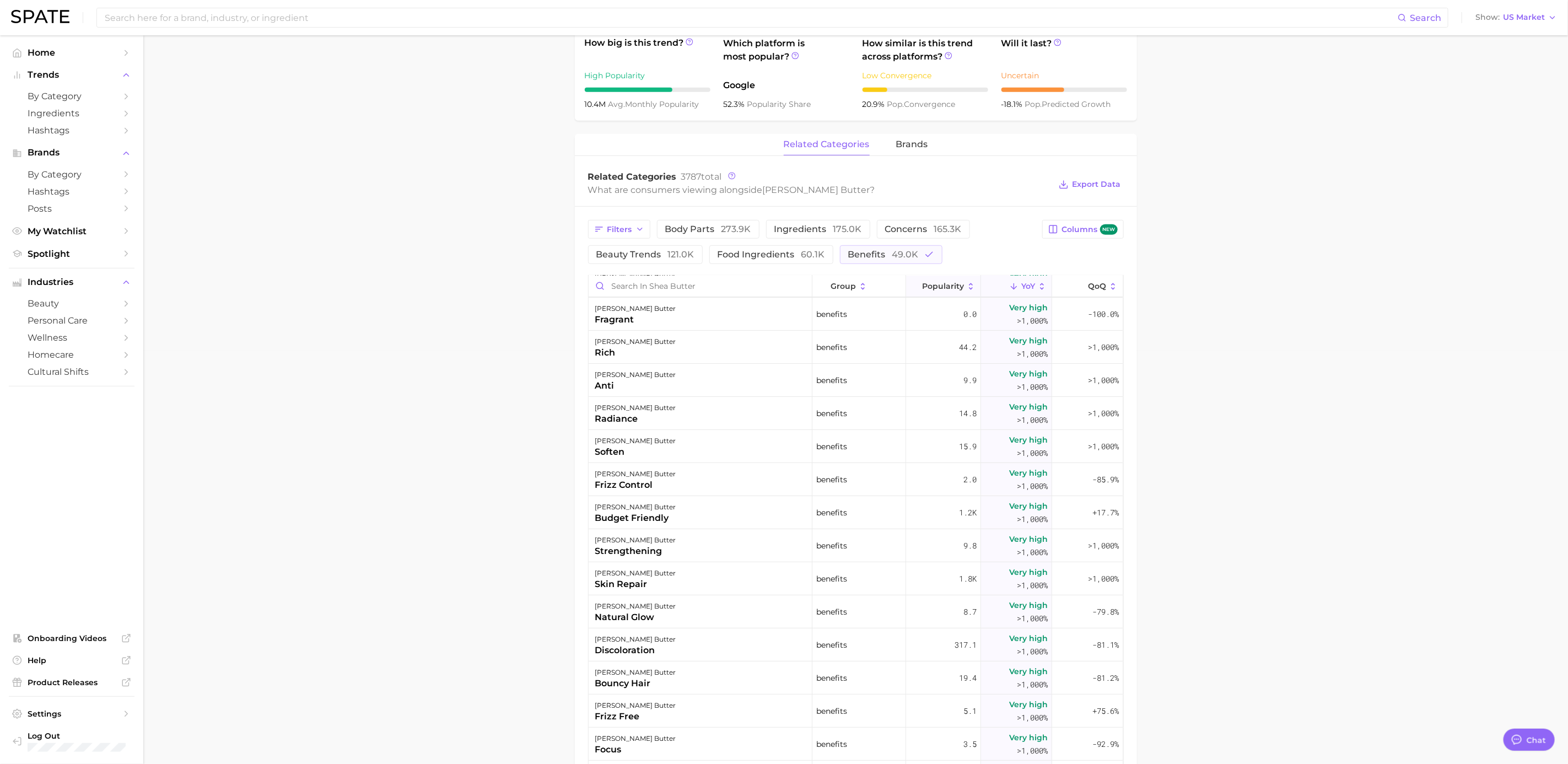
click at [929, 285] on span "Popularity" at bounding box center [943, 286] width 42 height 9
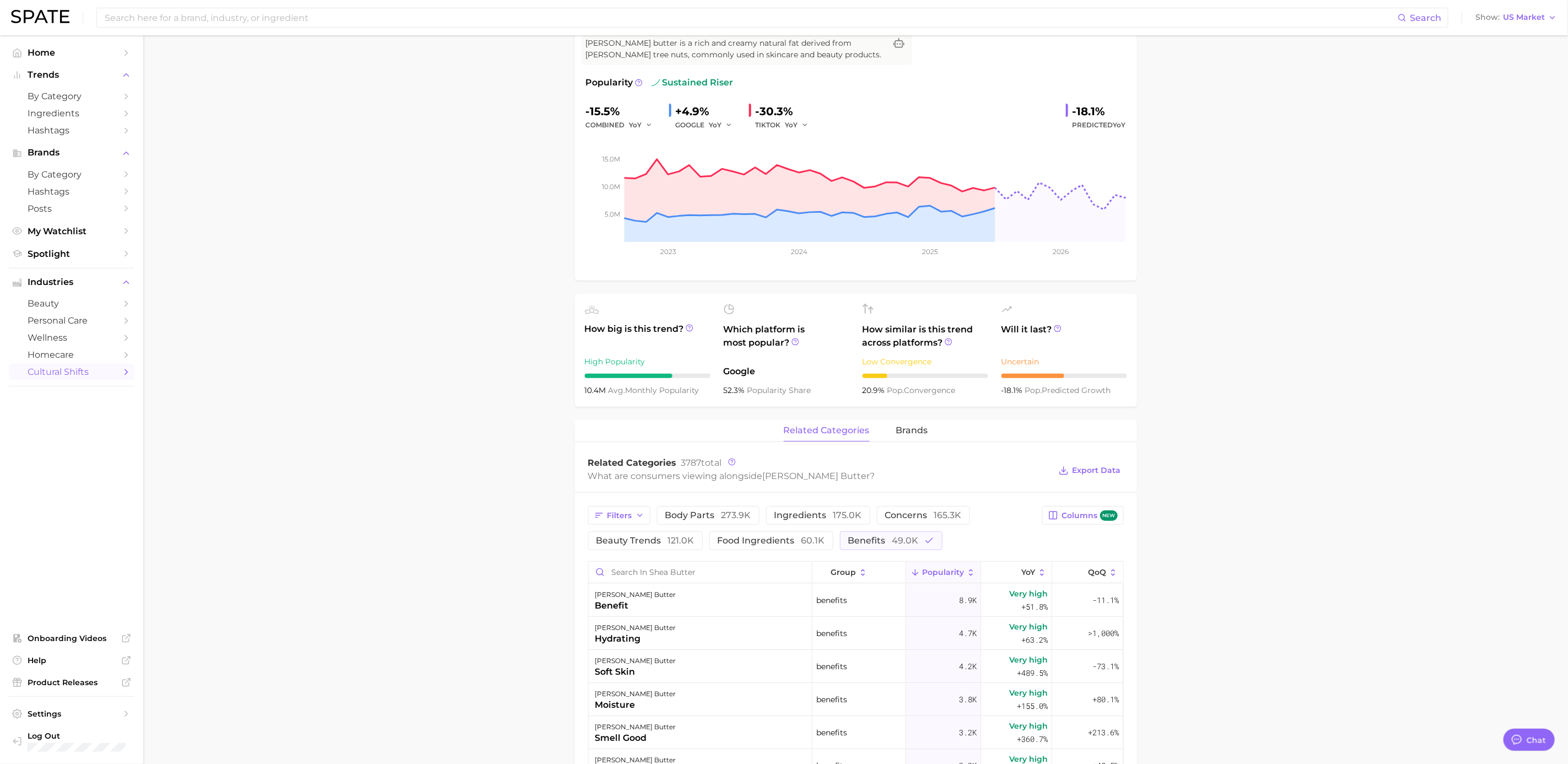
scroll to position [331, 0]
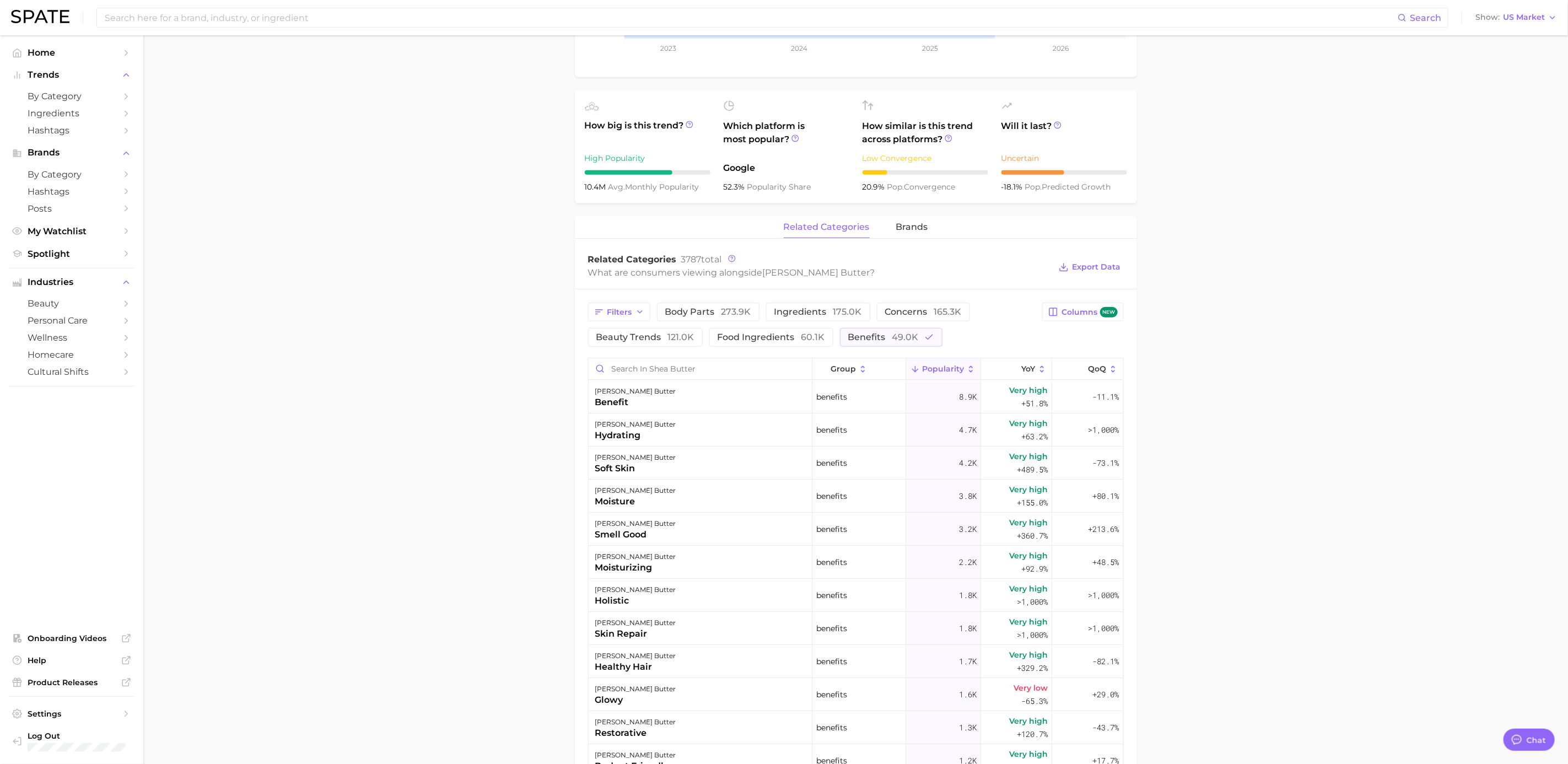
drag, startPoint x: 1326, startPoint y: 367, endPoint x: 1140, endPoint y: 339, distance: 188.1
click at [1051, 372] on main "1. ingredients 2. grains, nuts, beans & seeds products 3. shea butter Overview …" at bounding box center [856, 448] width 1425 height 1486
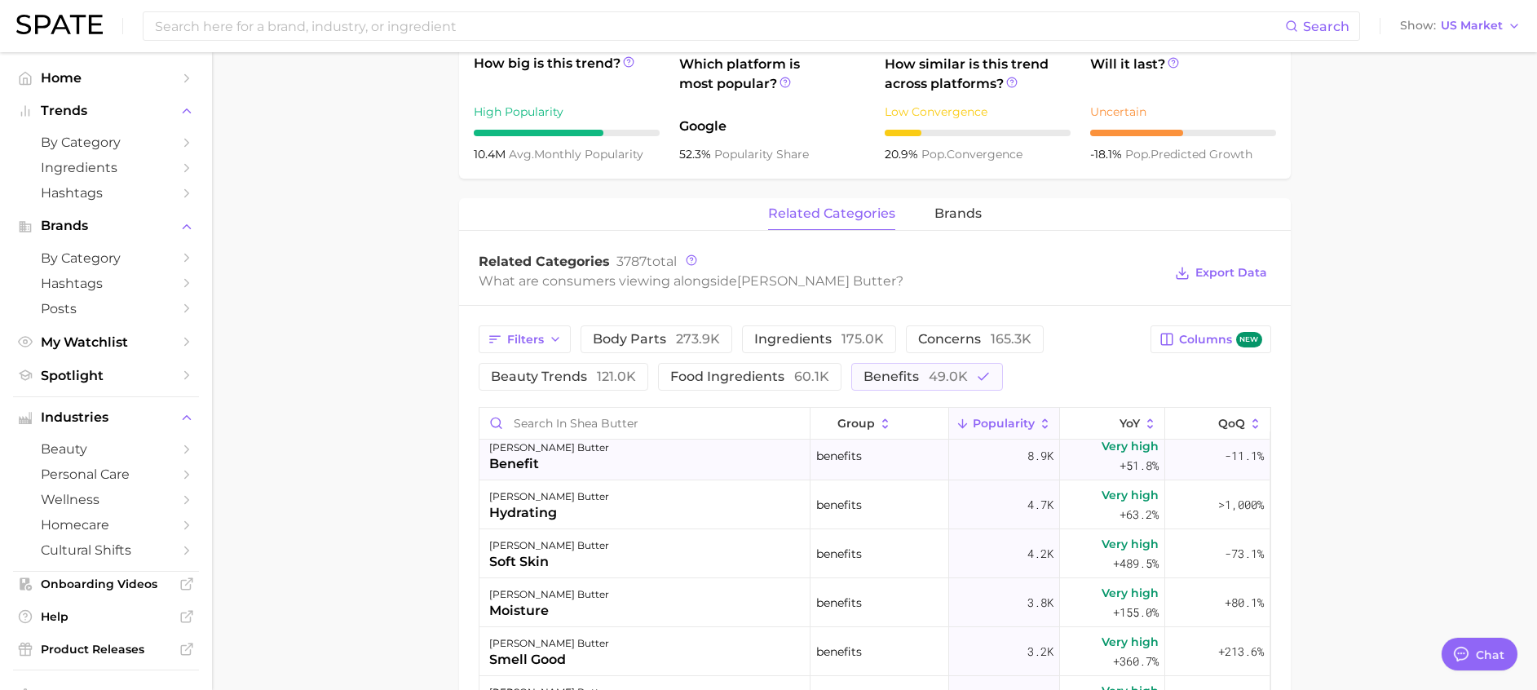
scroll to position [0, 0]
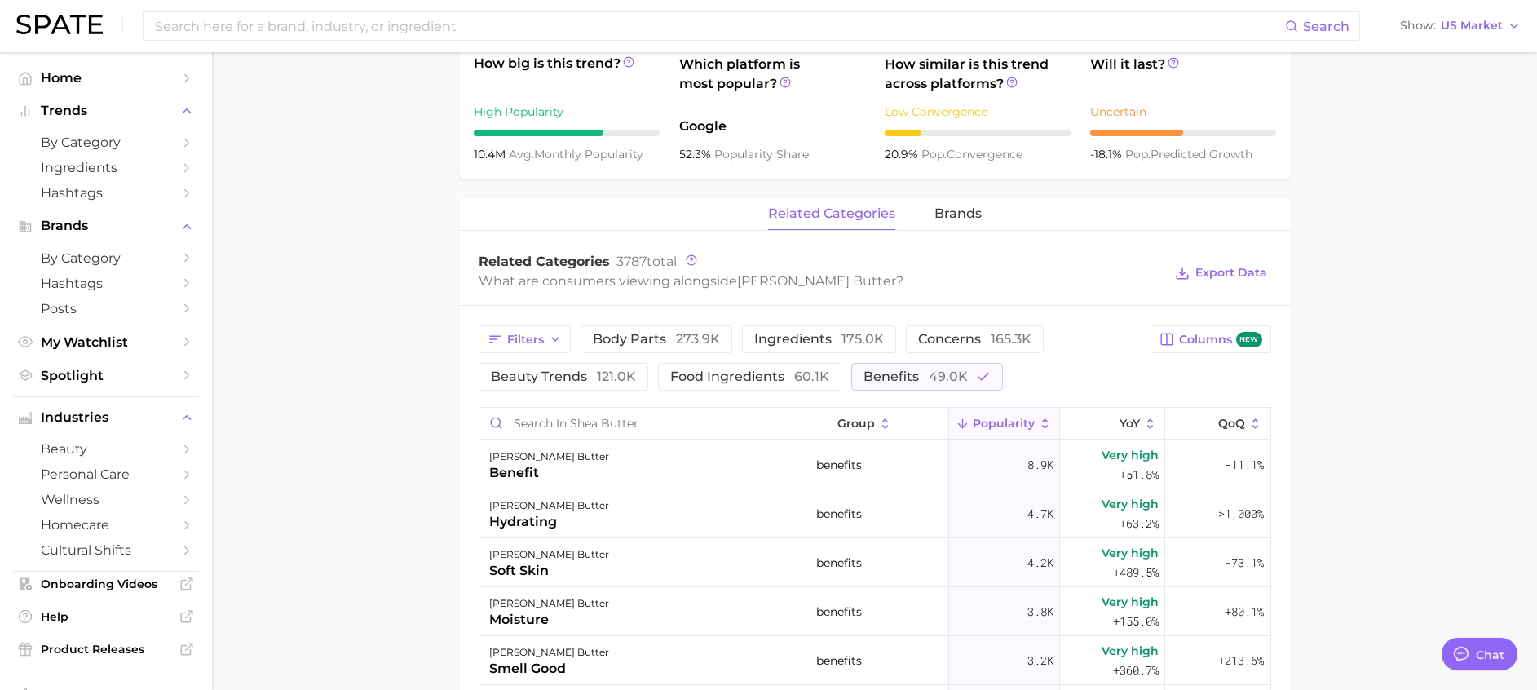
click at [1445, 437] on main "1. ingredients 2. grains, nuts, beans & seeds products 3. shea butter Overview …" at bounding box center [874, 319] width 1325 height 1757
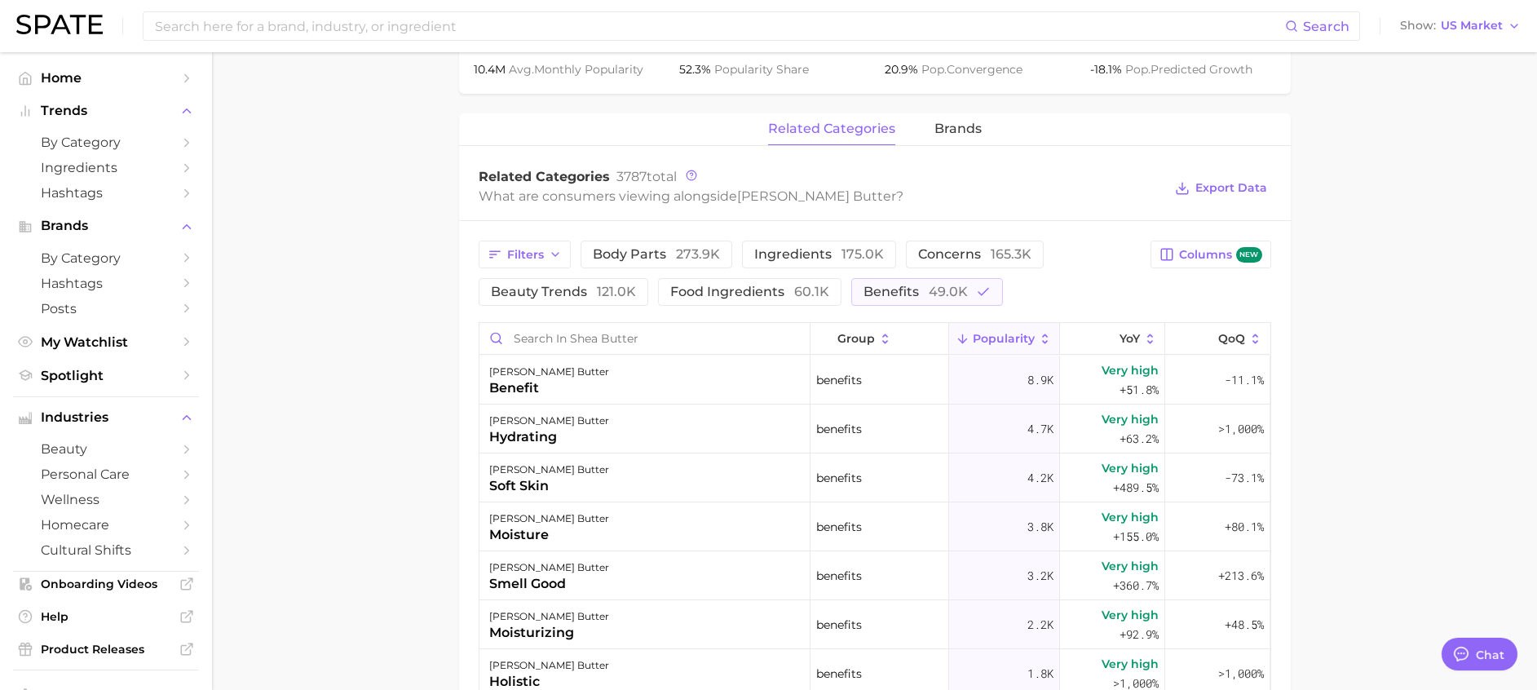
scroll to position [734, 0]
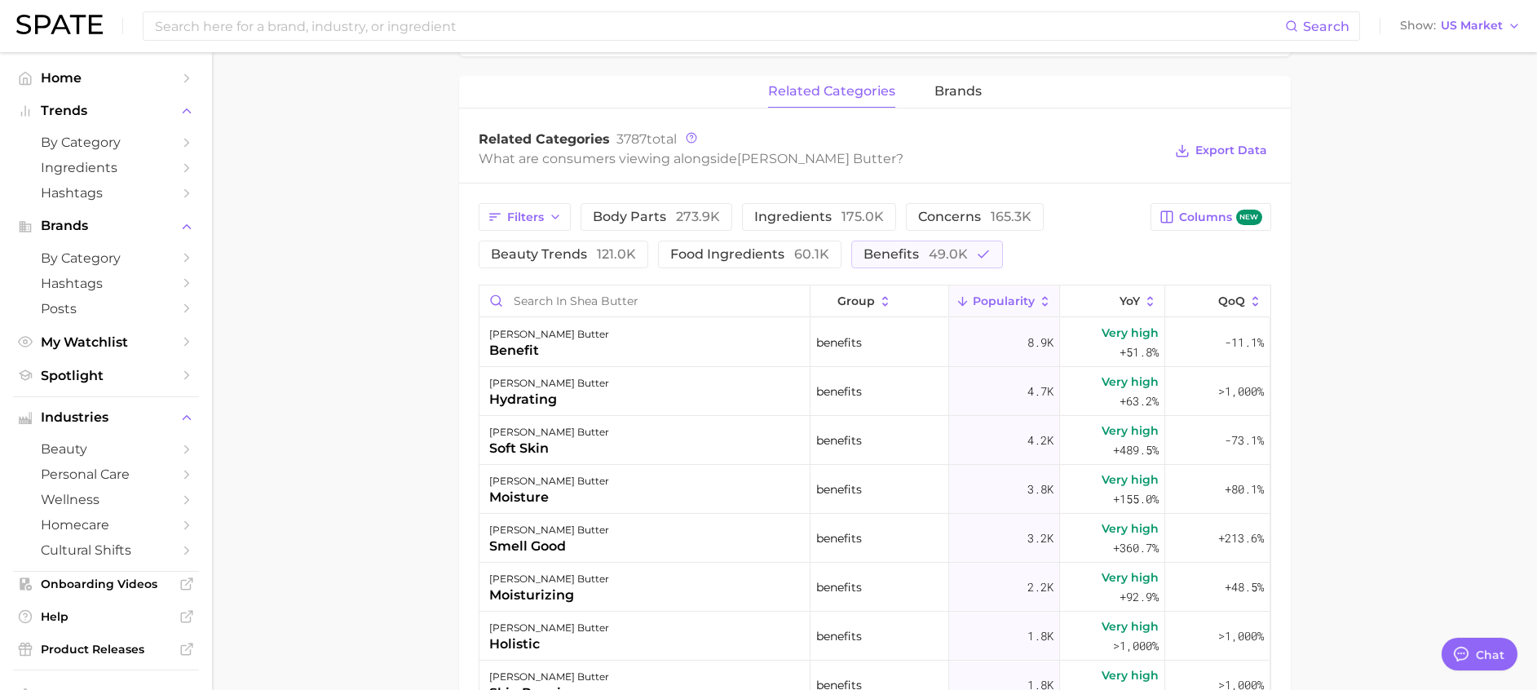
click at [1398, 367] on main "1. ingredients 2. grains, nuts, beans & seeds products 3. shea butter Overview …" at bounding box center [874, 196] width 1325 height 1757
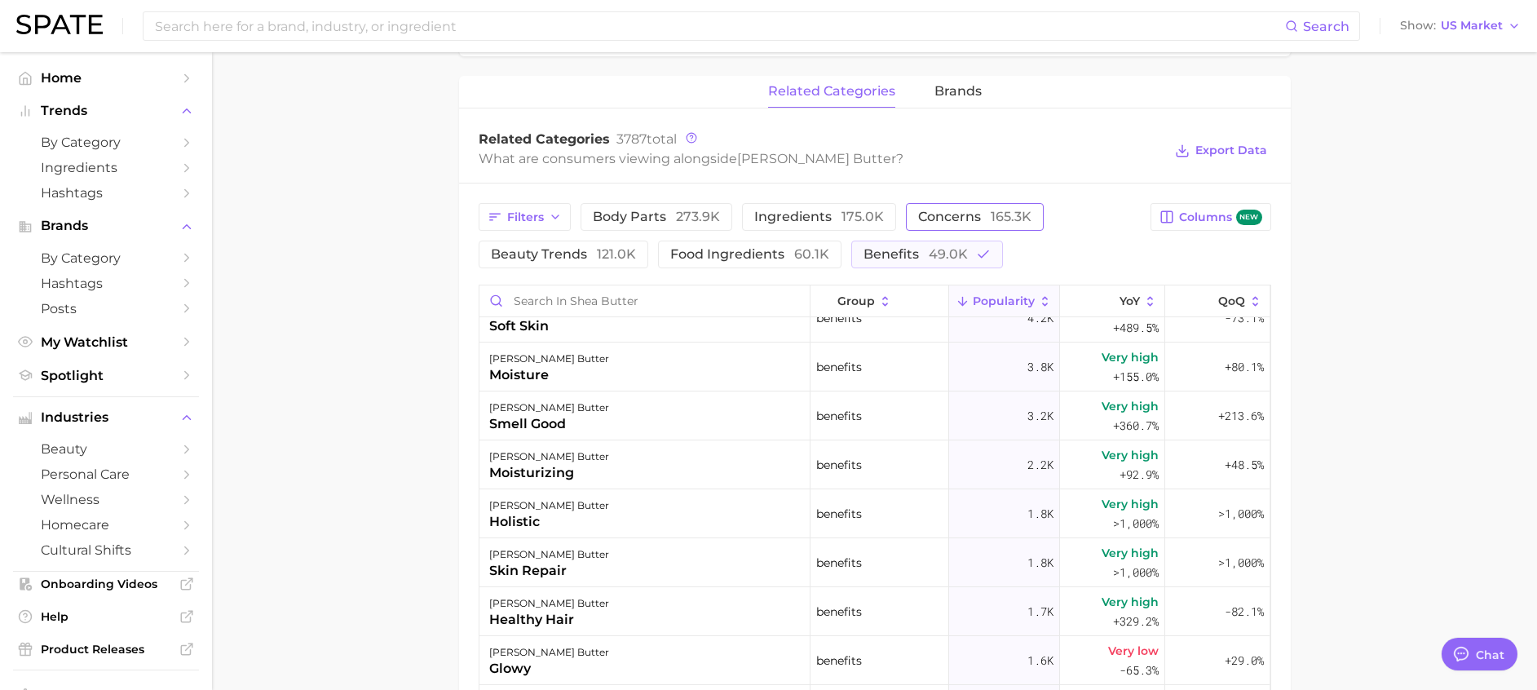
click at [964, 215] on span "concerns 165.3k" at bounding box center [974, 216] width 113 height 13
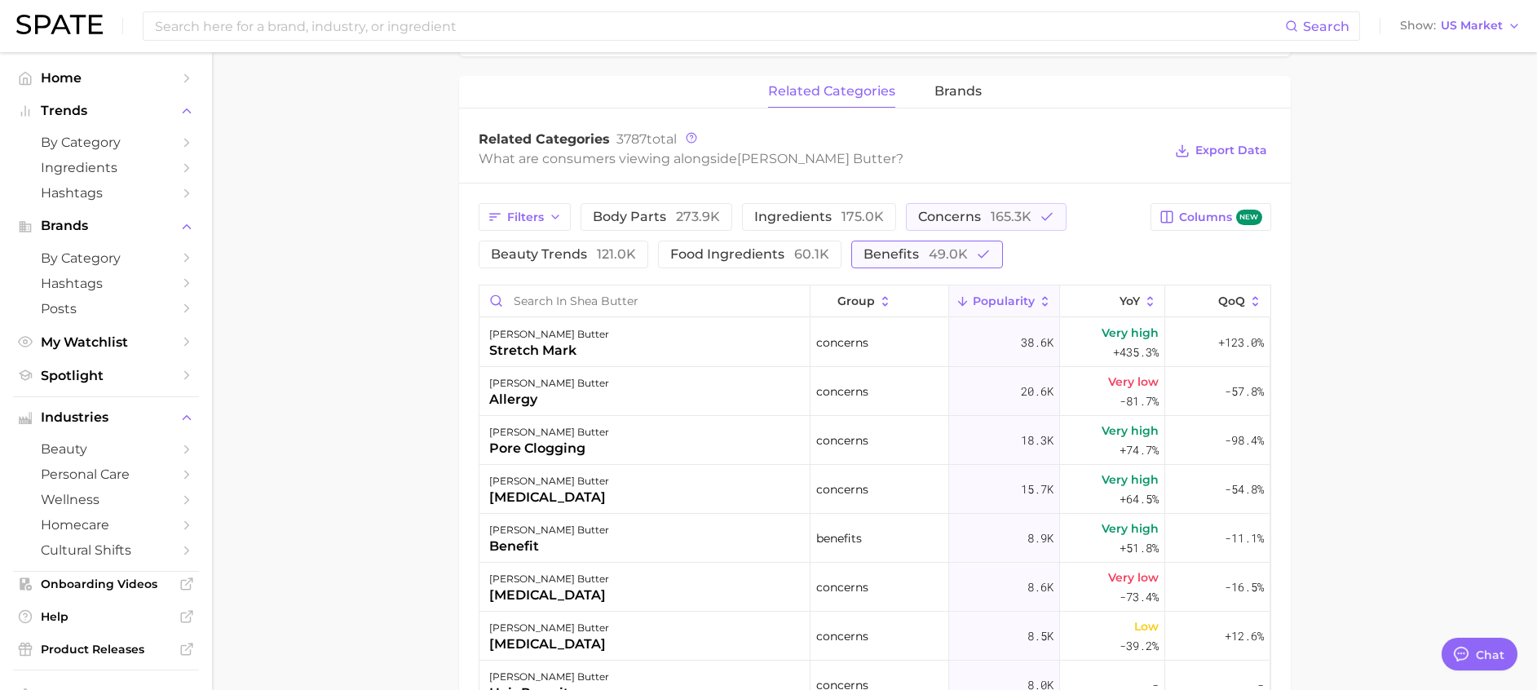
click at [976, 251] on icon "button" at bounding box center [983, 254] width 15 height 15
click at [988, 301] on span "Popularity" at bounding box center [1004, 300] width 62 height 13
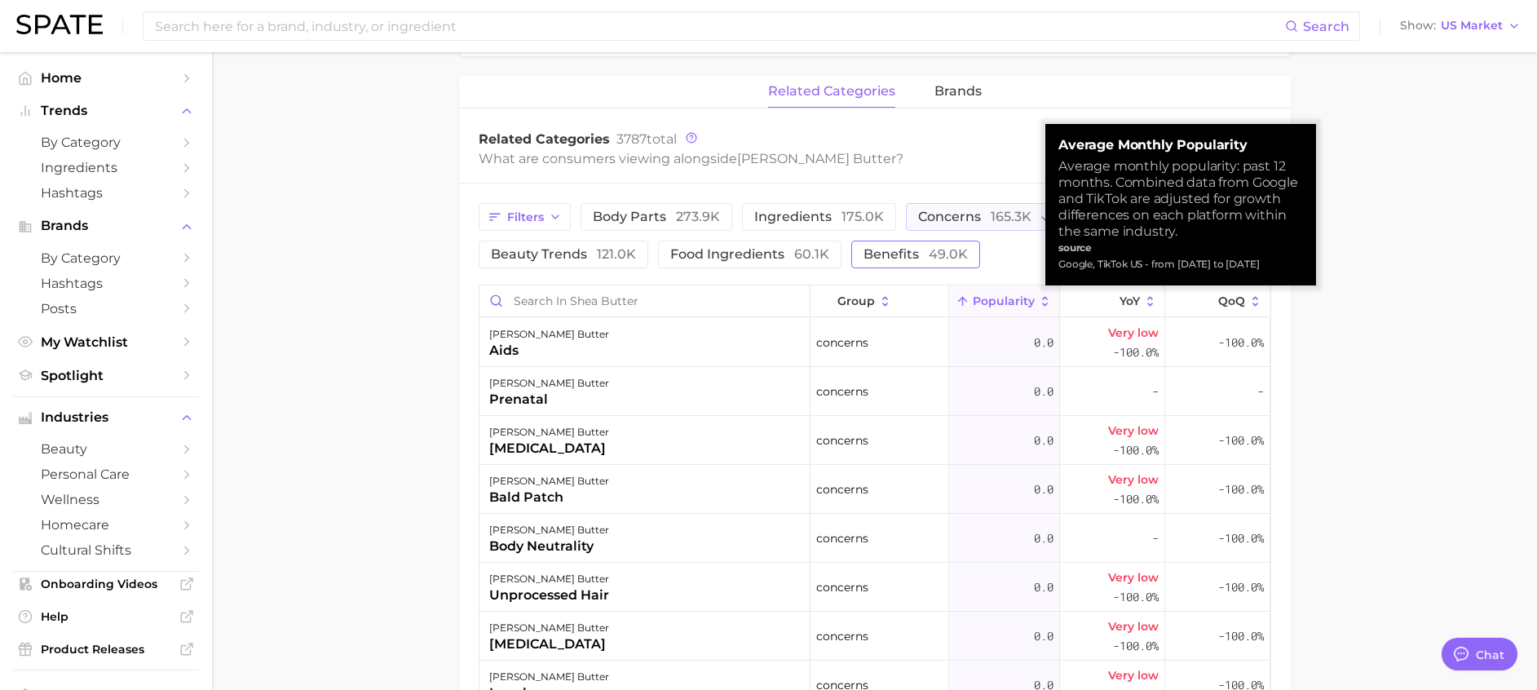
click at [988, 301] on span "Popularity" at bounding box center [1004, 300] width 62 height 13
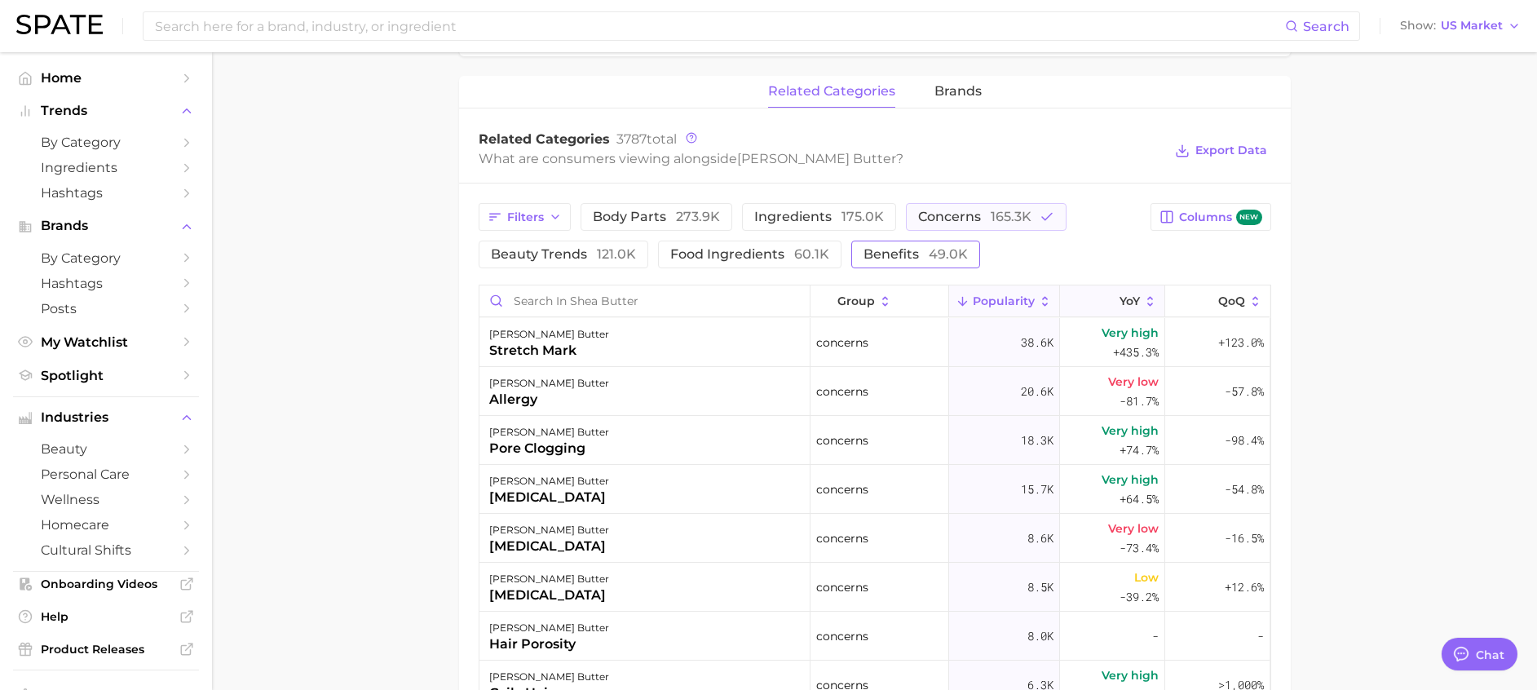
click at [1092, 312] on button "YoY" at bounding box center [1112, 301] width 105 height 32
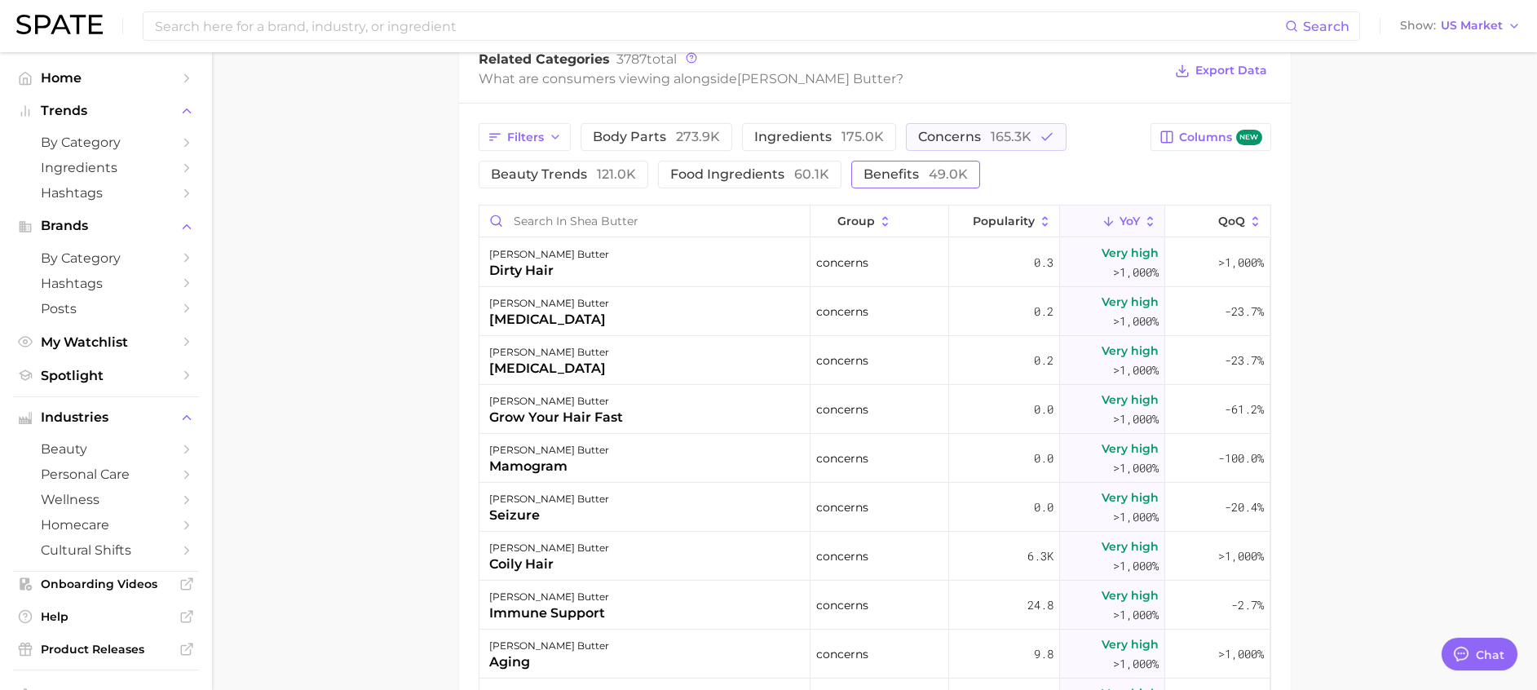
scroll to position [612, 0]
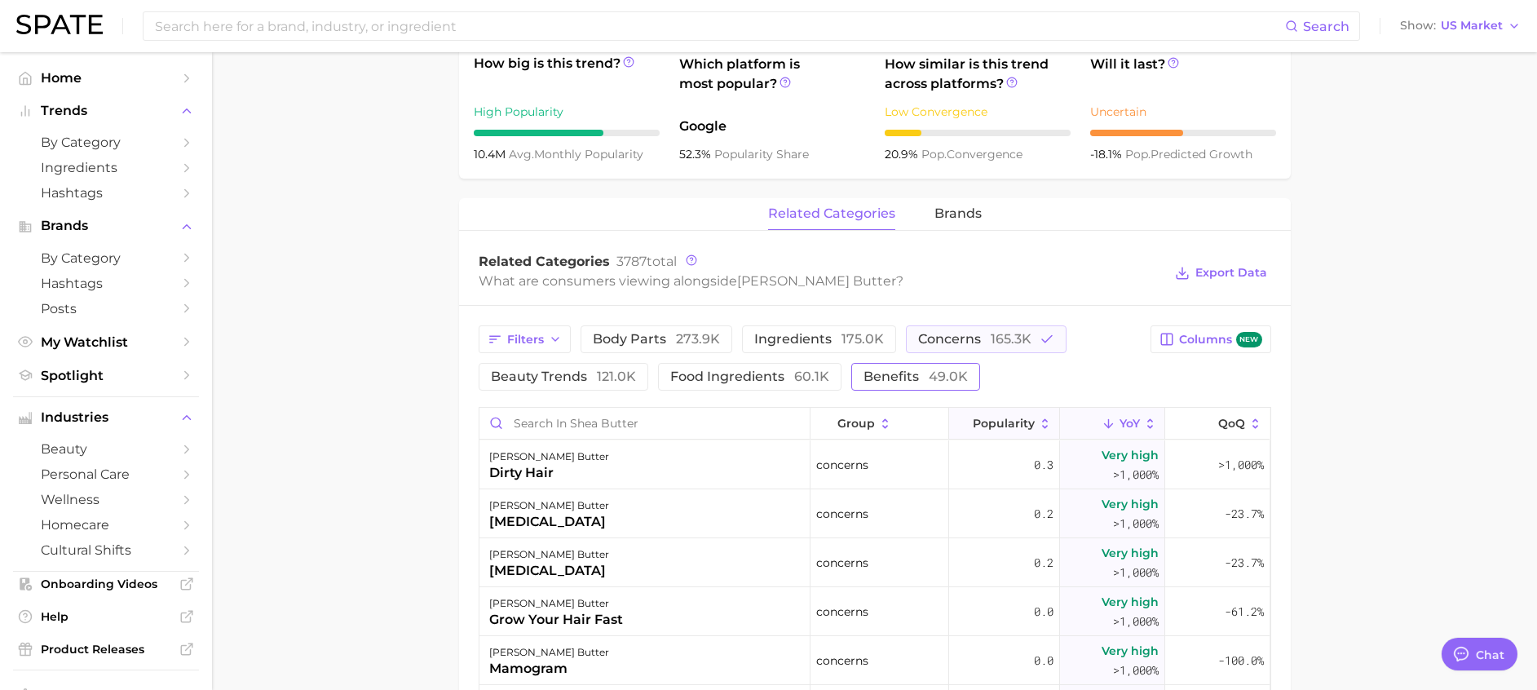
click at [990, 421] on span "Popularity" at bounding box center [1004, 423] width 62 height 13
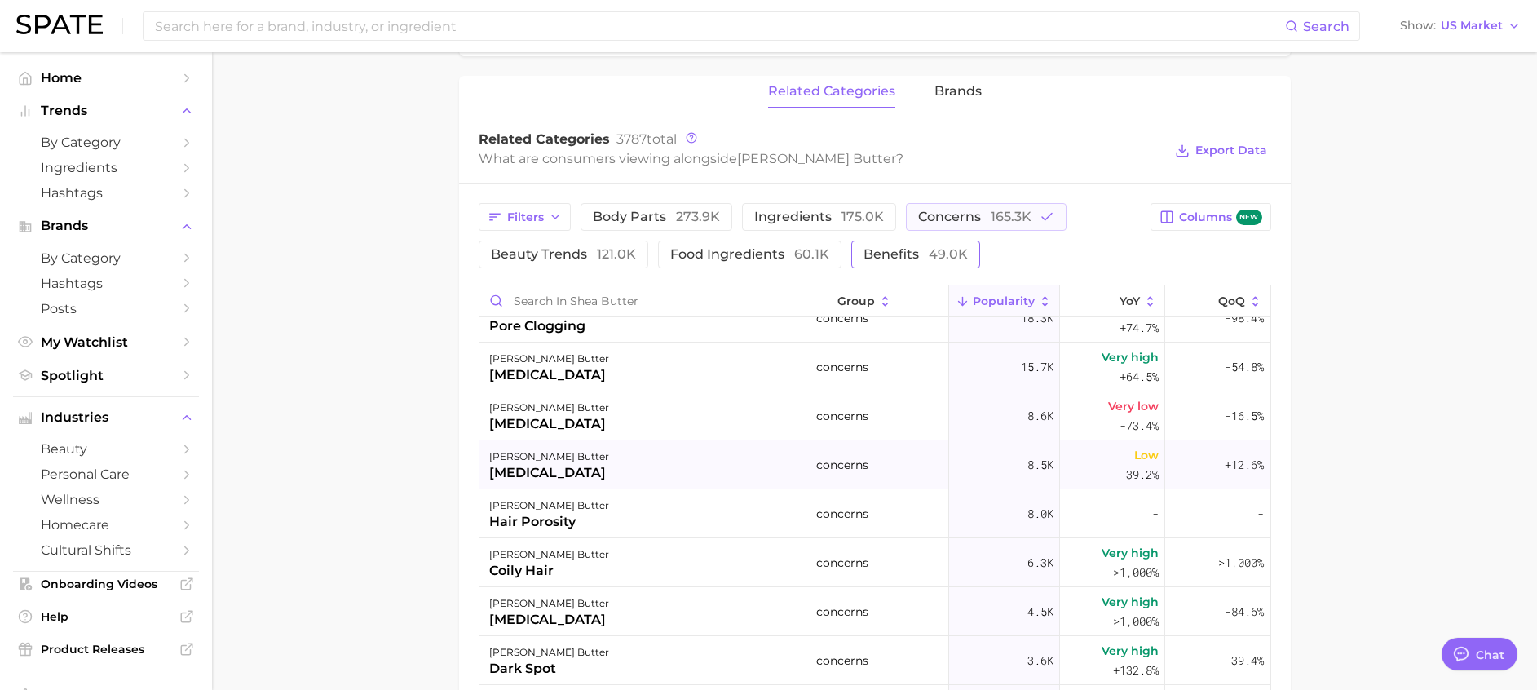
scroll to position [0, 0]
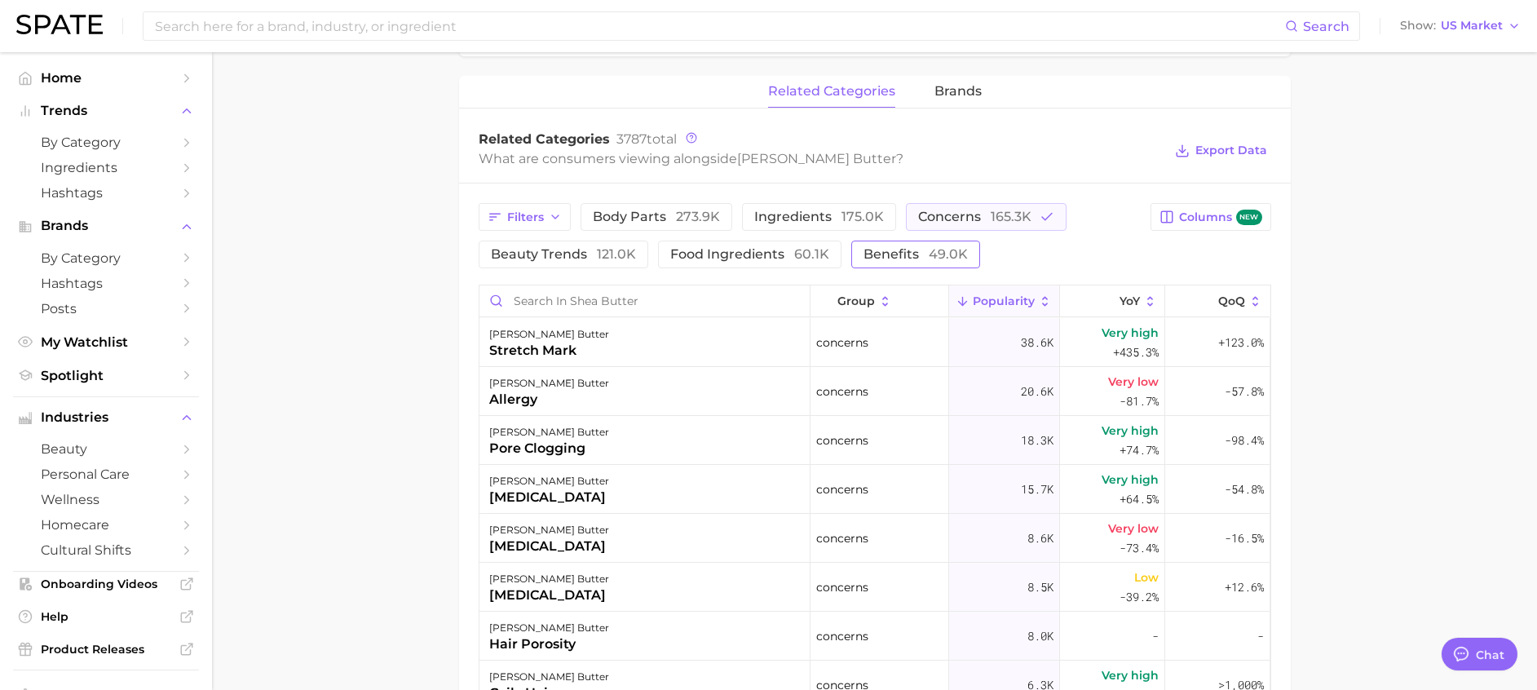
click at [1401, 383] on main "1. ingredients 2. grains, nuts, beans & seeds products 3. shea butter Overview …" at bounding box center [874, 196] width 1325 height 1757
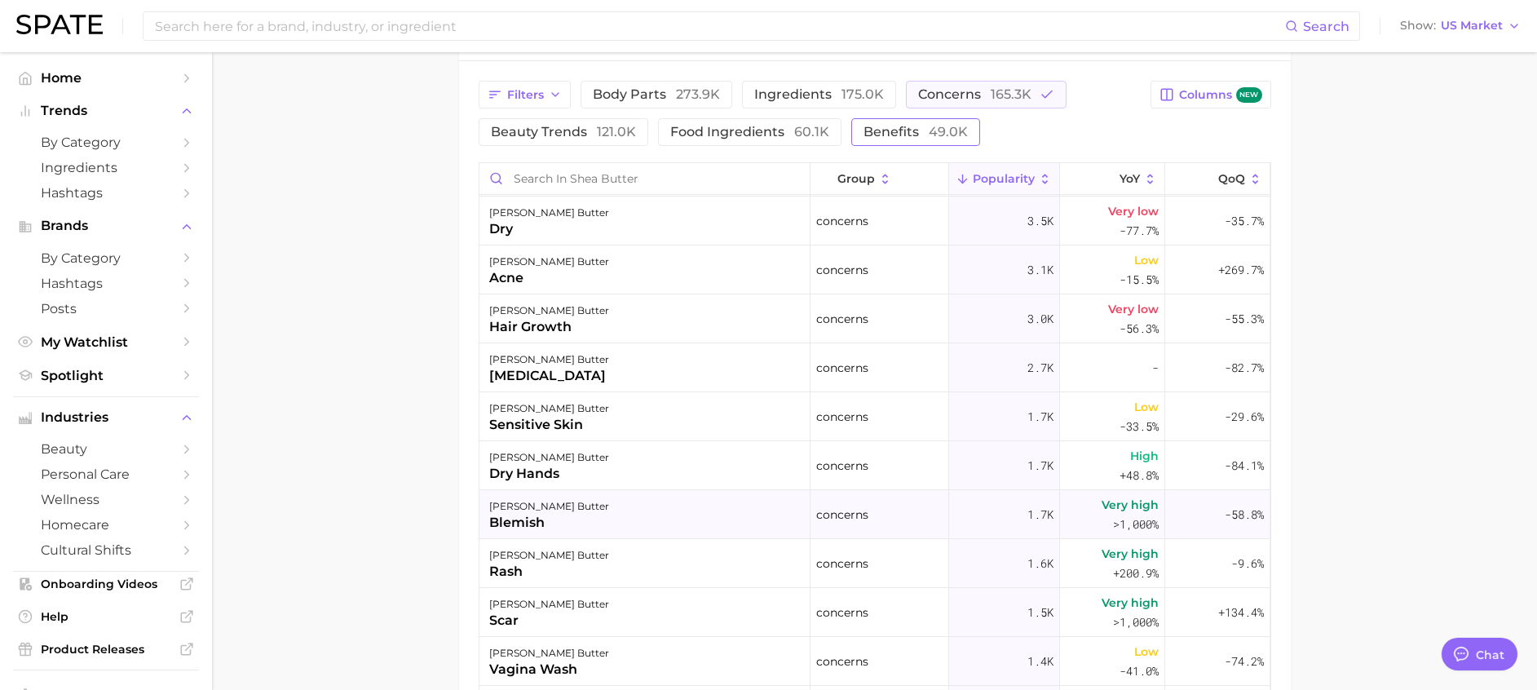
scroll to position [489, 0]
click at [1102, 176] on icon at bounding box center [1109, 179] width 15 height 15
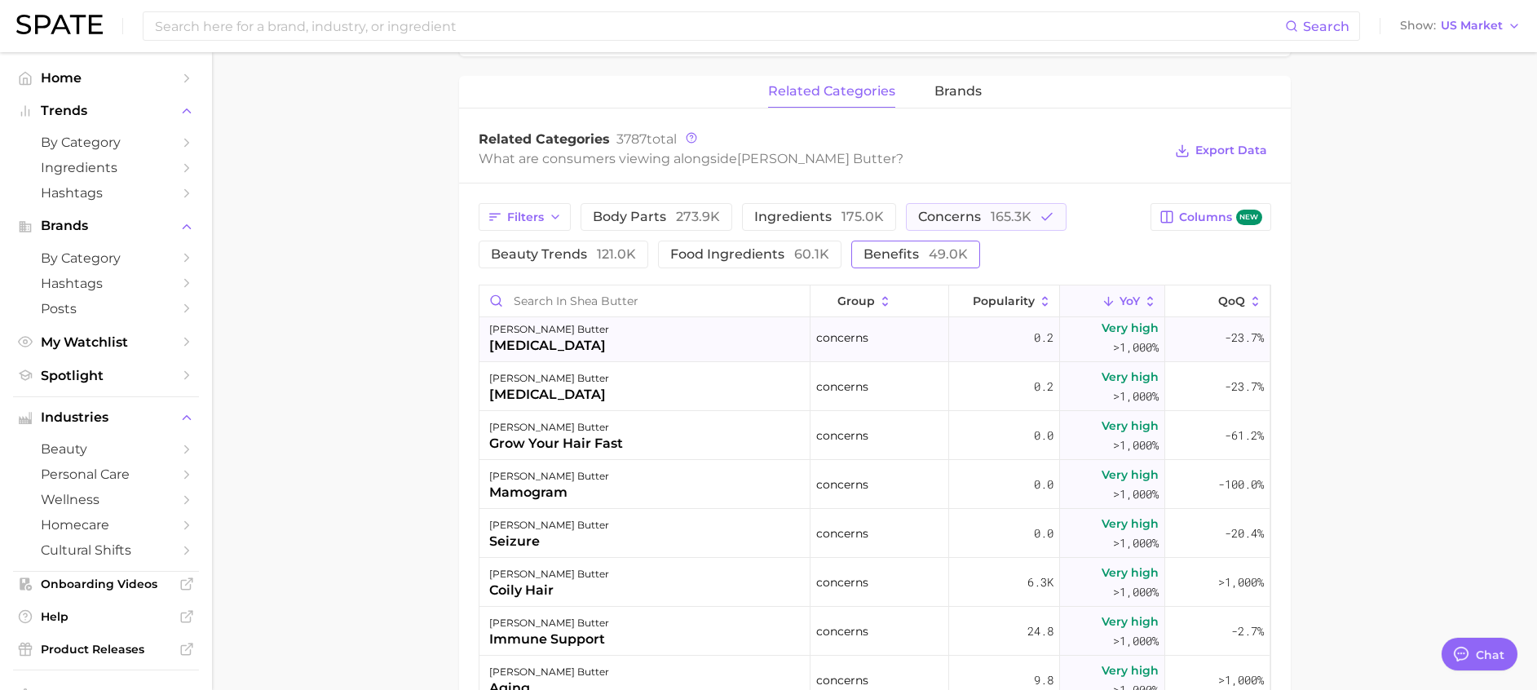
scroll to position [0, 0]
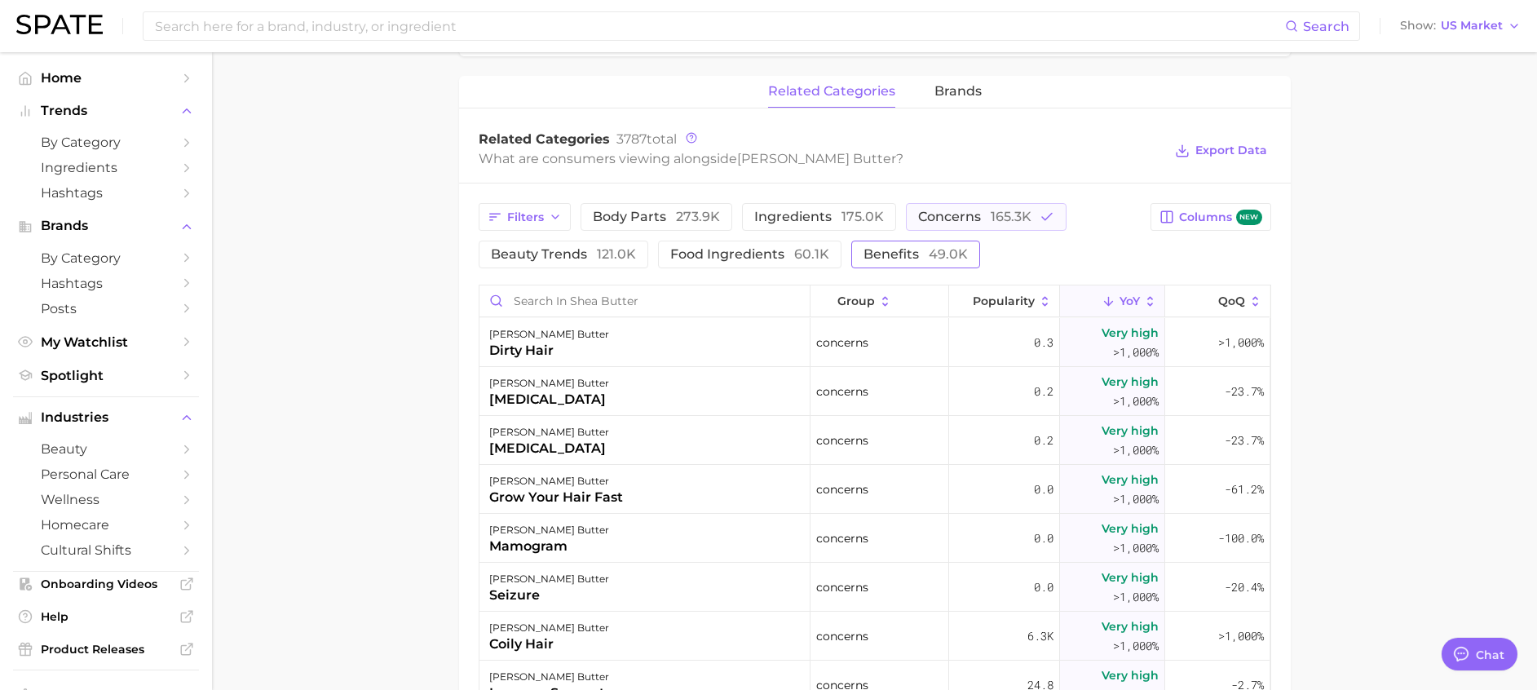
click at [1321, 397] on main "1. ingredients 2. grains, nuts, beans & seeds products 3. shea butter Overview …" at bounding box center [874, 196] width 1325 height 1757
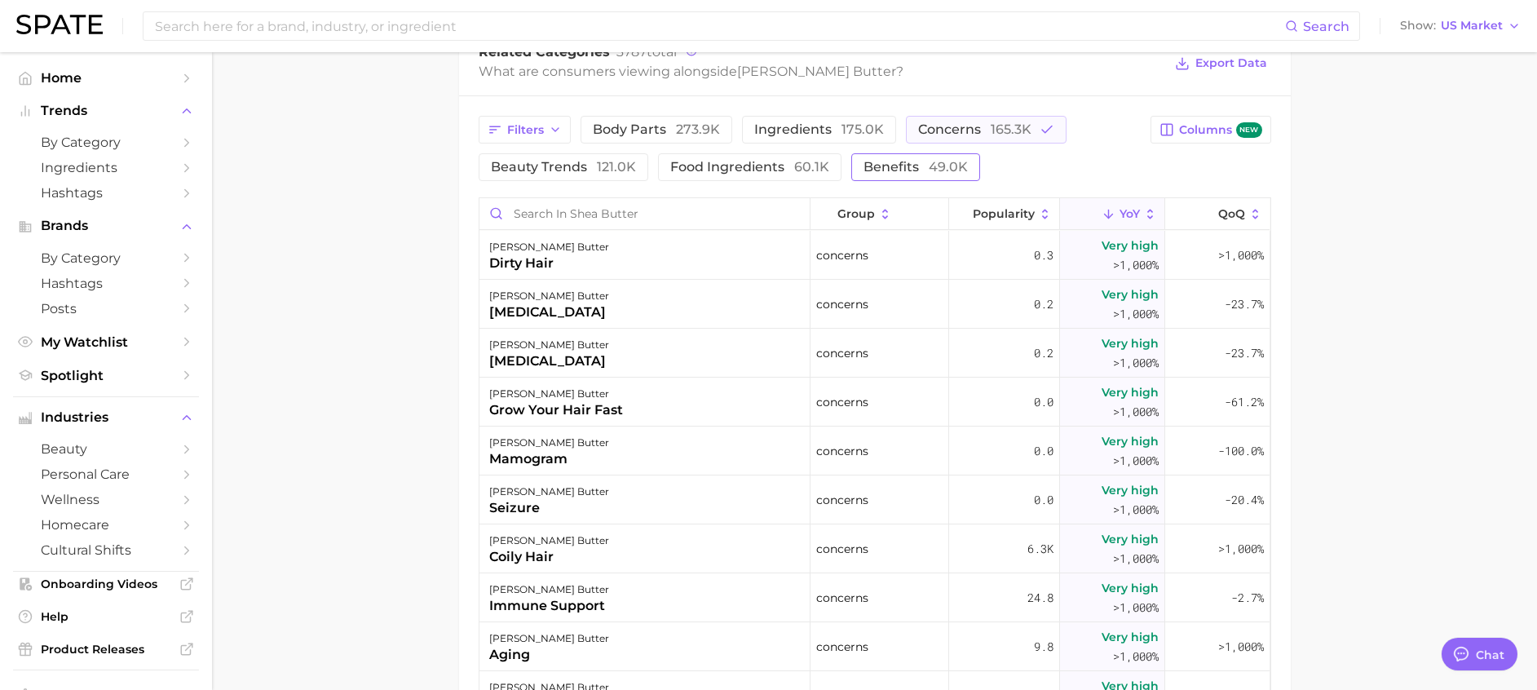
scroll to position [856, 0]
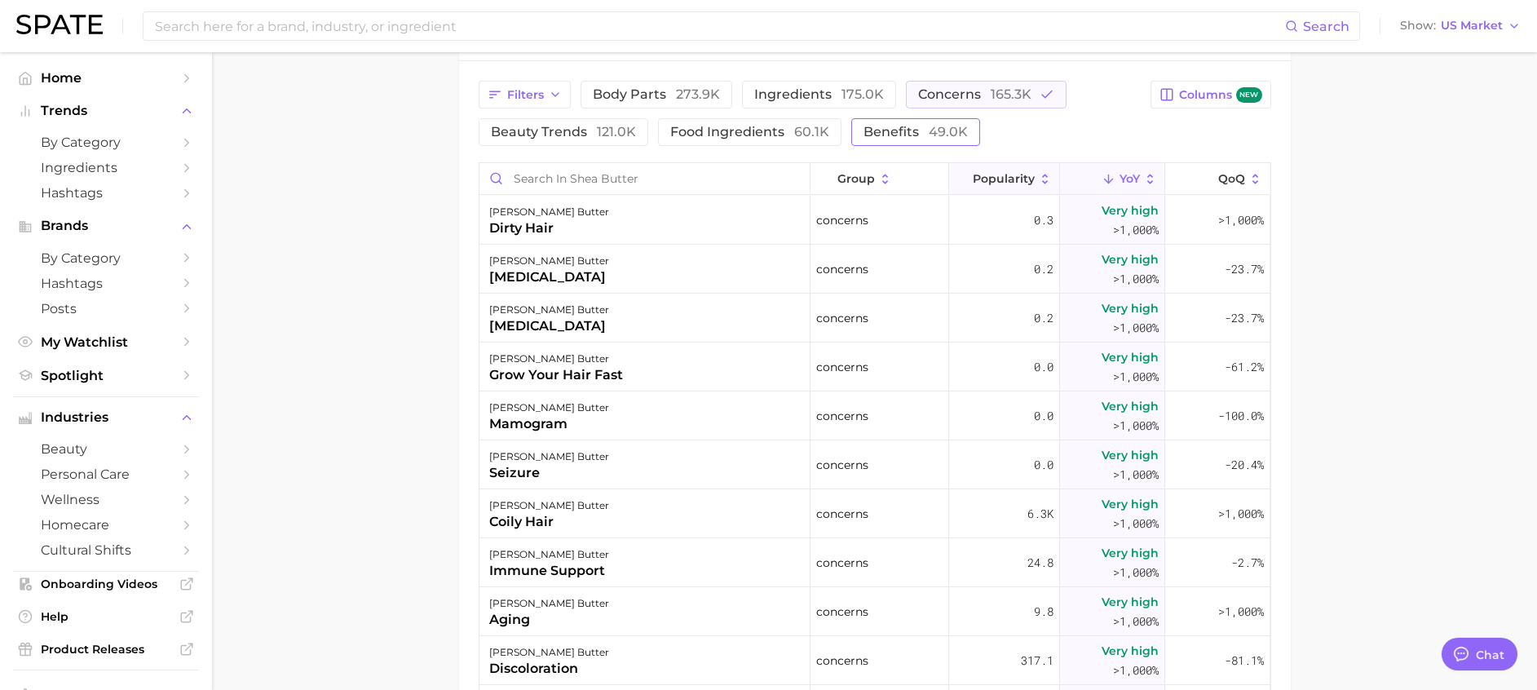
click at [991, 169] on button "Popularity" at bounding box center [1004, 179] width 111 height 32
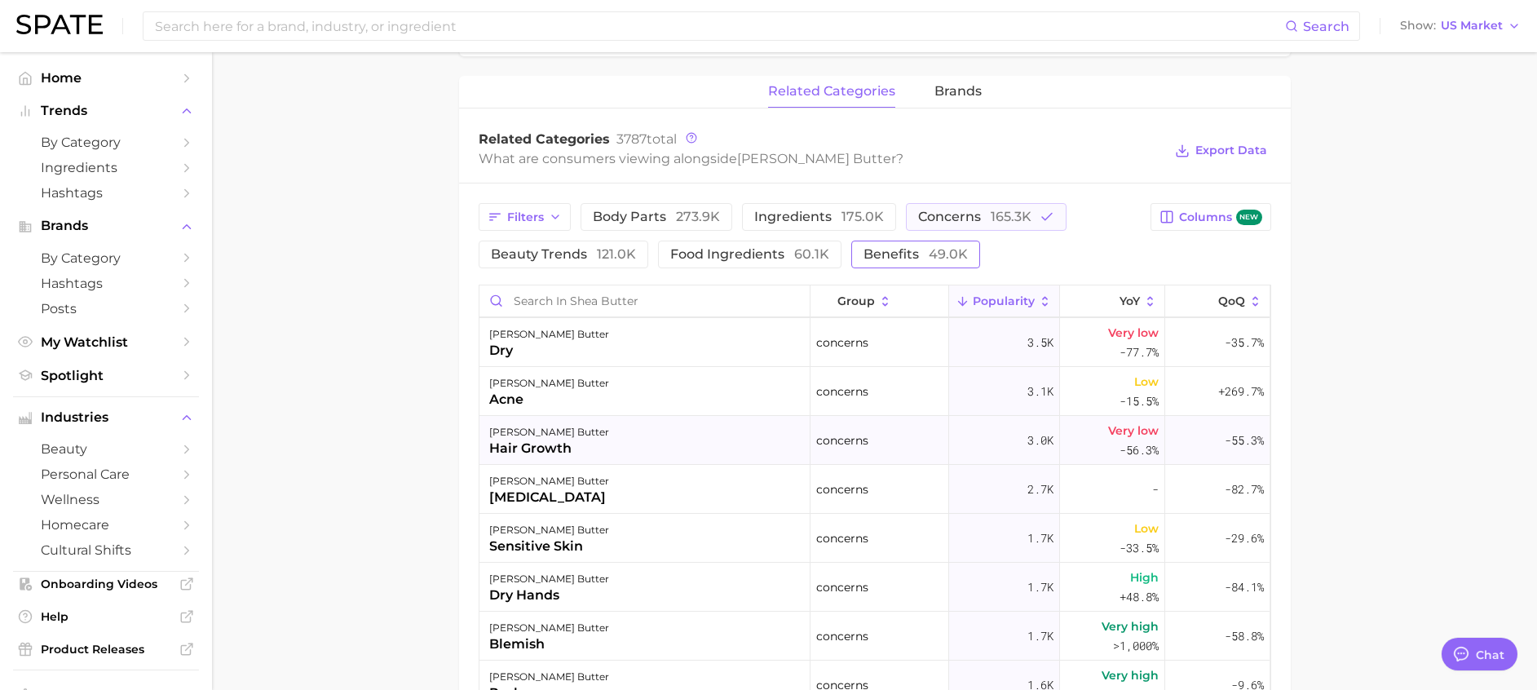
scroll to position [612, 0]
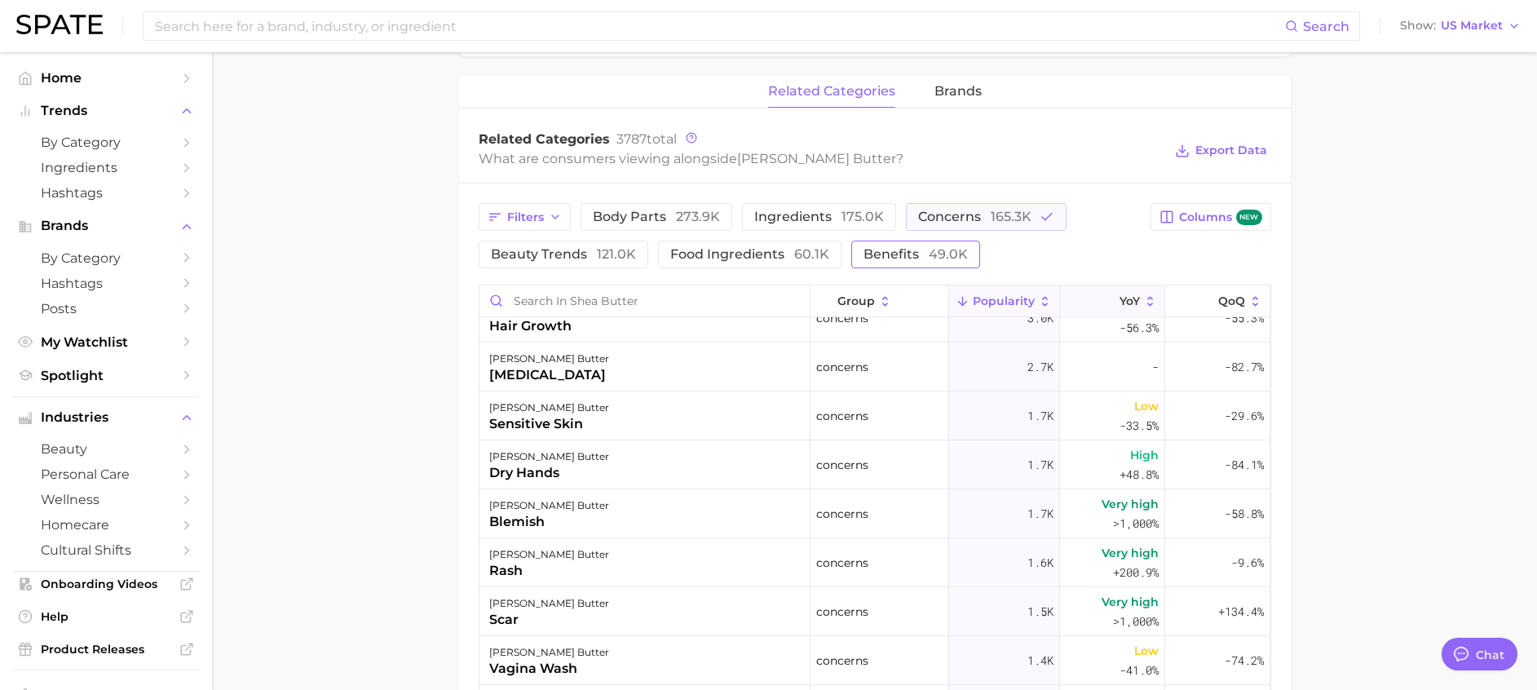
click at [1120, 304] on span "YoY" at bounding box center [1130, 300] width 20 height 13
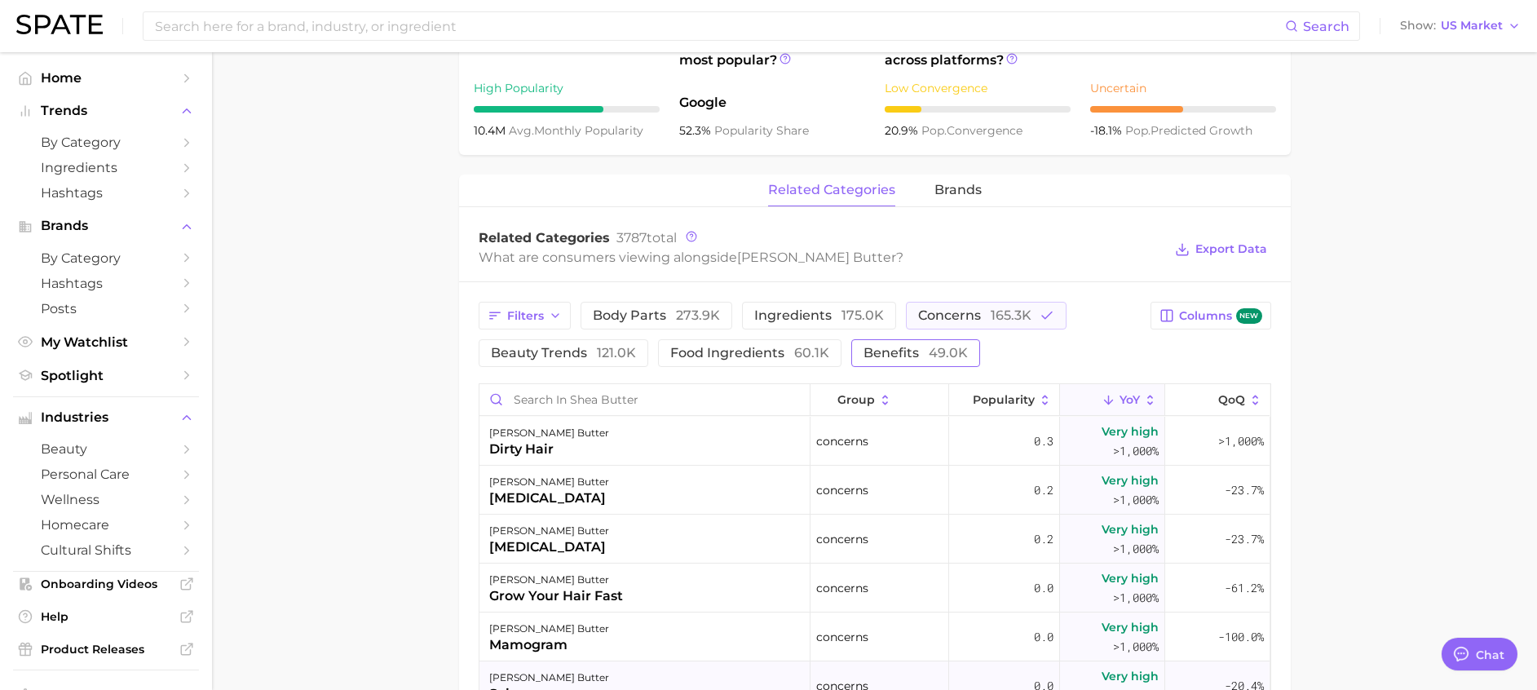
scroll to position [856, 0]
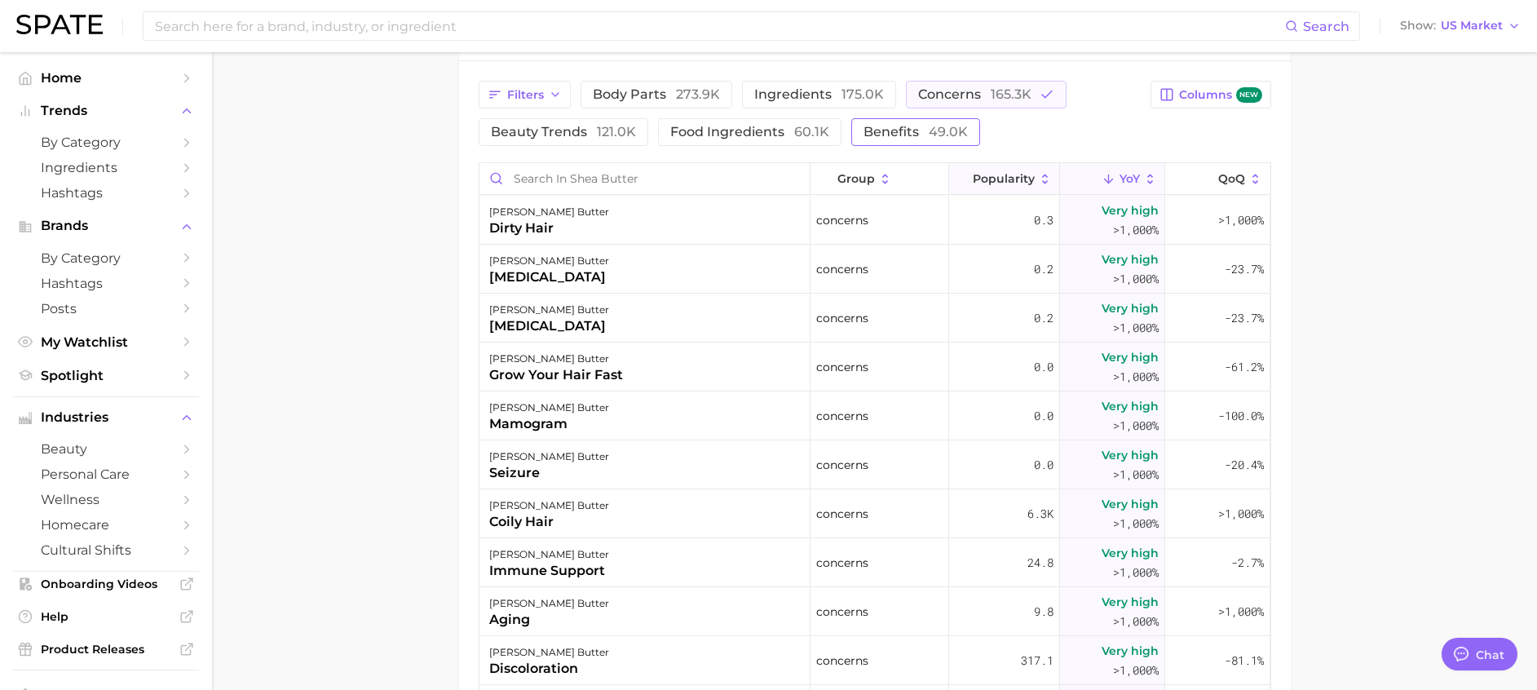
click at [973, 183] on span "Popularity" at bounding box center [1004, 178] width 62 height 13
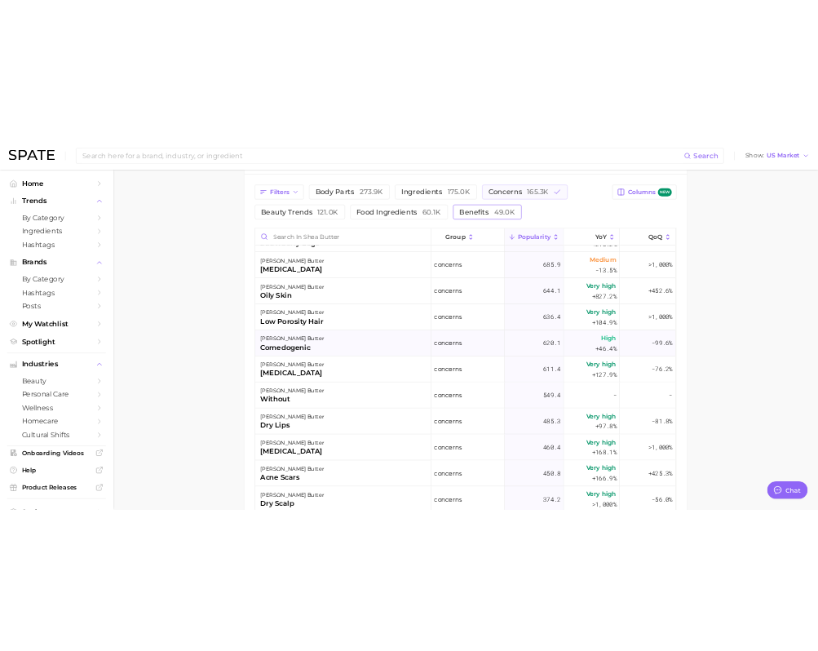
scroll to position [1468, 0]
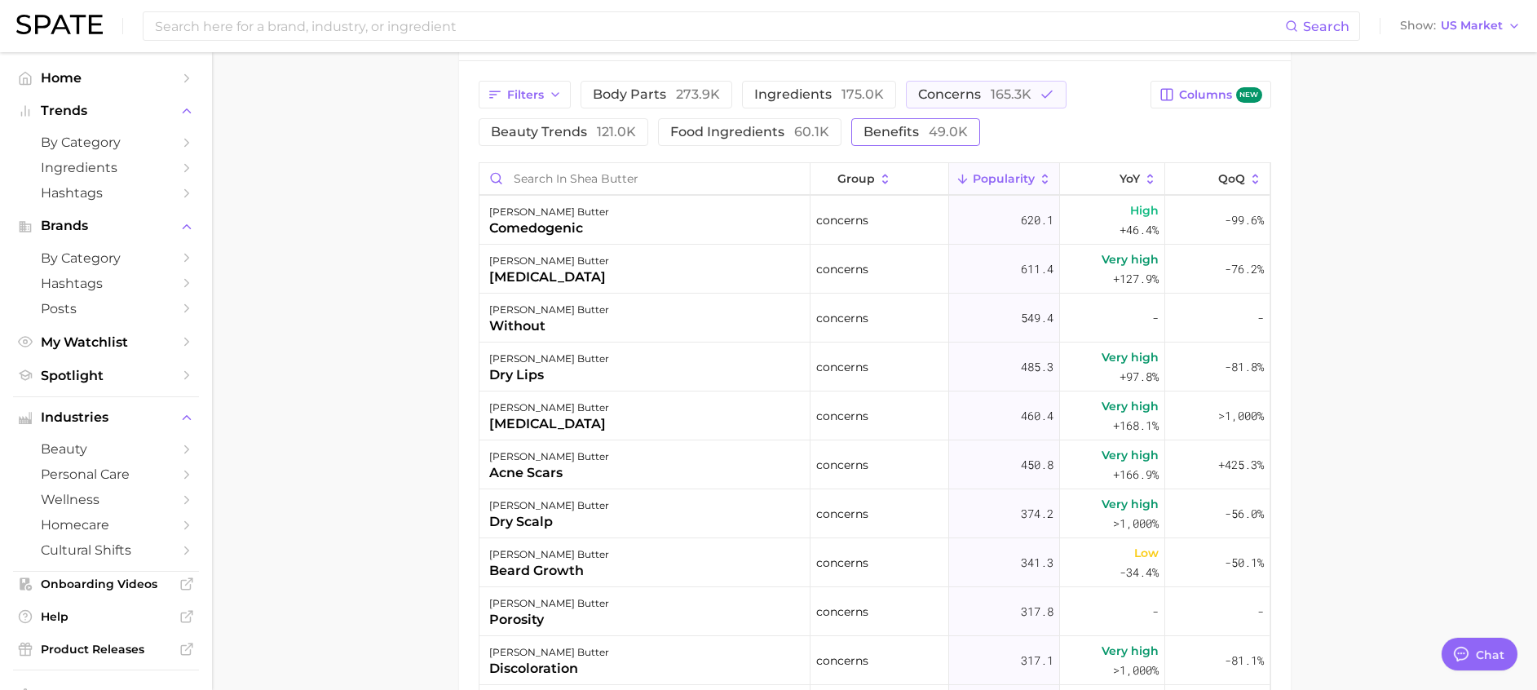
type textarea "x"
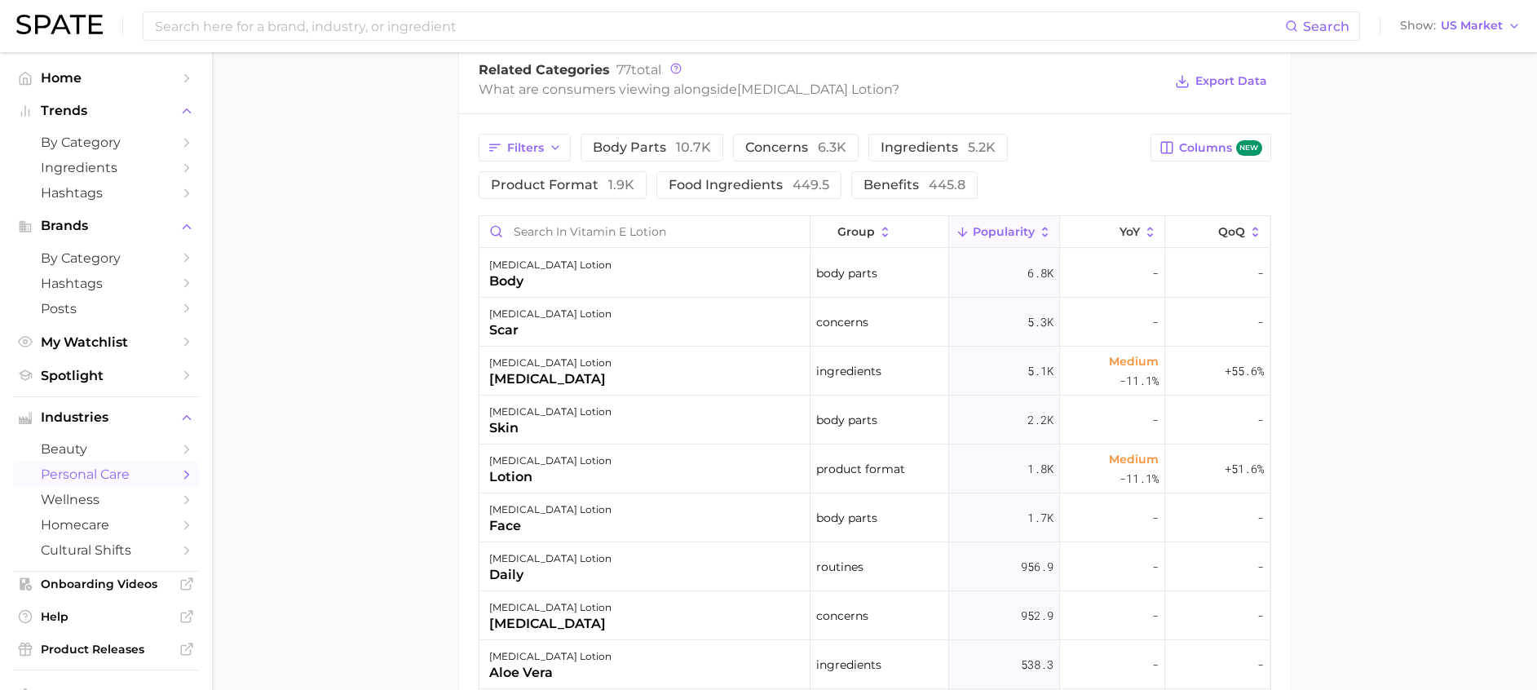
scroll to position [856, 0]
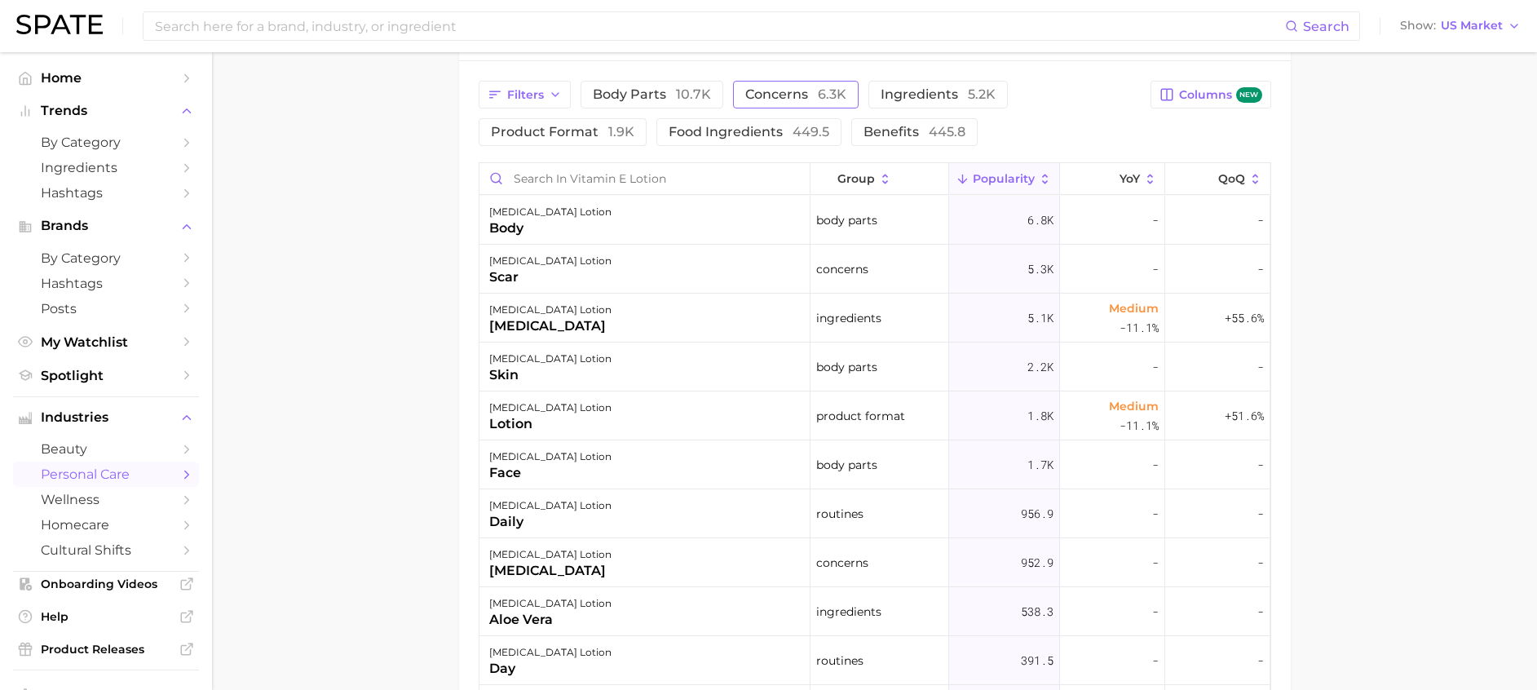
click at [829, 84] on button "concerns 6.3k" at bounding box center [796, 95] width 126 height 28
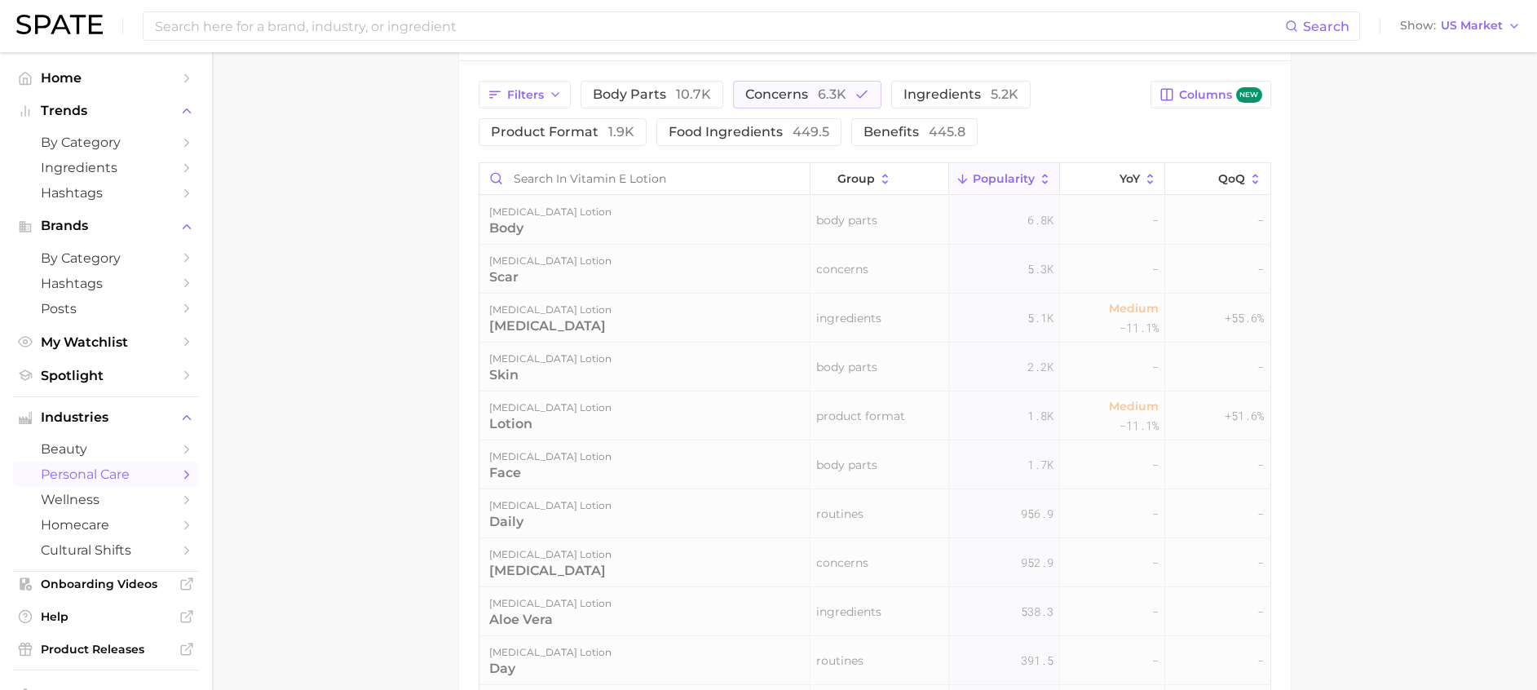
scroll to position [787, 0]
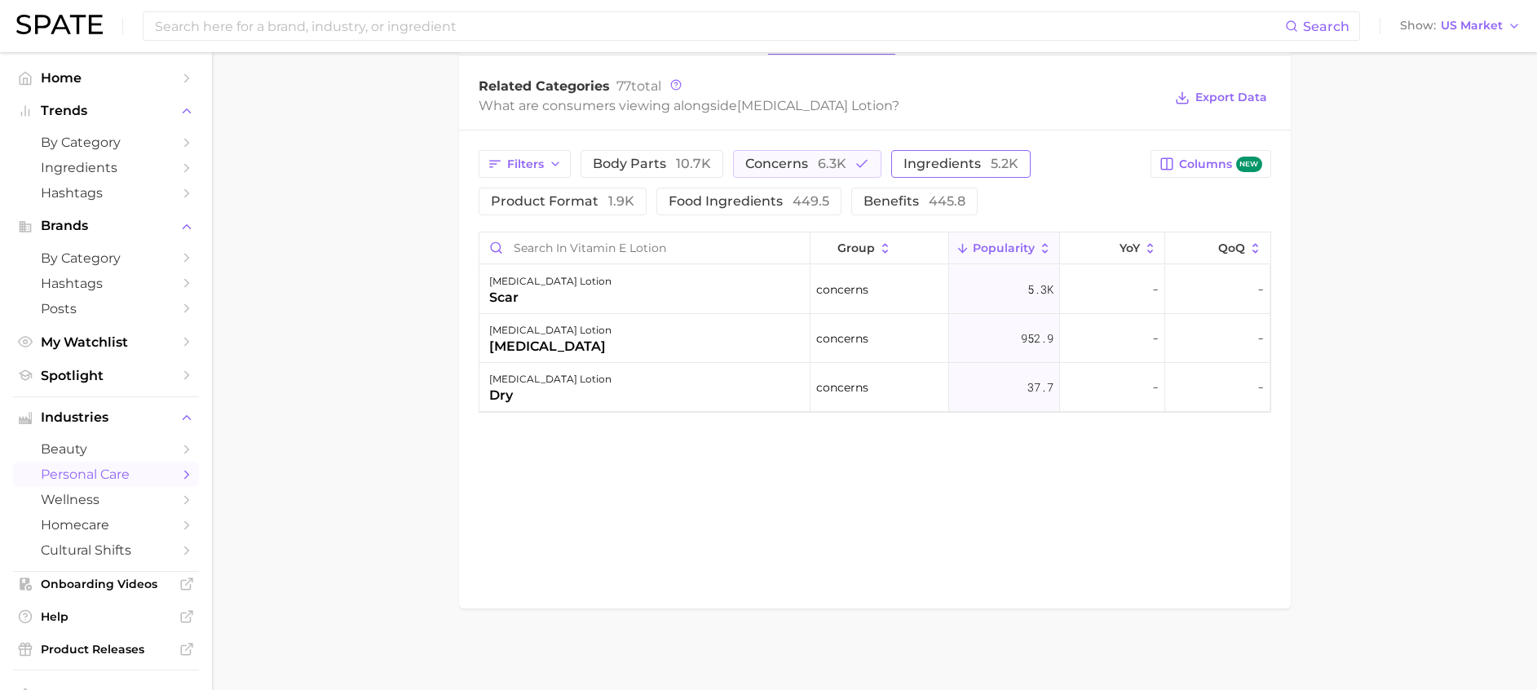
click at [961, 151] on button "ingredients 5.2k" at bounding box center [960, 164] width 139 height 28
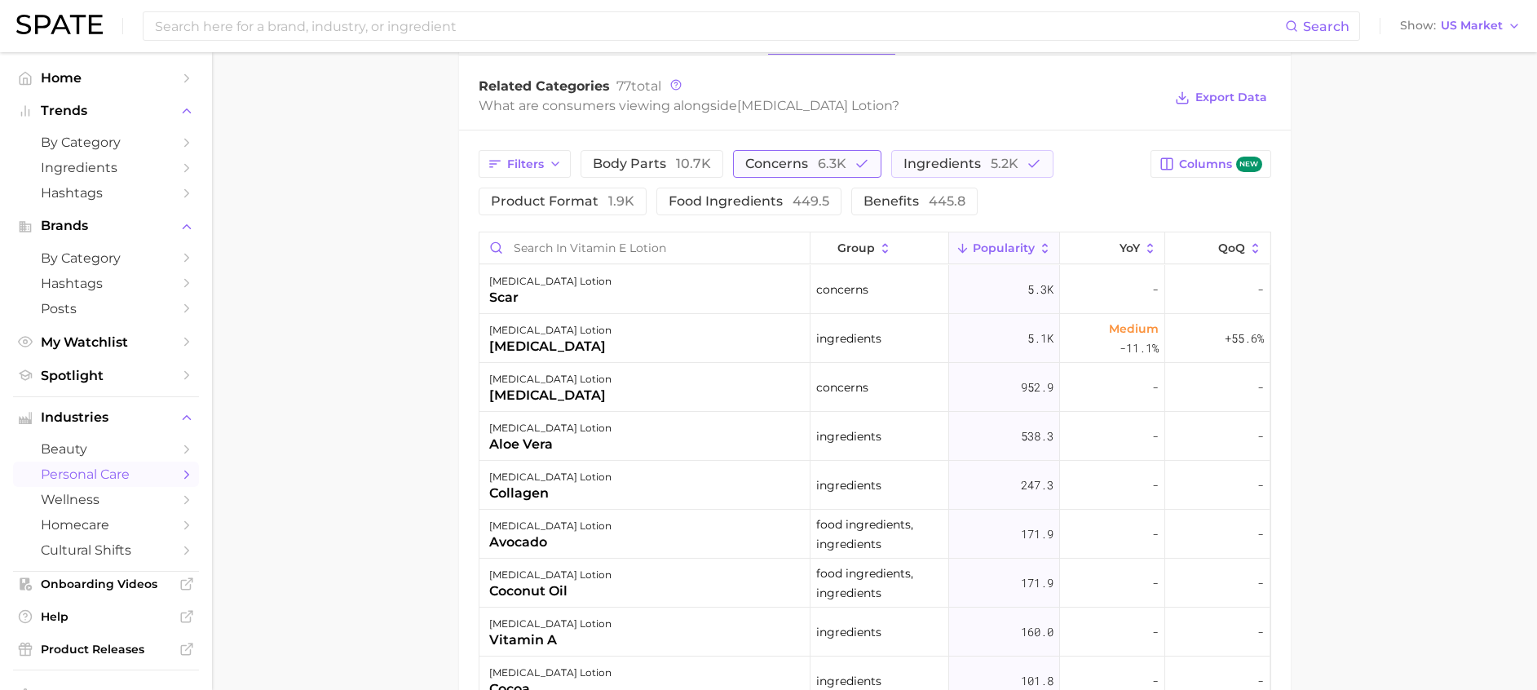
click at [822, 156] on span "6.3k" at bounding box center [832, 163] width 29 height 15
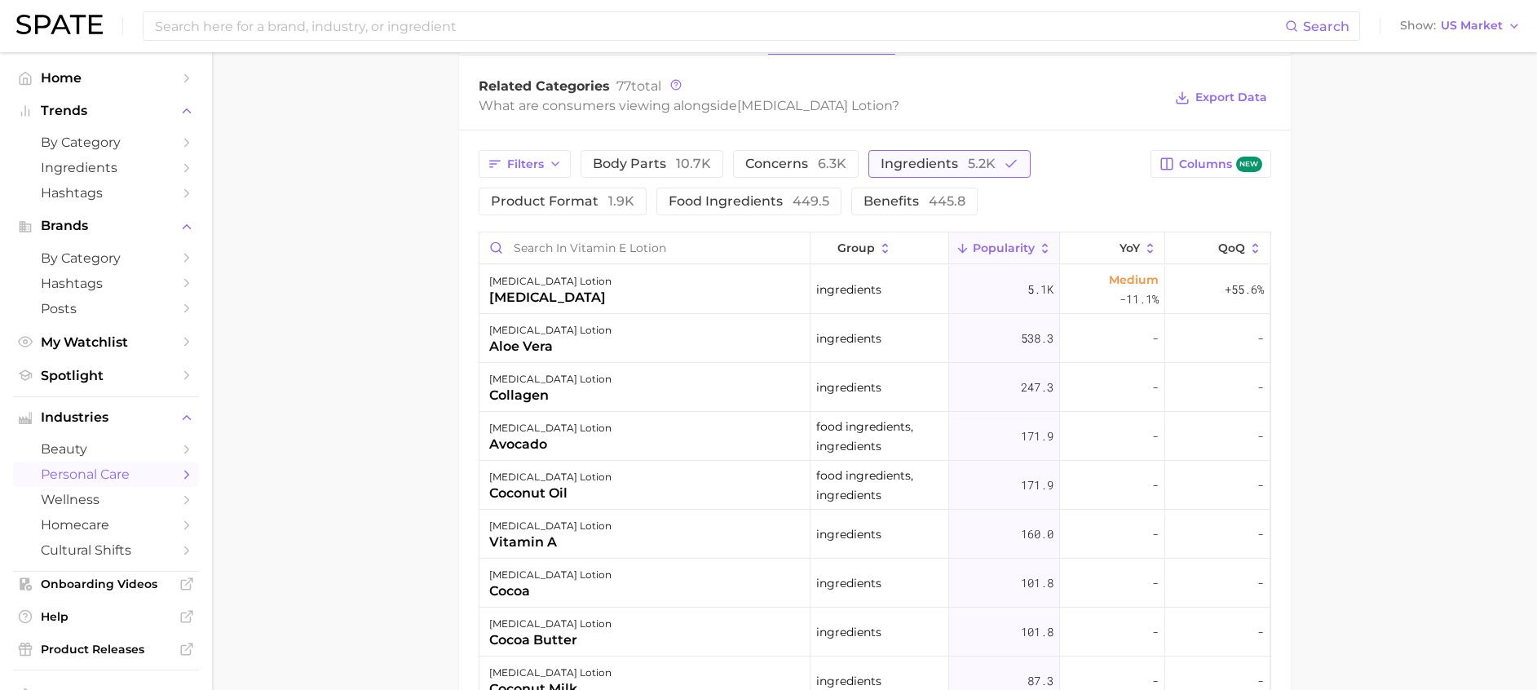
click at [927, 163] on span "ingredients 5.2k" at bounding box center [938, 163] width 115 height 13
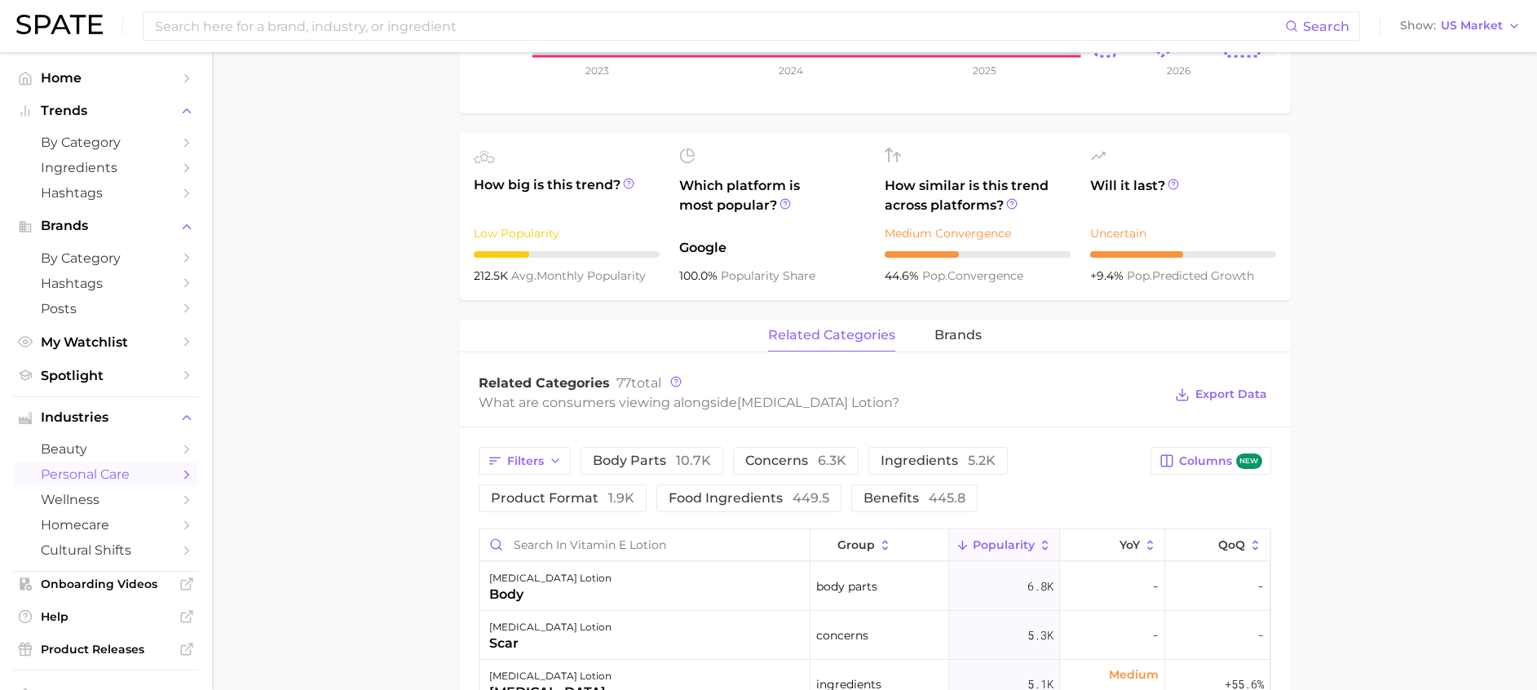
scroll to position [542, 0]
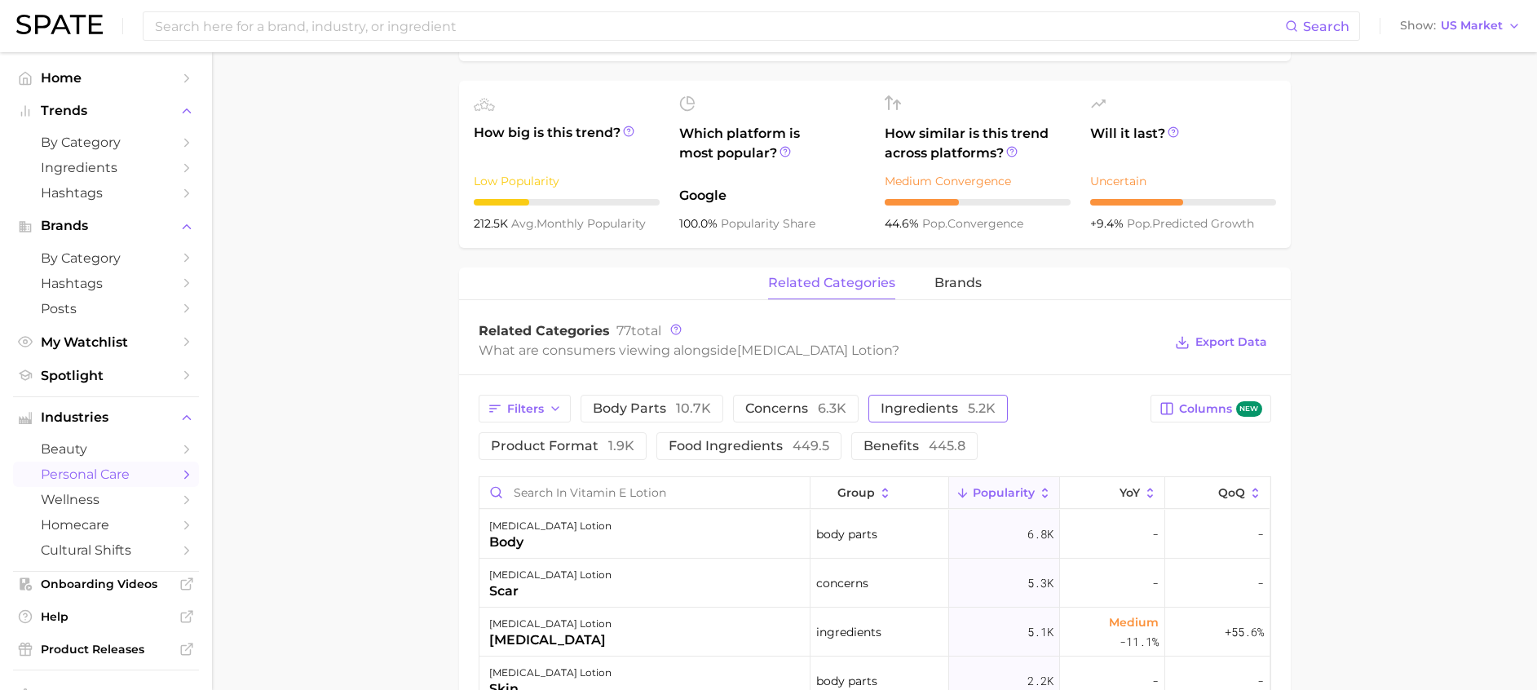
click at [957, 405] on span "ingredients 5.2k" at bounding box center [938, 408] width 115 height 13
click at [951, 402] on span "ingredients 5.2k" at bounding box center [938, 408] width 115 height 13
click at [767, 396] on button "concerns 6.3k" at bounding box center [796, 409] width 126 height 28
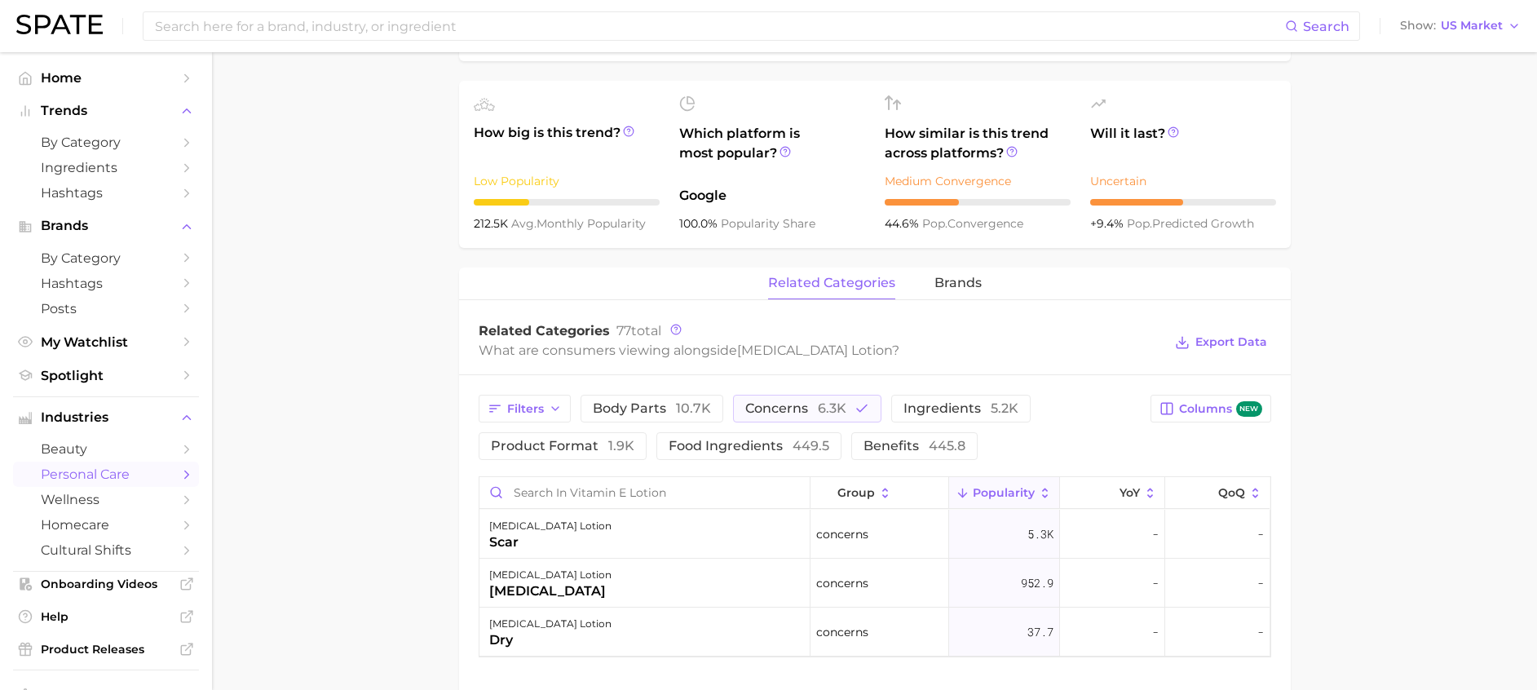
scroll to position [665, 0]
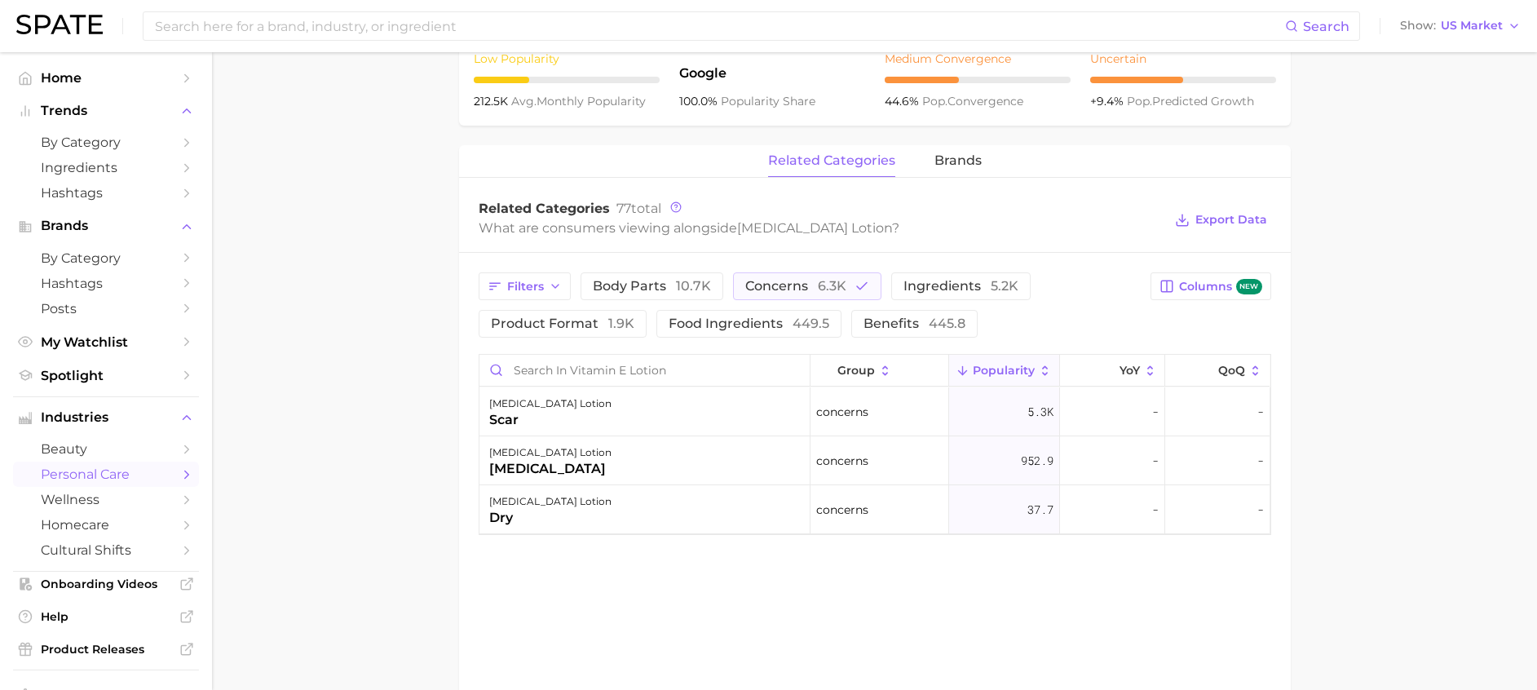
click at [1439, 312] on main "1. bath & body 2. body care products 3. body moisturizing products 4. [MEDICAL_…" at bounding box center [874, 100] width 1325 height 1425
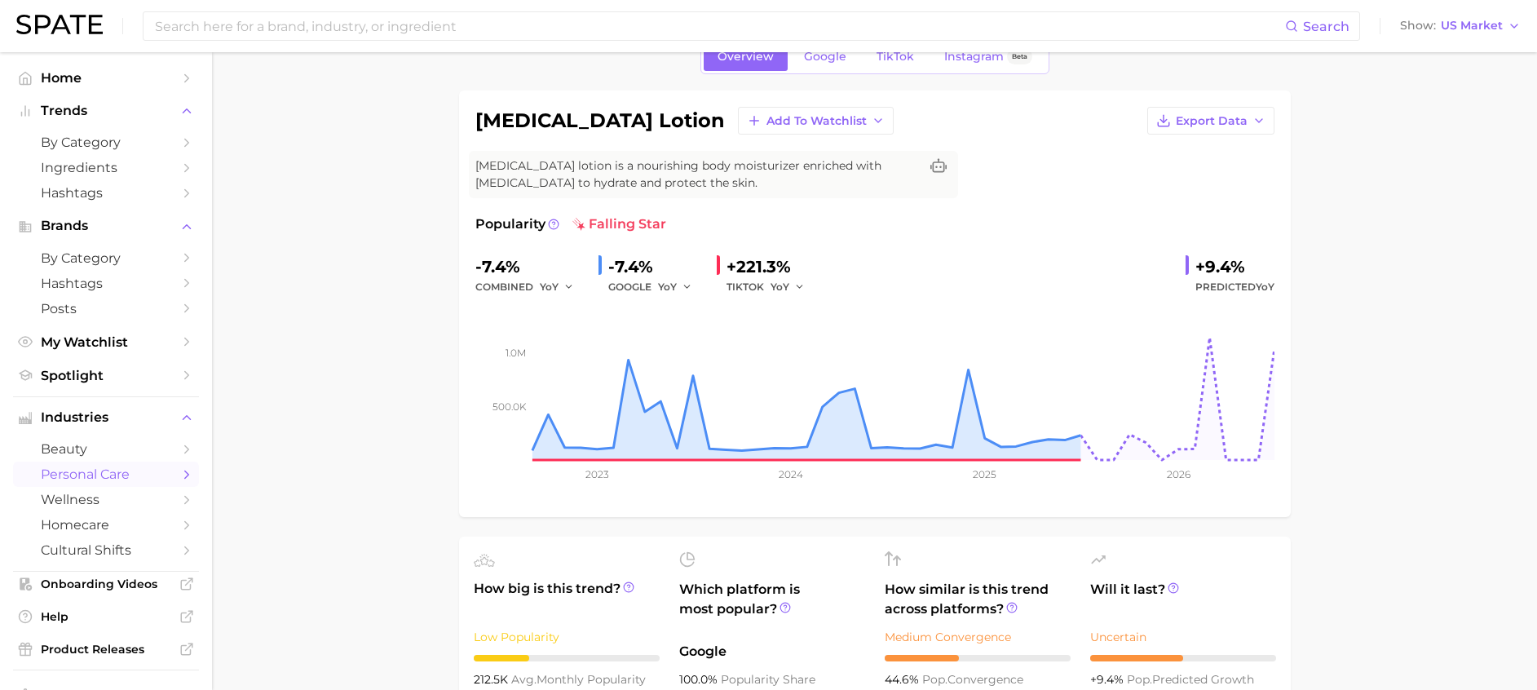
scroll to position [0, 0]
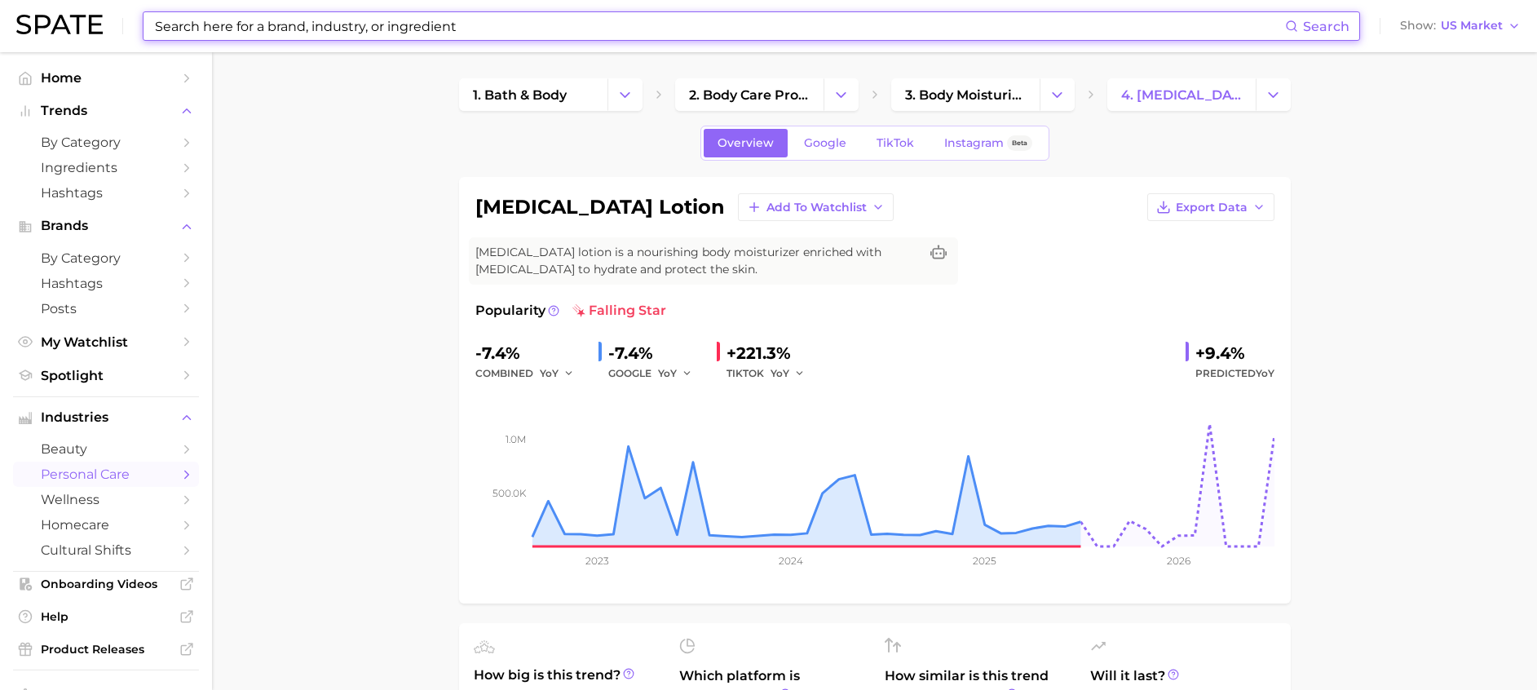
click at [496, 21] on input at bounding box center [719, 26] width 1132 height 28
paste input "[PERSON_NAME] butter, Olive oil and Macadamia nut oil"
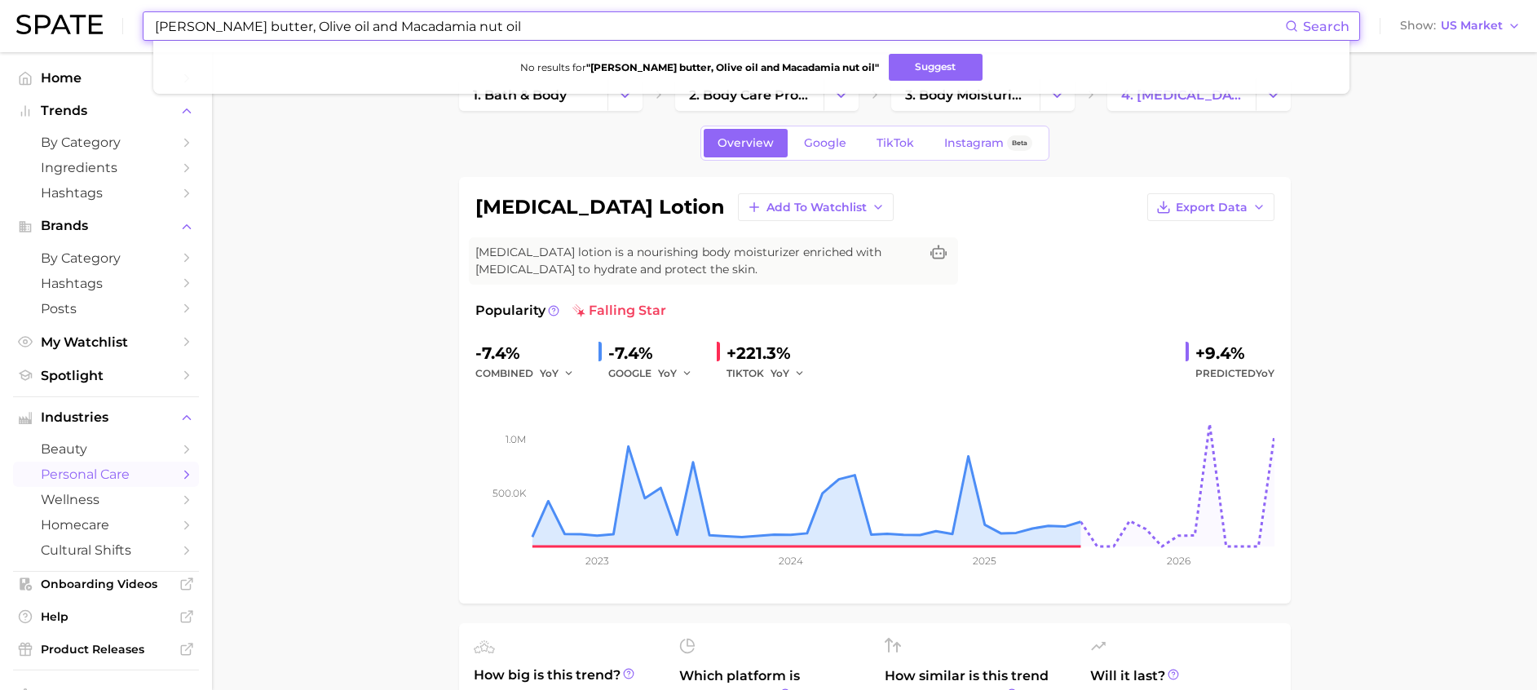
click at [235, 26] on input "[PERSON_NAME] butter, Olive oil and Macadamia nut oil" at bounding box center [719, 26] width 1132 height 28
drag, startPoint x: 258, startPoint y: 27, endPoint x: 573, endPoint y: 29, distance: 315.6
click at [573, 29] on input "[PERSON_NAME] butter, Olive oil and Macadamia nut oil" at bounding box center [719, 26] width 1132 height 28
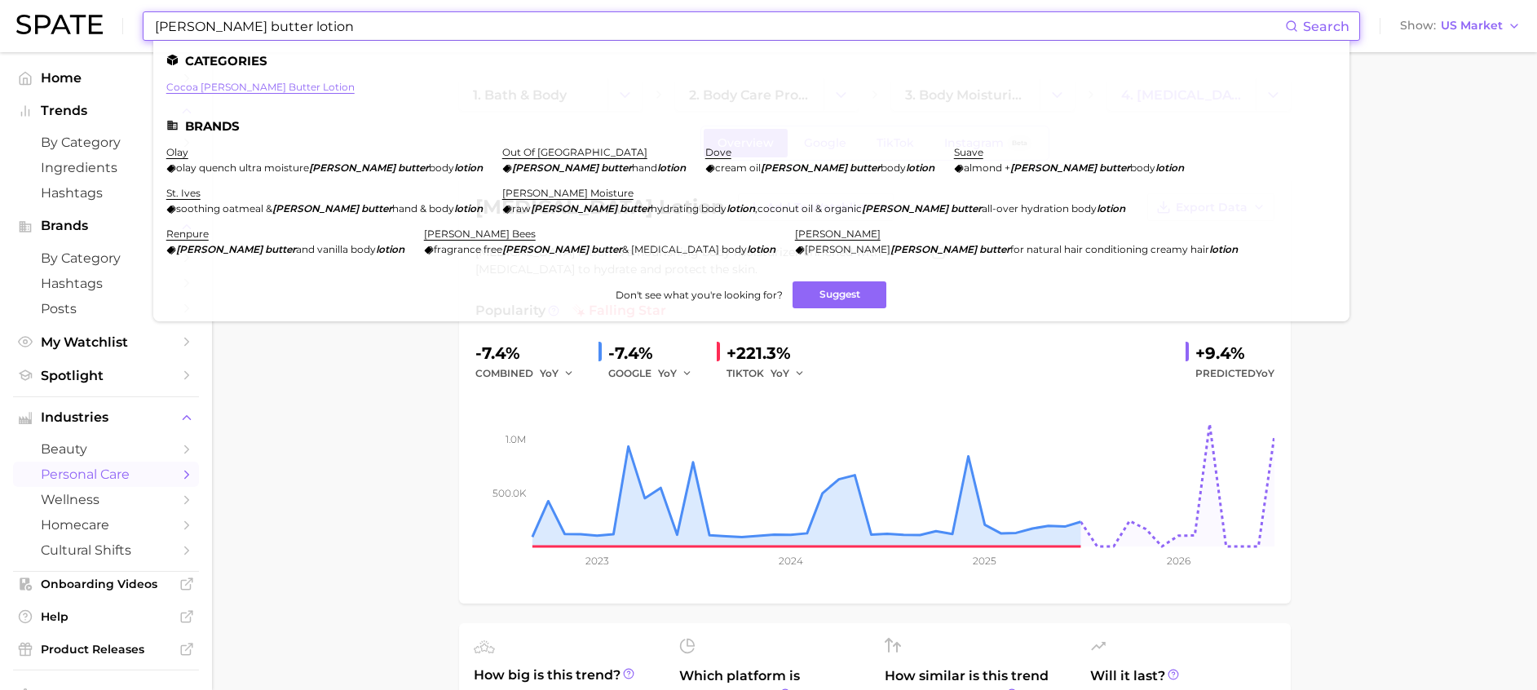
click at [263, 88] on link "cocoa [PERSON_NAME] butter lotion" at bounding box center [260, 87] width 188 height 12
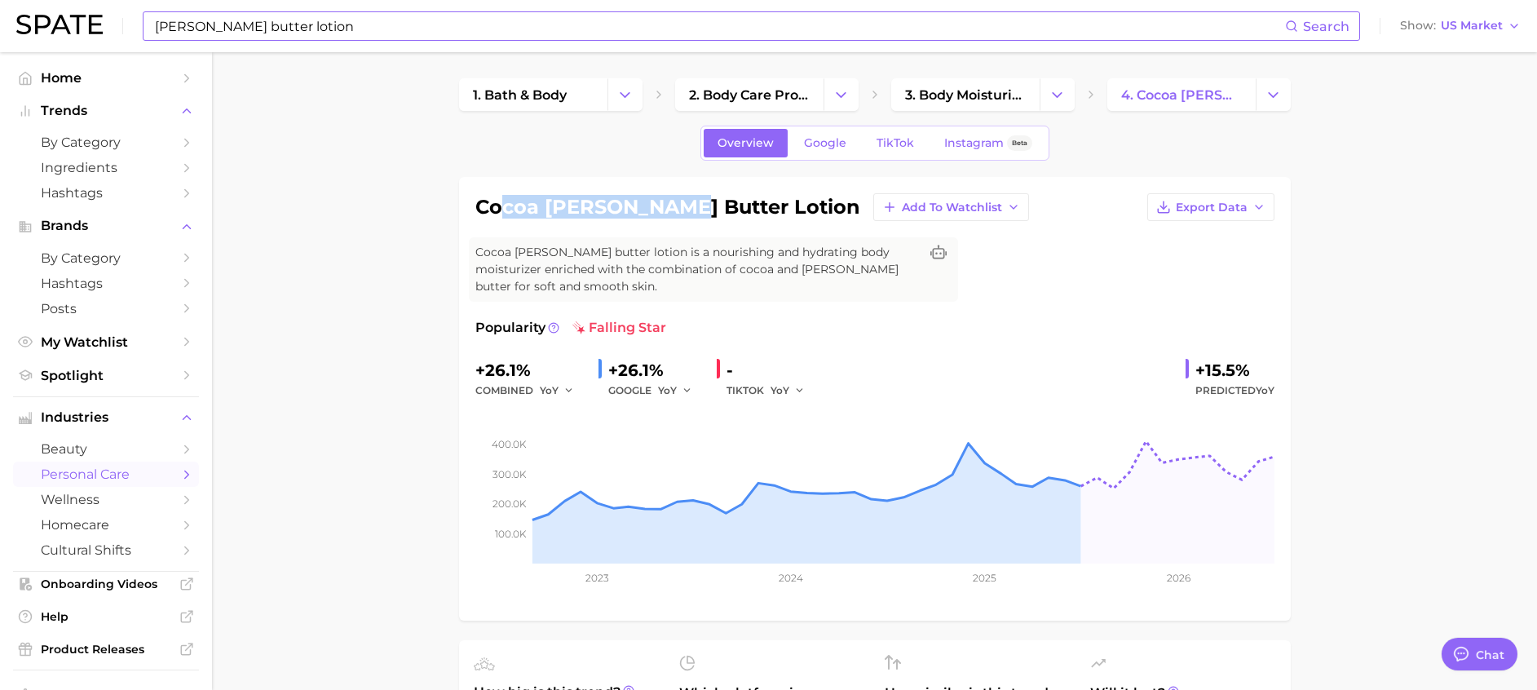
drag, startPoint x: 661, startPoint y: 206, endPoint x: 500, endPoint y: 208, distance: 160.7
click at [501, 208] on h1 "cocoa [PERSON_NAME] butter lotion" at bounding box center [667, 207] width 385 height 20
click at [471, 213] on div "cocoa [PERSON_NAME] butter lotion Add to Watchlist Export Data Cocoa [PERSON_NA…" at bounding box center [875, 399] width 832 height 444
drag, startPoint x: 477, startPoint y: 204, endPoint x: 661, endPoint y: 205, distance: 183.5
click at [661, 205] on h1 "cocoa [PERSON_NAME] butter lotion" at bounding box center [667, 207] width 385 height 20
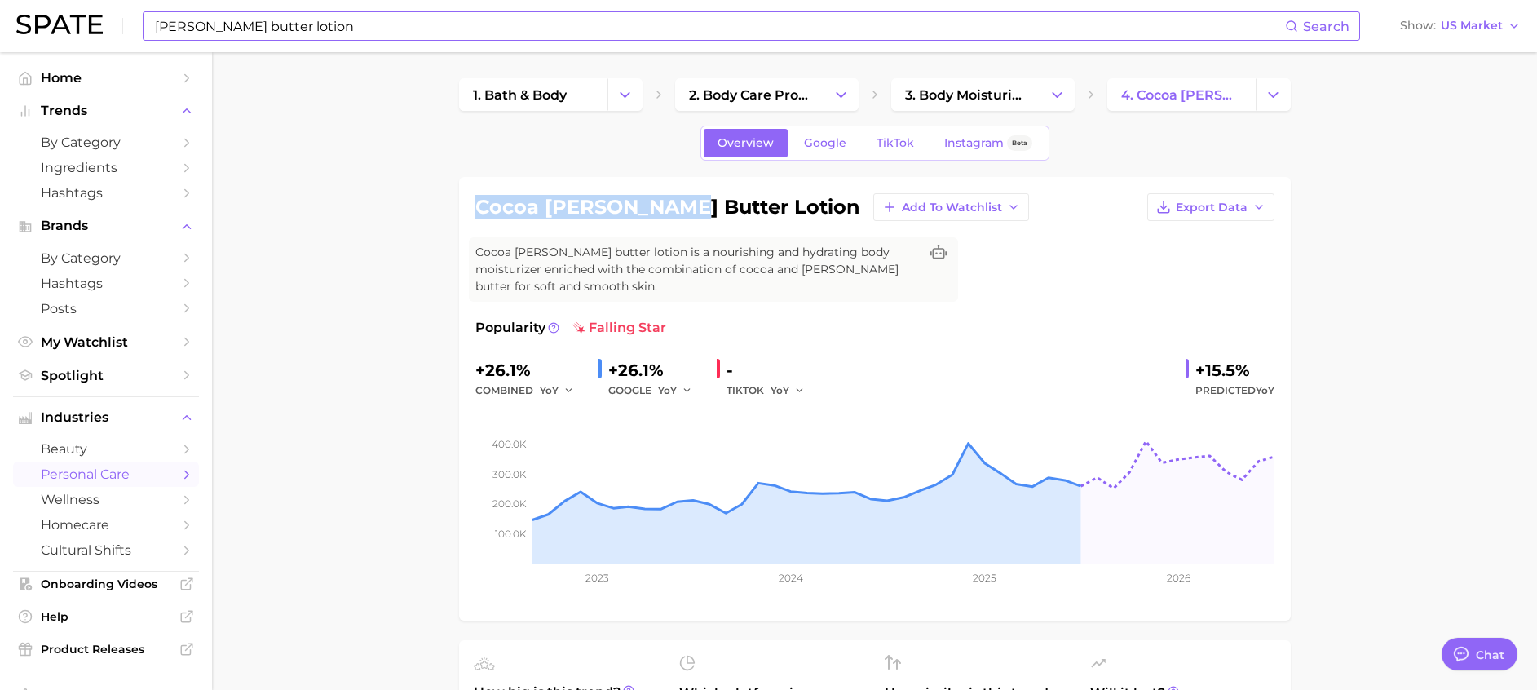
drag, startPoint x: 670, startPoint y: 203, endPoint x: 453, endPoint y: 200, distance: 216.1
copy h1 "cocoa [PERSON_NAME] butter"
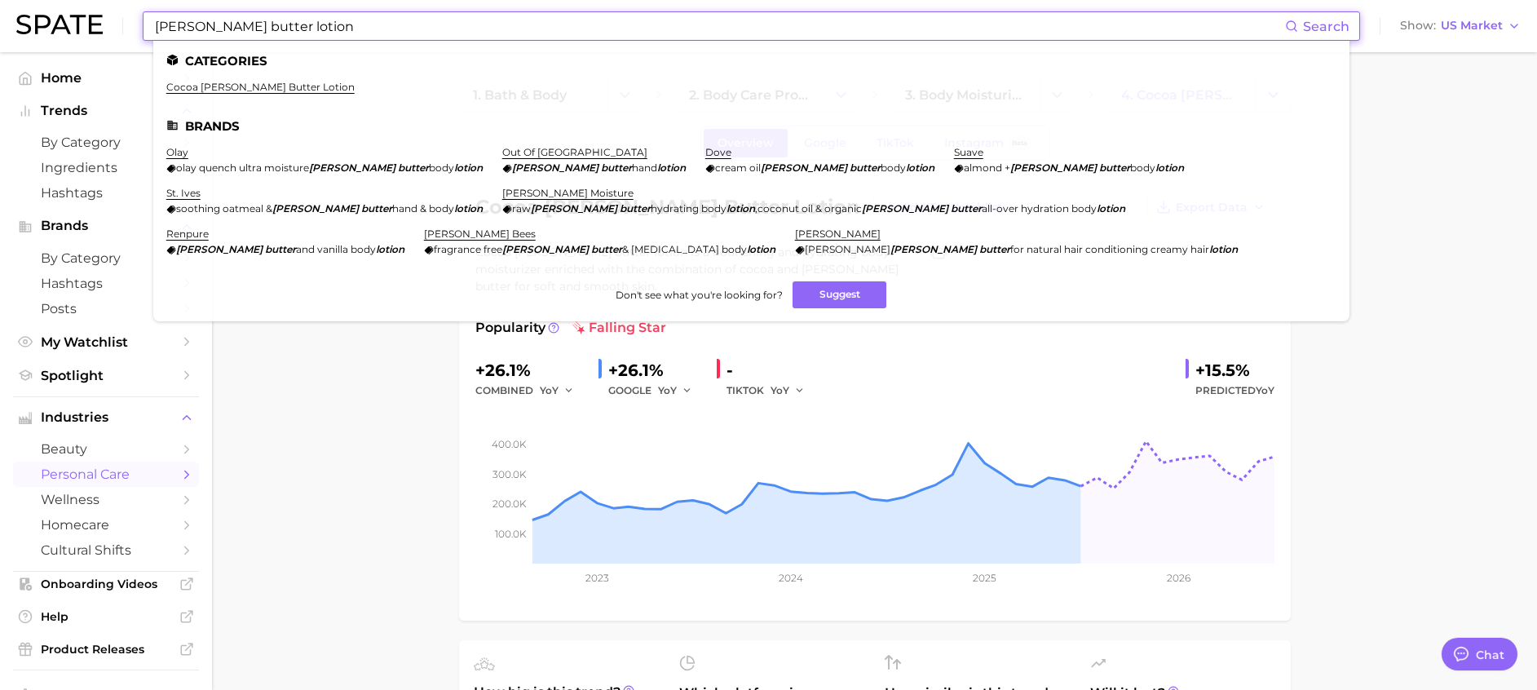
click at [360, 19] on input "[PERSON_NAME] butter lotion" at bounding box center [719, 26] width 1132 height 28
click at [262, 34] on input "[PERSON_NAME] butter lotion" at bounding box center [719, 26] width 1132 height 28
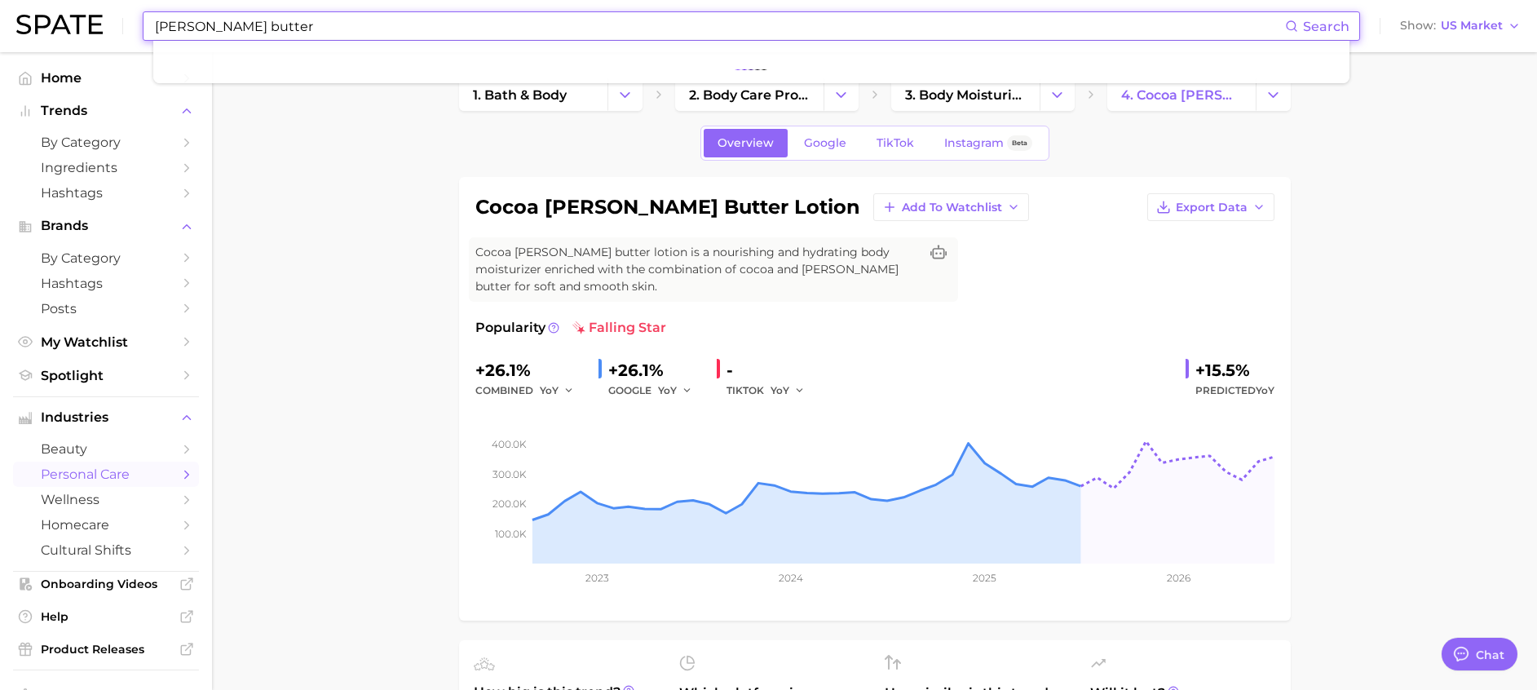
type input "[PERSON_NAME] butter"
click at [711, 25] on input "[PERSON_NAME] butter" at bounding box center [719, 26] width 1132 height 28
drag, startPoint x: 708, startPoint y: 20, endPoint x: 134, endPoint y: 24, distance: 574.1
click at [134, 24] on div "[PERSON_NAME] butter Search Show US Market" at bounding box center [768, 26] width 1505 height 52
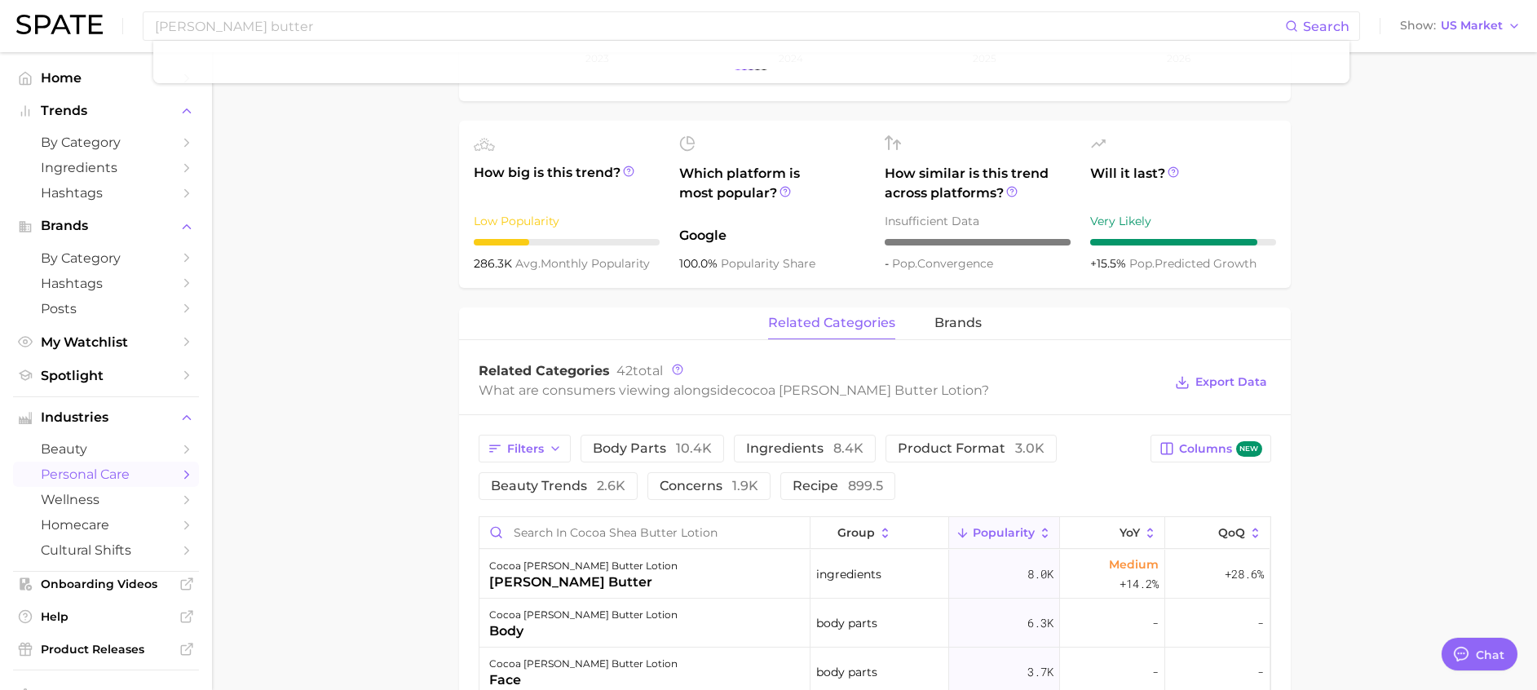
scroll to position [489, 0]
